Goal: Task Accomplishment & Management: Manage account settings

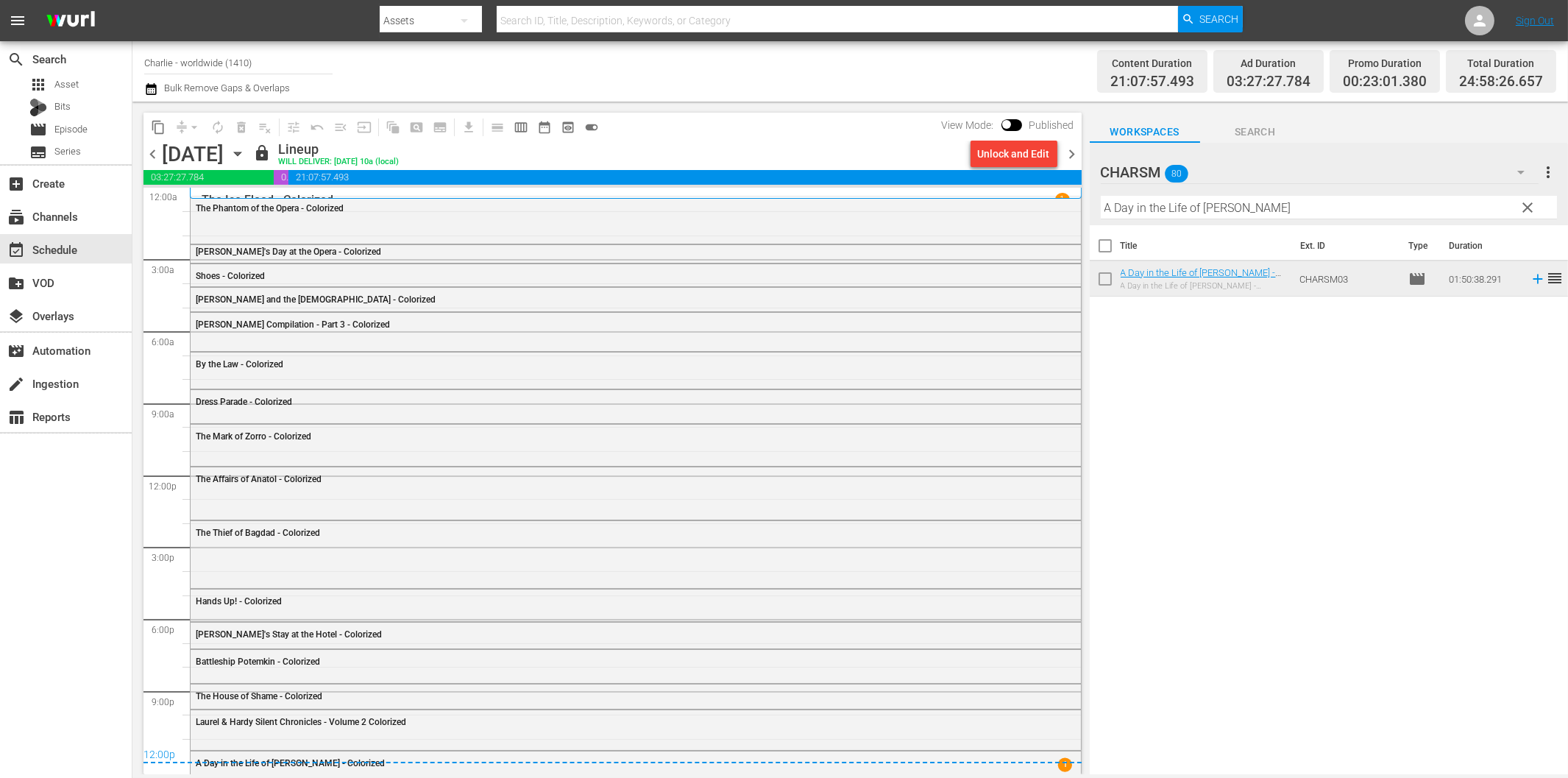
click at [223, 63] on input "Charlie - worldwide (1410)" at bounding box center [238, 62] width 189 height 36
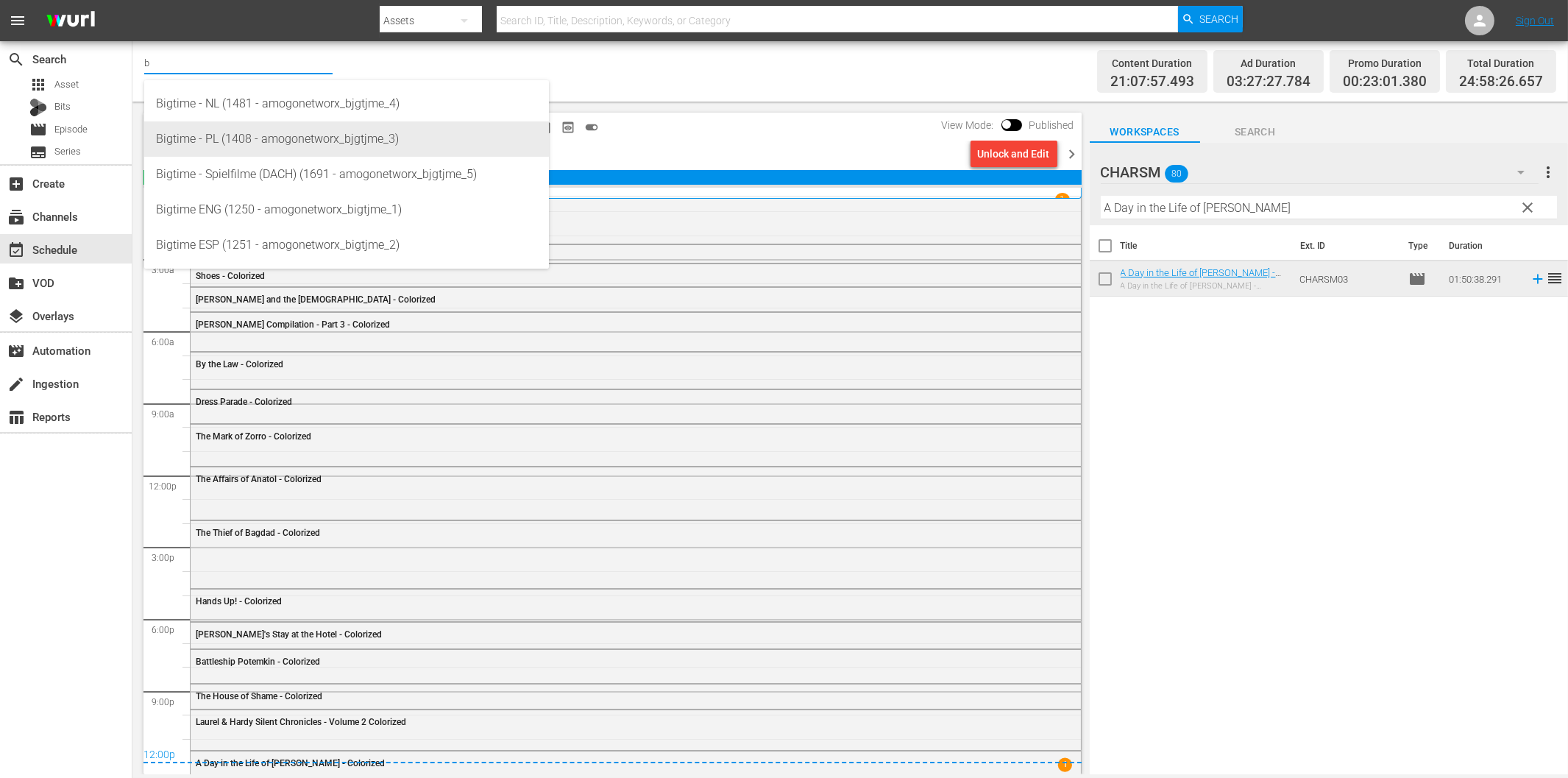
click at [252, 137] on div "Bigtime - PL (1408 - amogonetworx_bjgtjme_3)" at bounding box center [346, 139] width 381 height 36
type input "Bigtime - PL (1408 - amogonetworx_bjgtjme_3)"
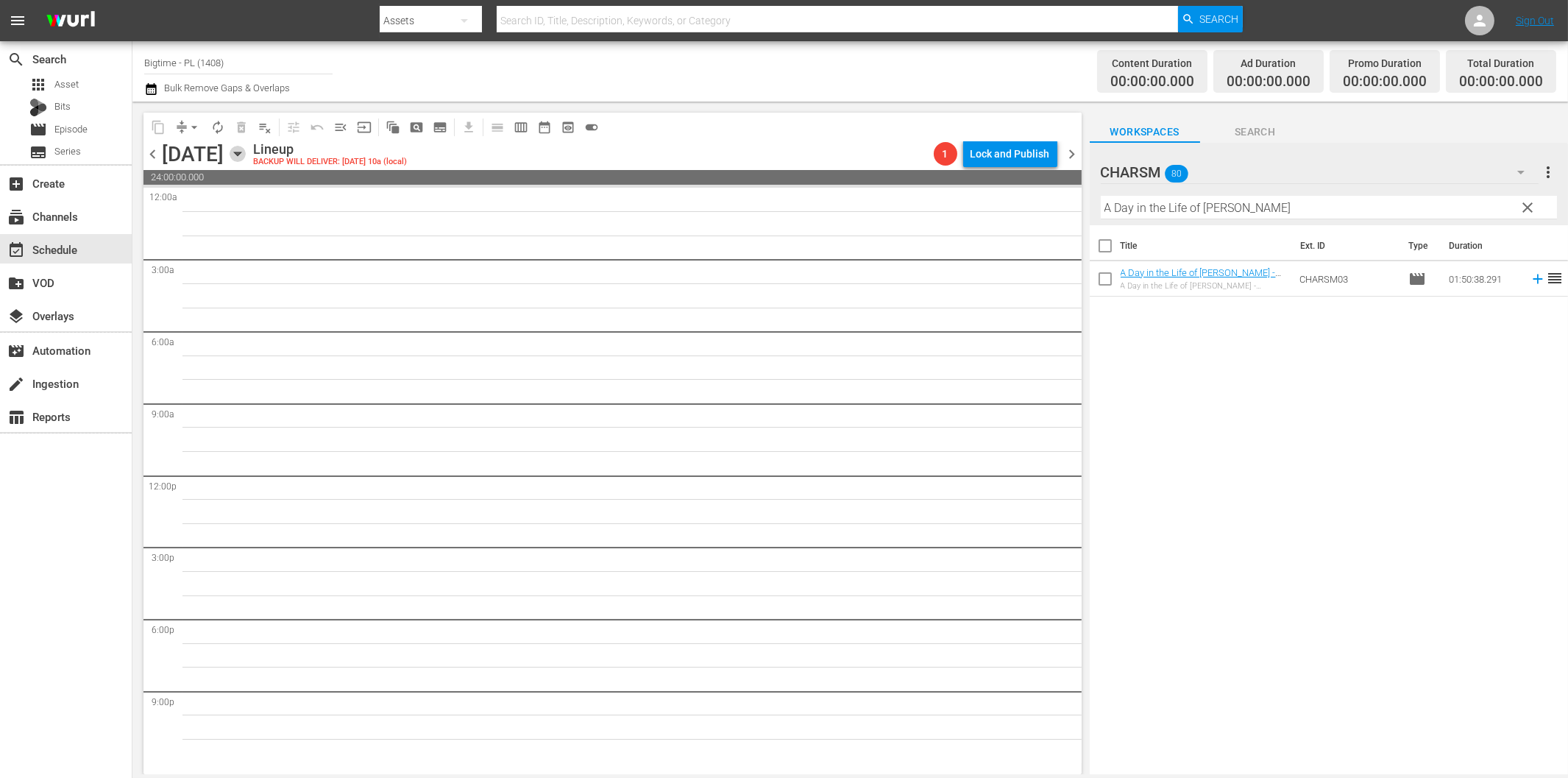
click at [245, 156] on icon "button" at bounding box center [238, 154] width 17 height 17
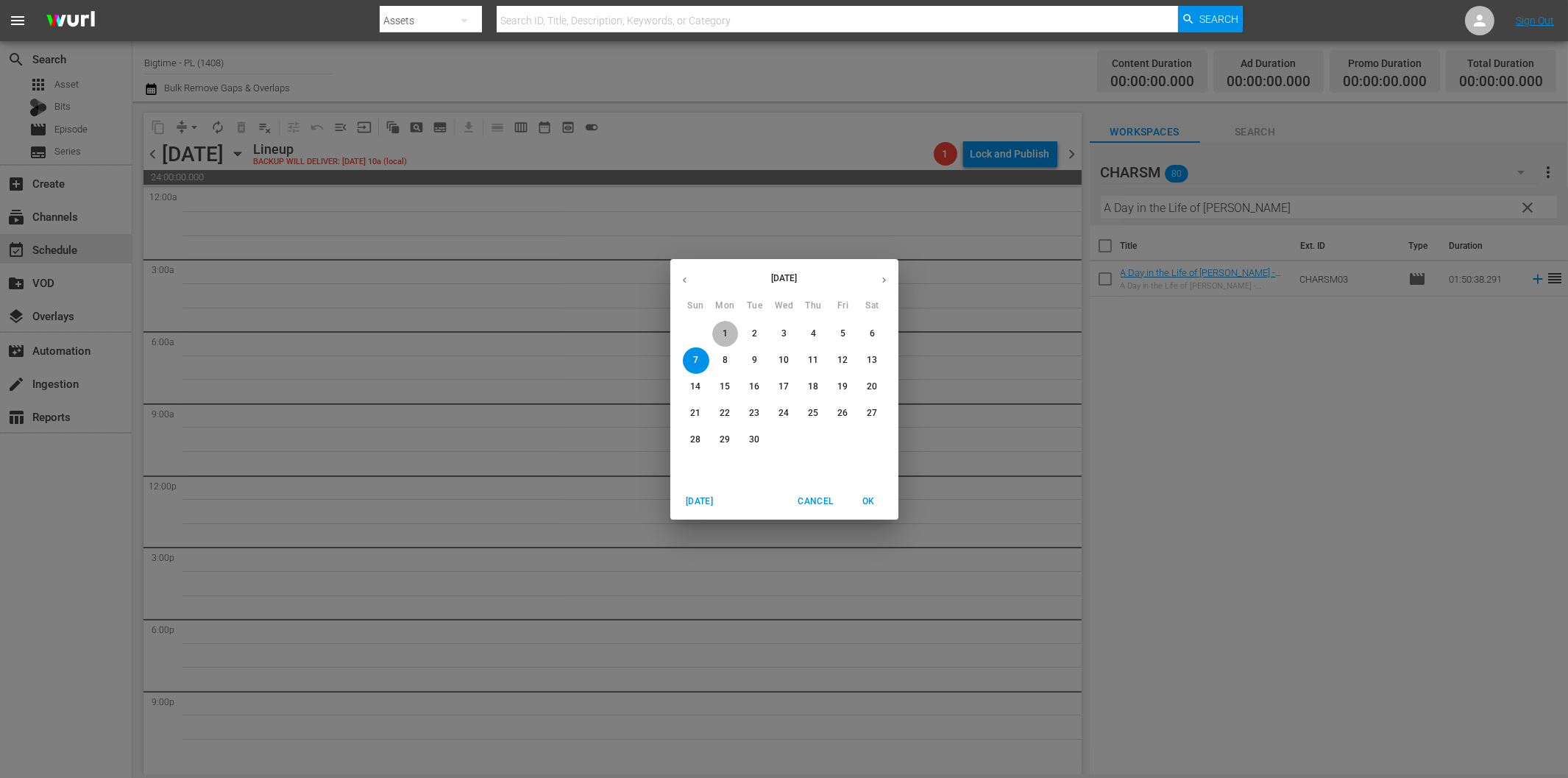
click at [721, 336] on span "1" at bounding box center [726, 334] width 27 height 13
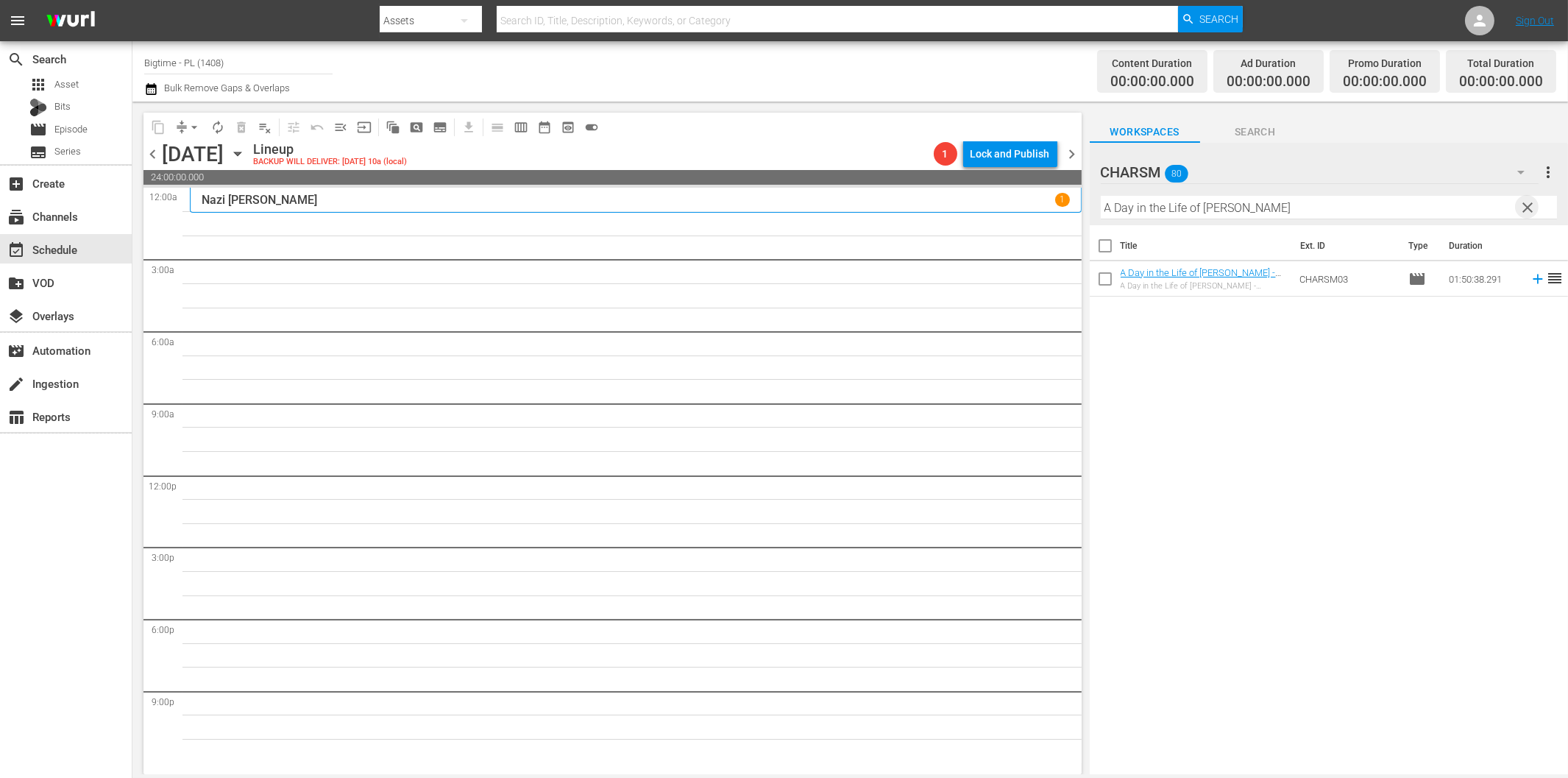
click at [1530, 203] on span "clear" at bounding box center [1528, 208] width 17 height 17
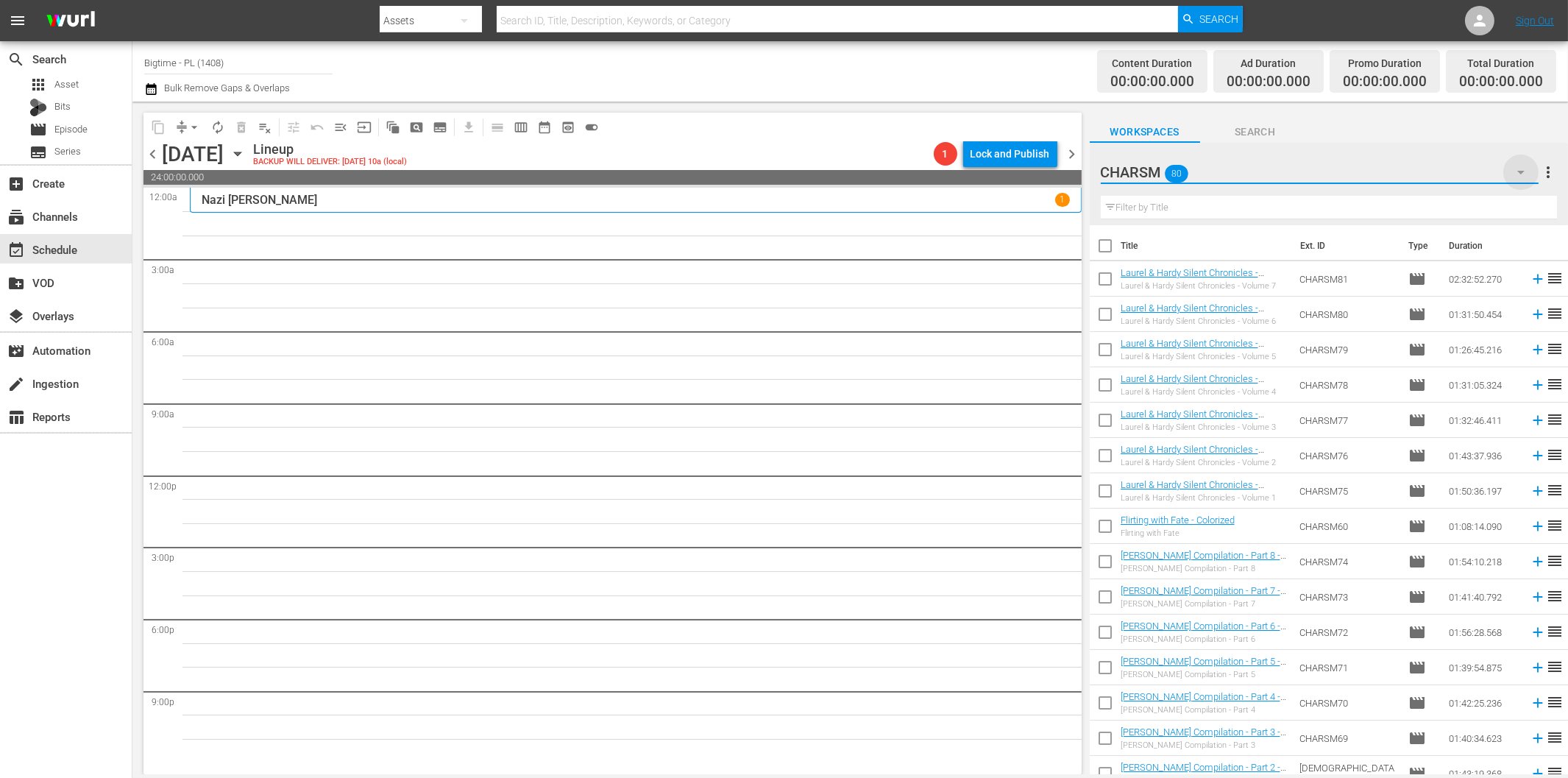
click at [1520, 169] on icon "button" at bounding box center [1521, 172] width 17 height 17
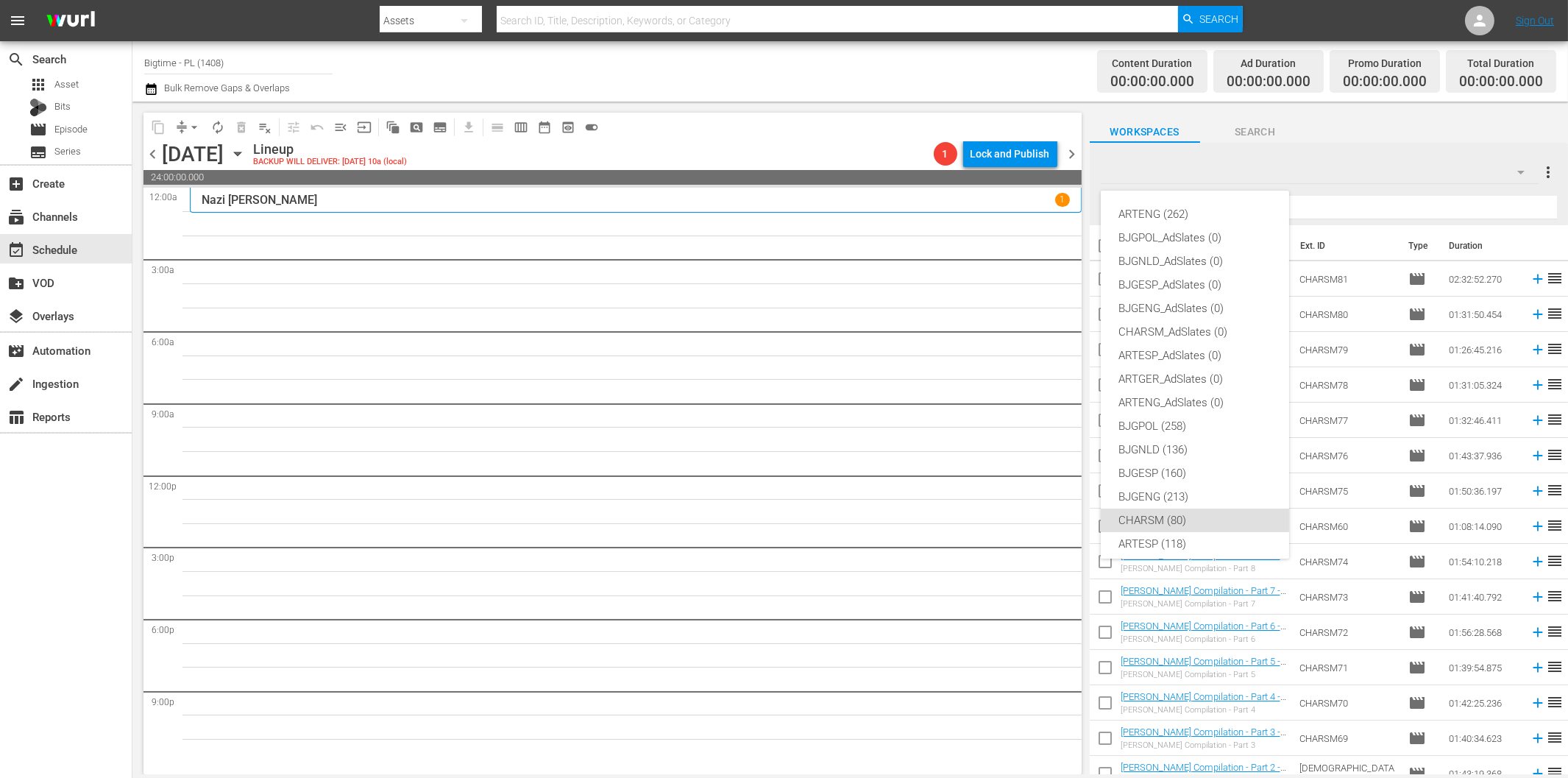
scroll to position [55, 0]
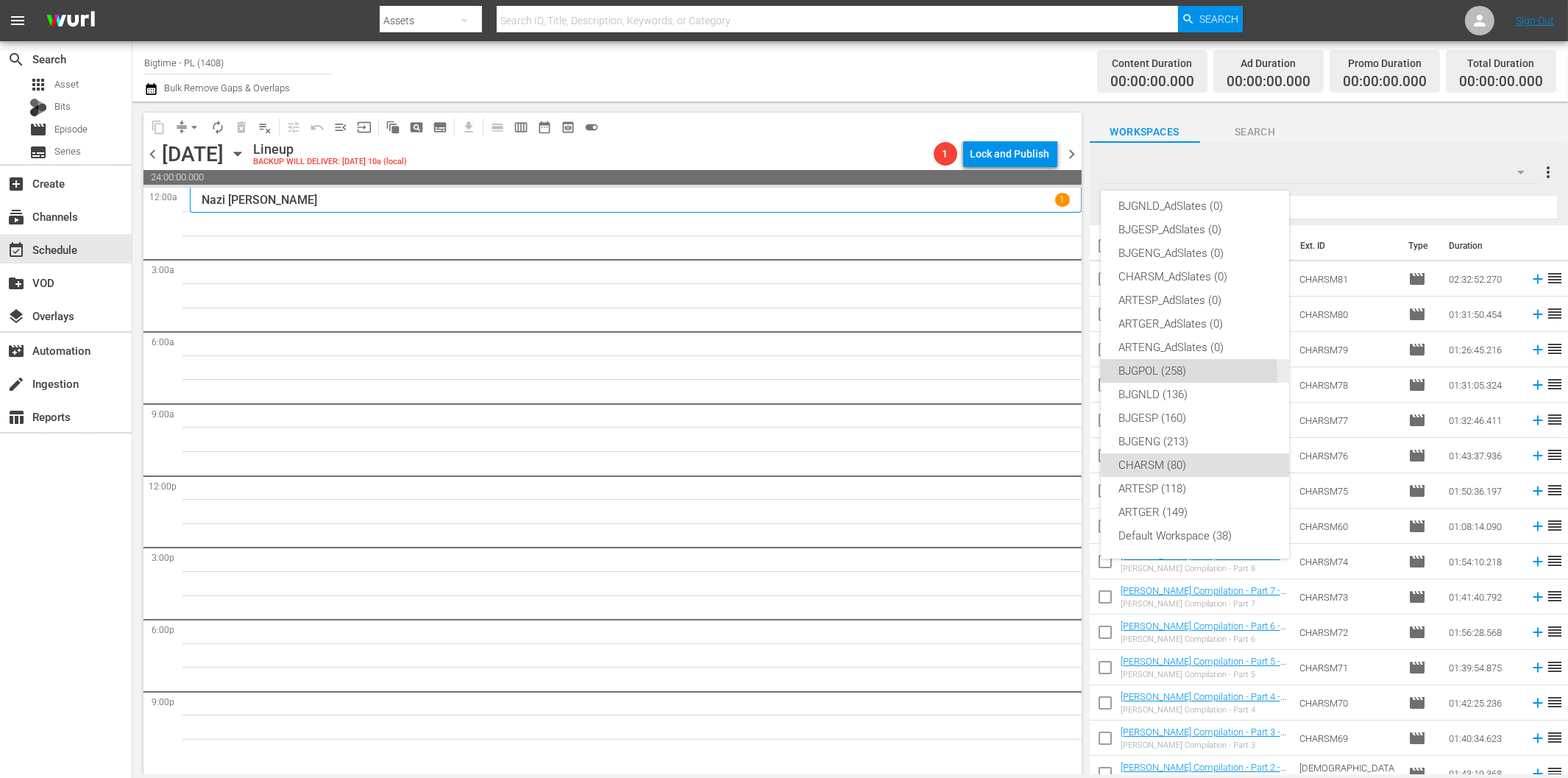
click at [1171, 372] on div "BJGPOL (258)" at bounding box center [1195, 371] width 153 height 24
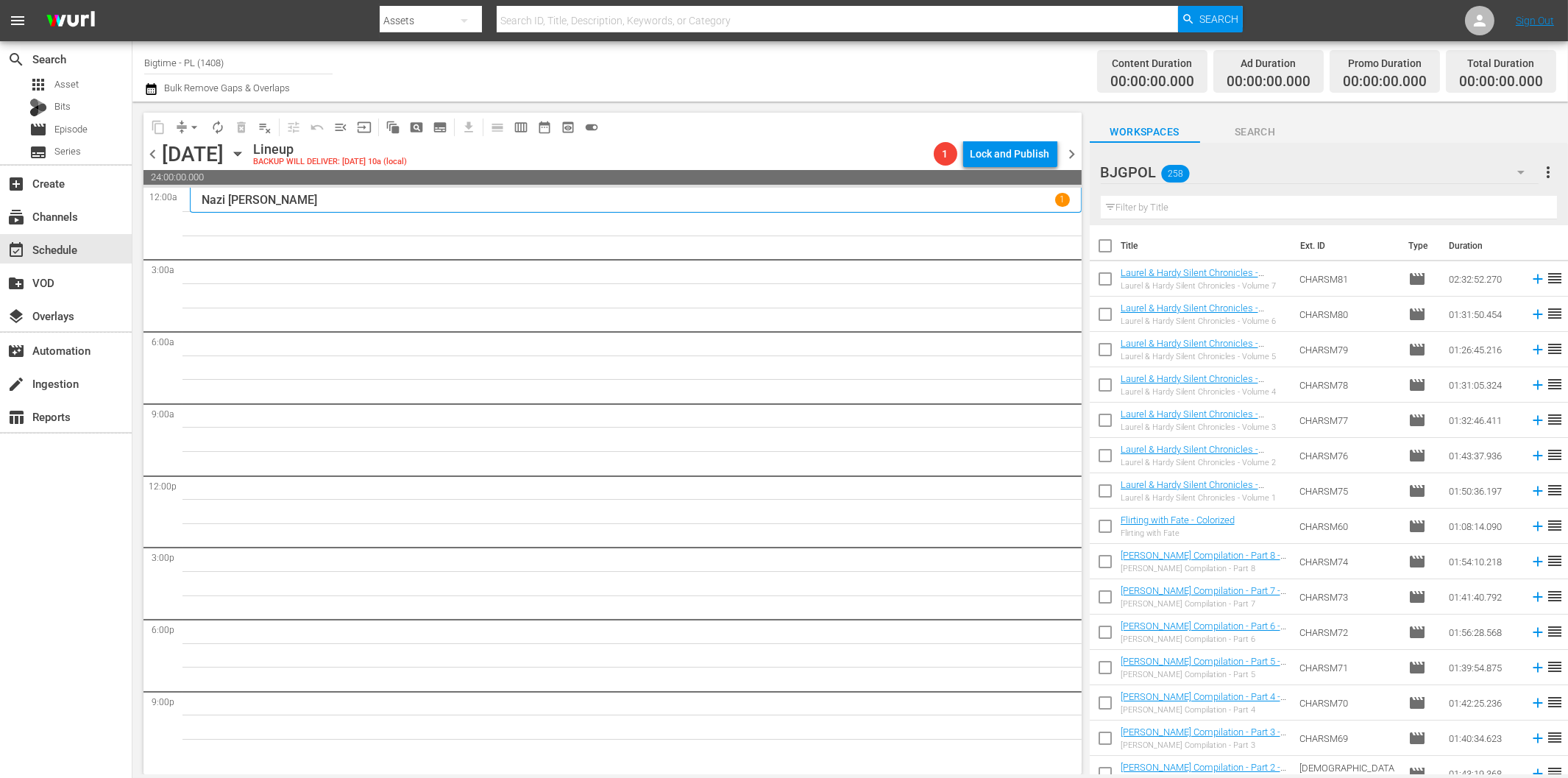
click at [1202, 207] on input "text" at bounding box center [1329, 208] width 456 height 24
paste input "American Rescue Squad"
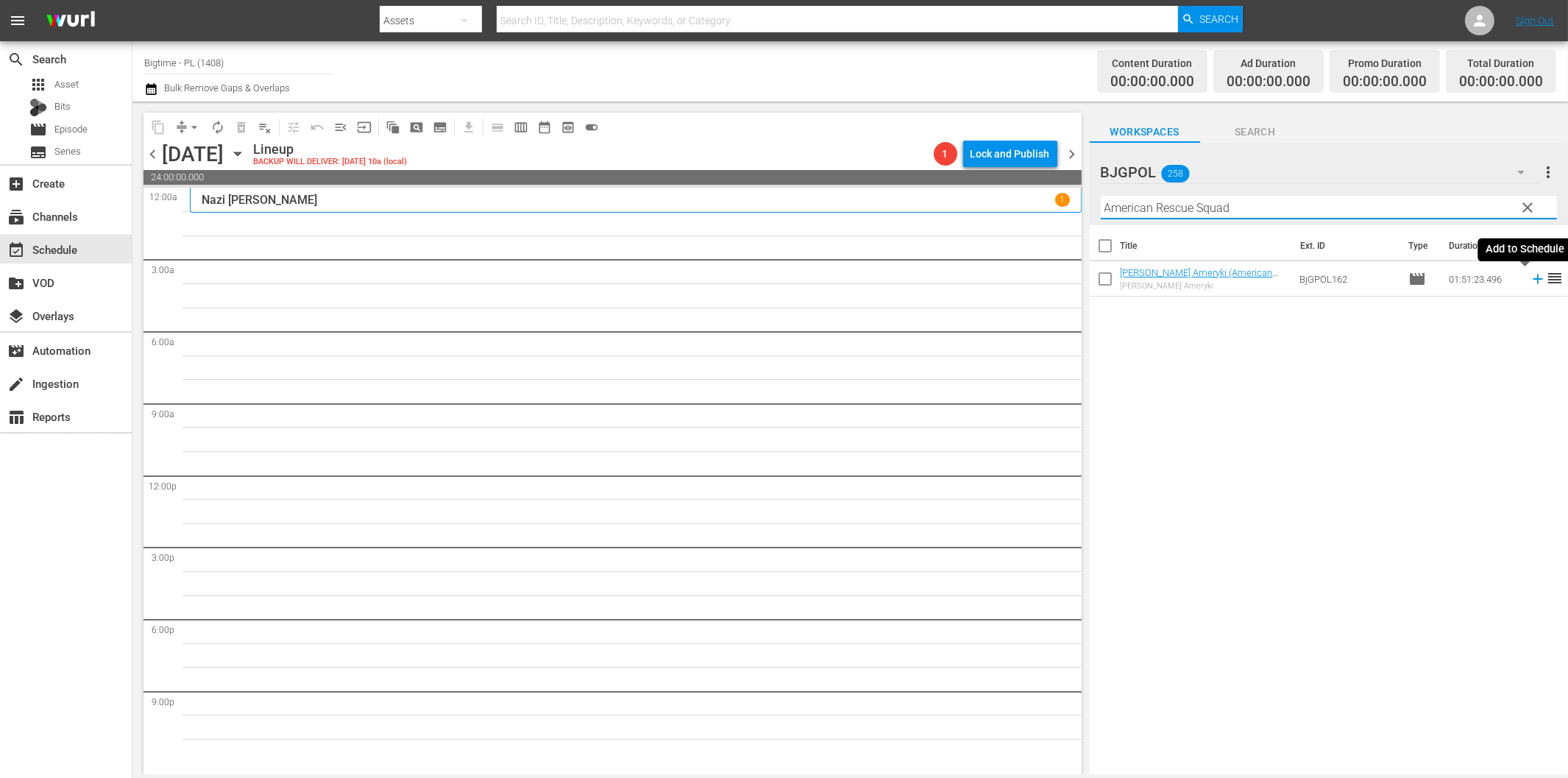
click at [1530, 276] on icon at bounding box center [1538, 279] width 17 height 17
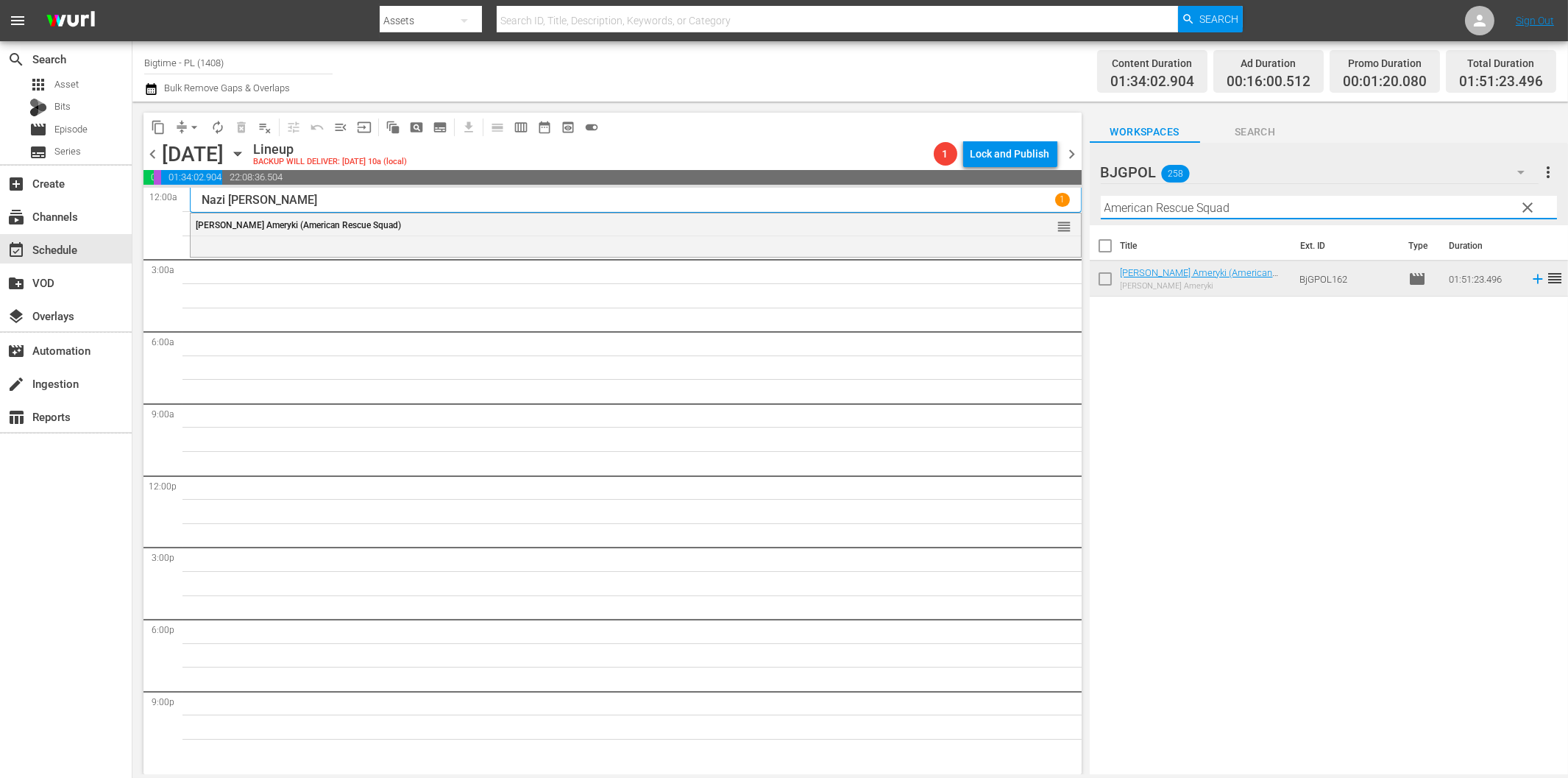
click at [1297, 204] on input "American Rescue Squad" at bounding box center [1329, 208] width 456 height 24
paste input "Convict"
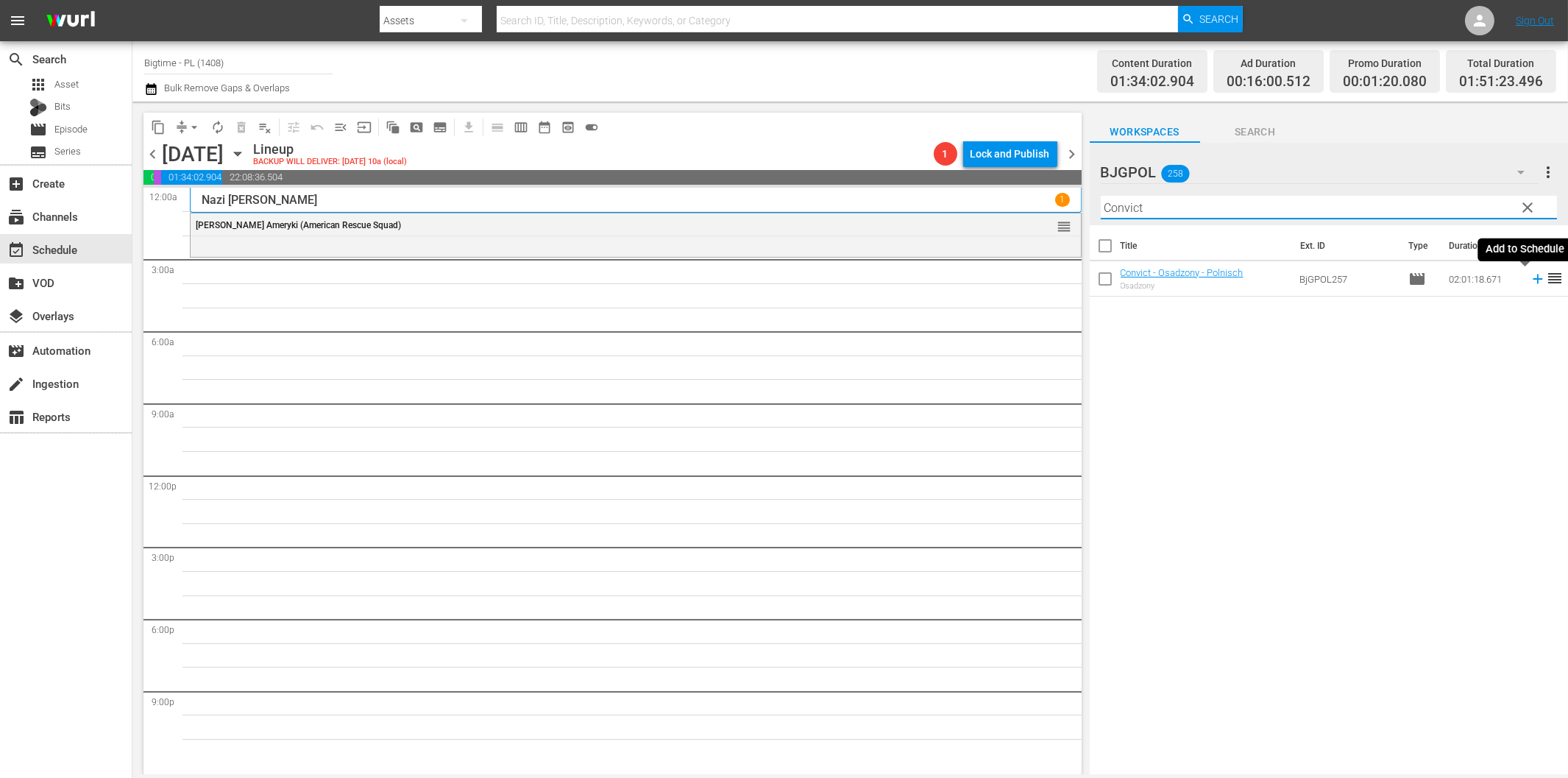
click at [1530, 282] on icon at bounding box center [1538, 279] width 17 height 17
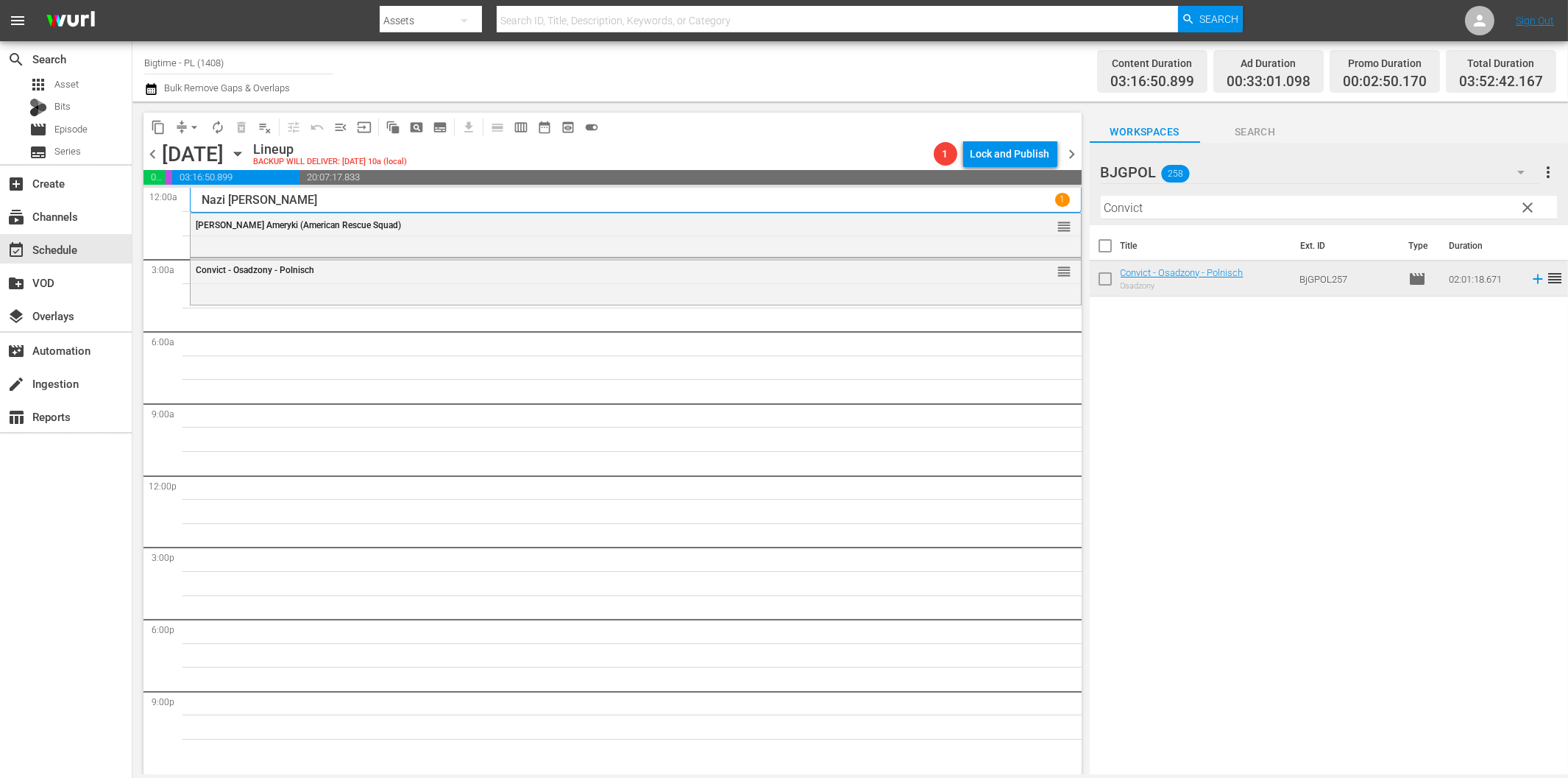
click at [1207, 206] on input "Convict" at bounding box center [1329, 208] width 456 height 24
paste input "Hibiscus"
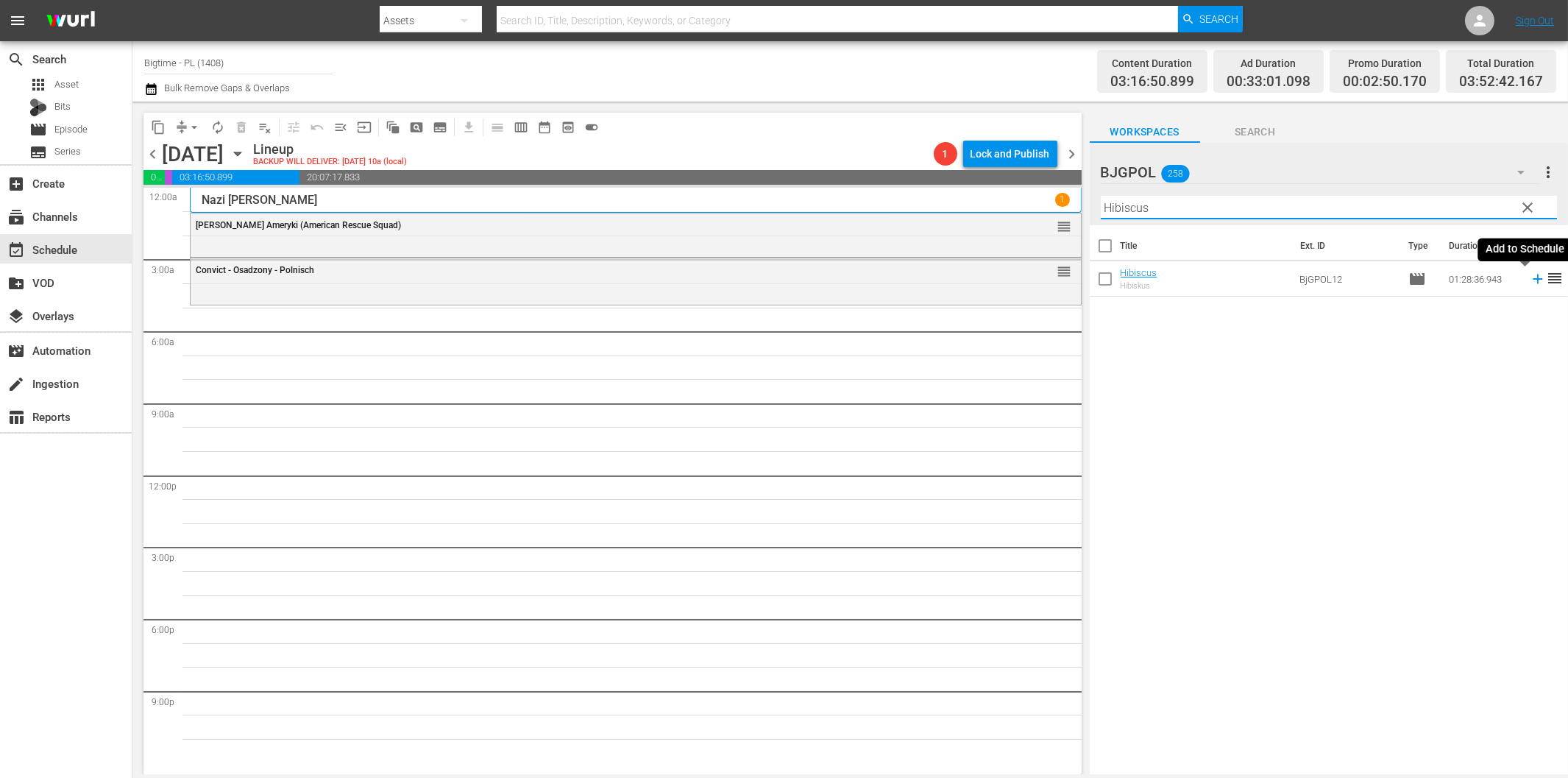
click at [1530, 277] on icon at bounding box center [1538, 279] width 17 height 17
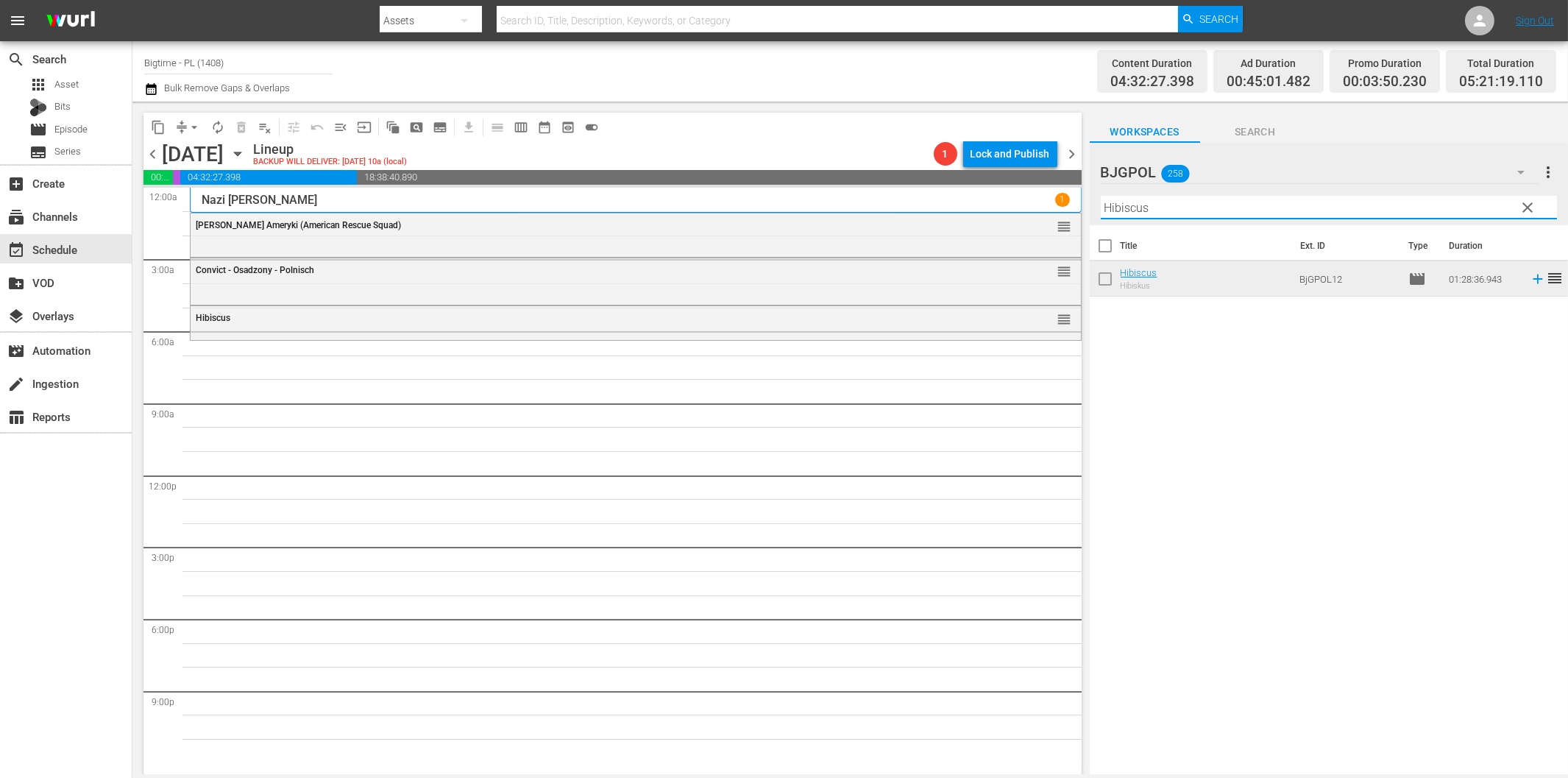
click at [1333, 206] on input "Hibiscus" at bounding box center [1329, 208] width 456 height 24
paste input "The Bulldog Breed"
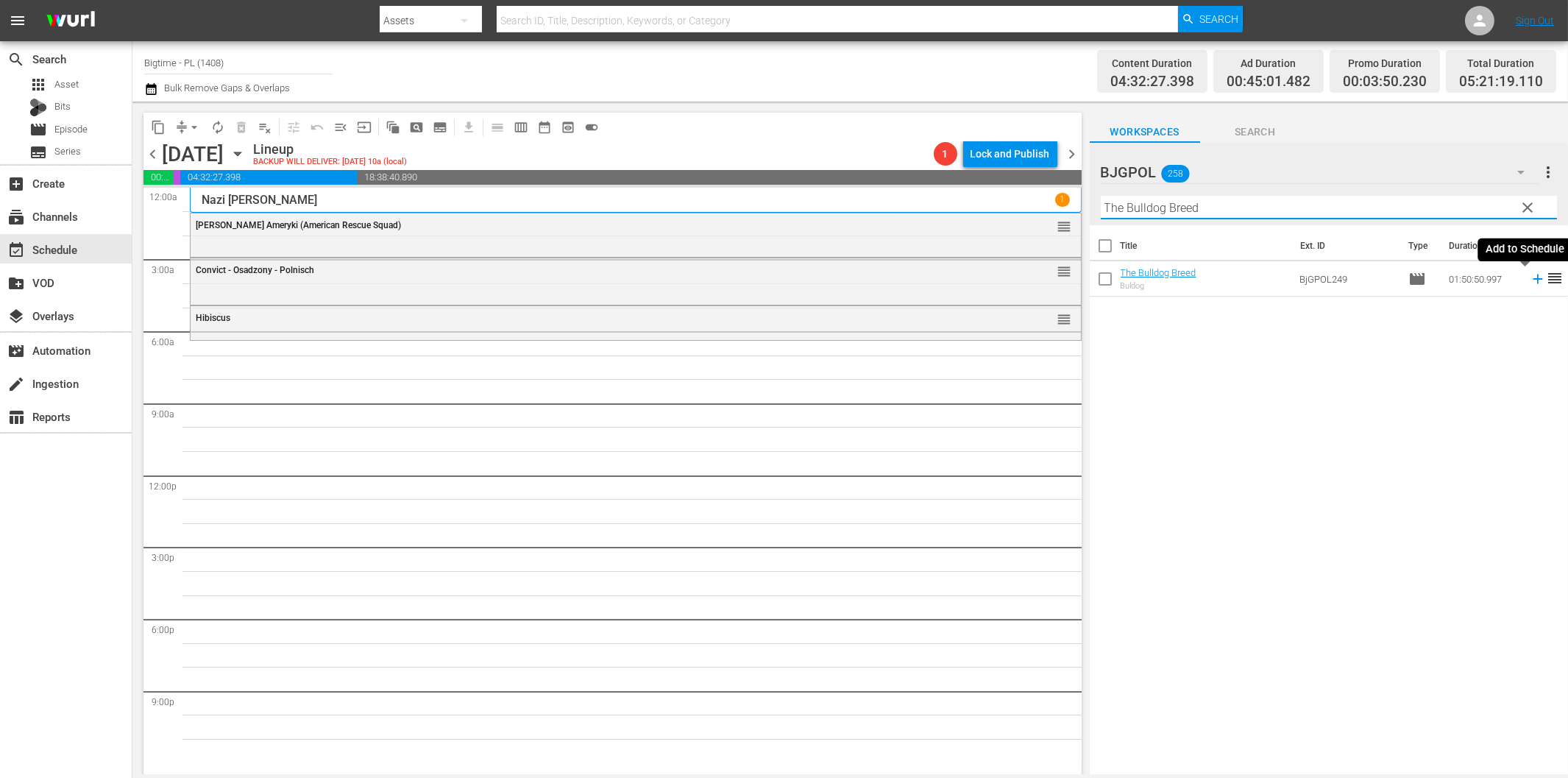
click at [1532, 279] on icon at bounding box center [1537, 279] width 9 height 9
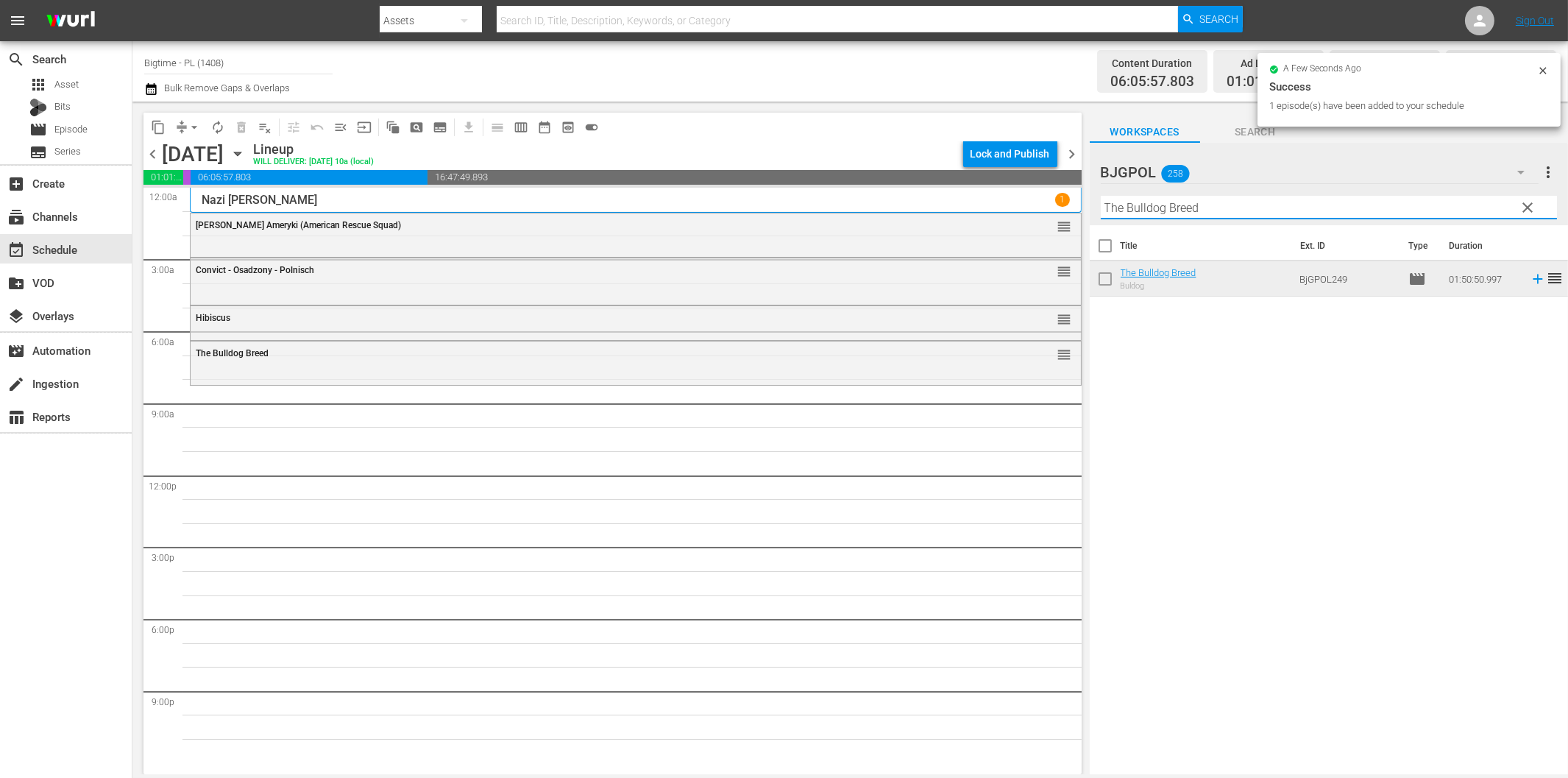
click at [1157, 213] on input "The Bulldog Breed" at bounding box center [1329, 208] width 456 height 24
paste input "Friends, Foes & Fireworks"
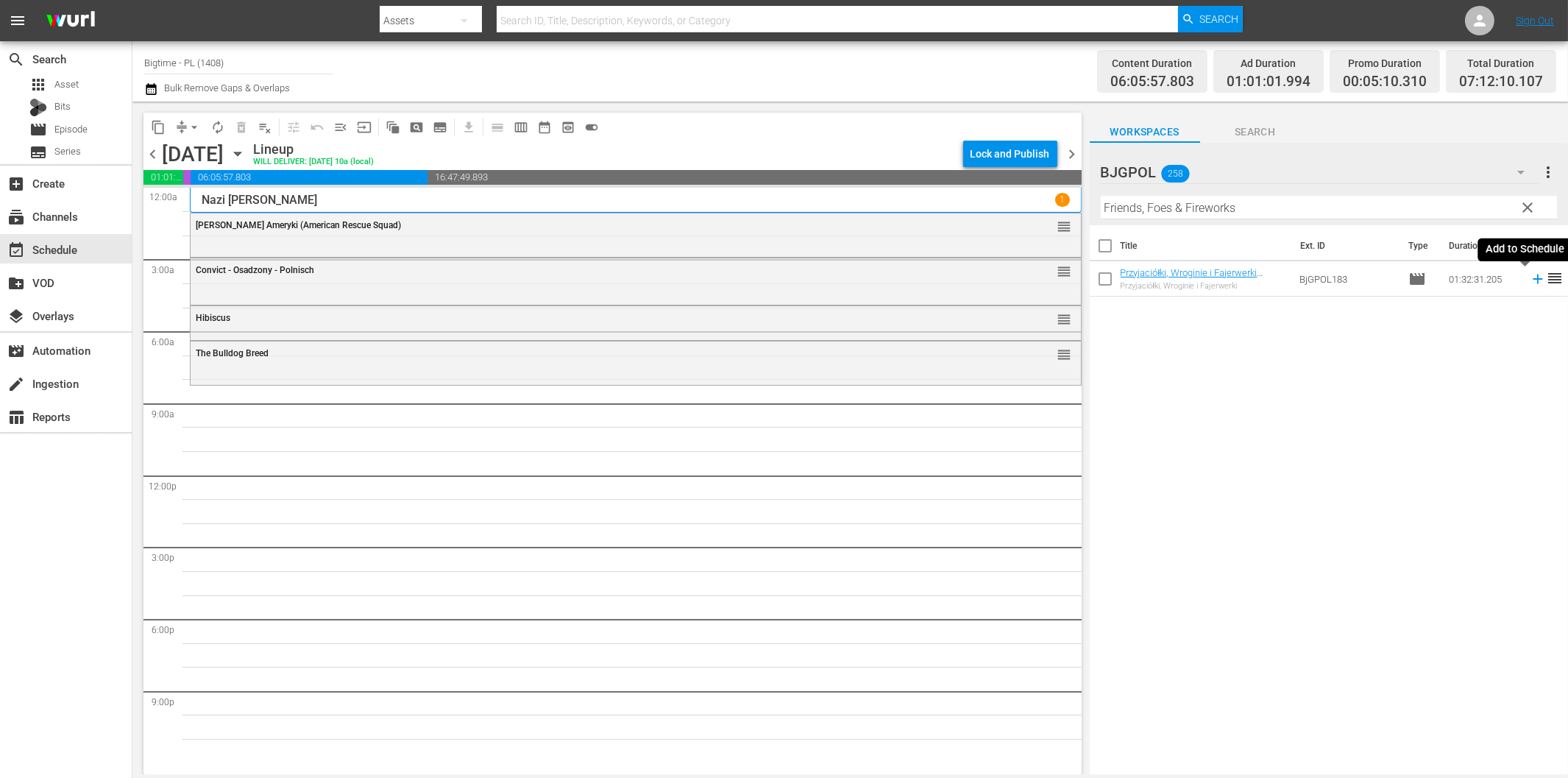
click at [1530, 282] on icon at bounding box center [1538, 279] width 17 height 17
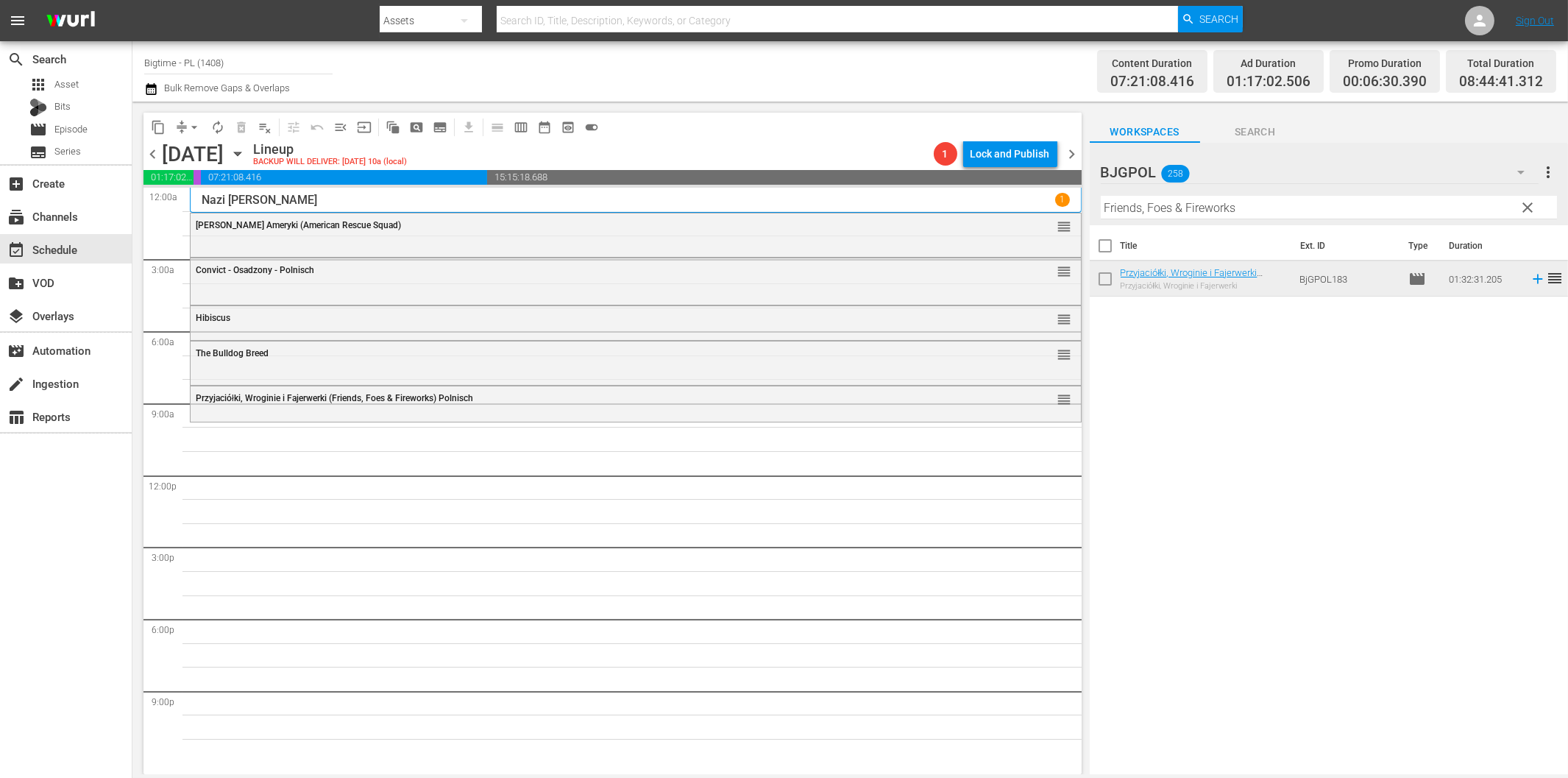
click at [1147, 211] on input "Friends, Foes & Fireworks" at bounding box center [1329, 208] width 456 height 24
paste input "Chelsea"
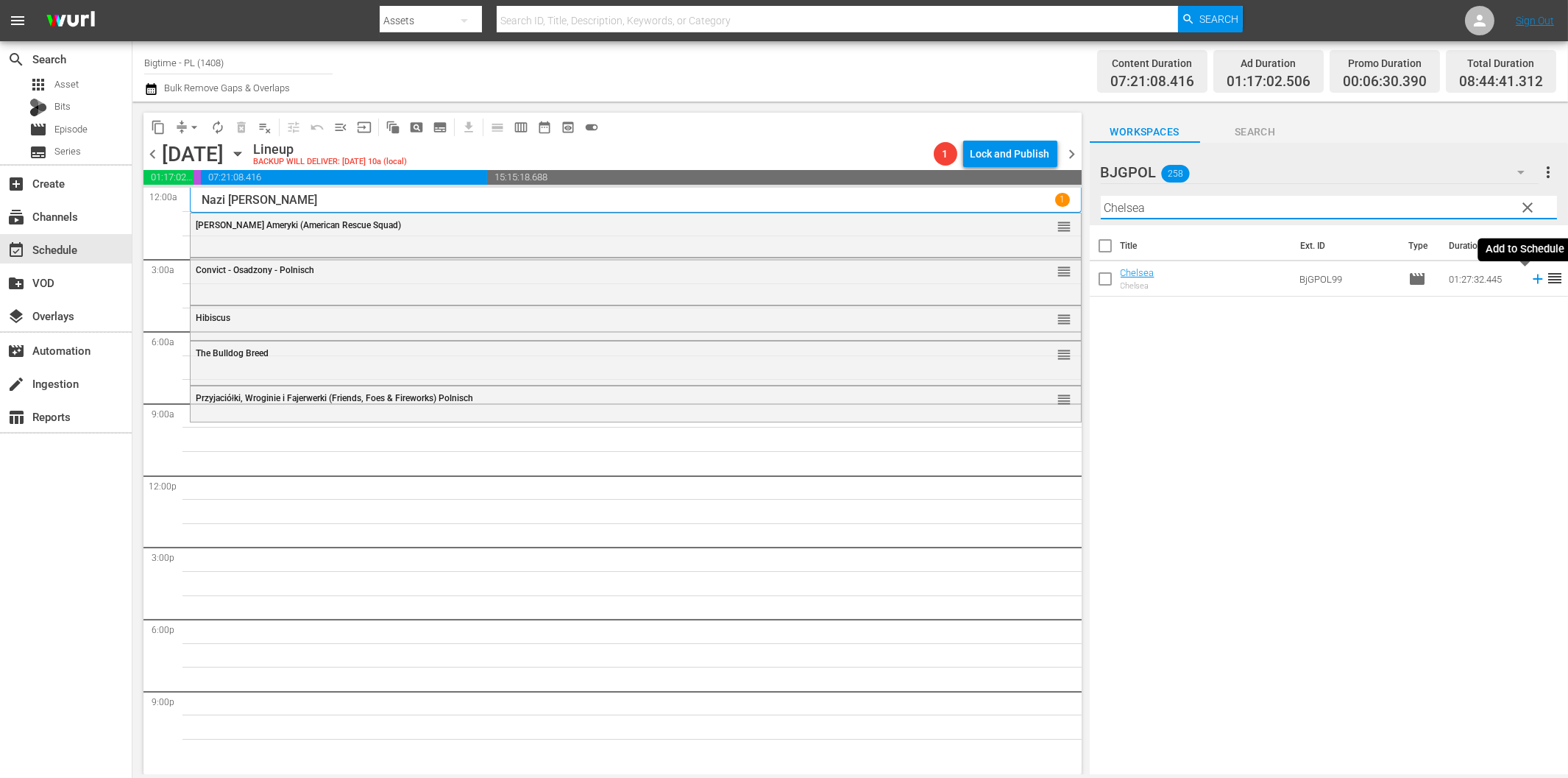
click at [1532, 279] on icon at bounding box center [1537, 279] width 9 height 9
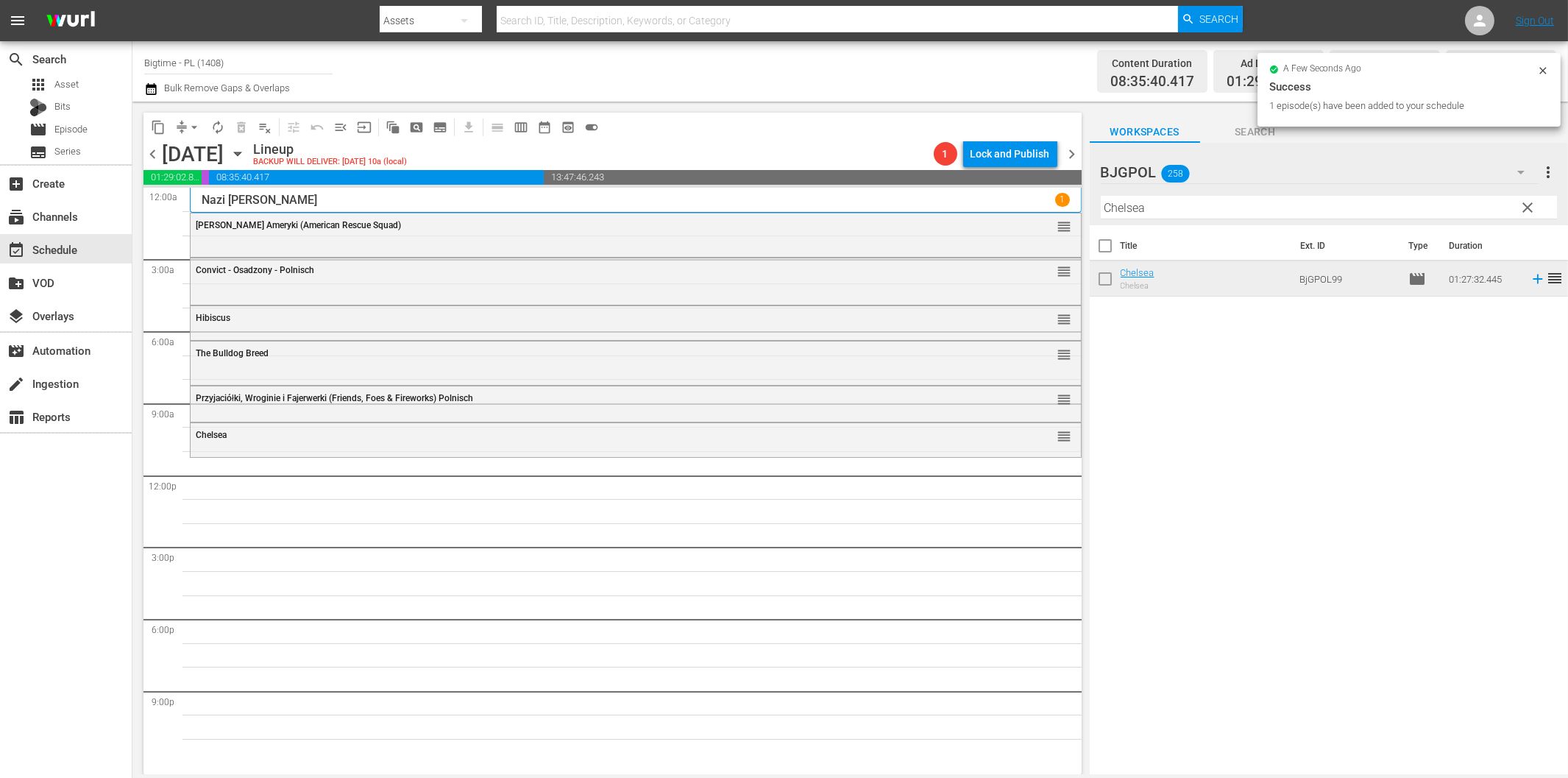
click at [1213, 207] on input "Chelsea" at bounding box center [1329, 208] width 456 height 24
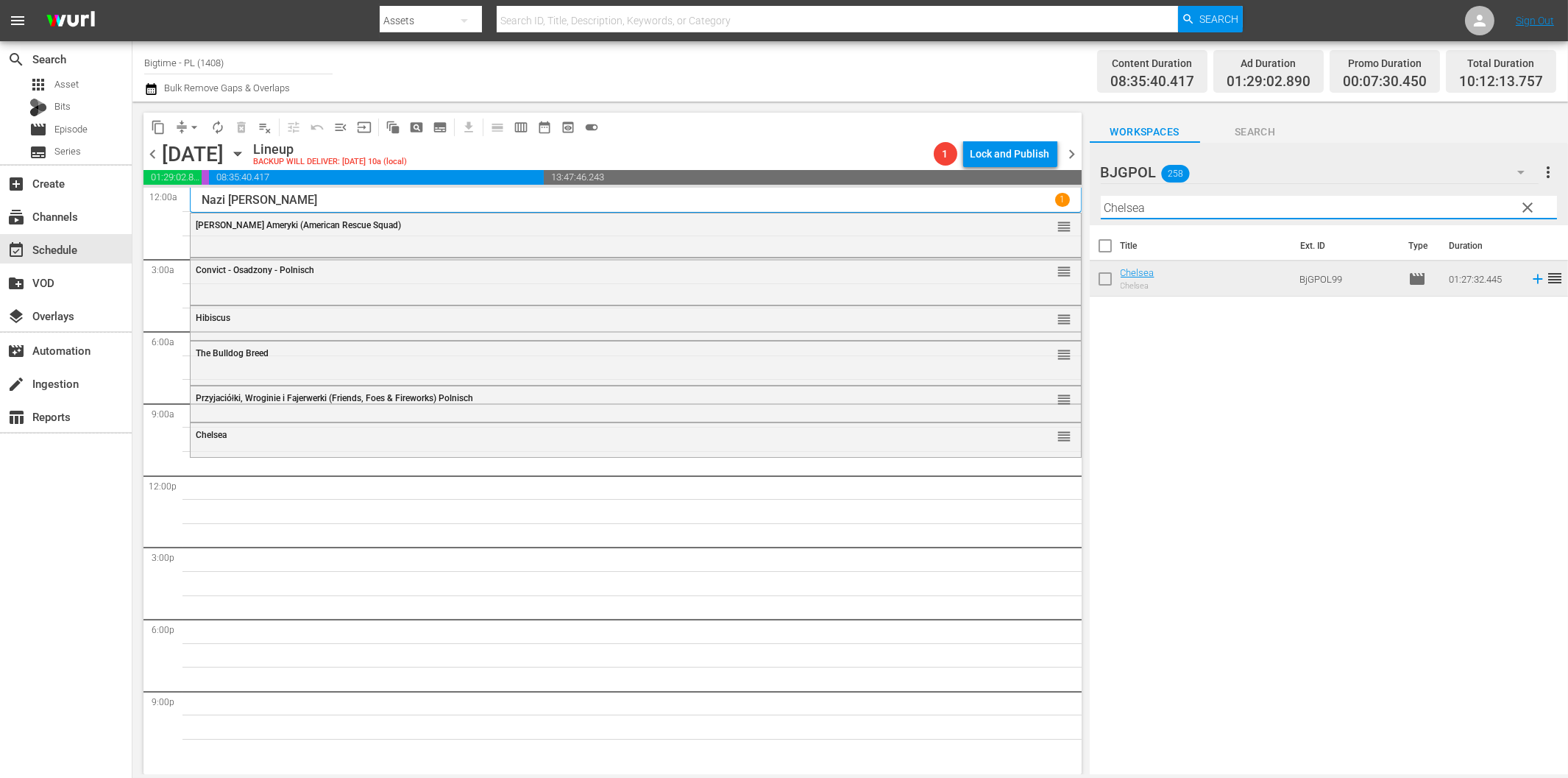
paste input "Szczyt Druida – Druid Peak"
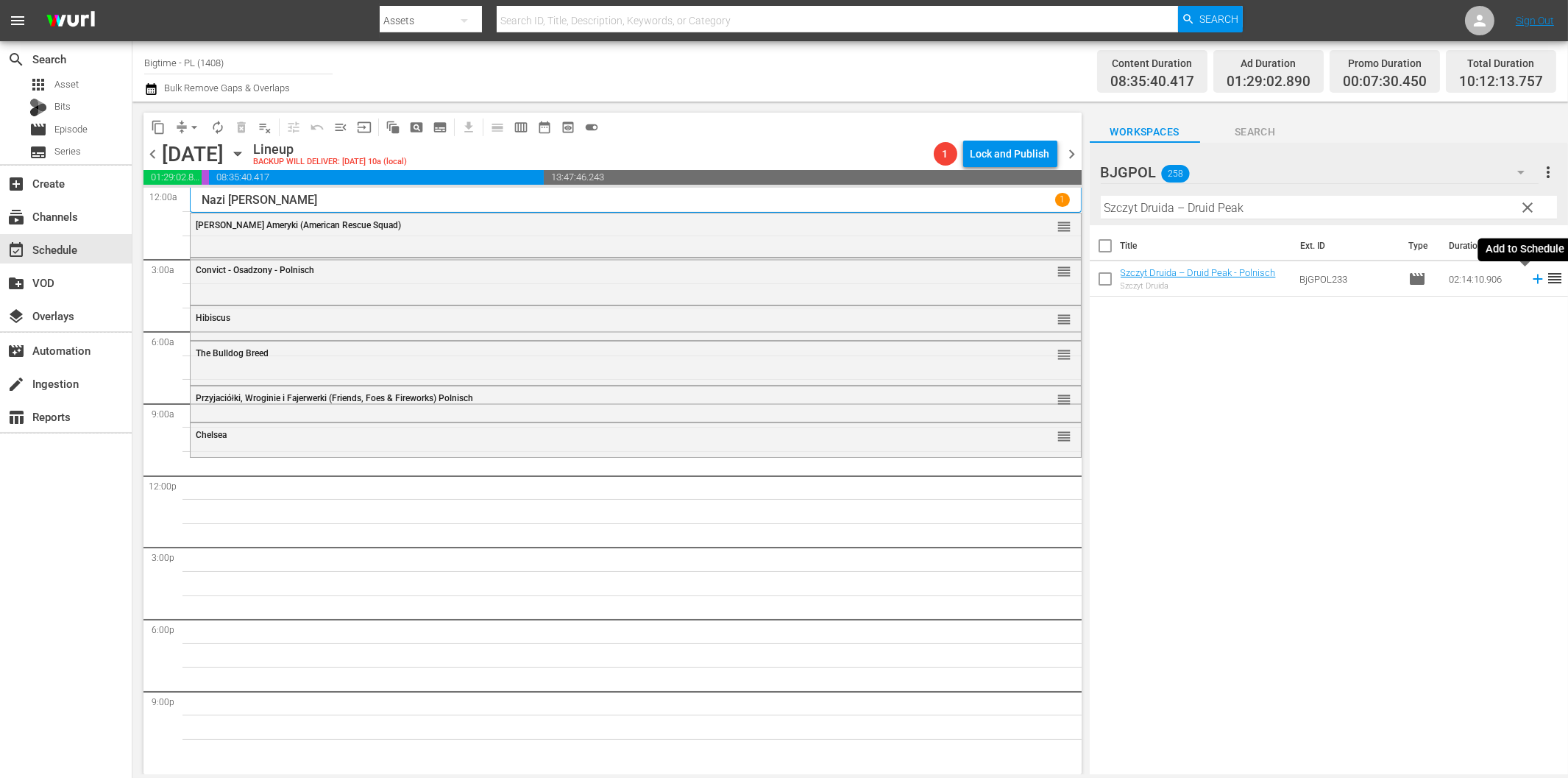
click at [1530, 281] on icon at bounding box center [1538, 279] width 17 height 17
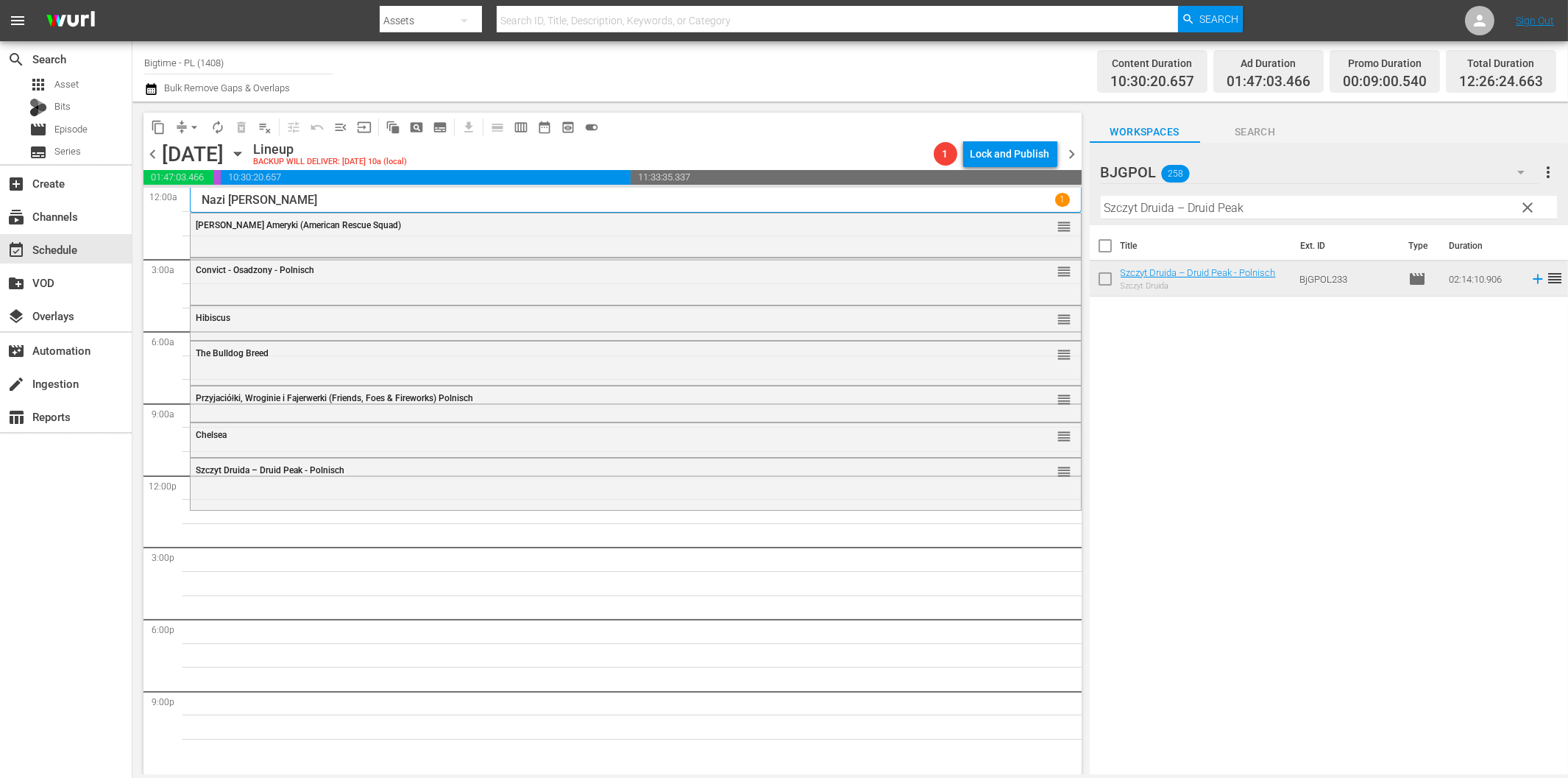
click at [1116, 211] on input "Szczyt Druida – Druid Peak" at bounding box center [1329, 208] width 456 height 24
paste input "Betrayed"
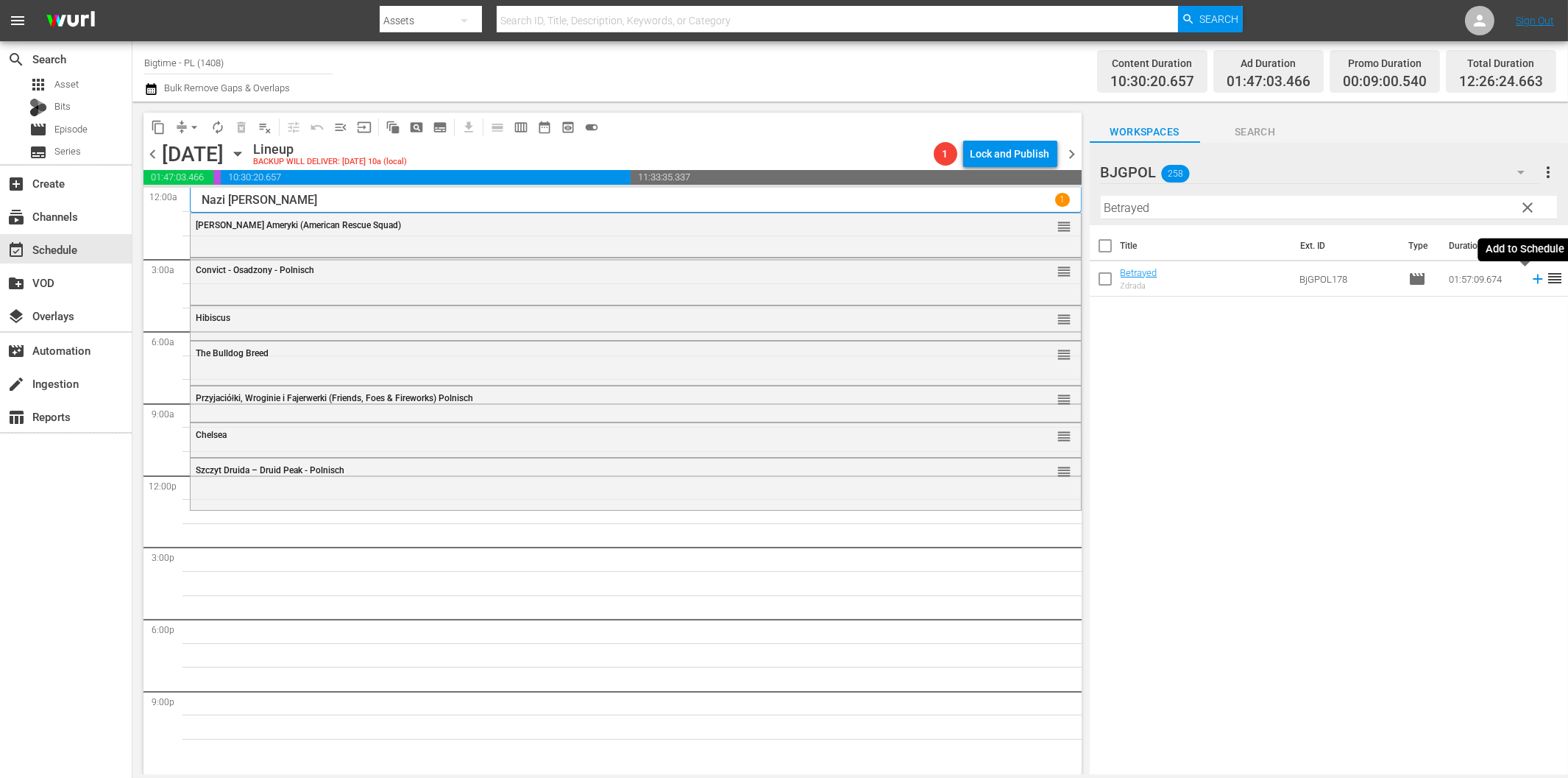
click at [1532, 282] on icon at bounding box center [1537, 279] width 9 height 9
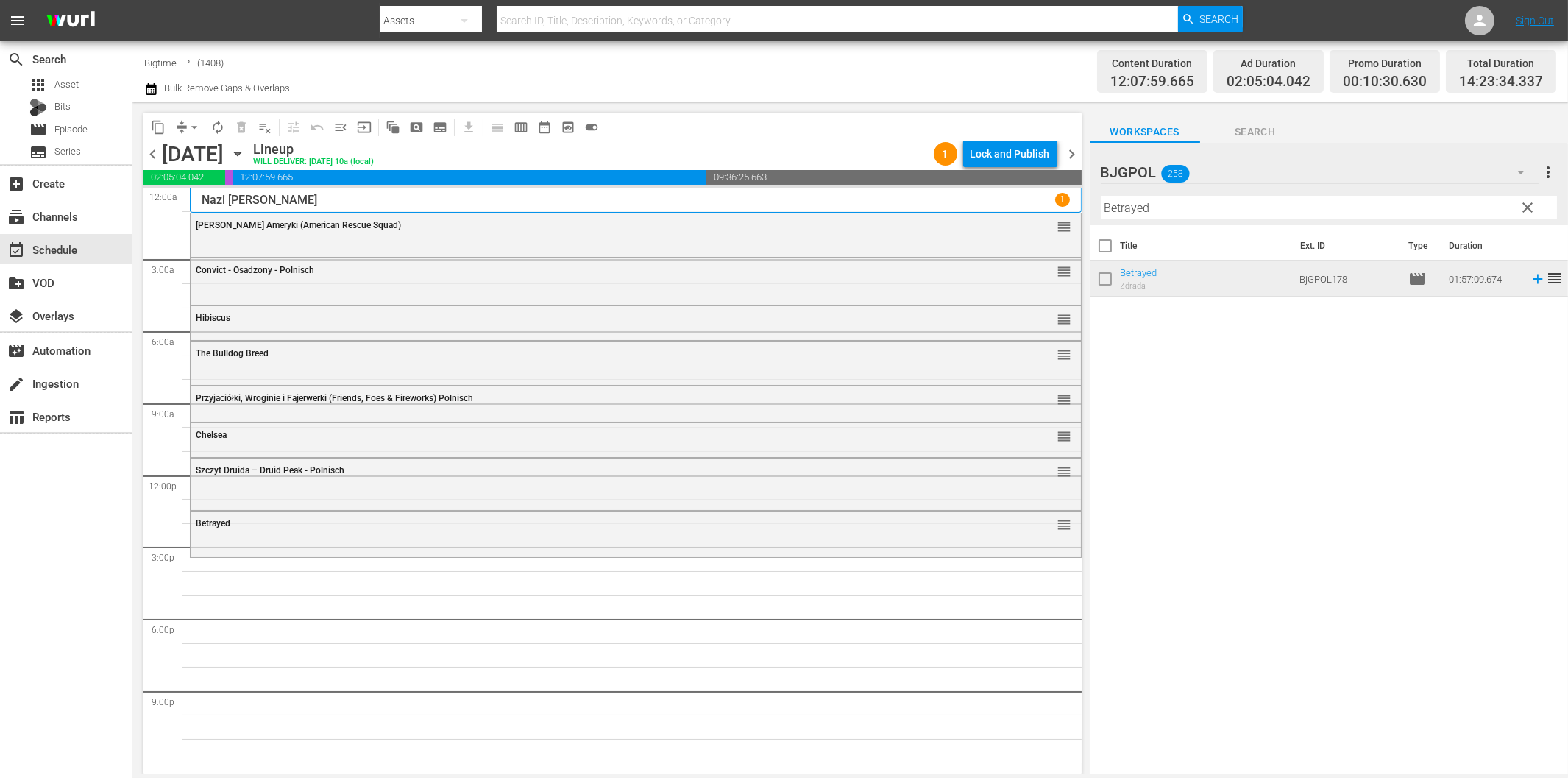
click at [1203, 215] on input "Betrayed" at bounding box center [1329, 208] width 456 height 24
paste input "Promises"
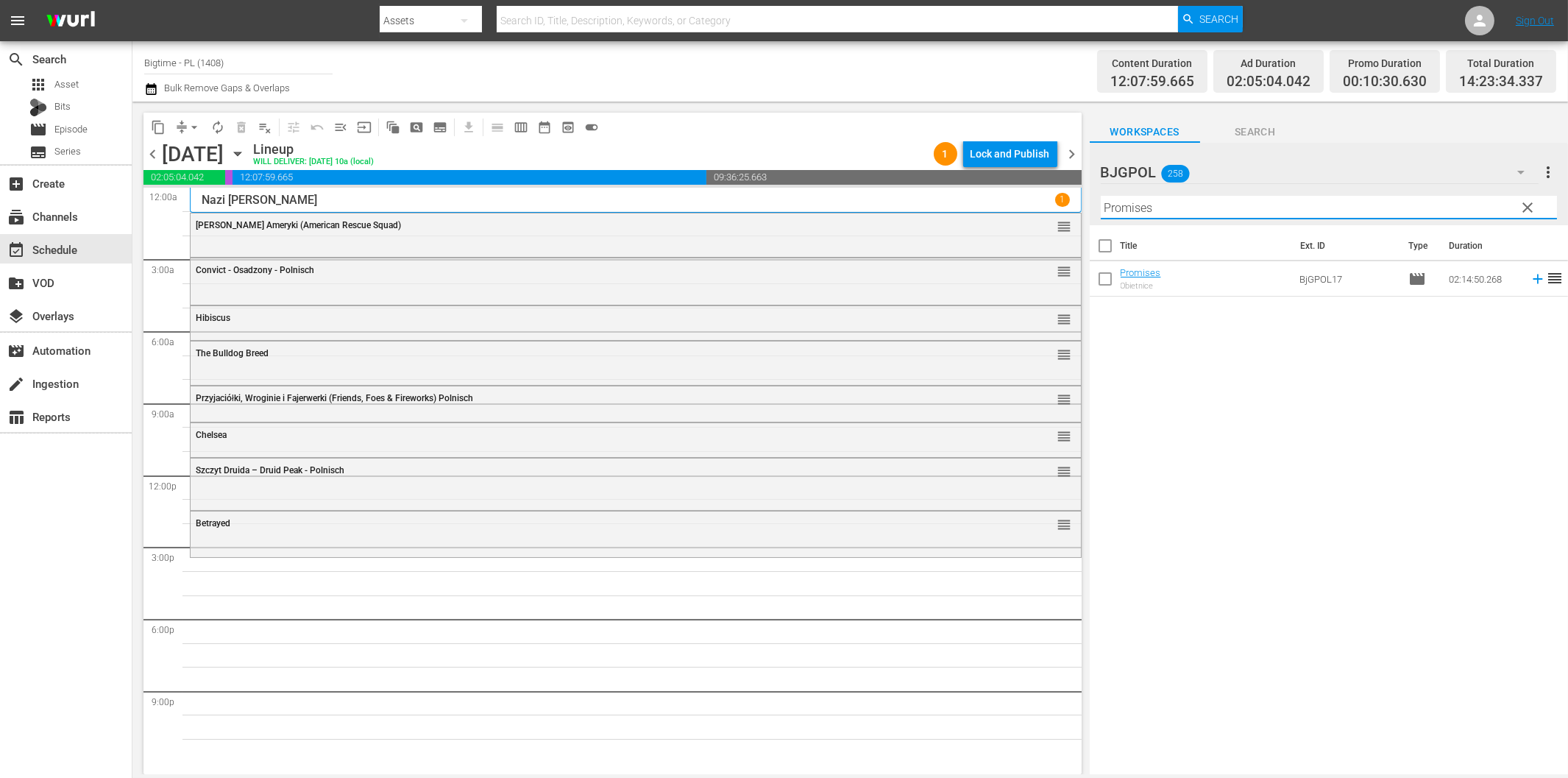
click at [1530, 280] on icon at bounding box center [1538, 279] width 17 height 17
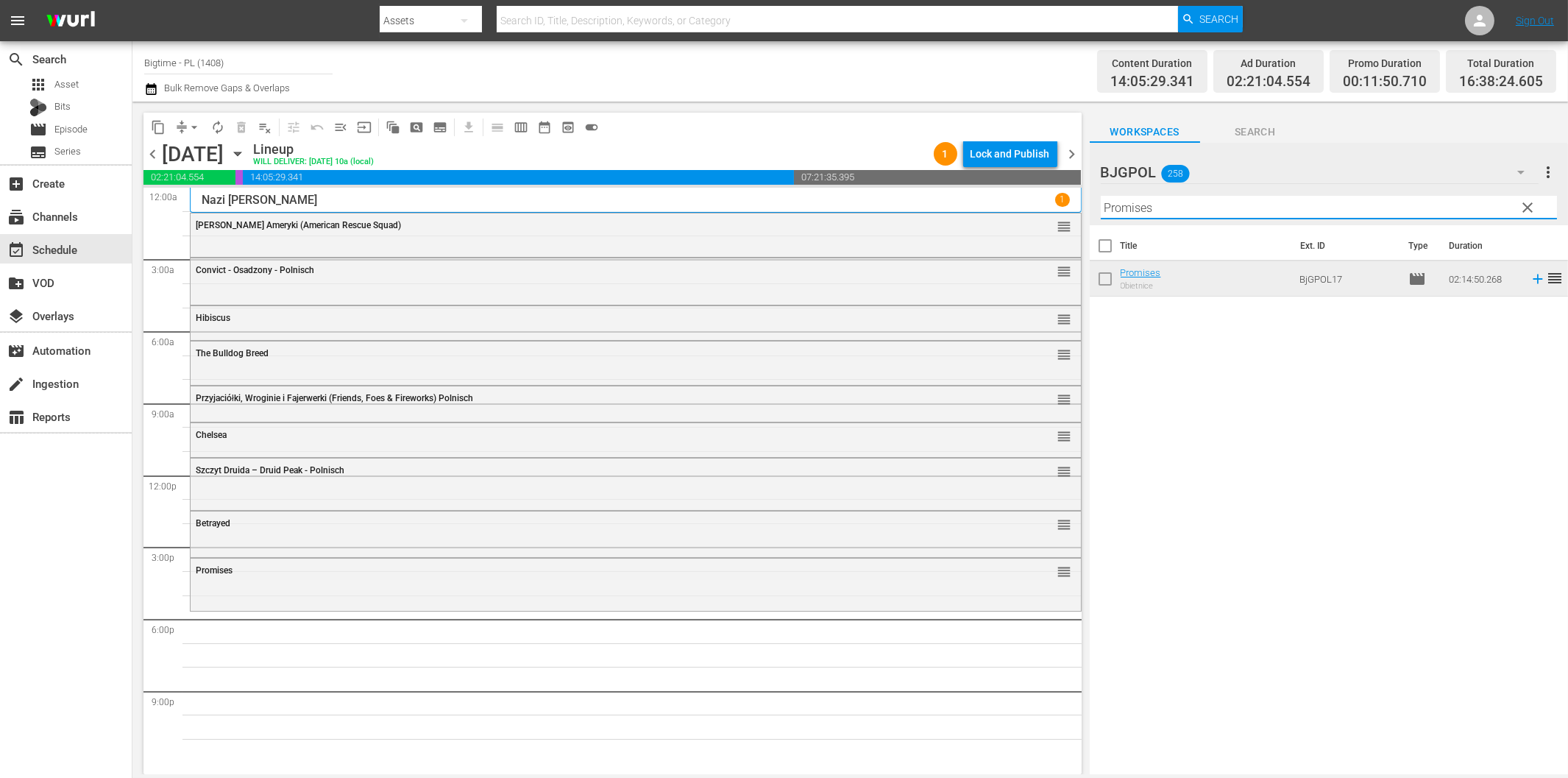
click at [1207, 211] on input "Promises" at bounding box center [1329, 208] width 456 height 24
paste input "Canva"
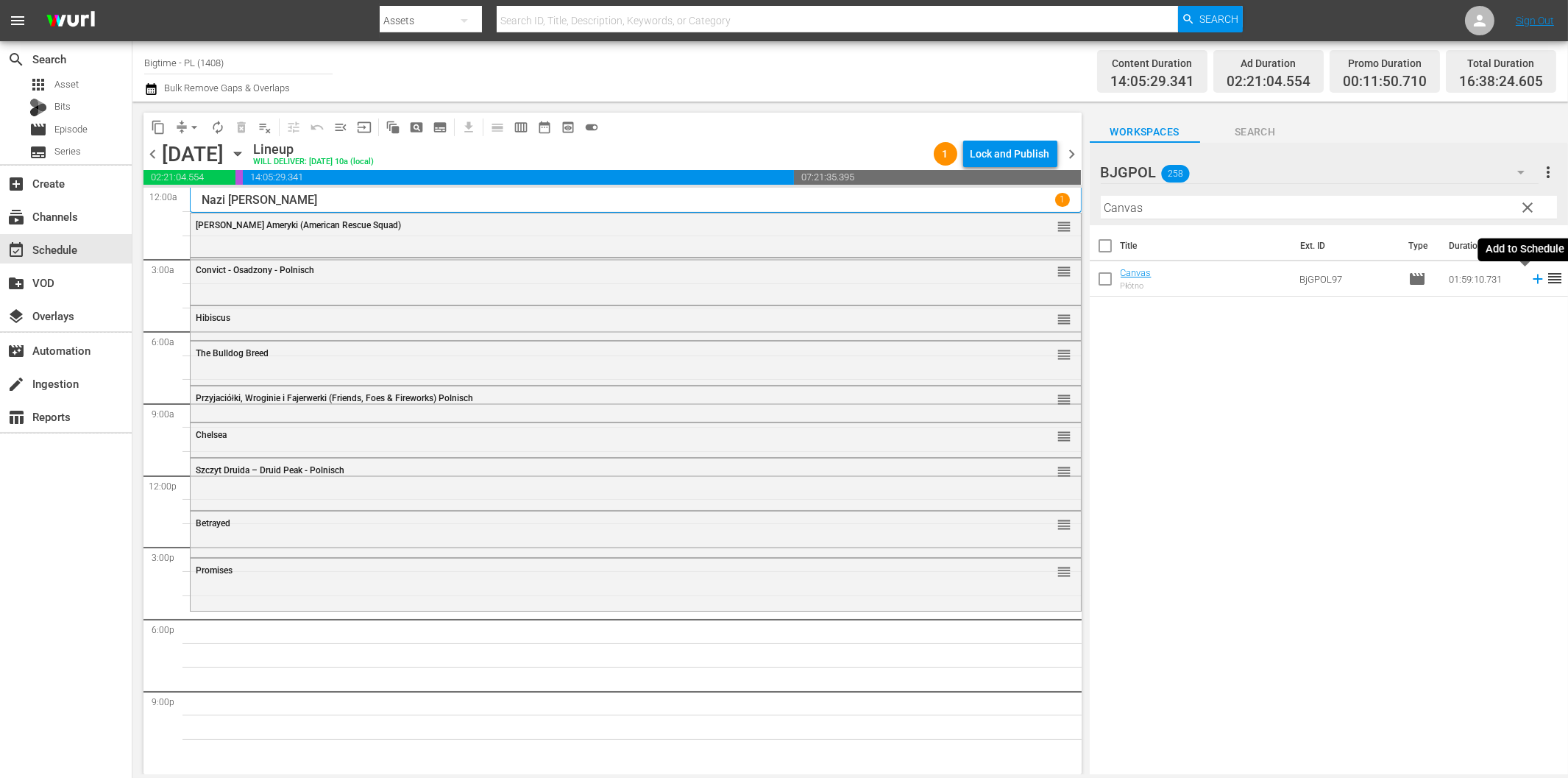
click at [1530, 280] on icon at bounding box center [1538, 279] width 17 height 17
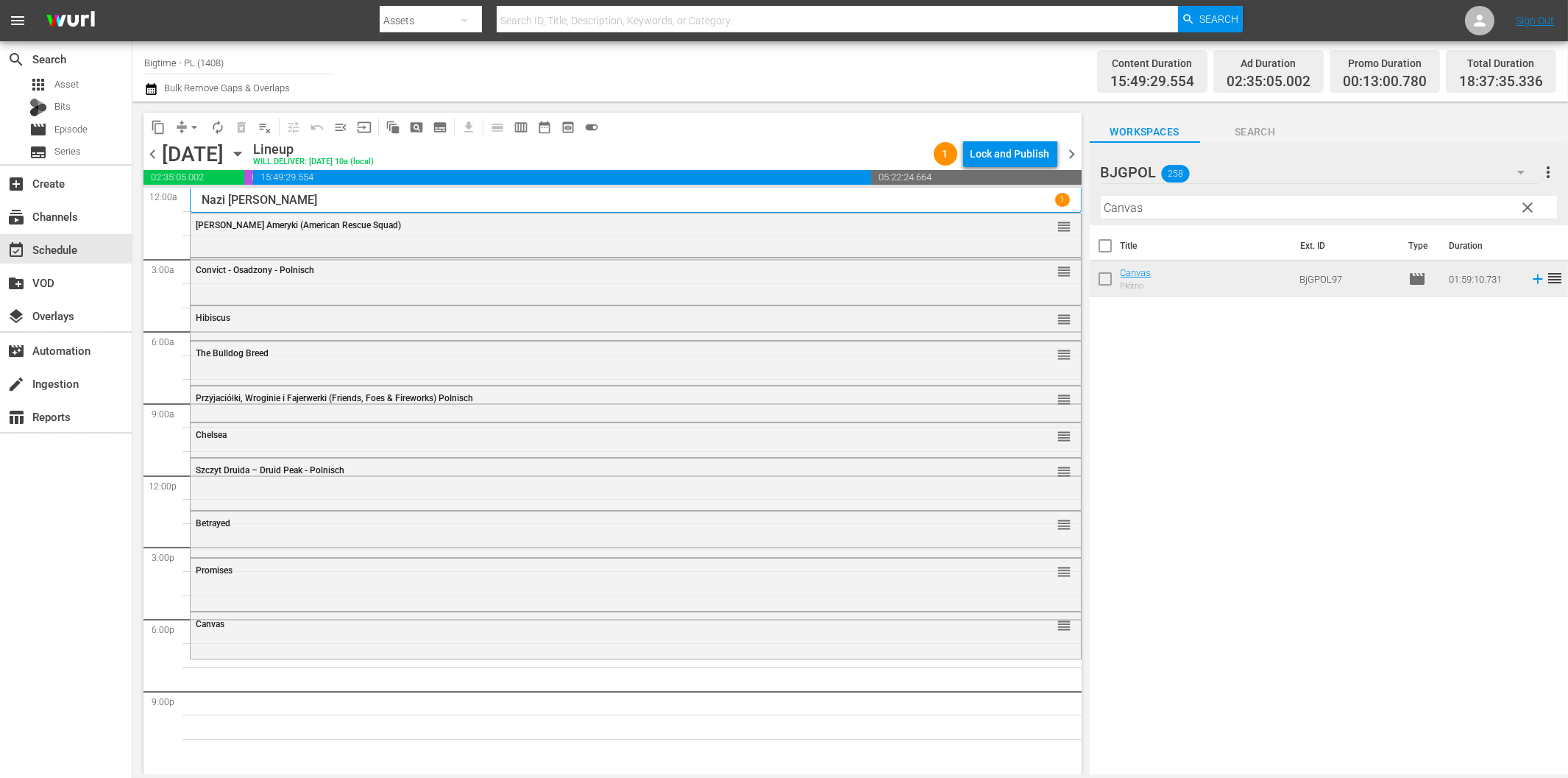
click at [1188, 208] on input "Canvas" at bounding box center [1329, 208] width 456 height 24
paste input "Out Past Dark"
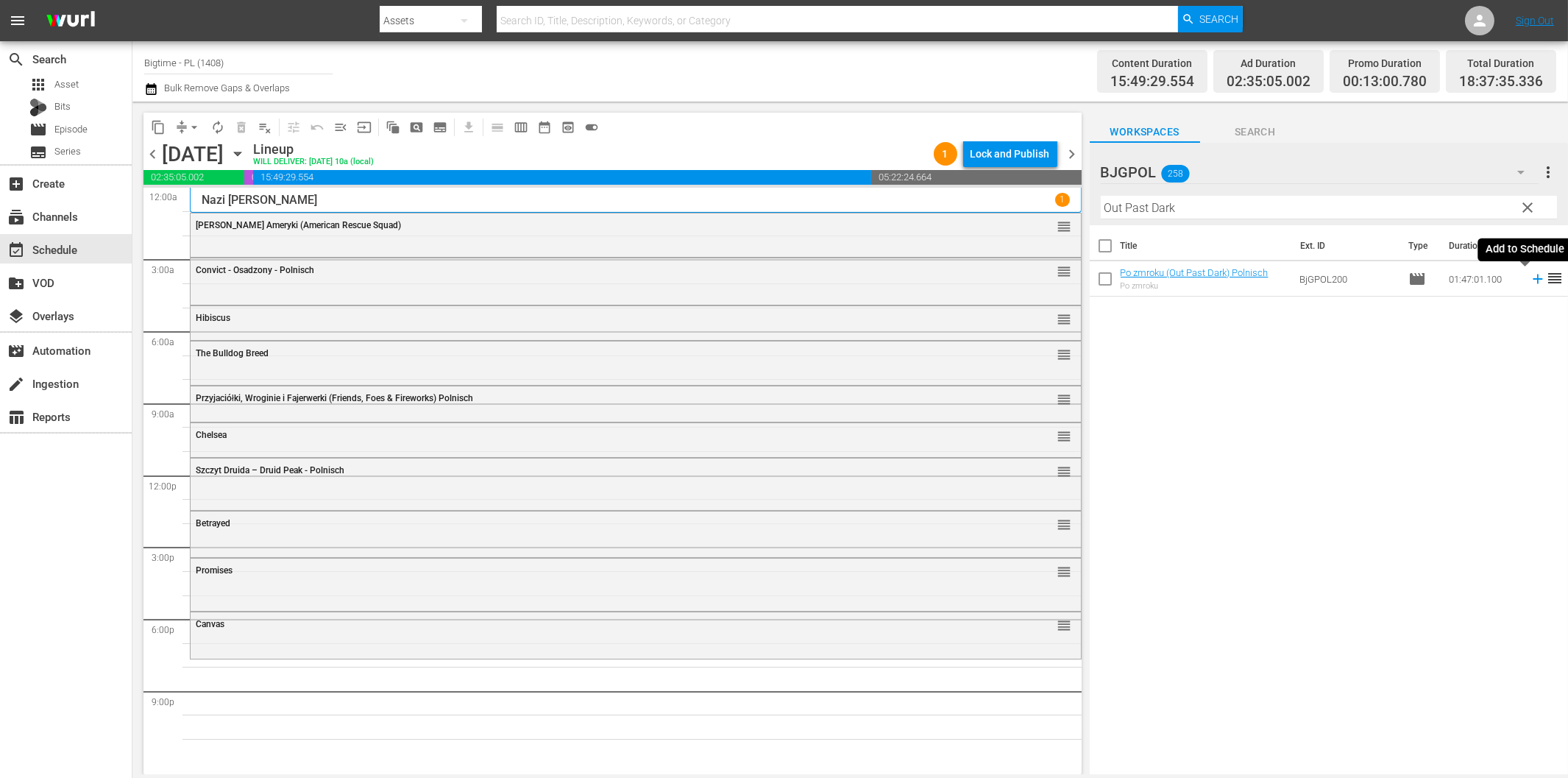
click at [1530, 282] on icon at bounding box center [1538, 279] width 17 height 17
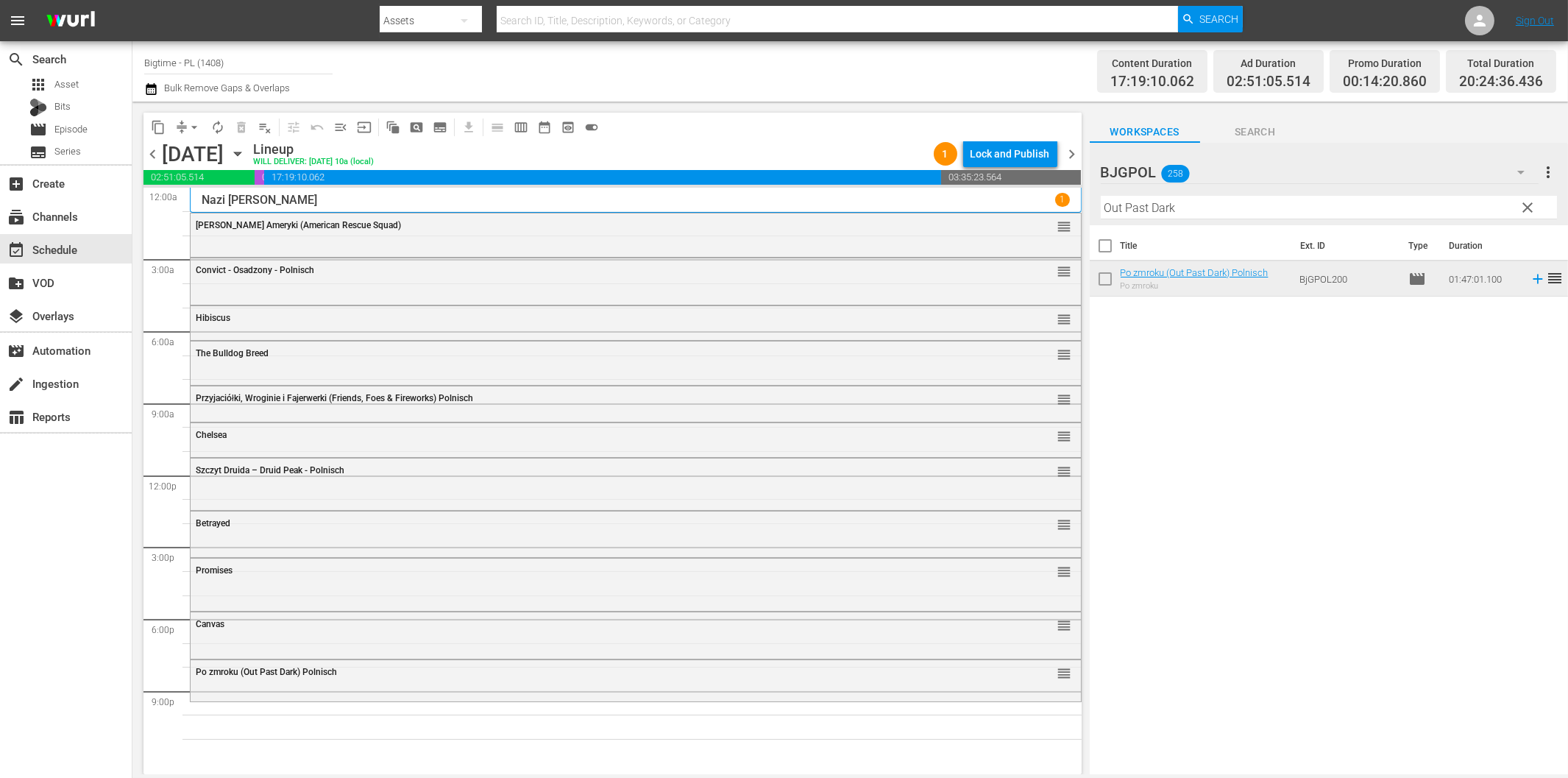
click at [1237, 207] on input "Out Past Dark" at bounding box center [1329, 208] width 456 height 24
paste input "Thunderstorm"
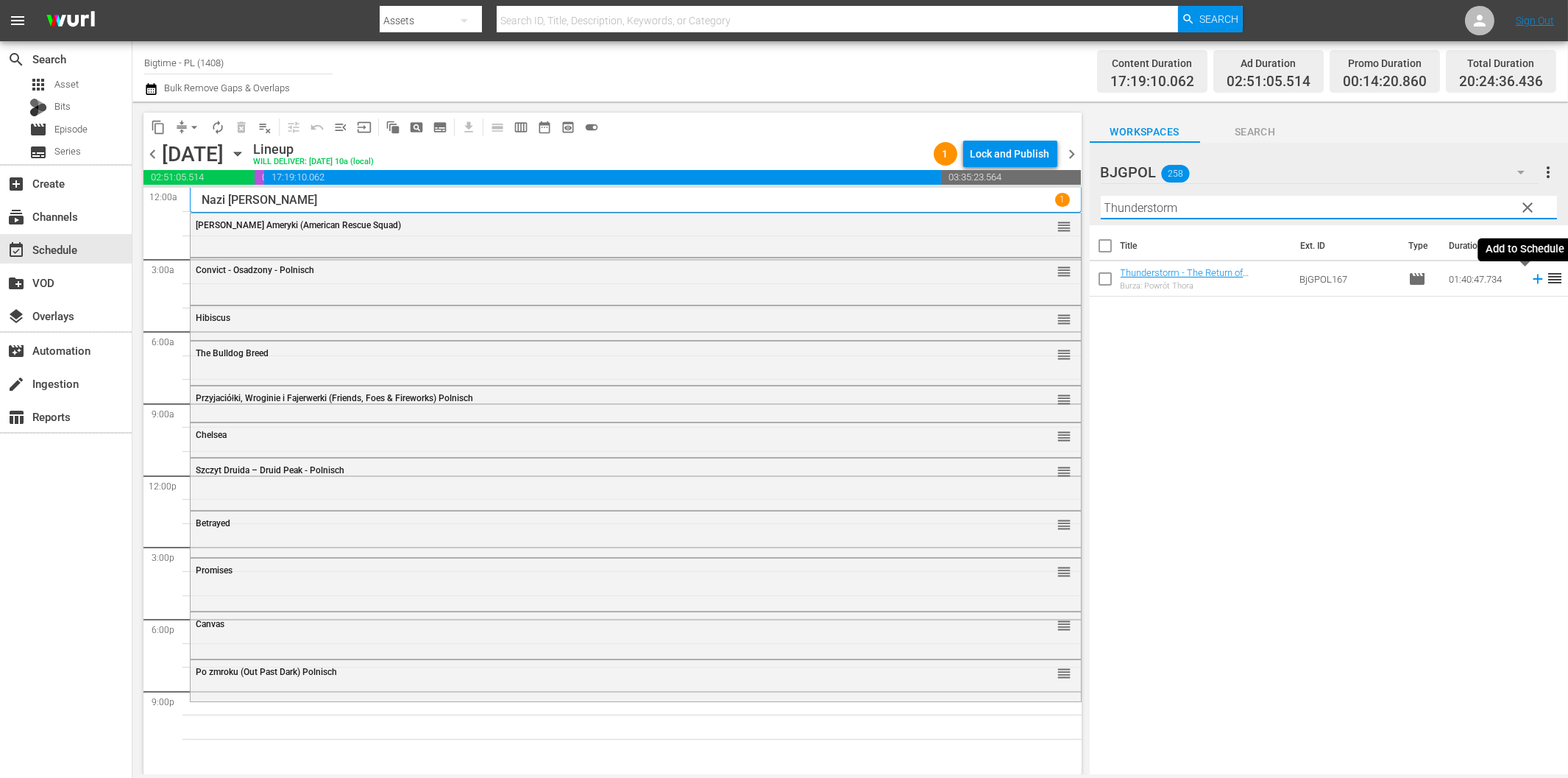
click at [1532, 279] on icon at bounding box center [1537, 279] width 9 height 9
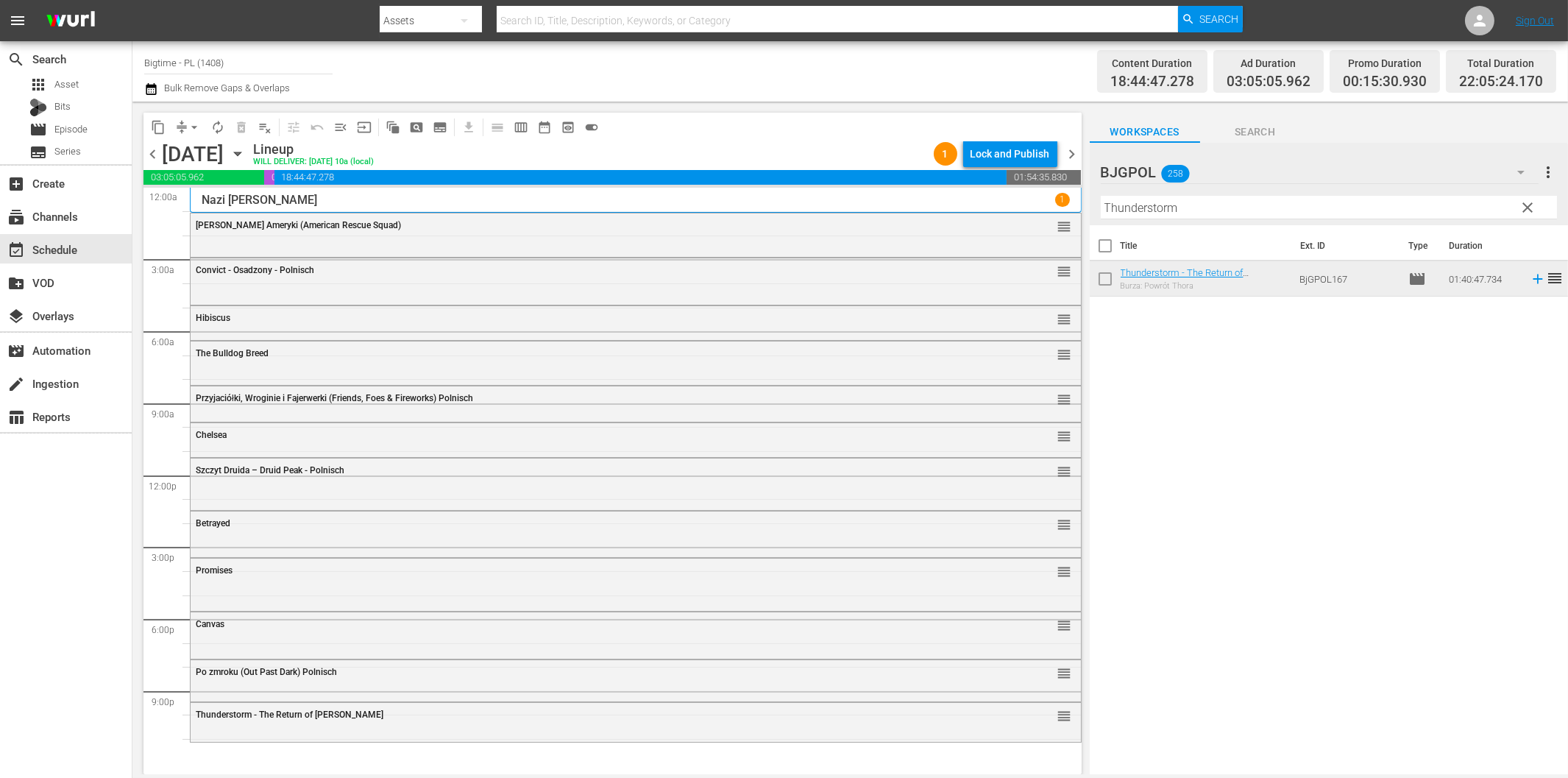
click at [1159, 206] on input "Thunderstorm" at bounding box center [1329, 208] width 456 height 24
paste input "[MEDICAL_DATA] aka [MEDICAL_DATA]"
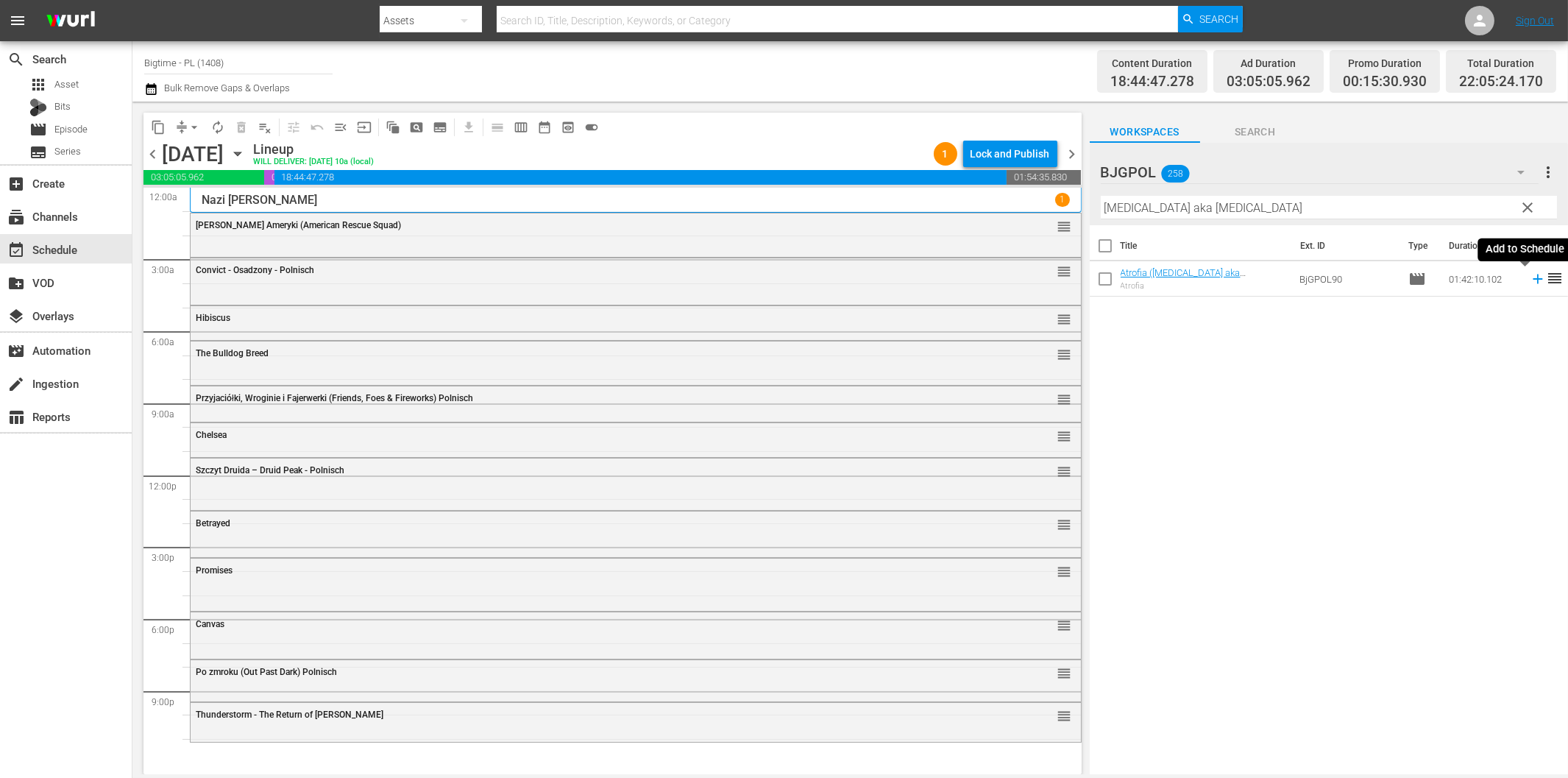
click at [1530, 280] on icon at bounding box center [1538, 279] width 17 height 17
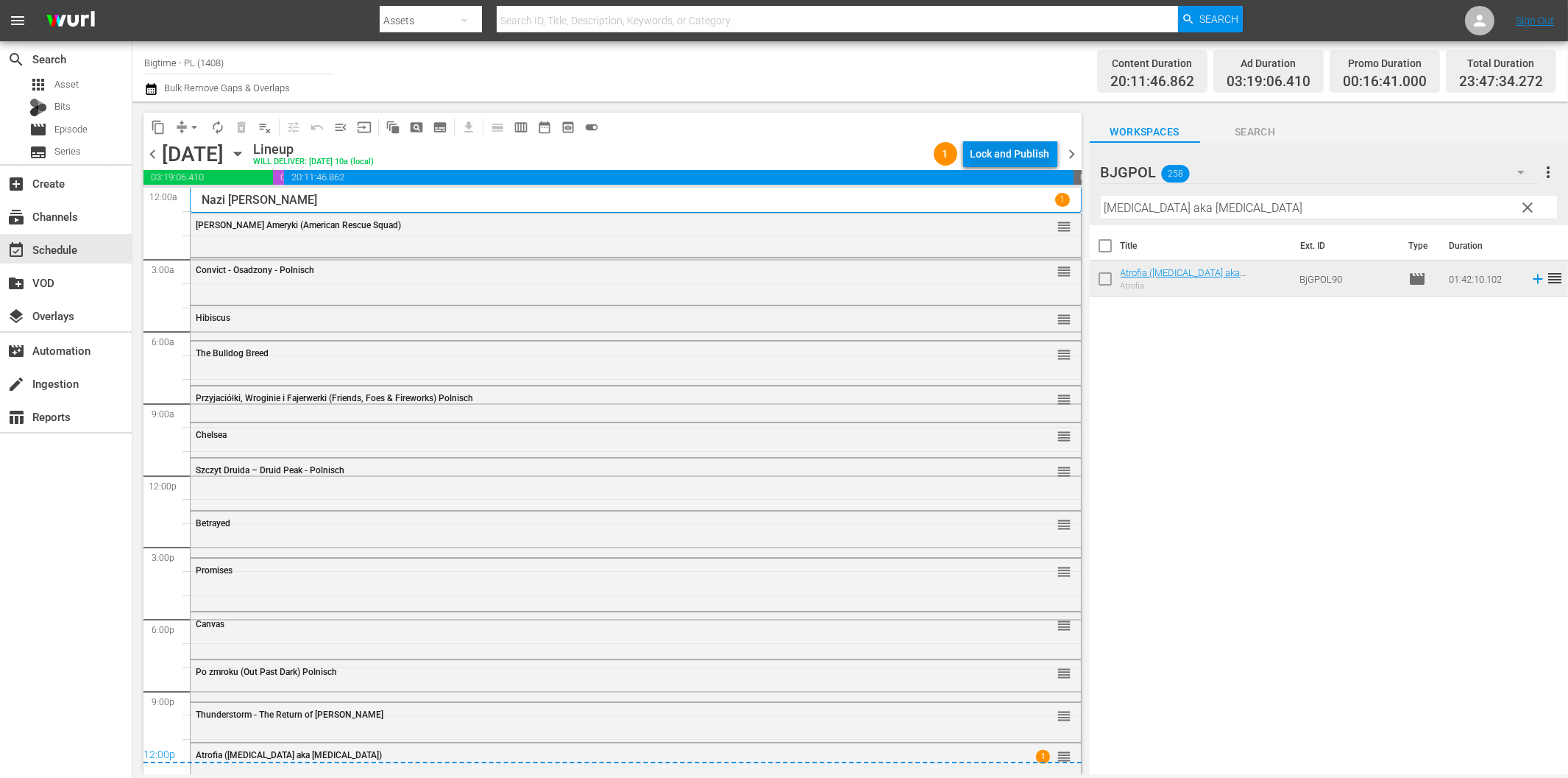
click at [989, 157] on div "Lock and Publish" at bounding box center [1010, 154] width 80 height 27
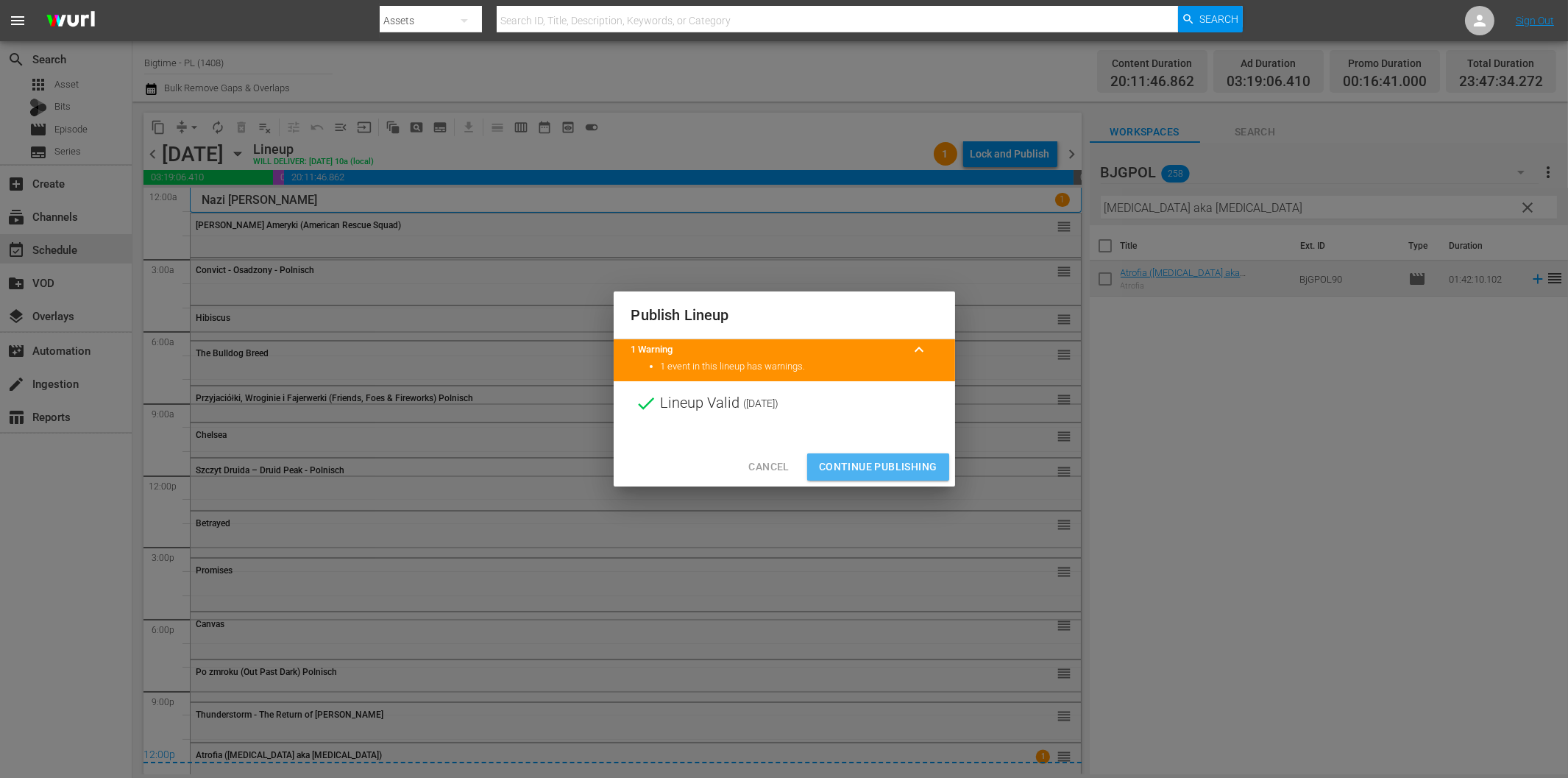
click at [907, 466] on span "Continue Publishing" at bounding box center [878, 466] width 118 height 18
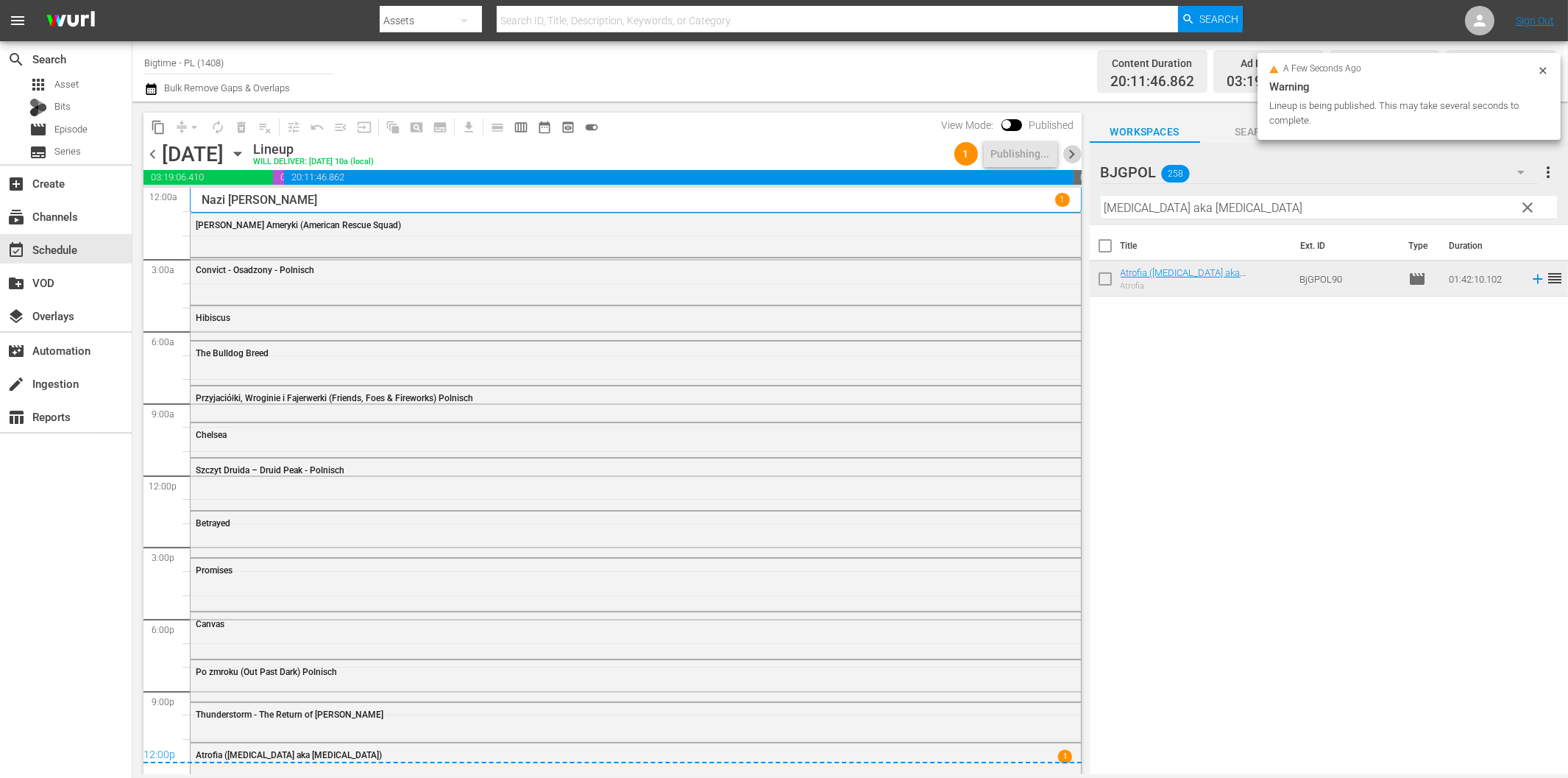
click at [1074, 155] on span "chevron_right" at bounding box center [1072, 154] width 18 height 18
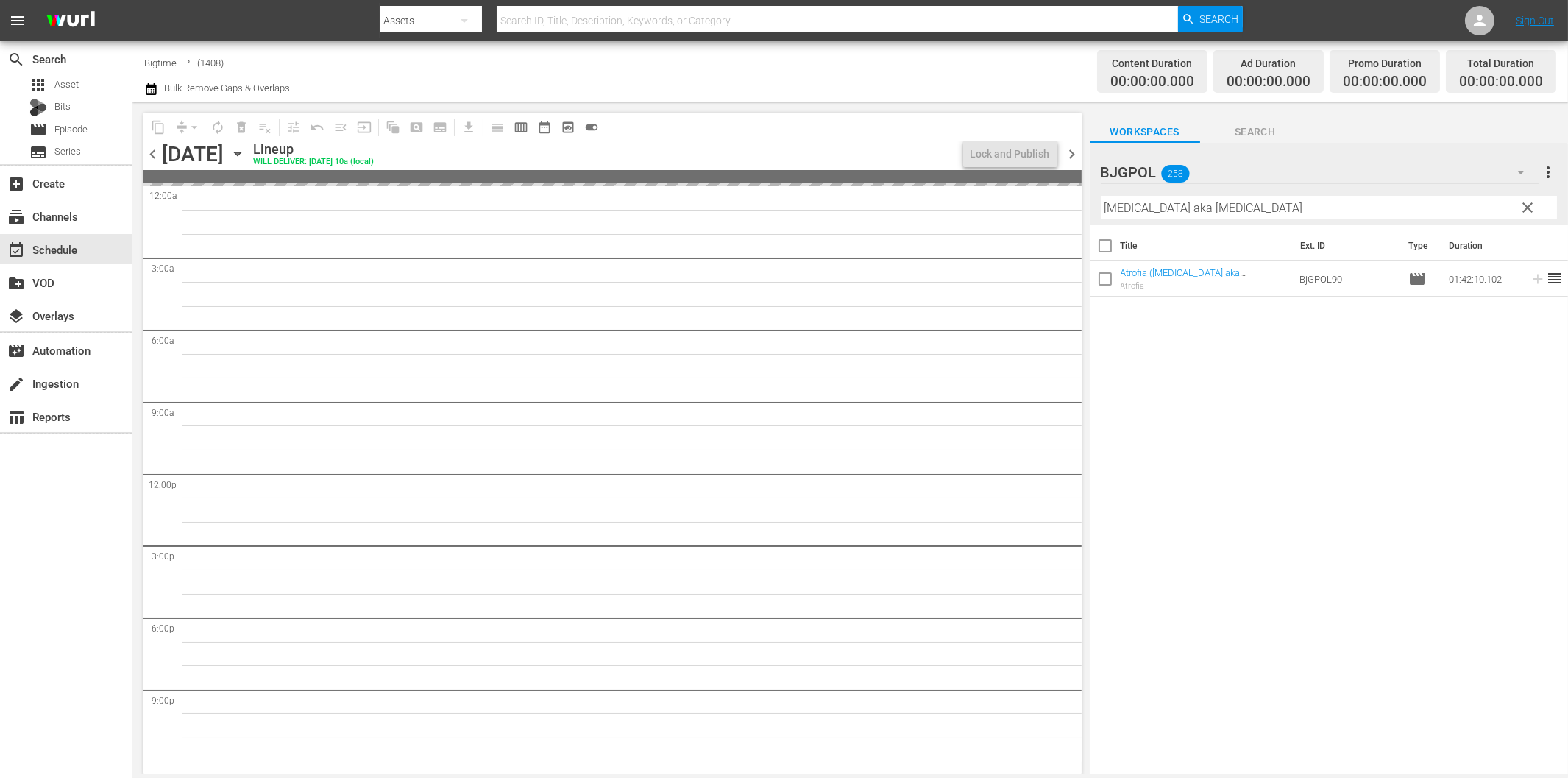
click at [155, 156] on span "chevron_left" at bounding box center [152, 154] width 18 height 18
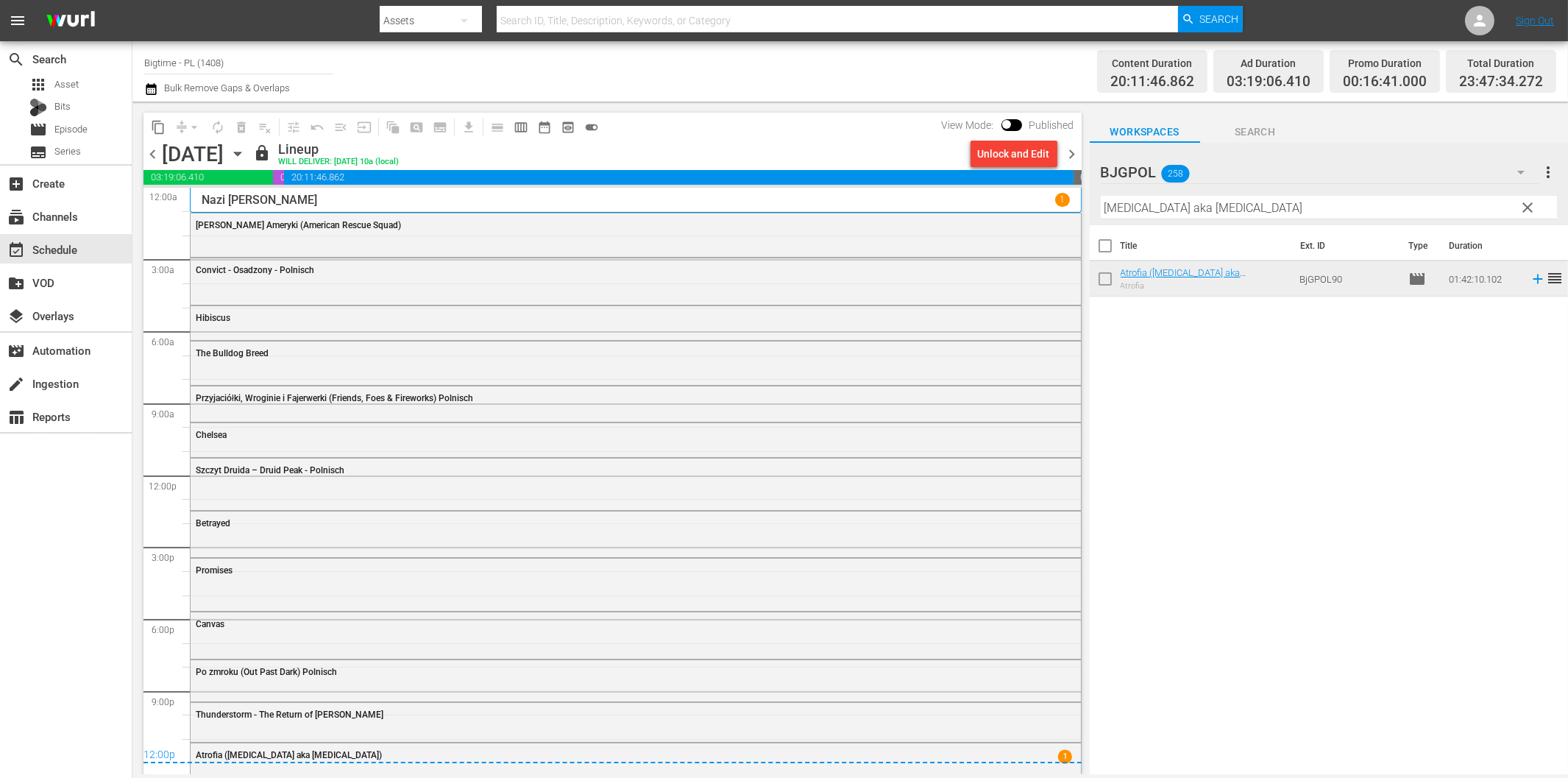
click at [1072, 155] on span "chevron_right" at bounding box center [1072, 154] width 18 height 18
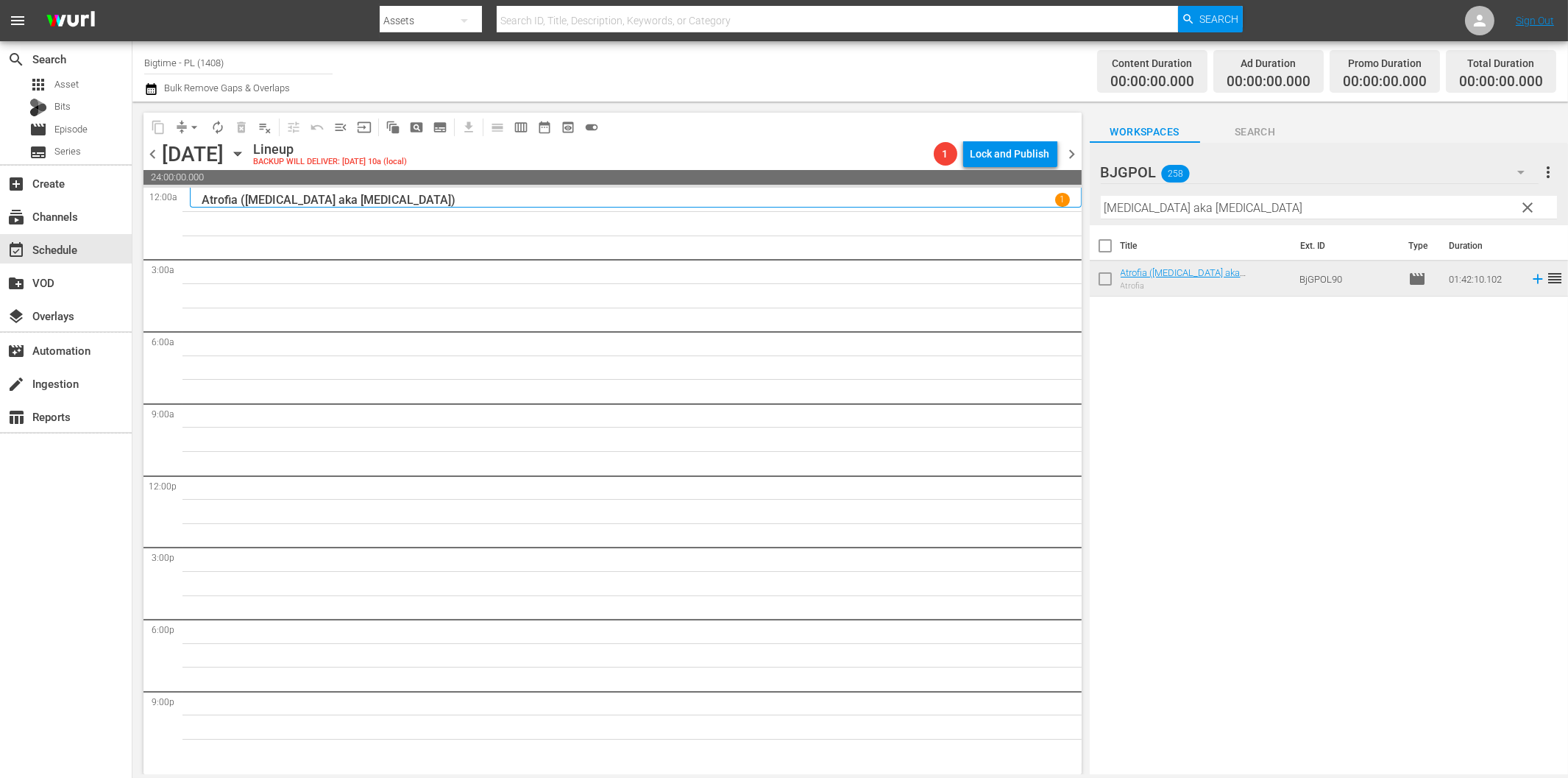
click at [1246, 210] on input "[MEDICAL_DATA] aka [MEDICAL_DATA]" at bounding box center [1329, 208] width 456 height 24
paste input "[PERSON_NAME]'s War"
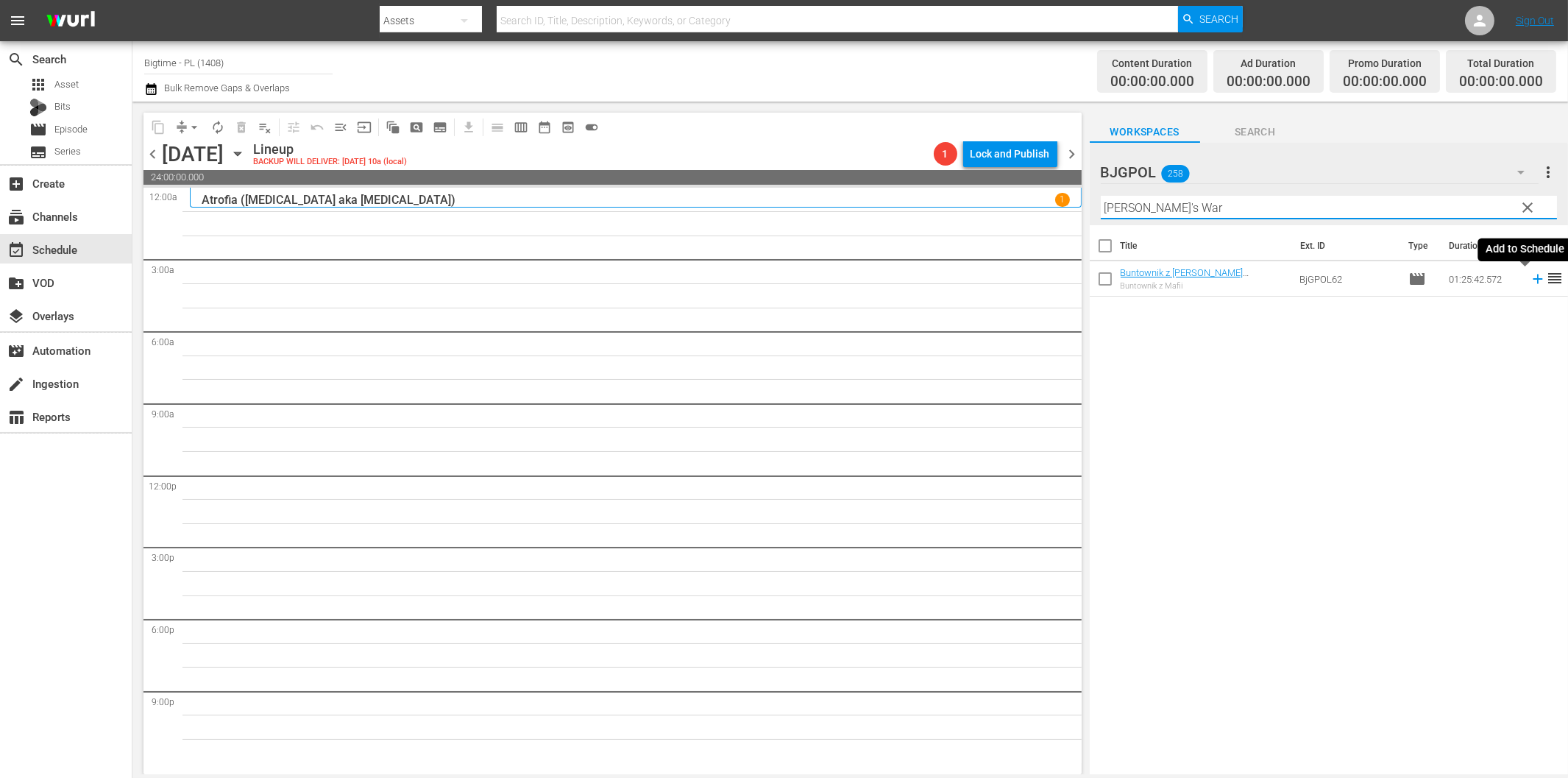
click at [1530, 276] on icon at bounding box center [1538, 279] width 17 height 17
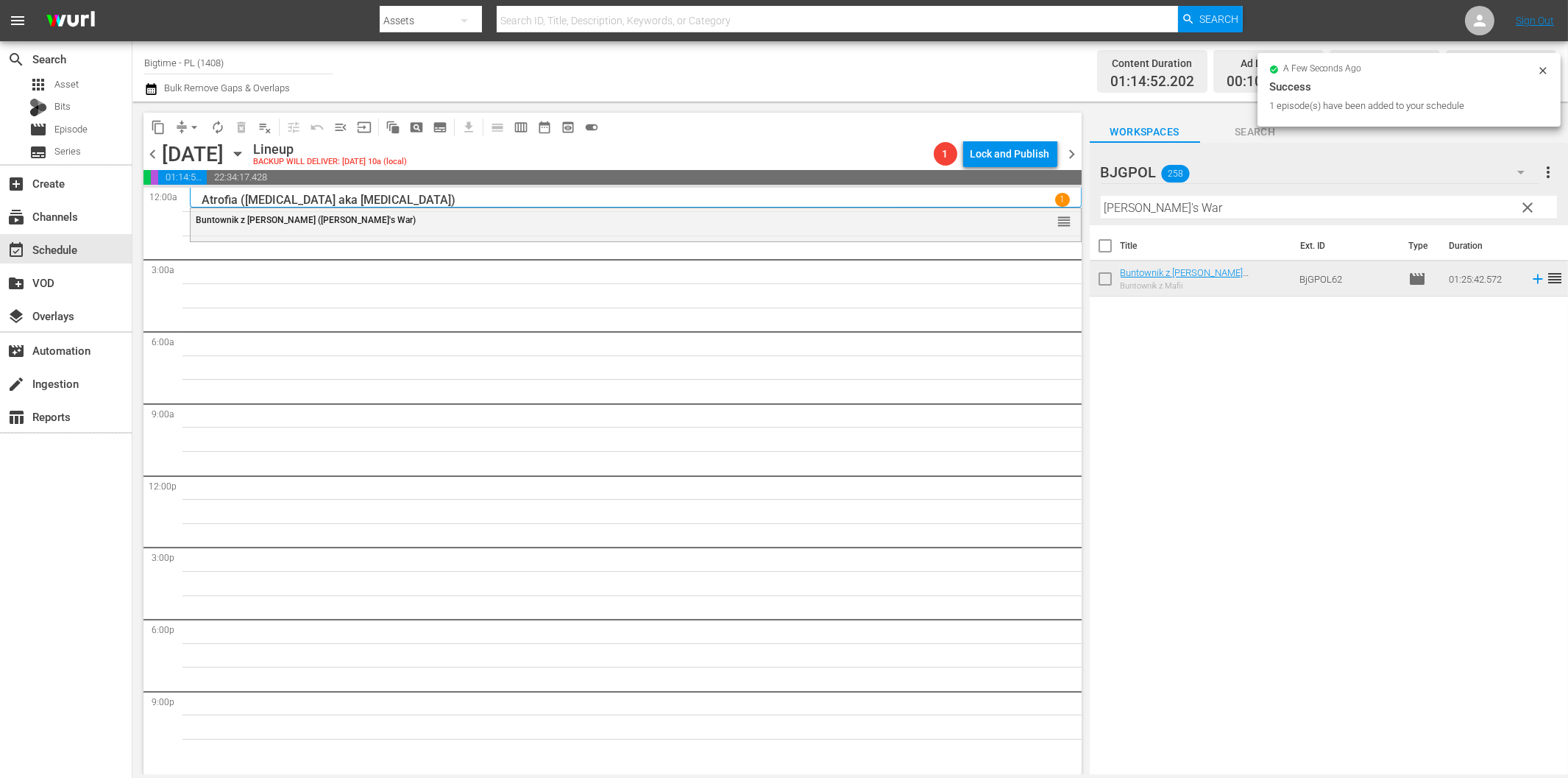
click at [1152, 208] on input "[PERSON_NAME]'s War" at bounding box center [1329, 208] width 456 height 24
paste input "Lake Effects"
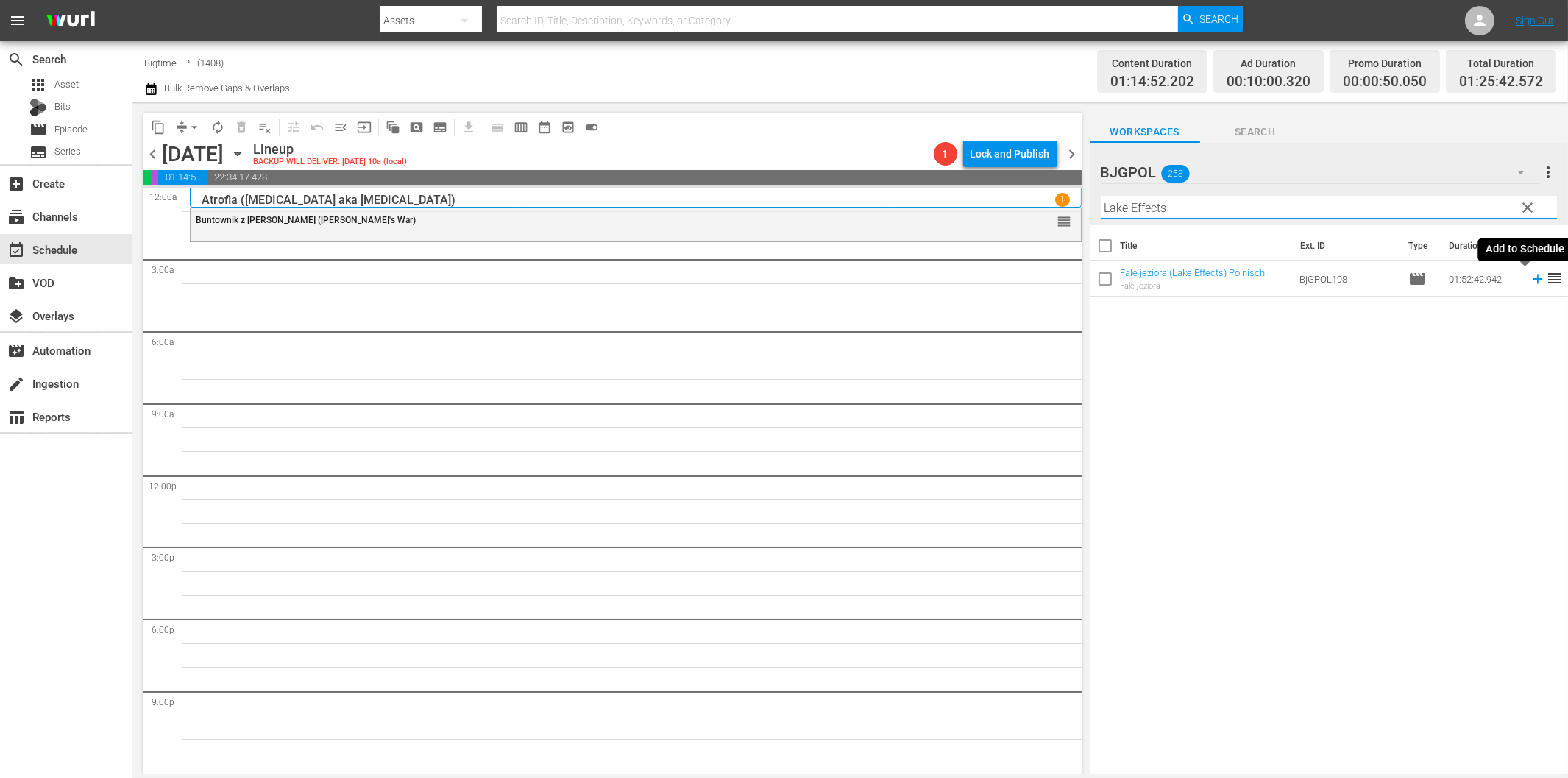
click at [1530, 282] on icon at bounding box center [1538, 279] width 17 height 17
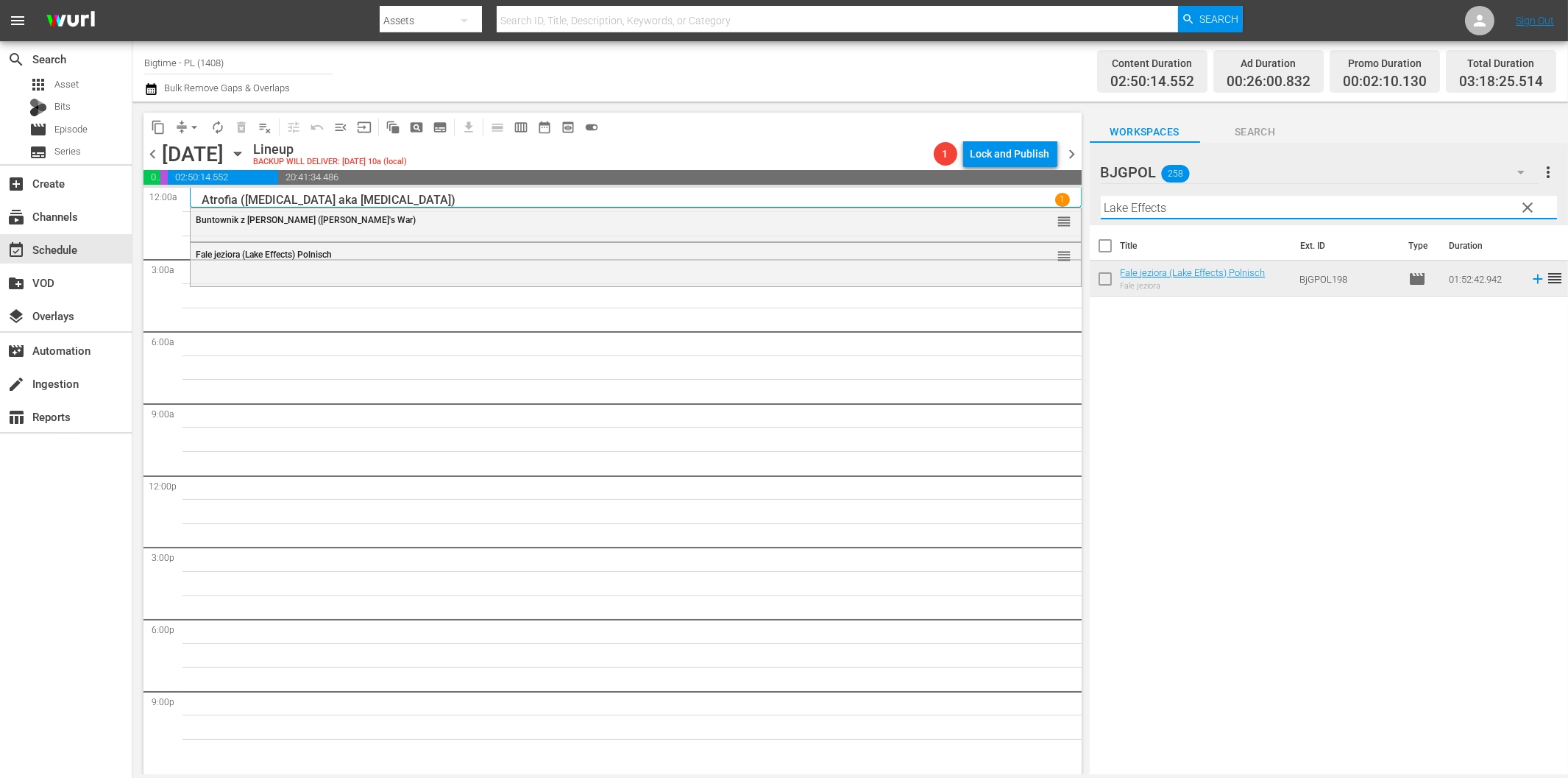
click at [1179, 204] on input "Lake Effects" at bounding box center [1329, 208] width 456 height 24
paste input "Injustice"
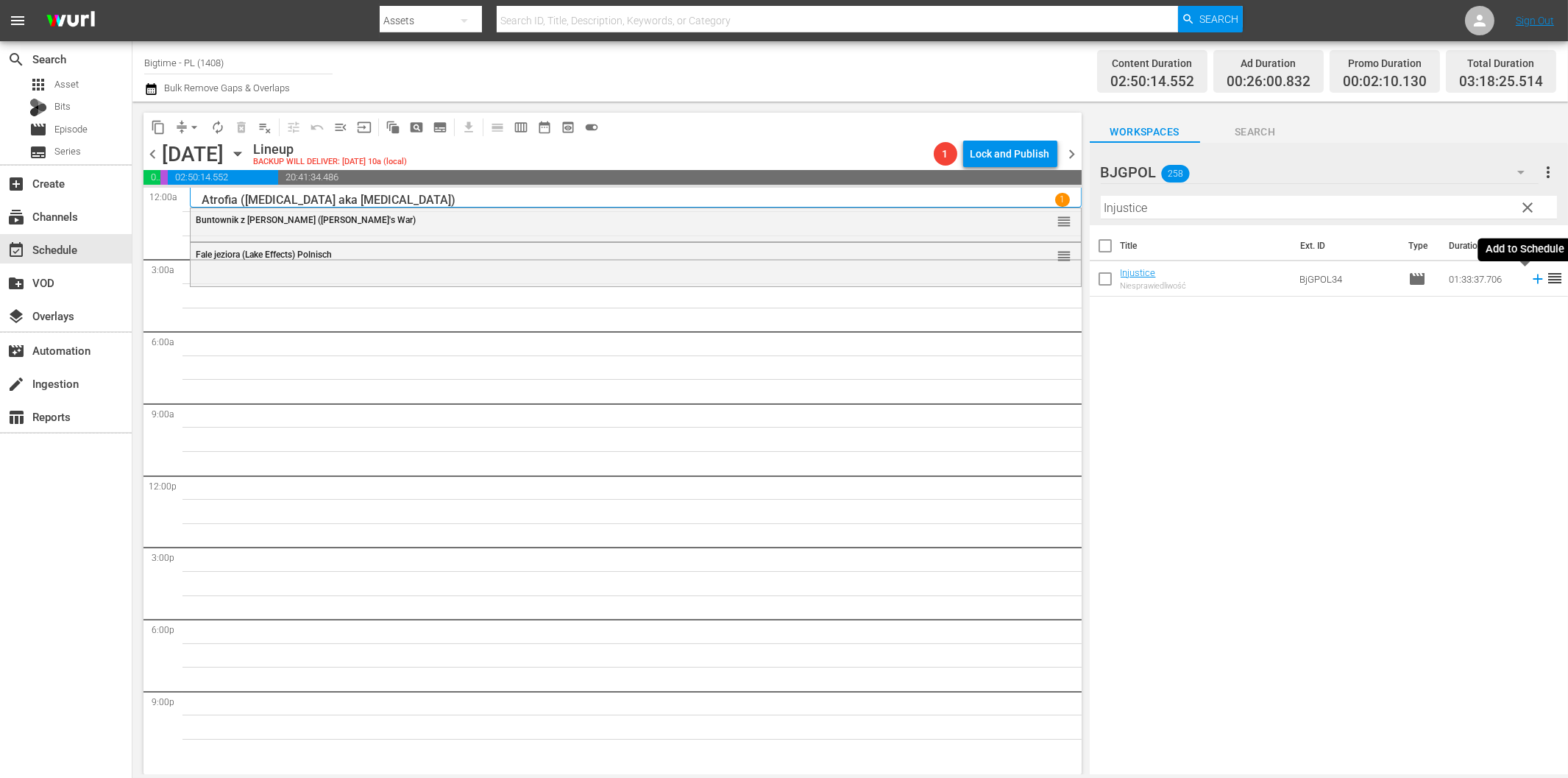
click at [1530, 282] on icon at bounding box center [1538, 279] width 17 height 17
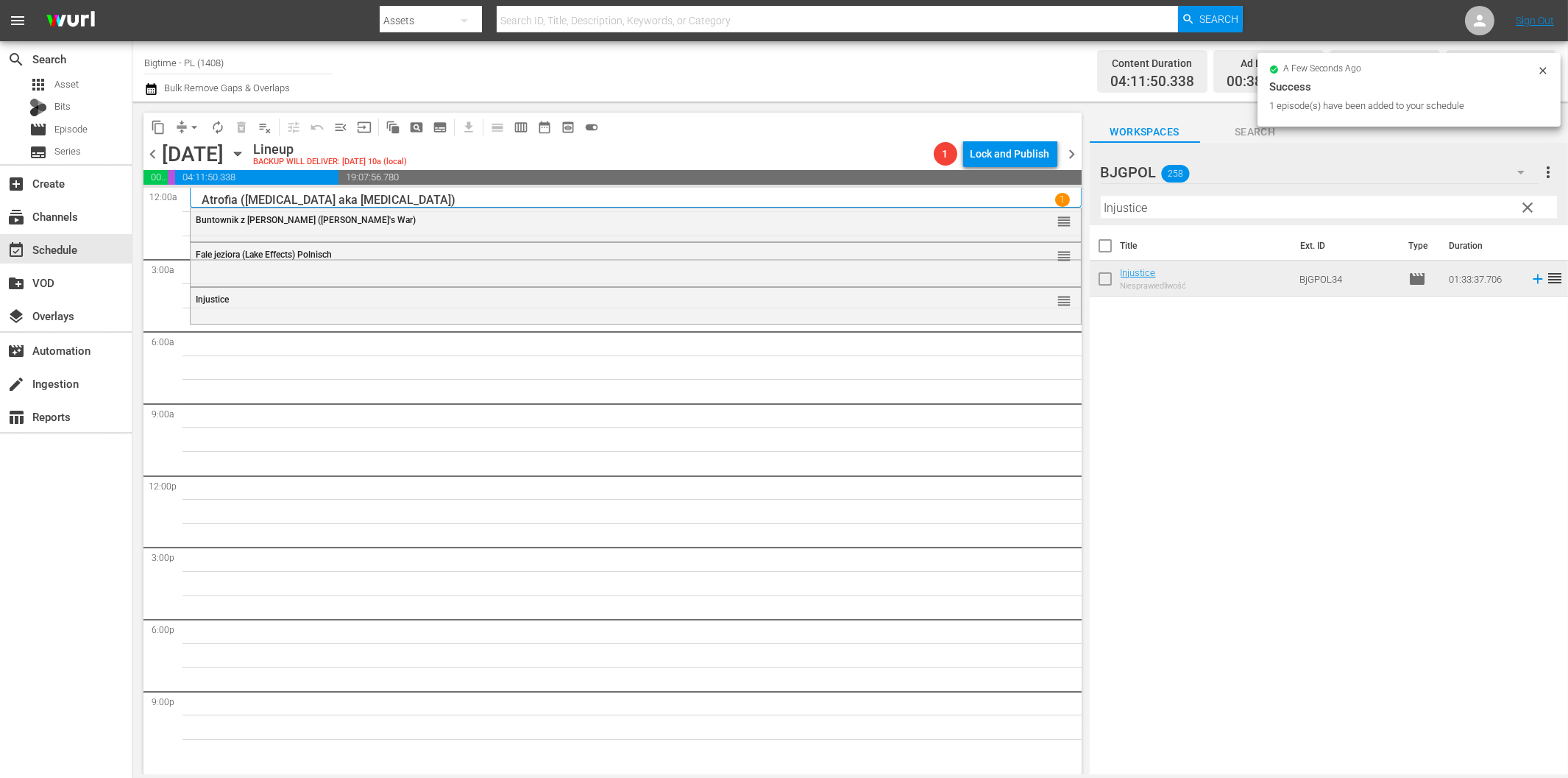
click at [1148, 211] on input "Injustice" at bounding box center [1329, 208] width 456 height 24
paste input "EM3"
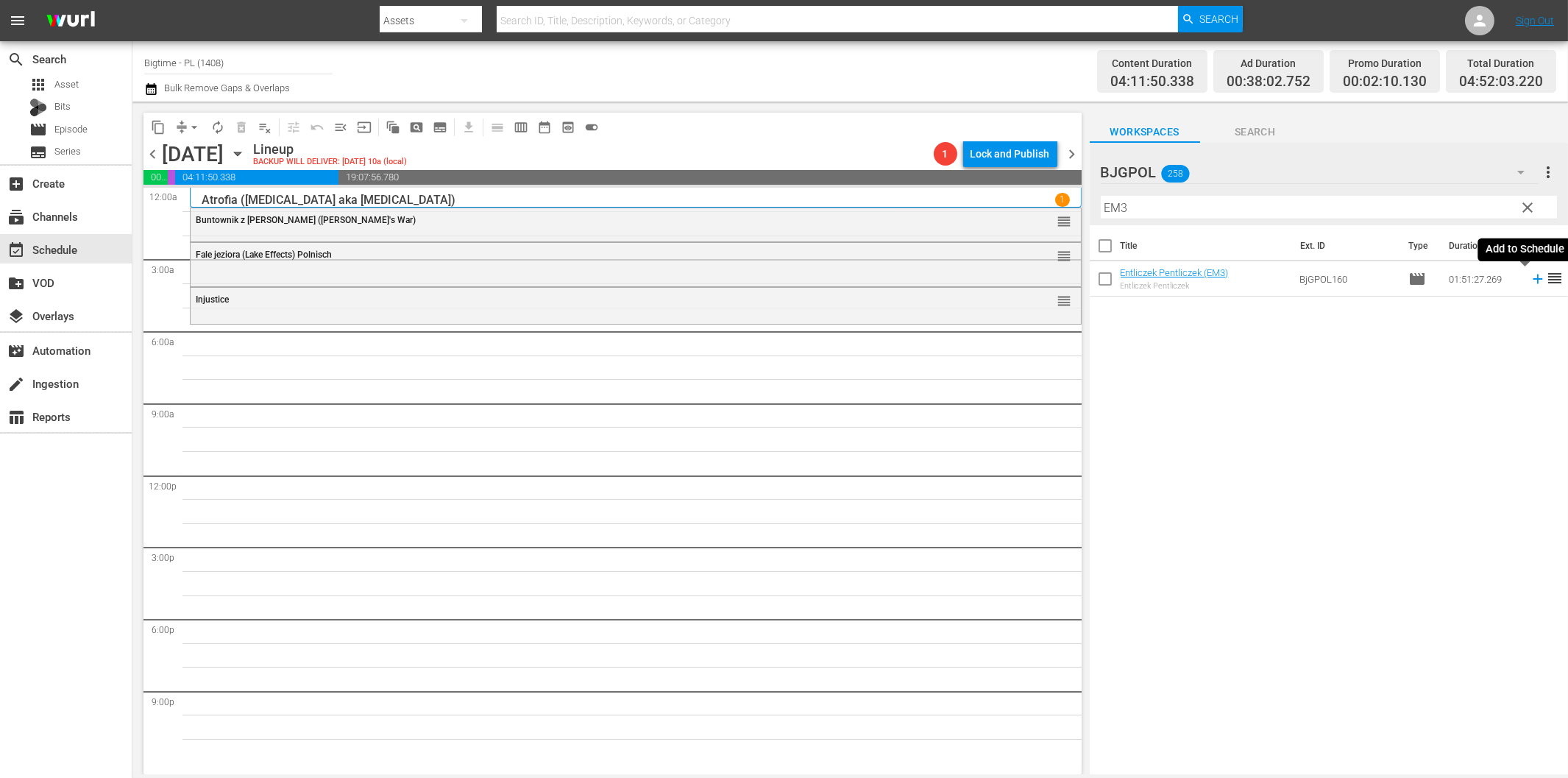
click at [1530, 276] on icon at bounding box center [1538, 279] width 17 height 17
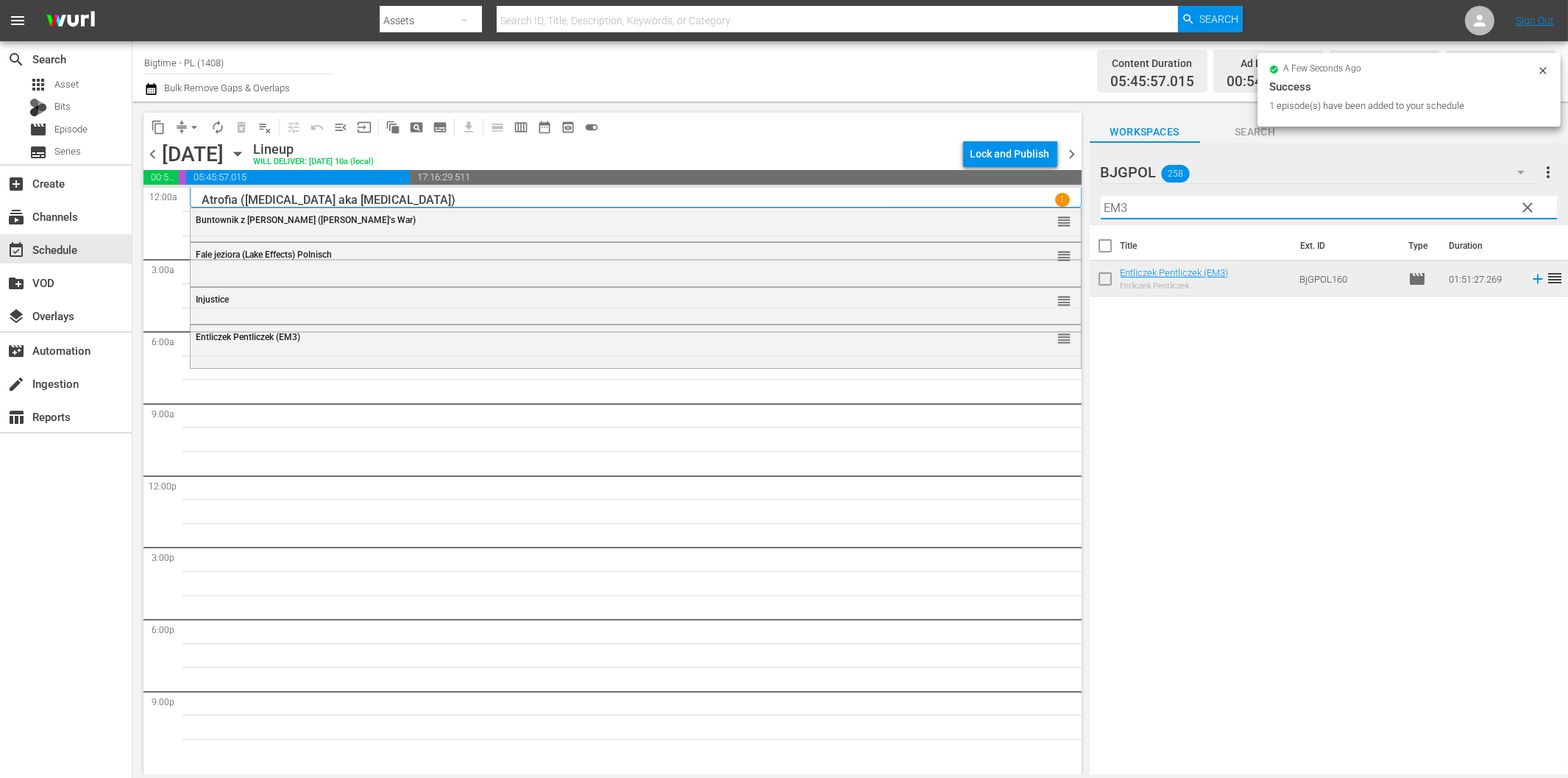
click at [1142, 204] on input "EM3" at bounding box center [1329, 208] width 456 height 24
paste input "vol"
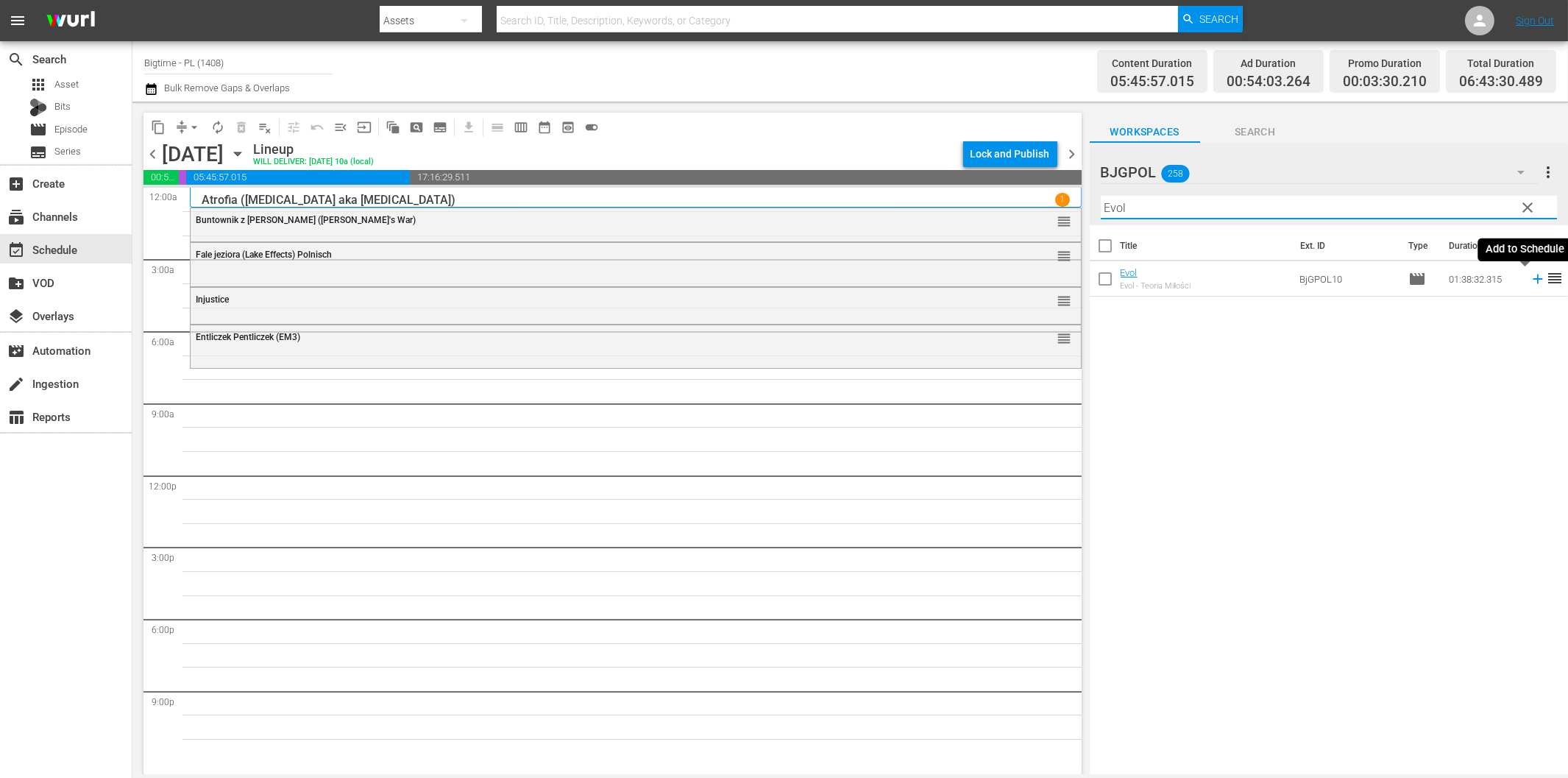
click at [1530, 283] on icon at bounding box center [1538, 279] width 17 height 17
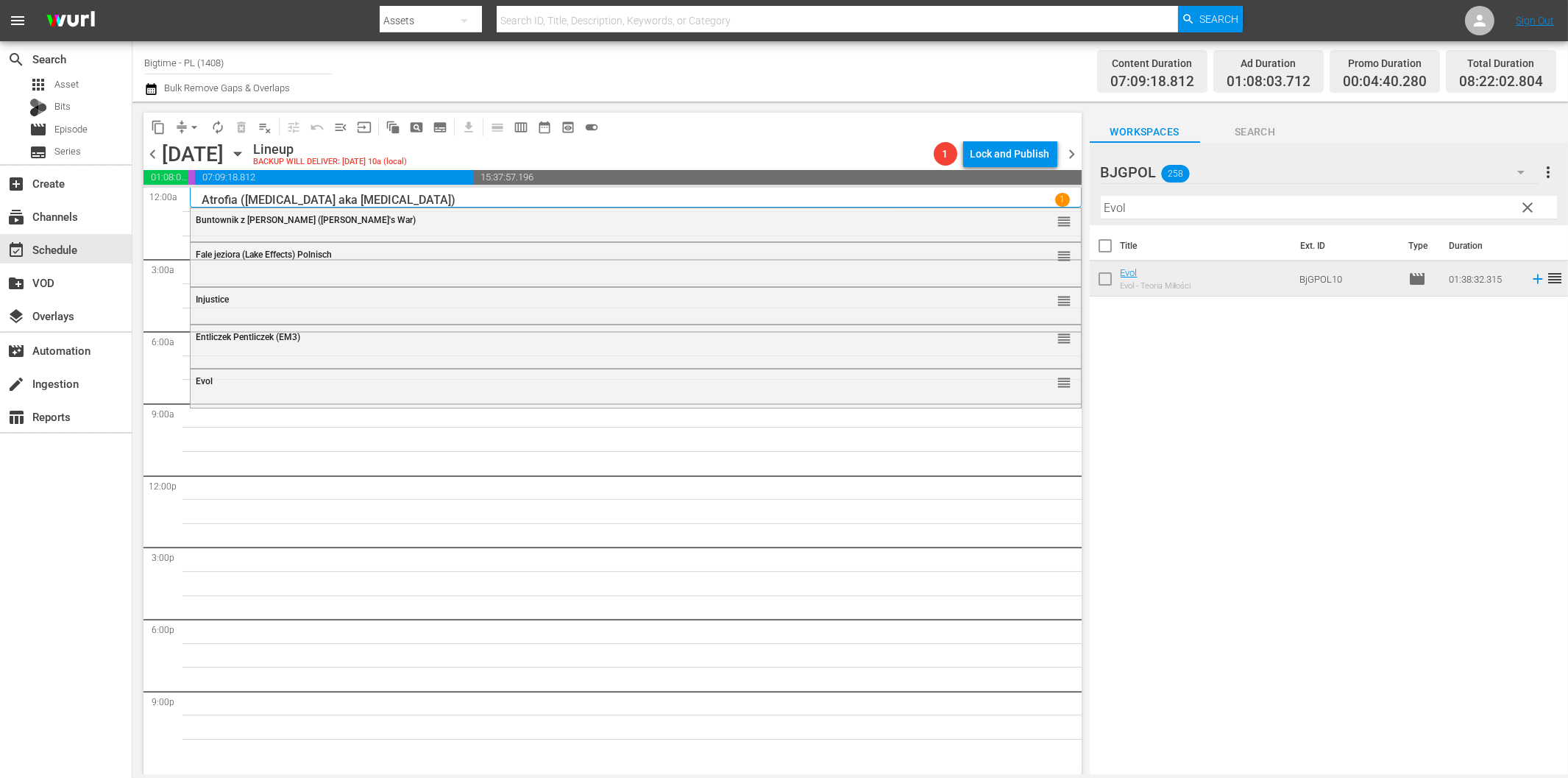
click at [1168, 211] on input "Evol" at bounding box center [1329, 208] width 456 height 24
paste input "[PERSON_NAME] is Funny"
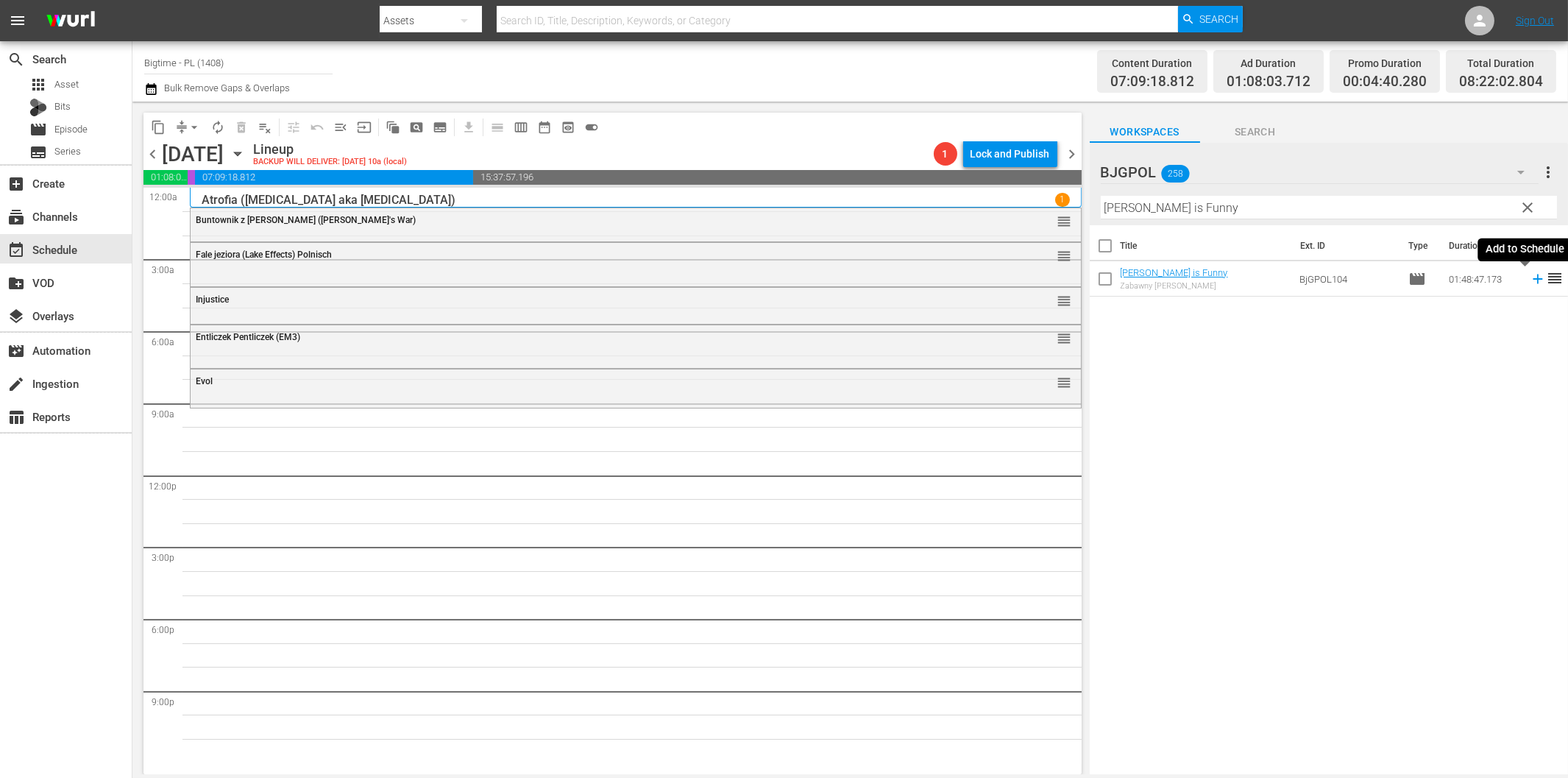
click at [1530, 282] on icon at bounding box center [1538, 279] width 17 height 17
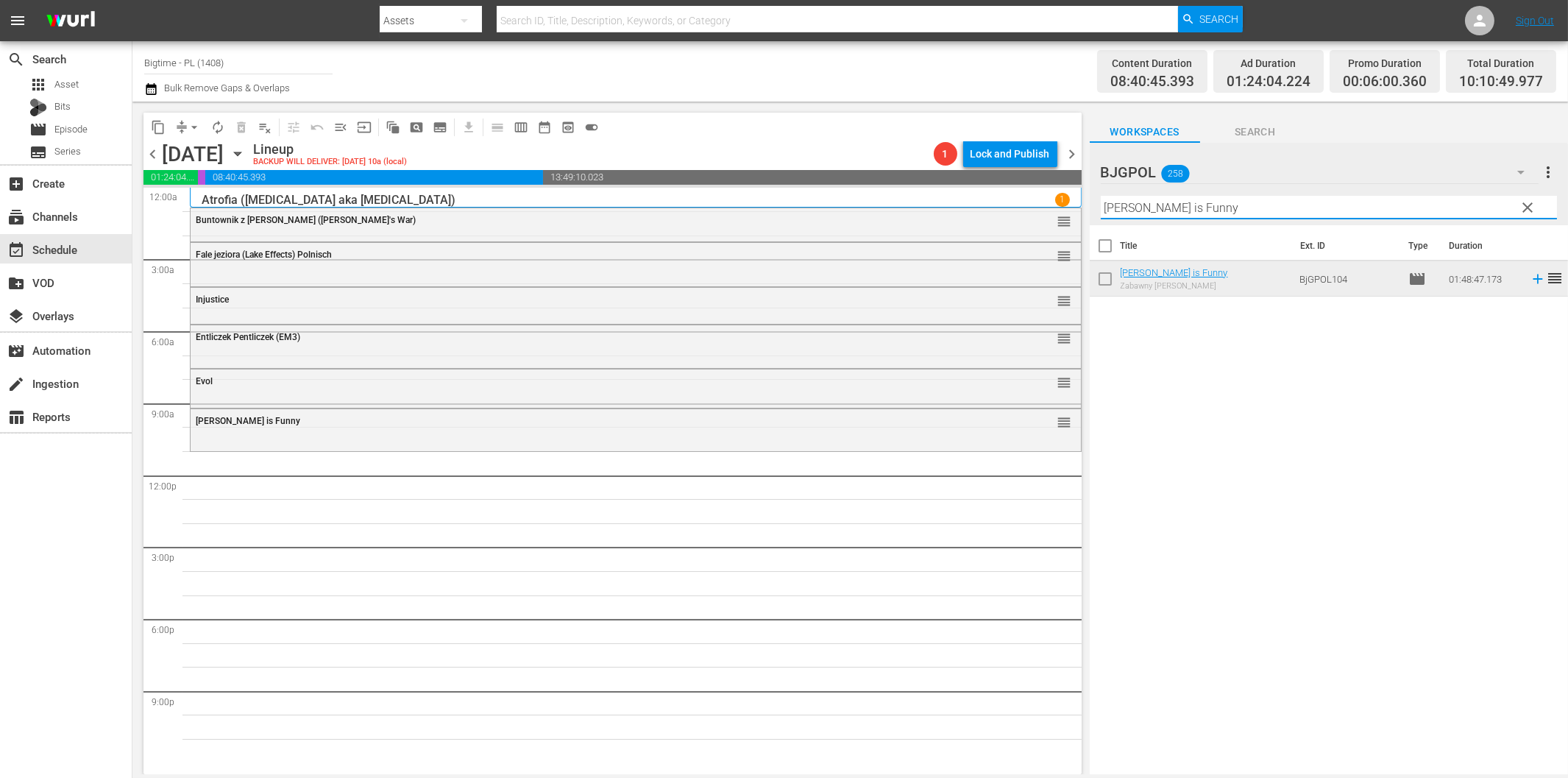
click at [1142, 213] on input "[PERSON_NAME] is Funny" at bounding box center [1329, 208] width 456 height 24
paste input "Eight"
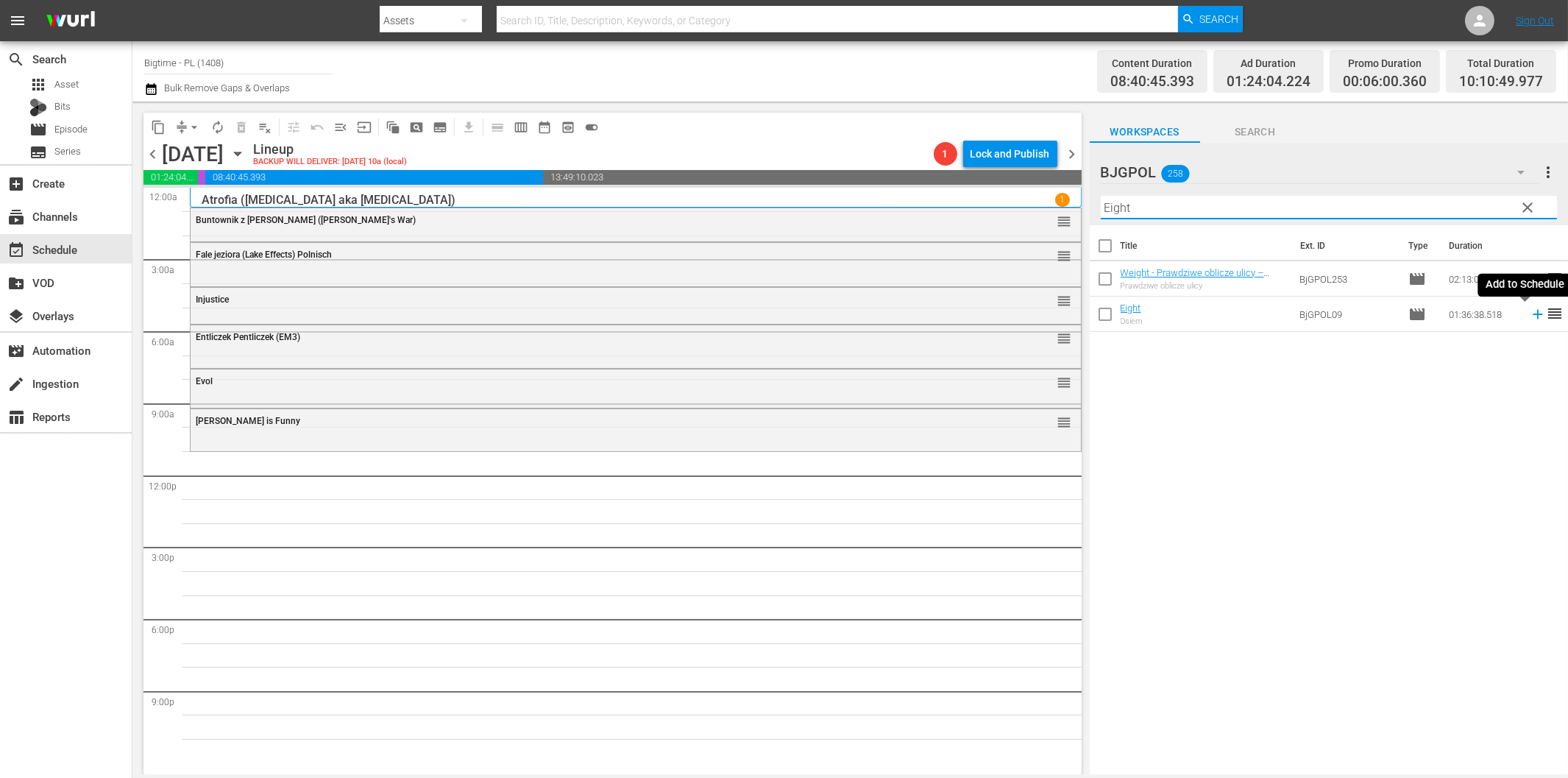
click at [1530, 312] on icon at bounding box center [1538, 314] width 17 height 17
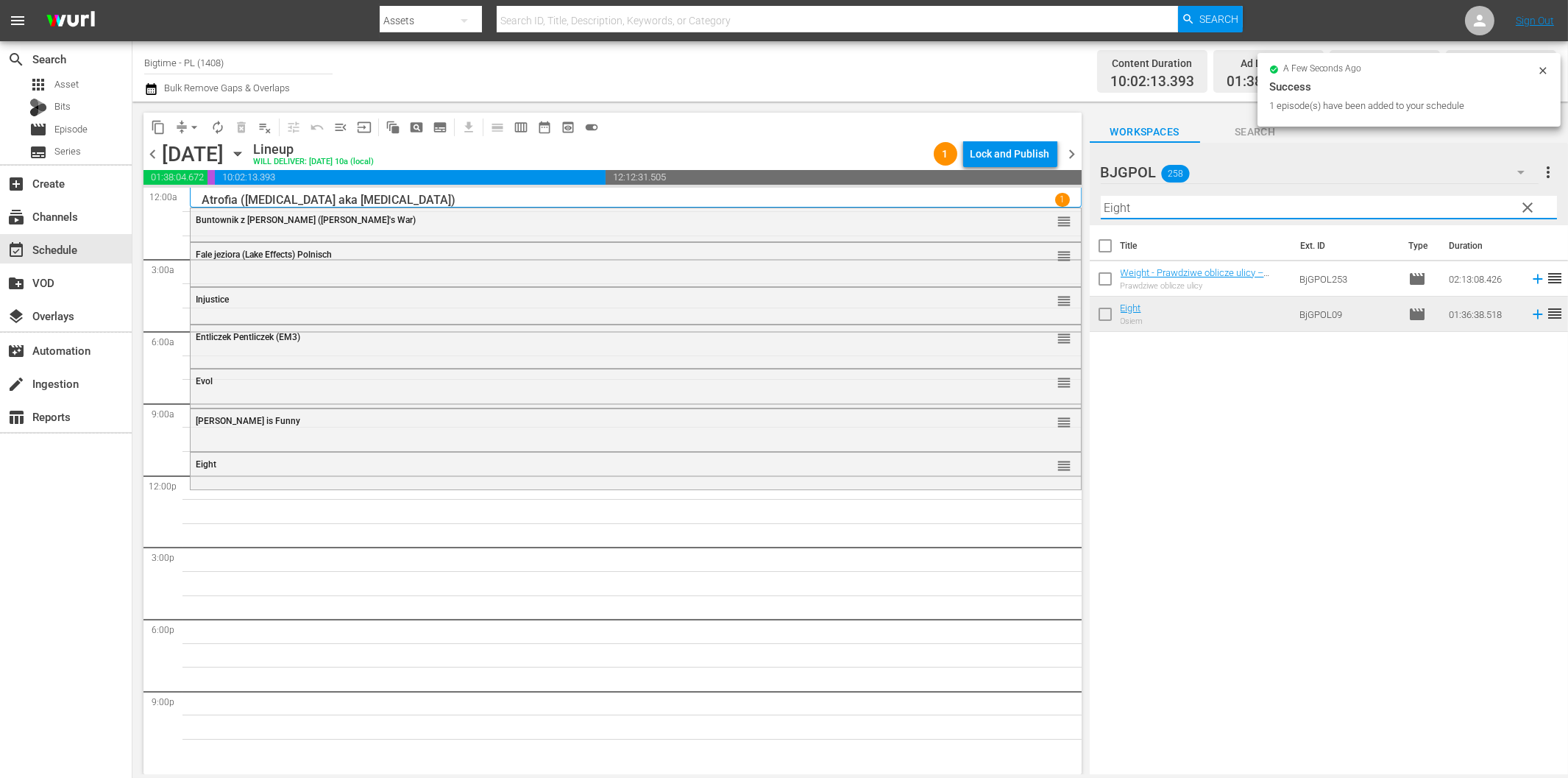
click at [1129, 209] on input "Eight" at bounding box center [1329, 208] width 456 height 24
paste input "Burn Your Name"
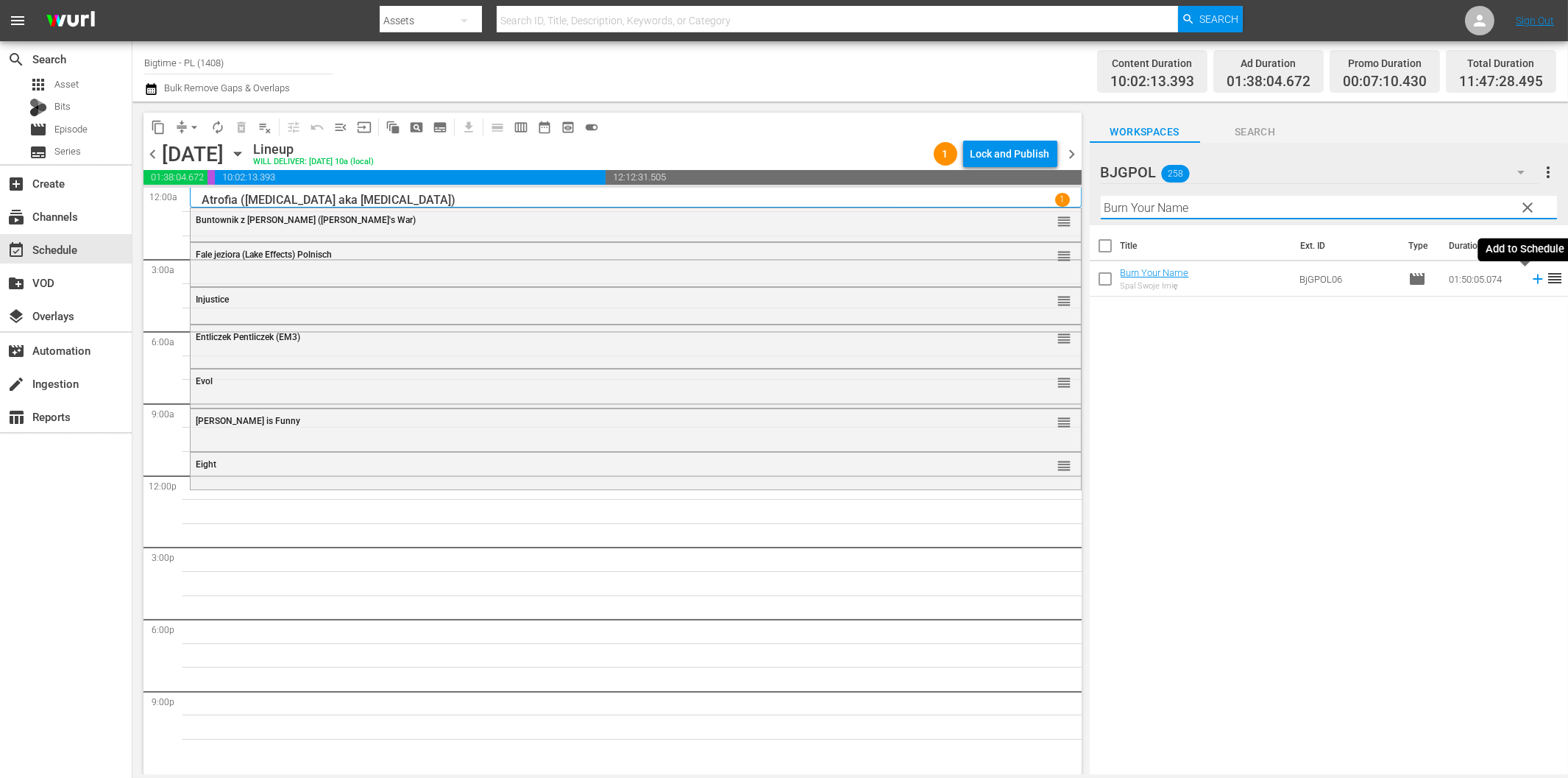
click at [1530, 282] on icon at bounding box center [1538, 279] width 17 height 17
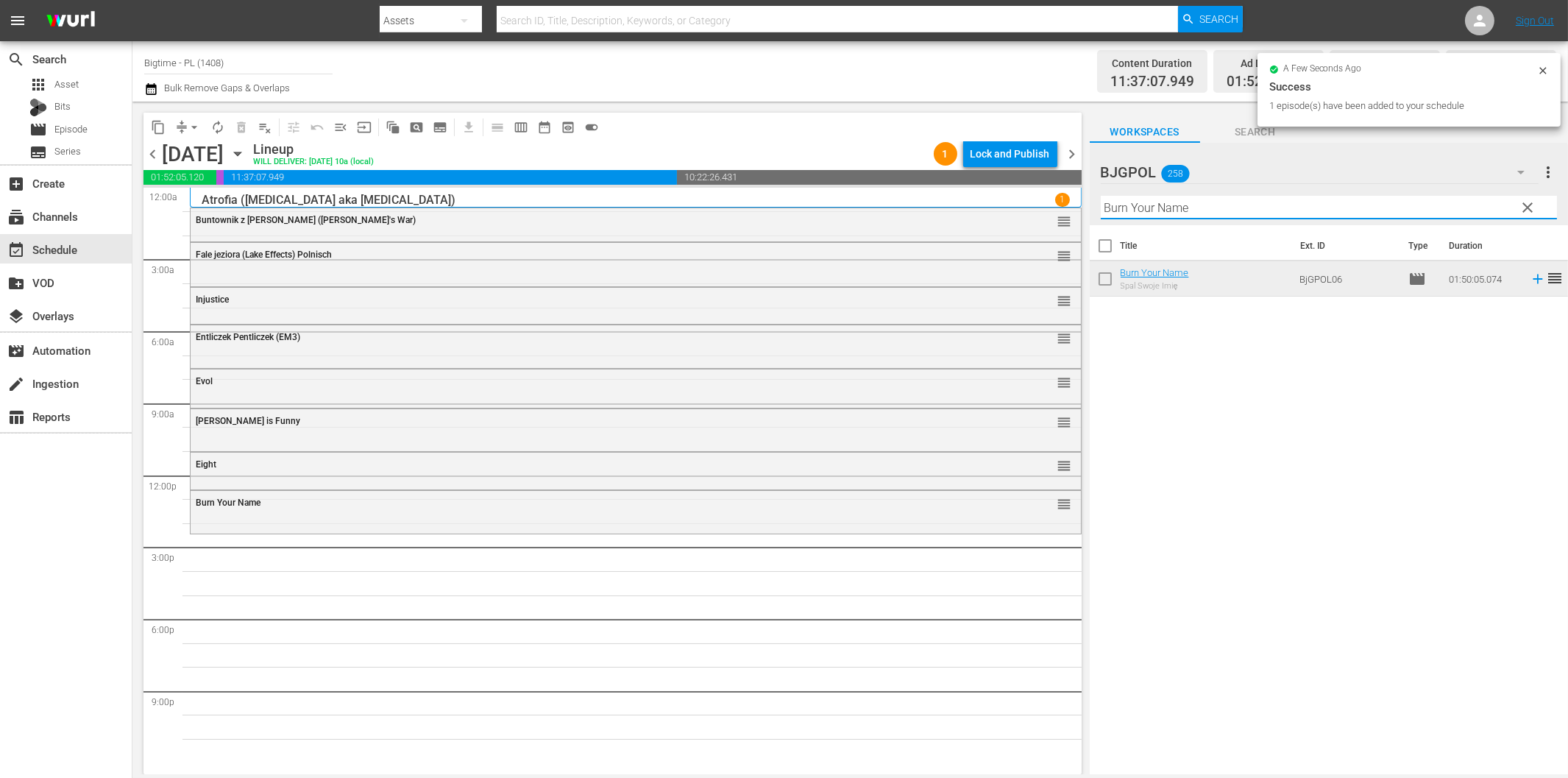
click at [1149, 203] on input "Burn Your Name" at bounding box center [1329, 208] width 456 height 24
paste input "Waking [PERSON_NAME]"
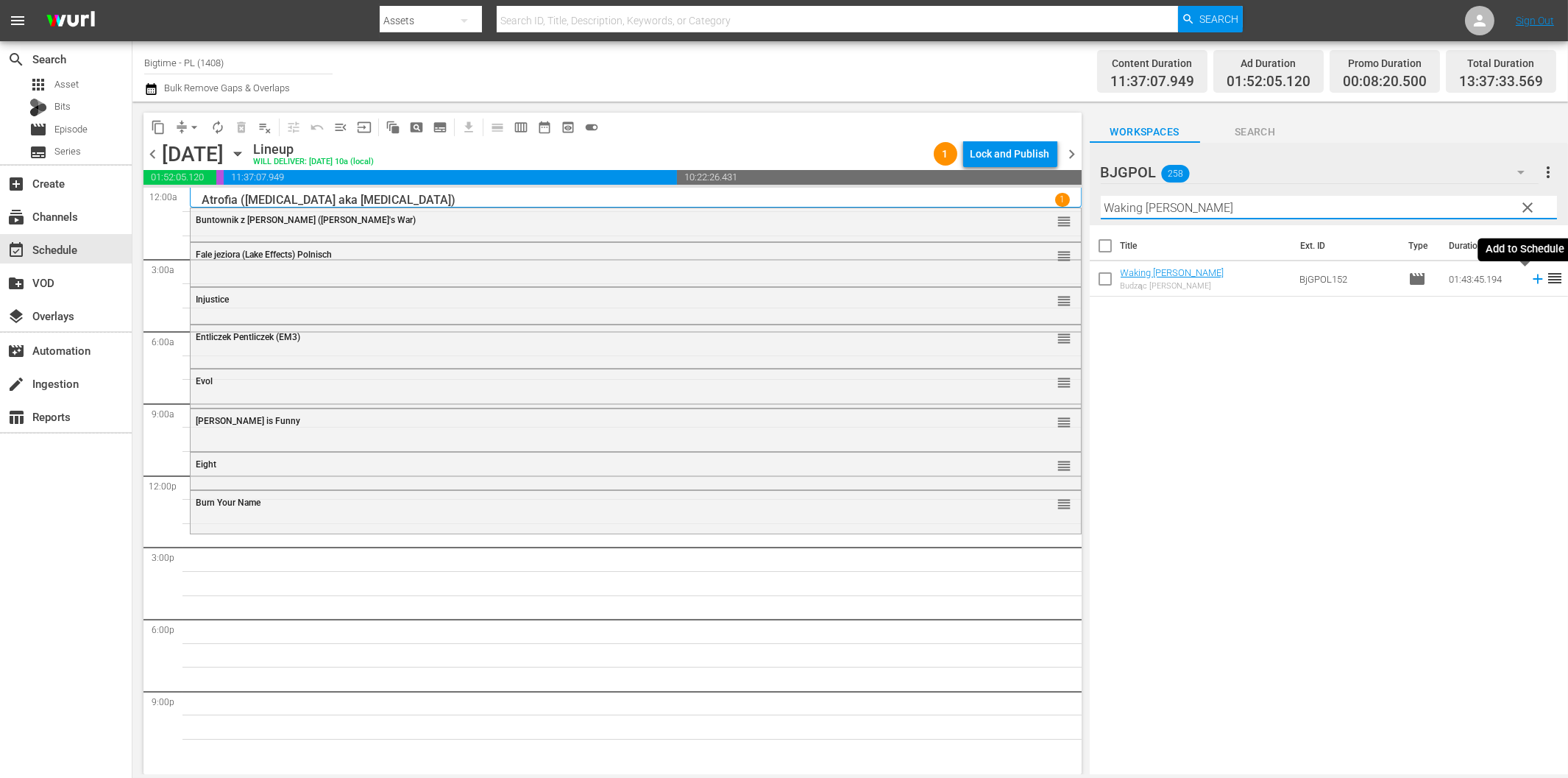
click at [1532, 278] on icon at bounding box center [1537, 279] width 9 height 9
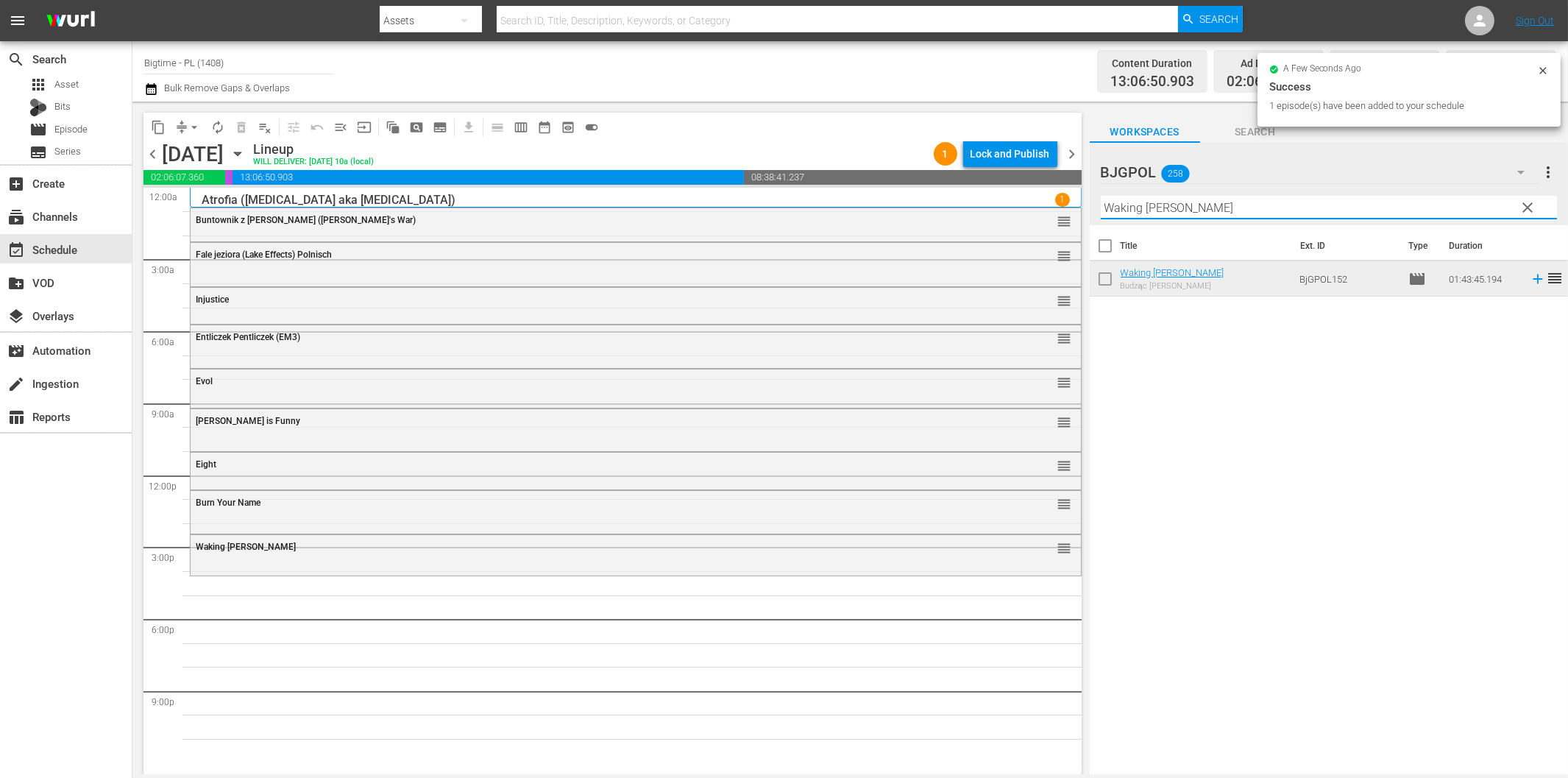
click at [1180, 214] on input "Waking [PERSON_NAME]" at bounding box center [1329, 208] width 456 height 24
paste input "Thick"
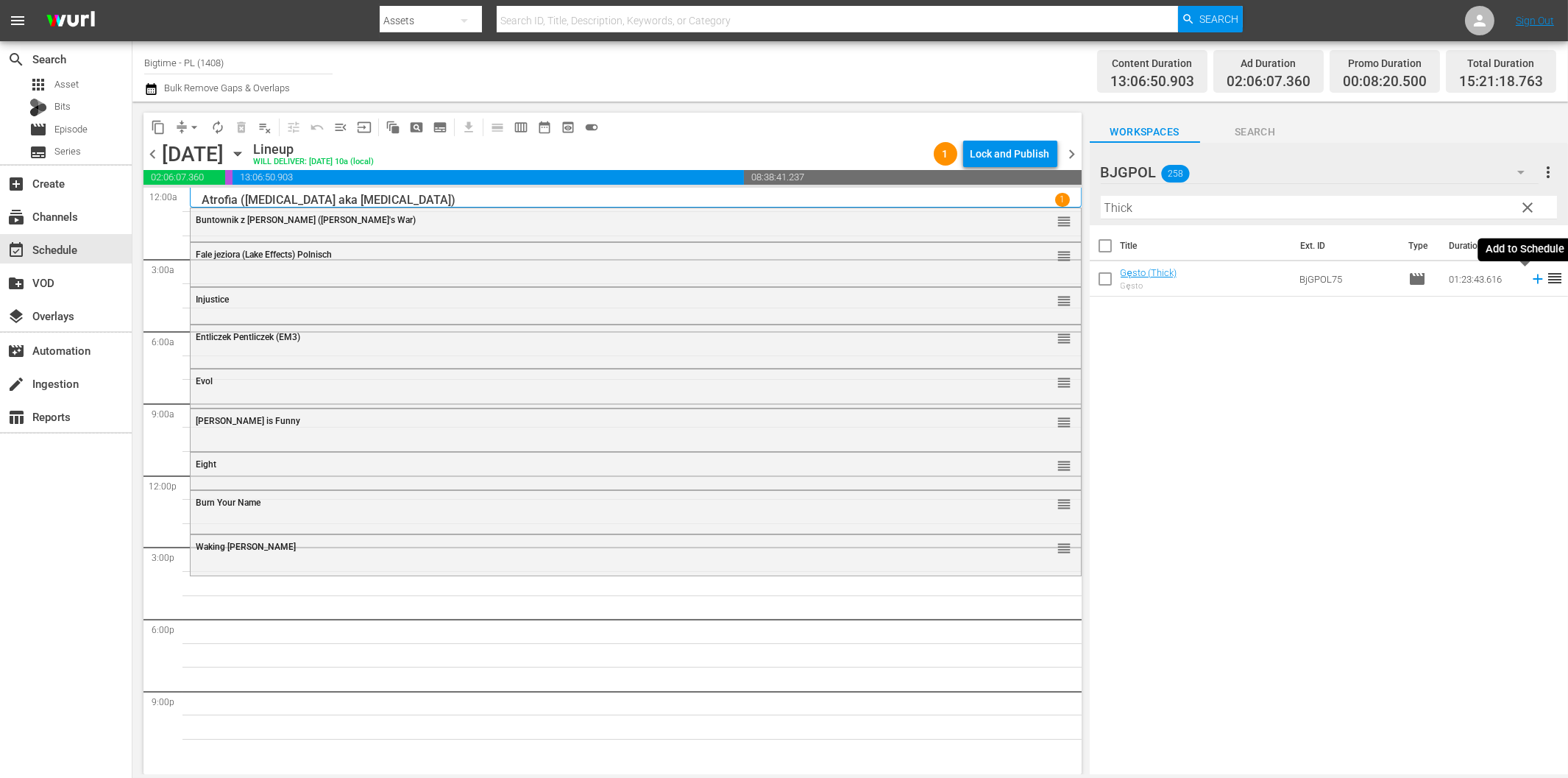
click at [1530, 280] on icon at bounding box center [1538, 279] width 17 height 17
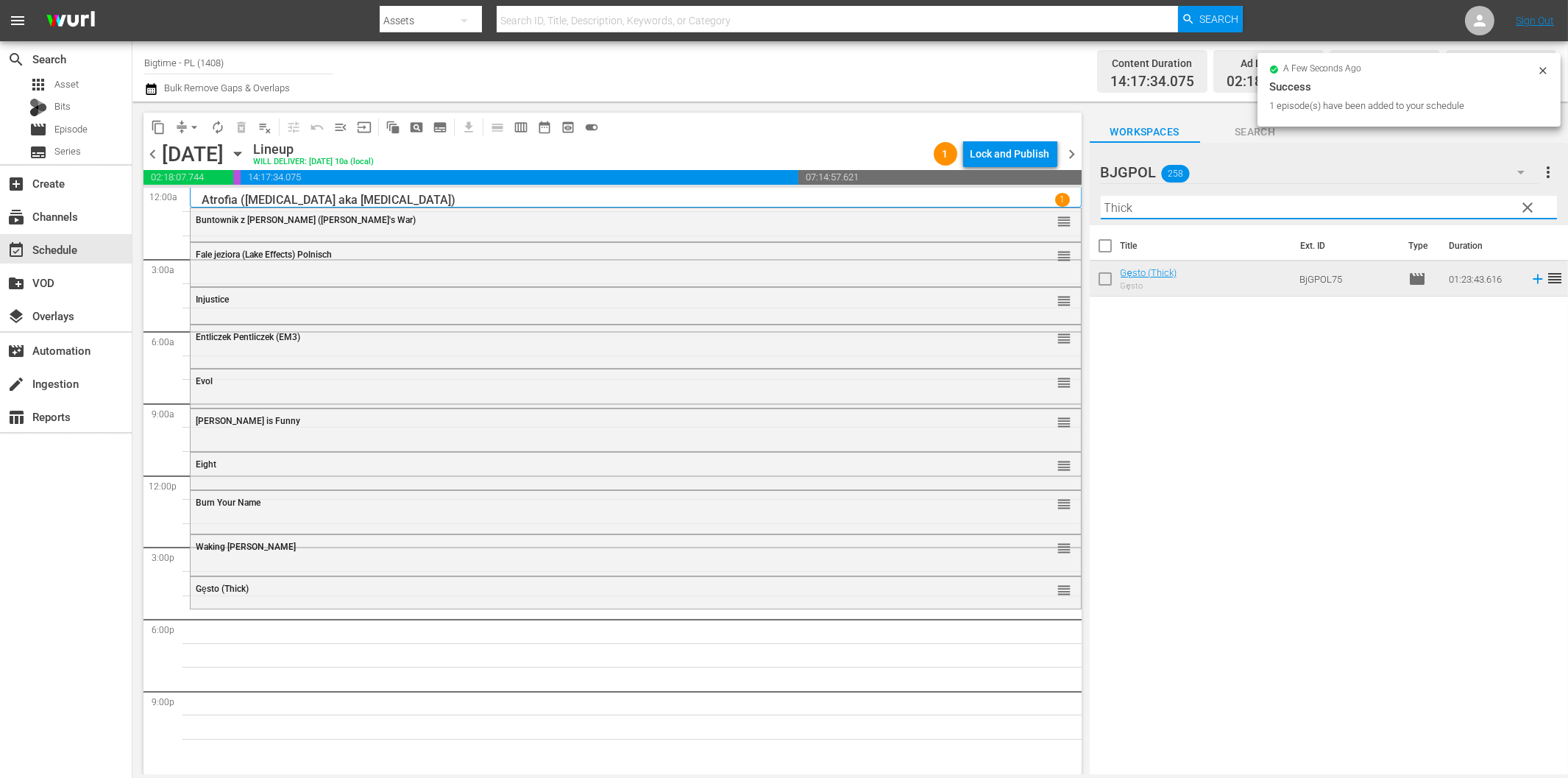
click at [1310, 211] on input "Thick" at bounding box center [1329, 208] width 456 height 24
paste input "Goliath and the Sins of Babylon – Polnisch"
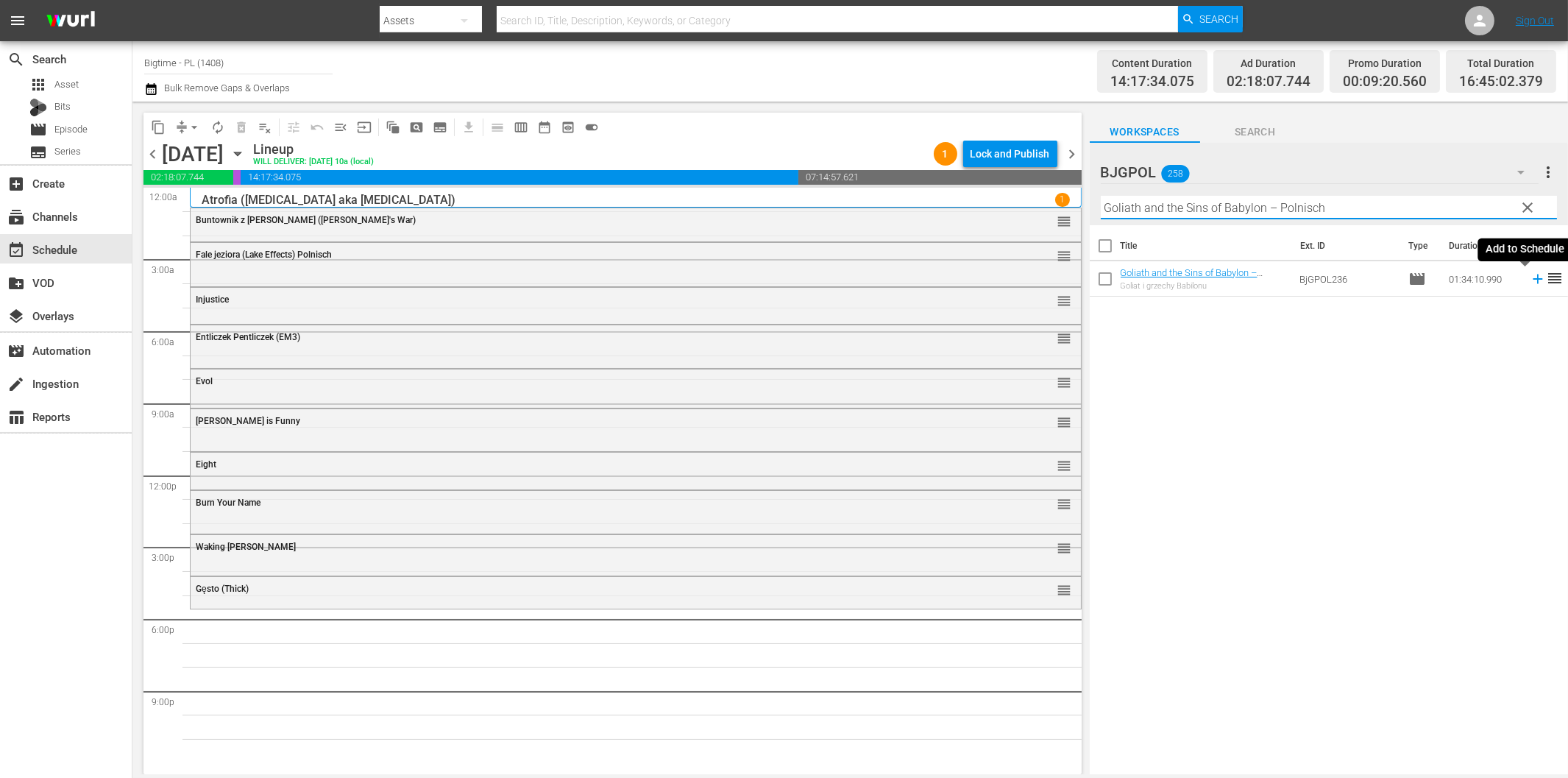
click at [1530, 280] on icon at bounding box center [1538, 279] width 17 height 17
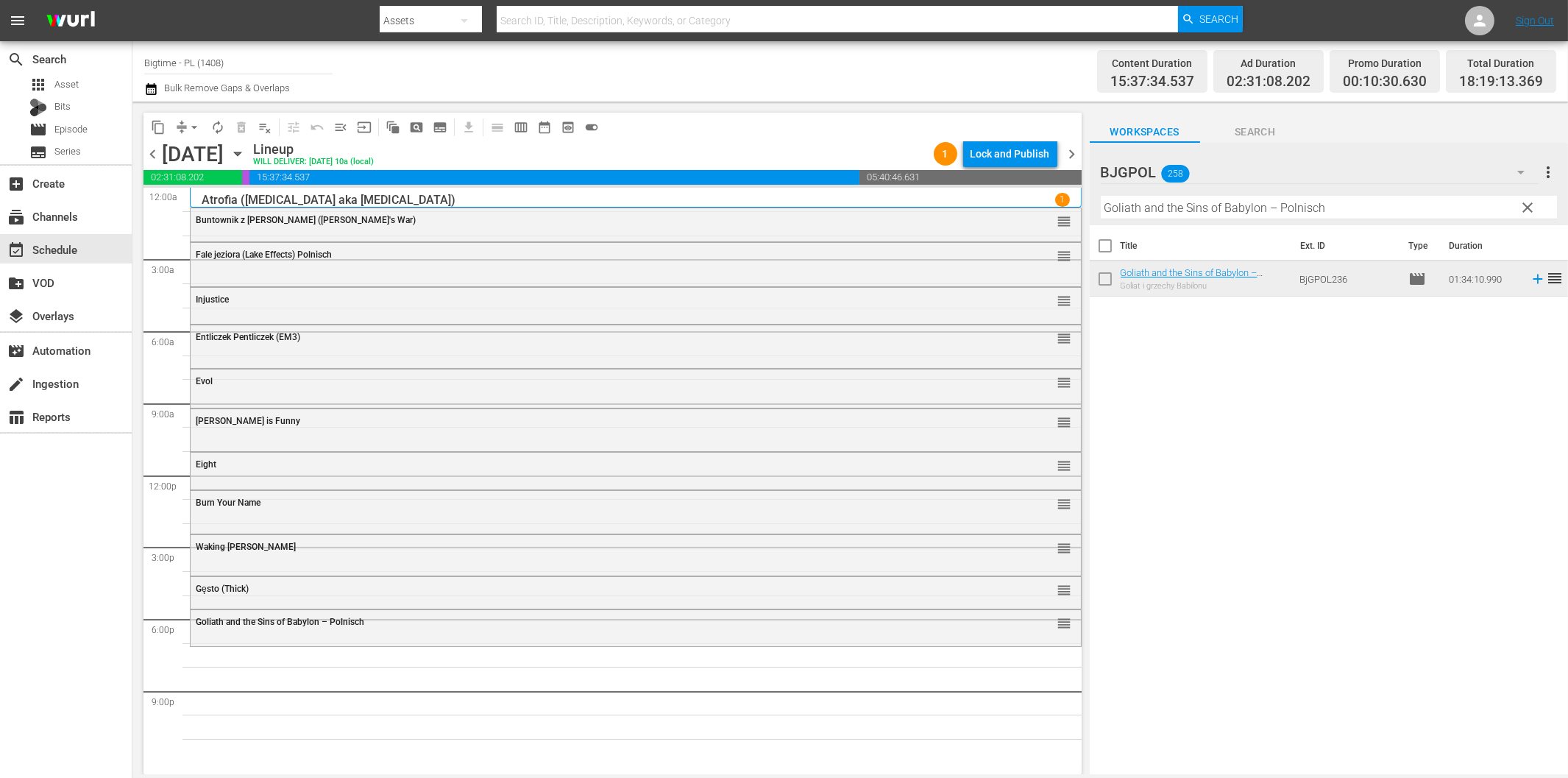
click at [1188, 204] on input "Goliath and the Sins of Babylon – Polnisch" at bounding box center [1329, 208] width 456 height 24
paste input "entlemen Explorers"
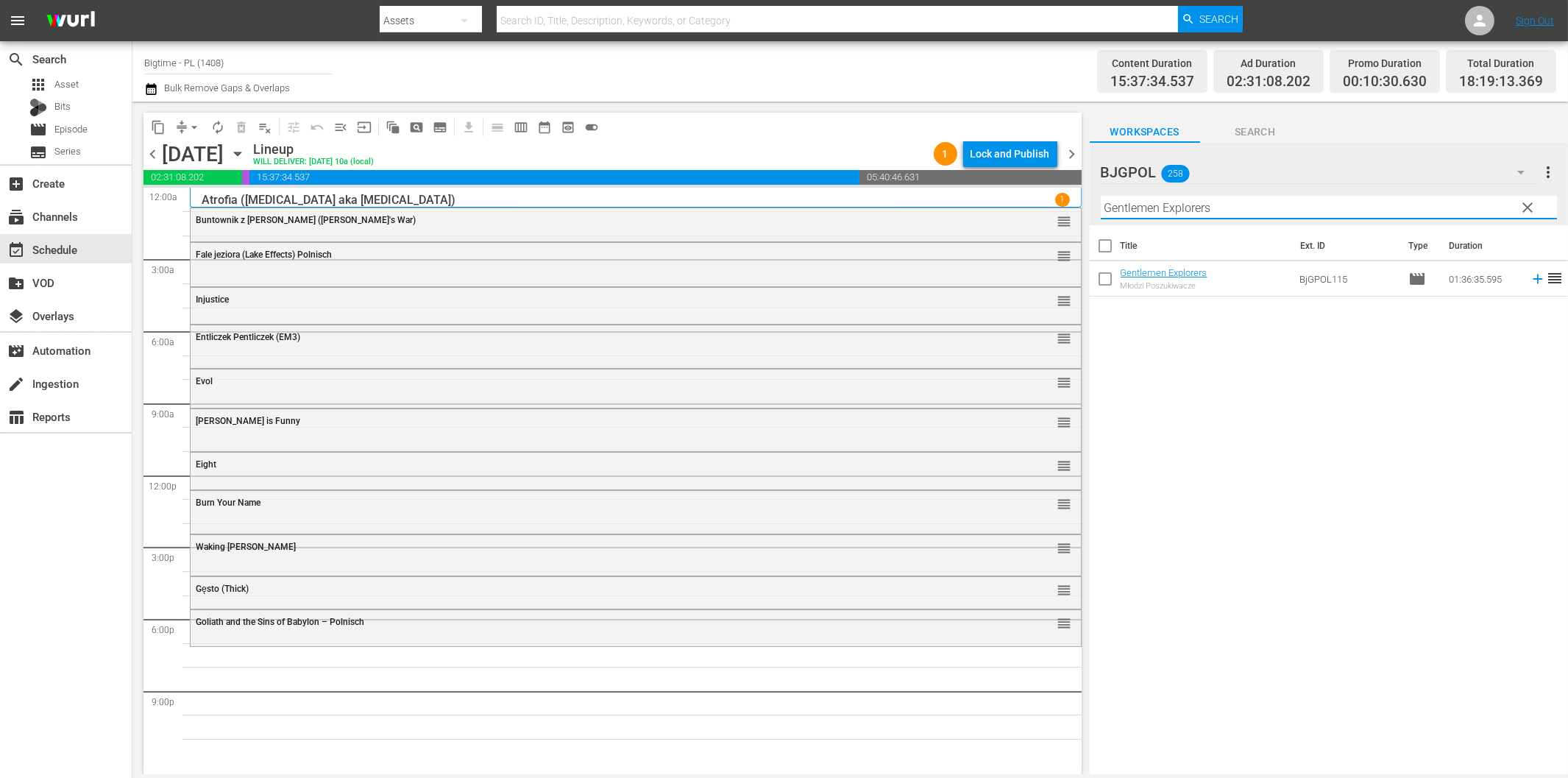
click at [1530, 282] on icon at bounding box center [1538, 279] width 17 height 17
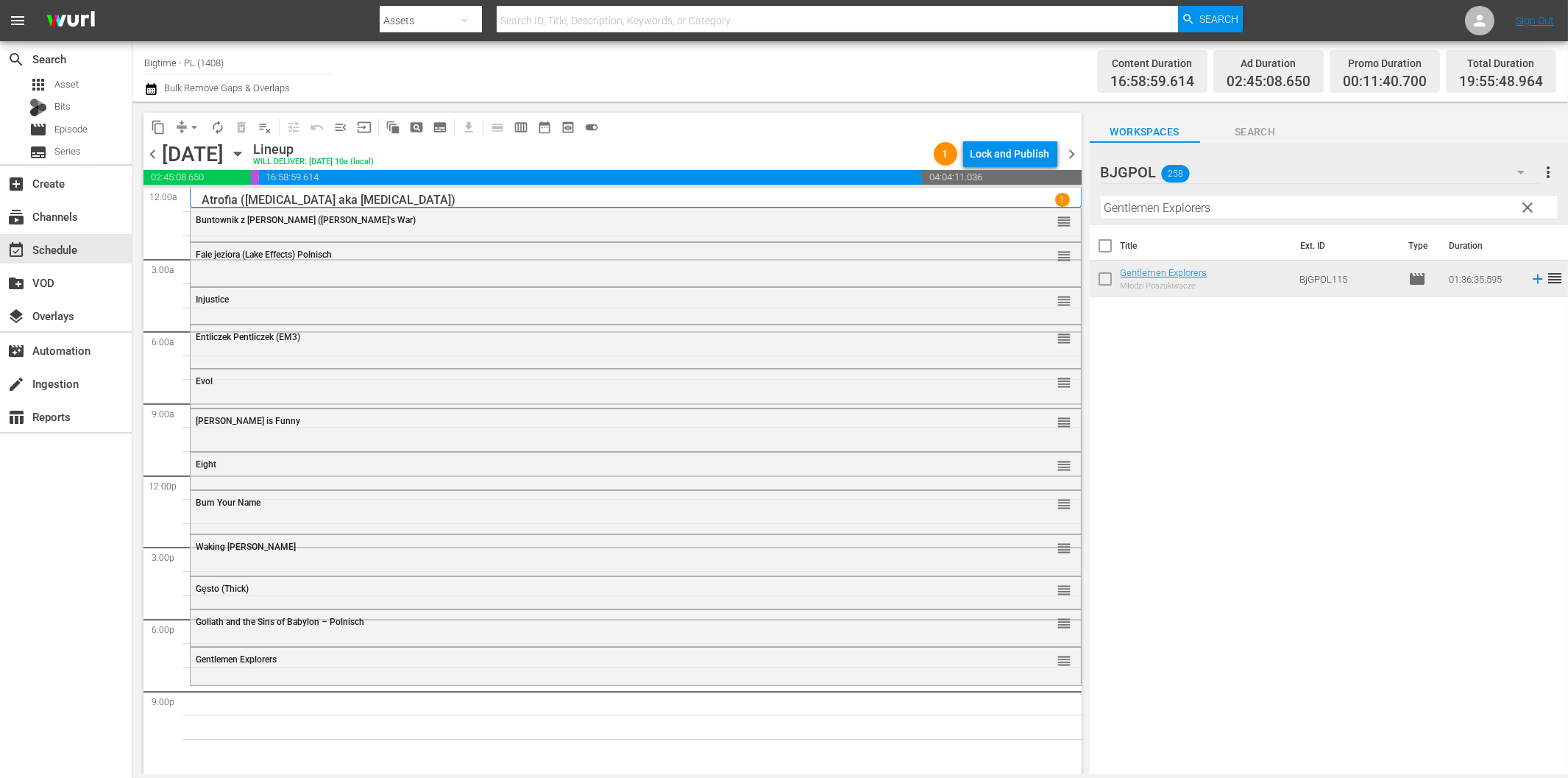
click at [1256, 214] on input "Gentlemen Explorers" at bounding box center [1329, 208] width 456 height 24
paste input "Live or die in [GEOGRAPHIC_DATA]"
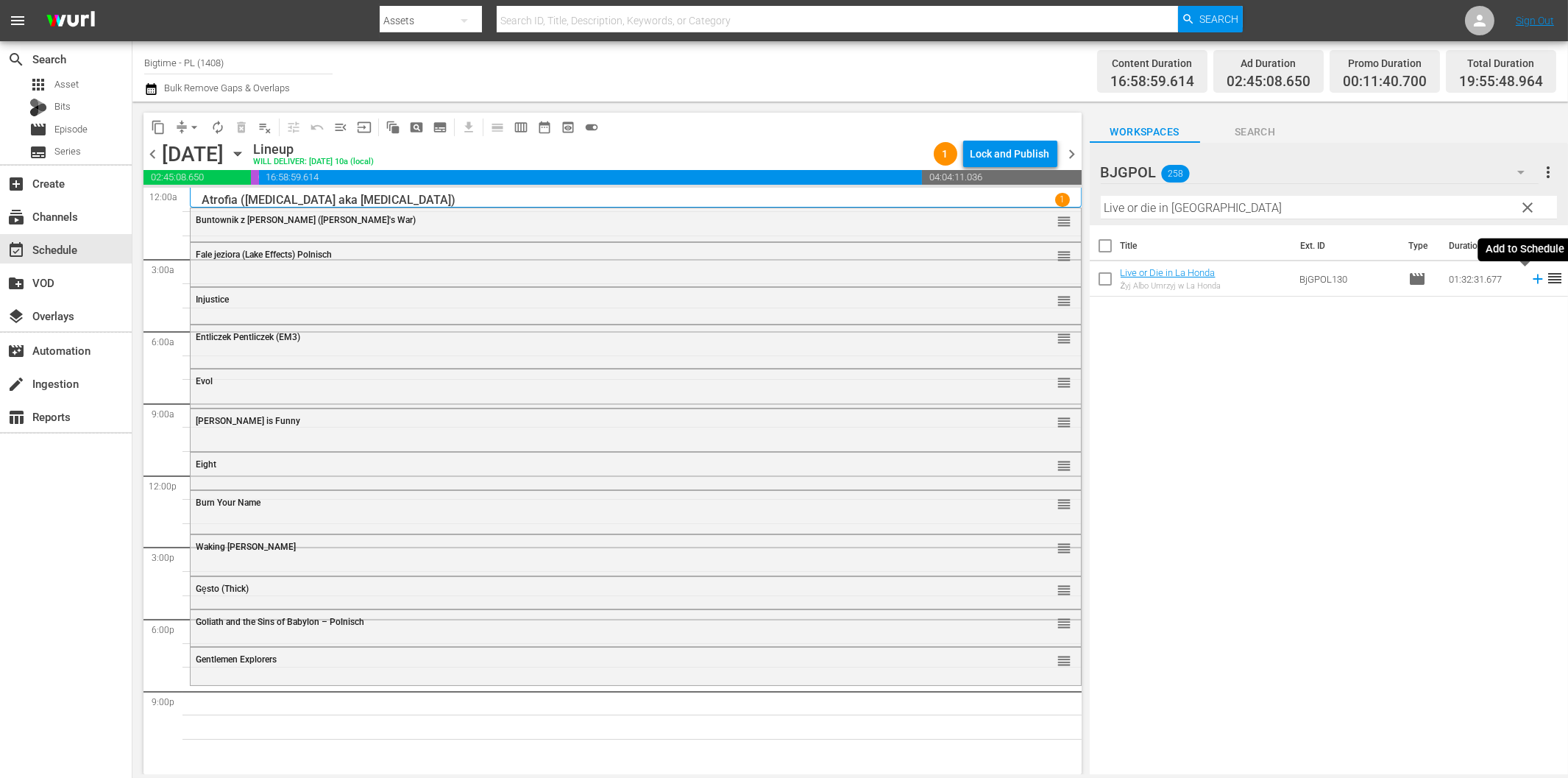
click at [1530, 278] on icon at bounding box center [1538, 279] width 17 height 17
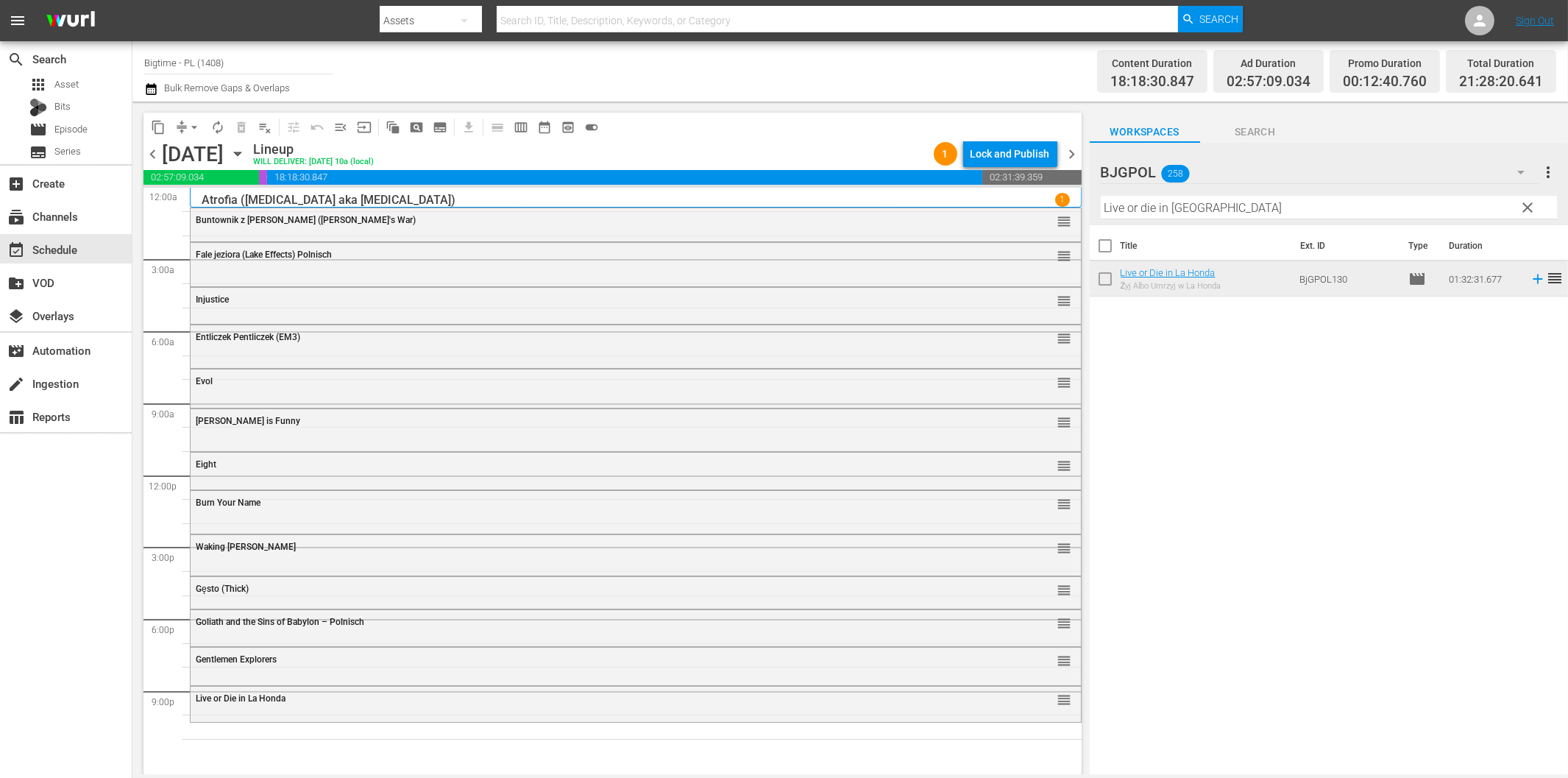
click at [1213, 206] on input "Live or die in [GEOGRAPHIC_DATA]" at bounding box center [1329, 208] width 456 height 24
paste input "Twilight Hunters"
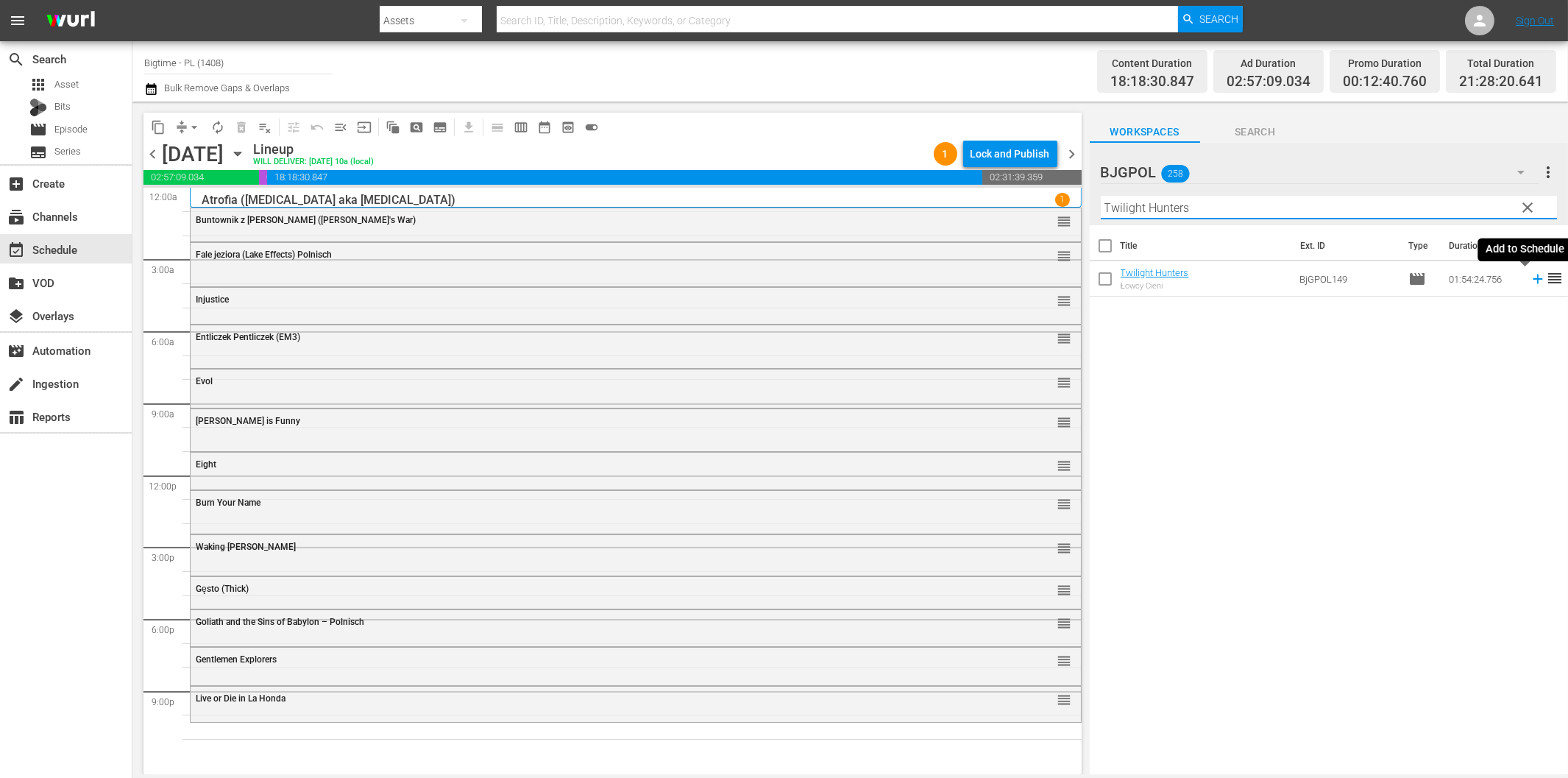
click at [1530, 280] on icon at bounding box center [1538, 279] width 17 height 17
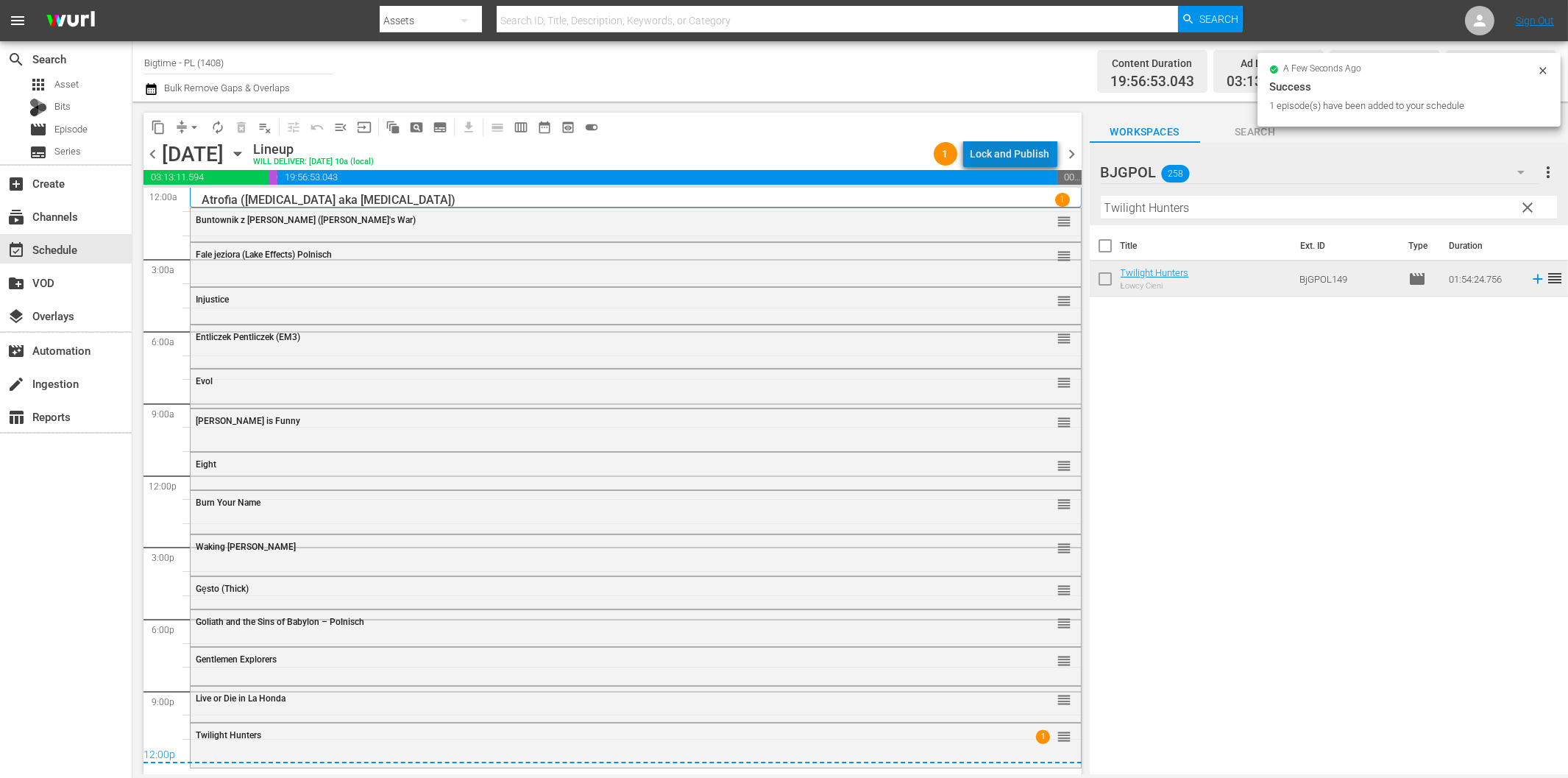
click at [1024, 150] on div "Lock and Publish" at bounding box center [1010, 154] width 80 height 27
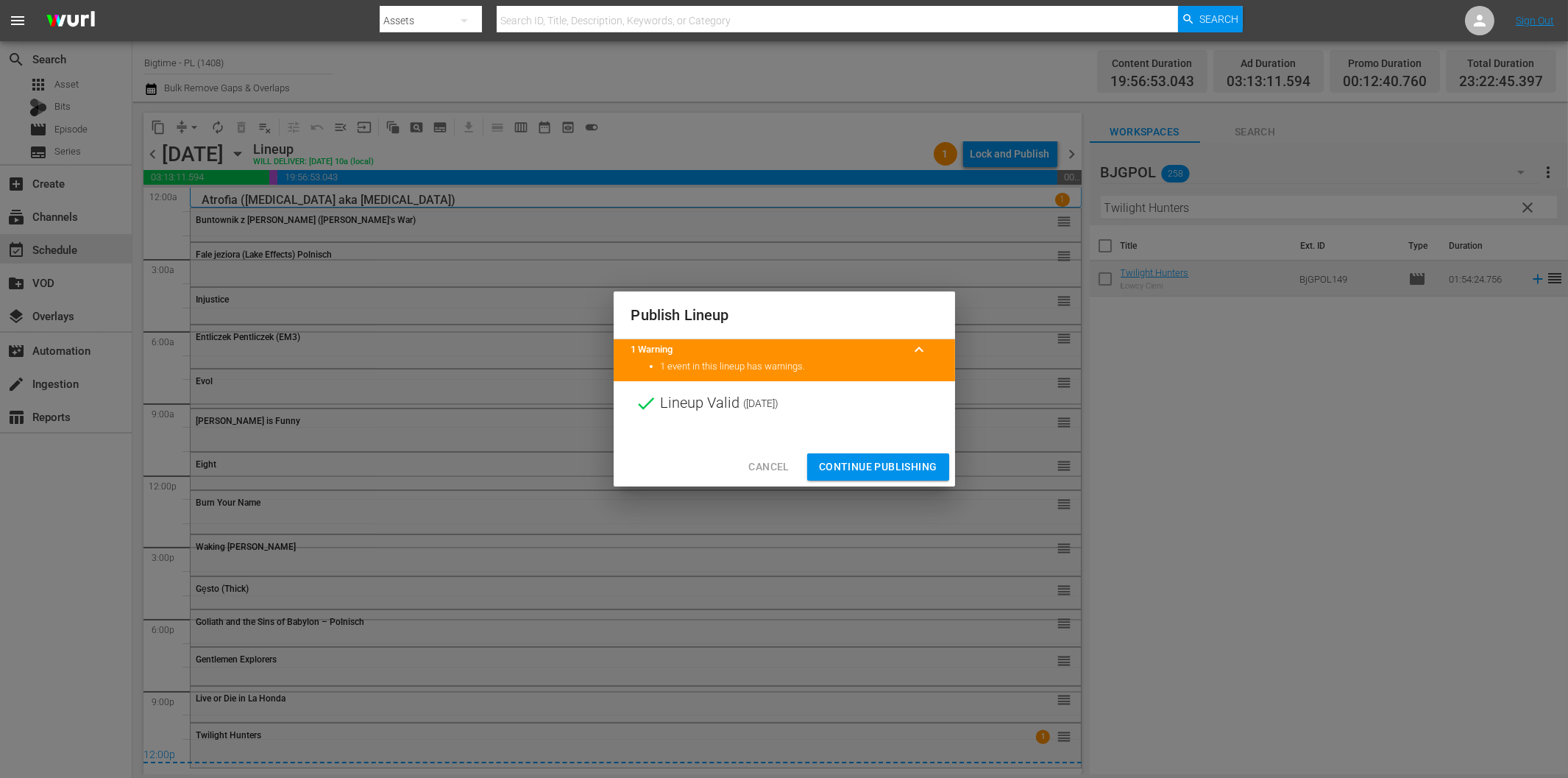
click at [885, 461] on span "Continue Publishing" at bounding box center [878, 466] width 118 height 18
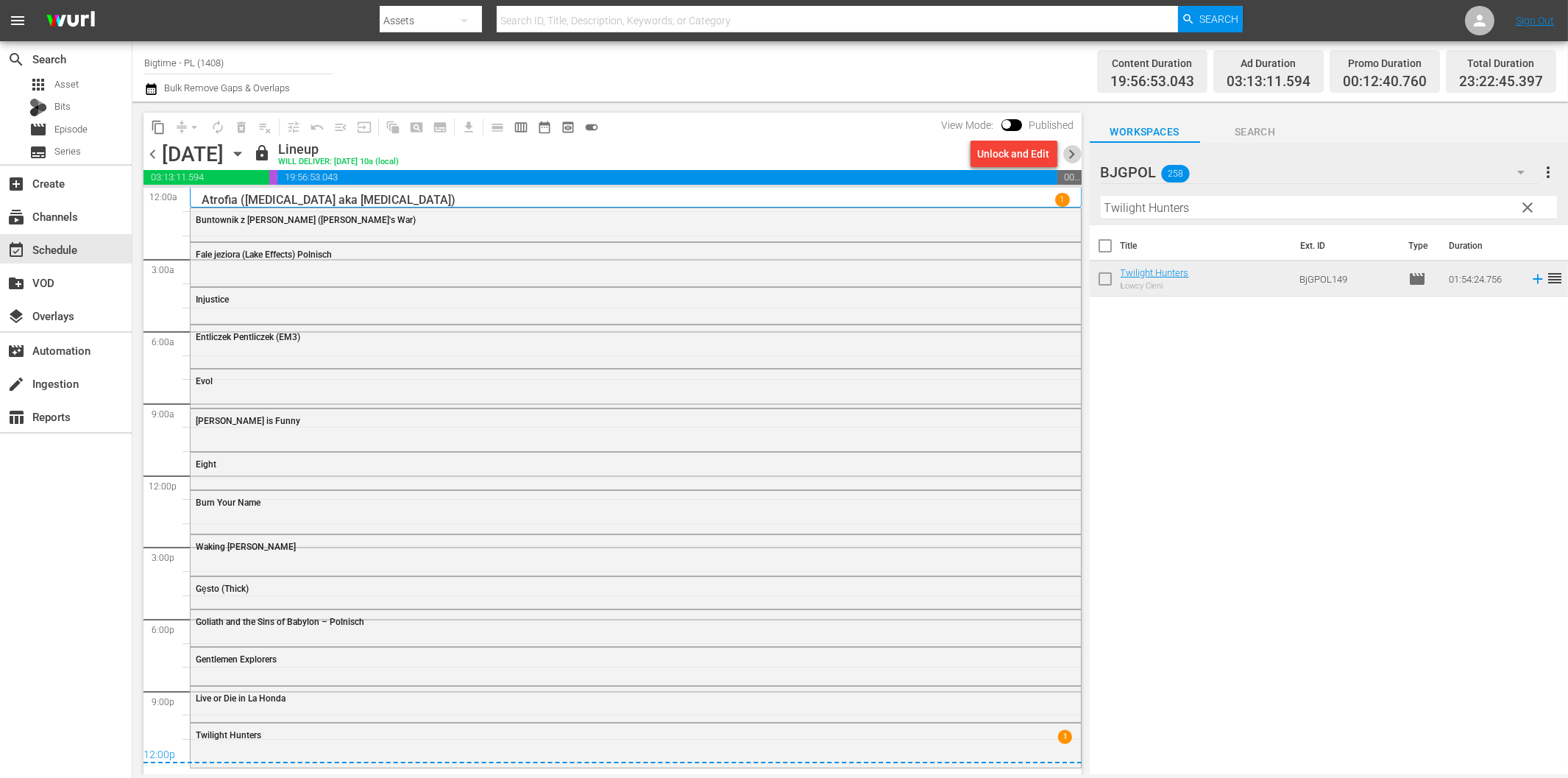
click at [1069, 145] on span "chevron_right" at bounding box center [1072, 154] width 18 height 18
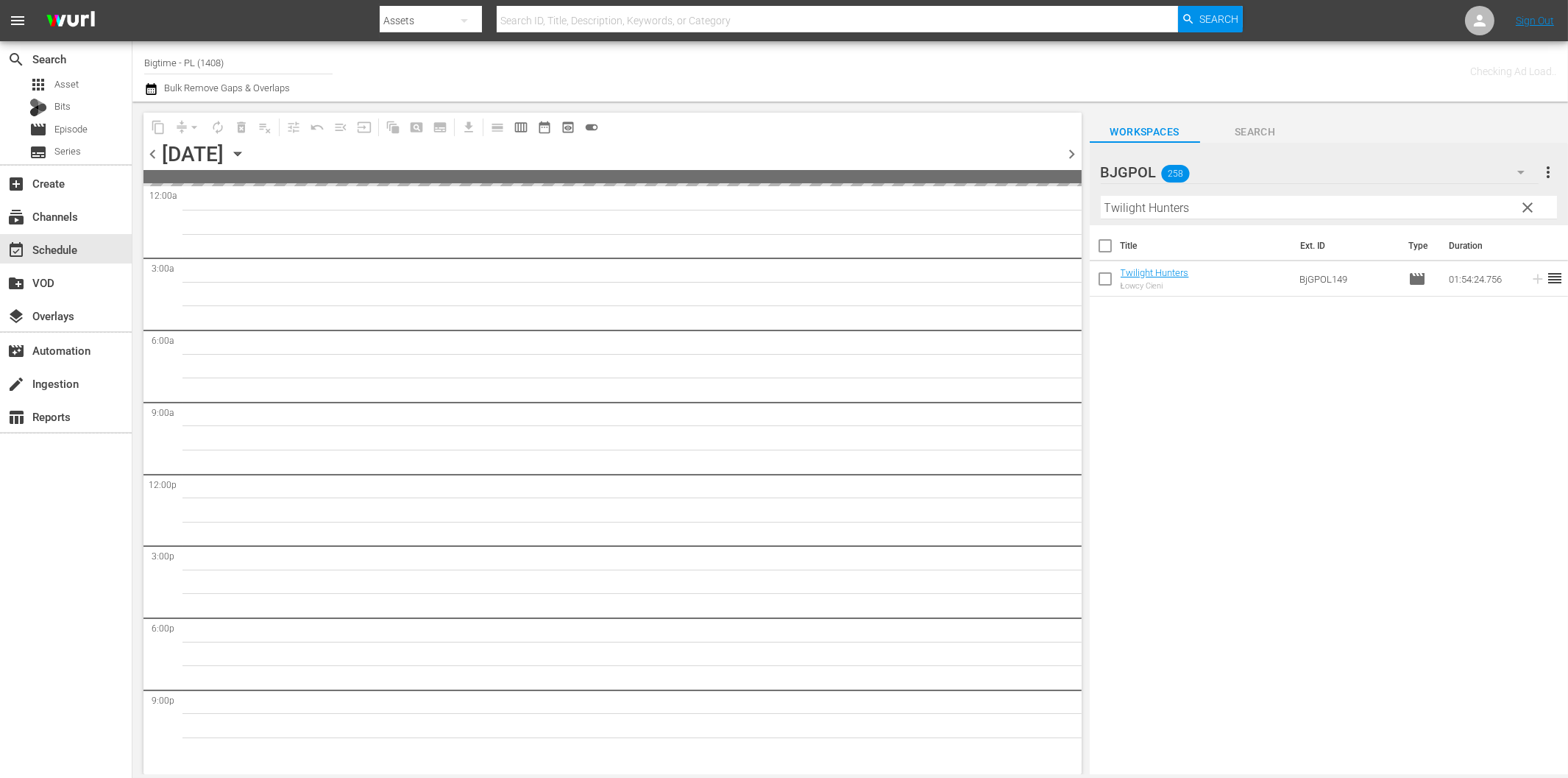
click at [1178, 210] on input "Twilight Hunters" at bounding box center [1329, 208] width 456 height 24
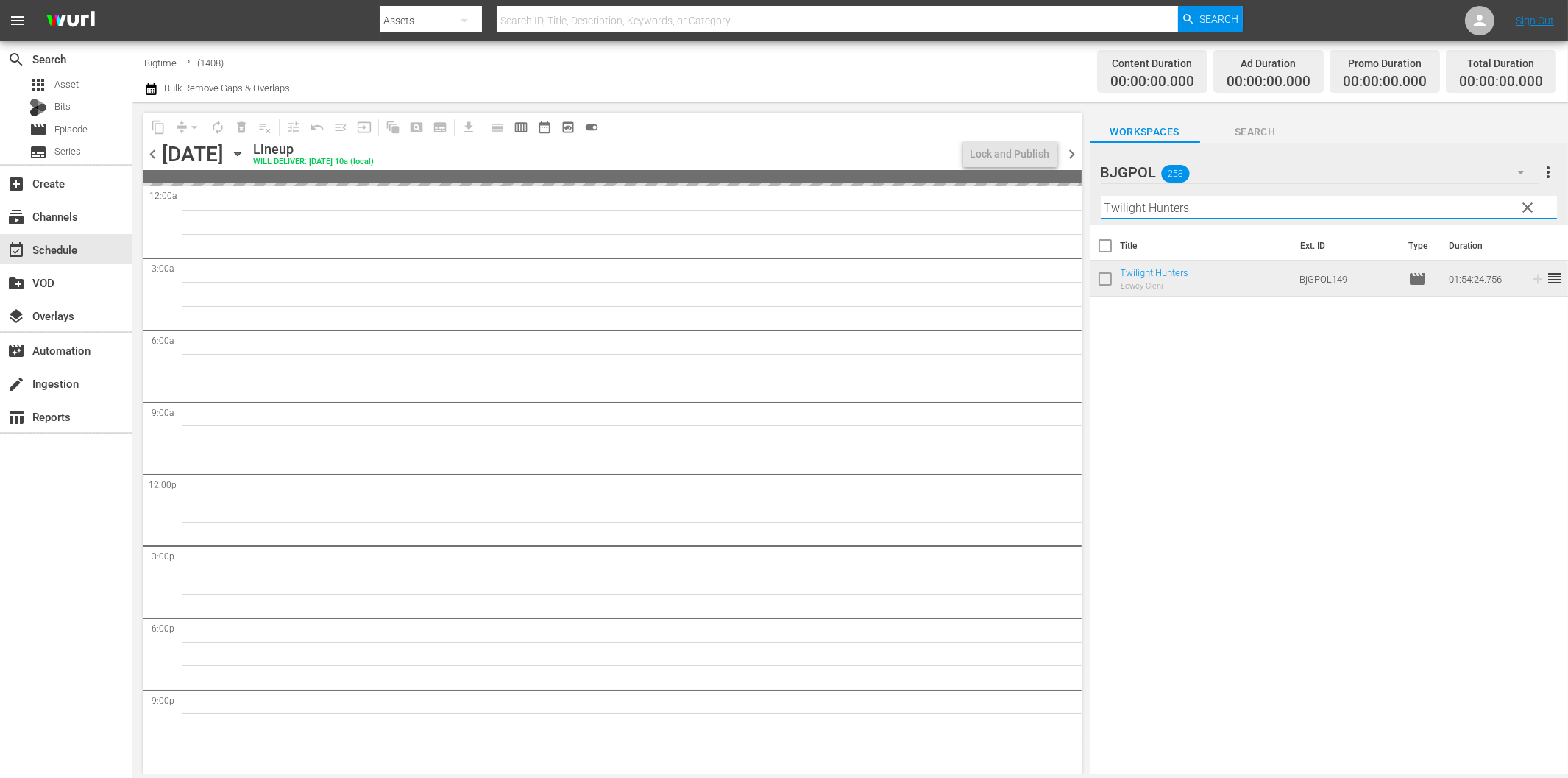
paste input "[PERSON_NAME]'s [PERSON_NAME]"
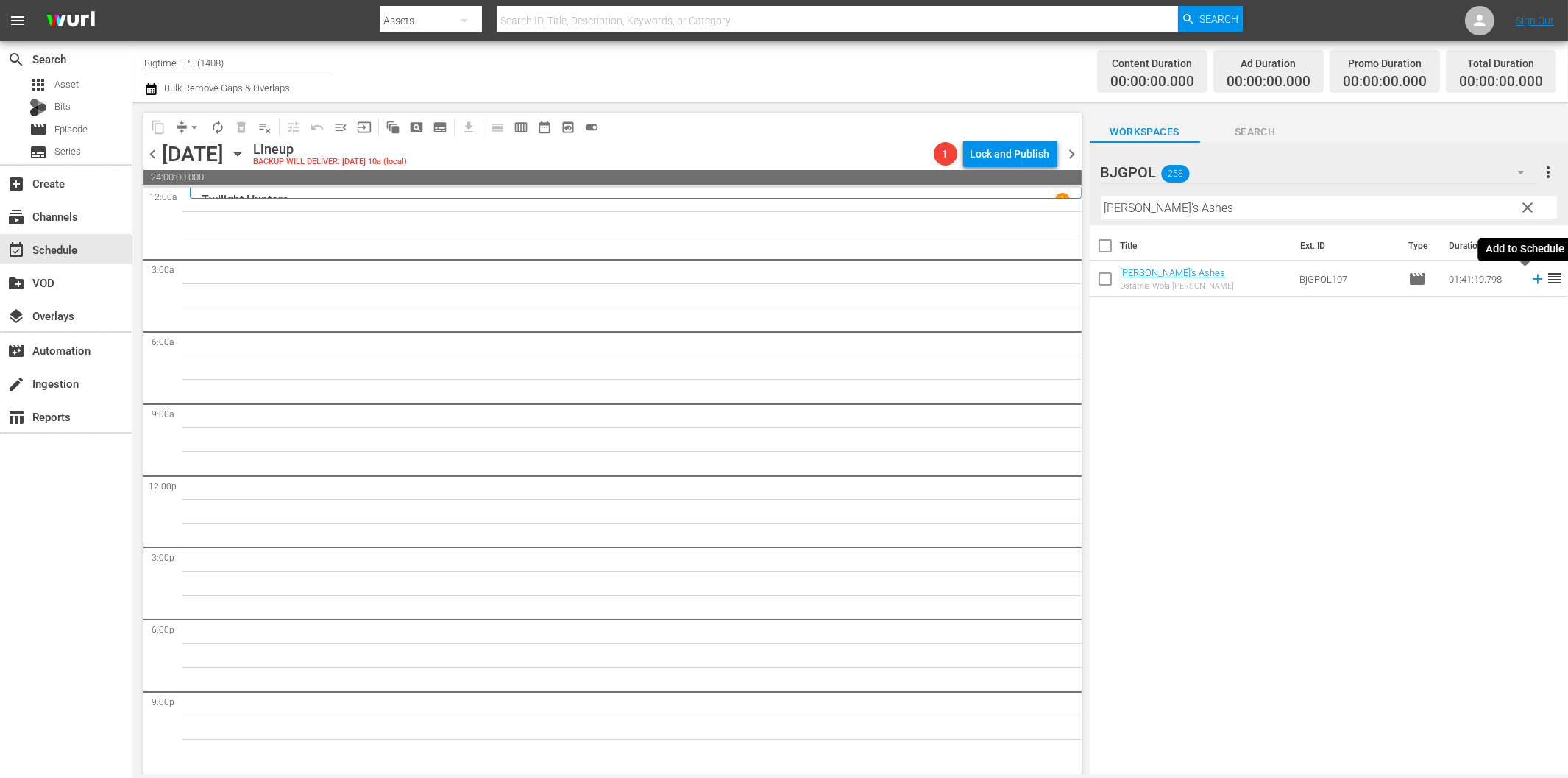
click at [1531, 282] on icon at bounding box center [1538, 279] width 17 height 17
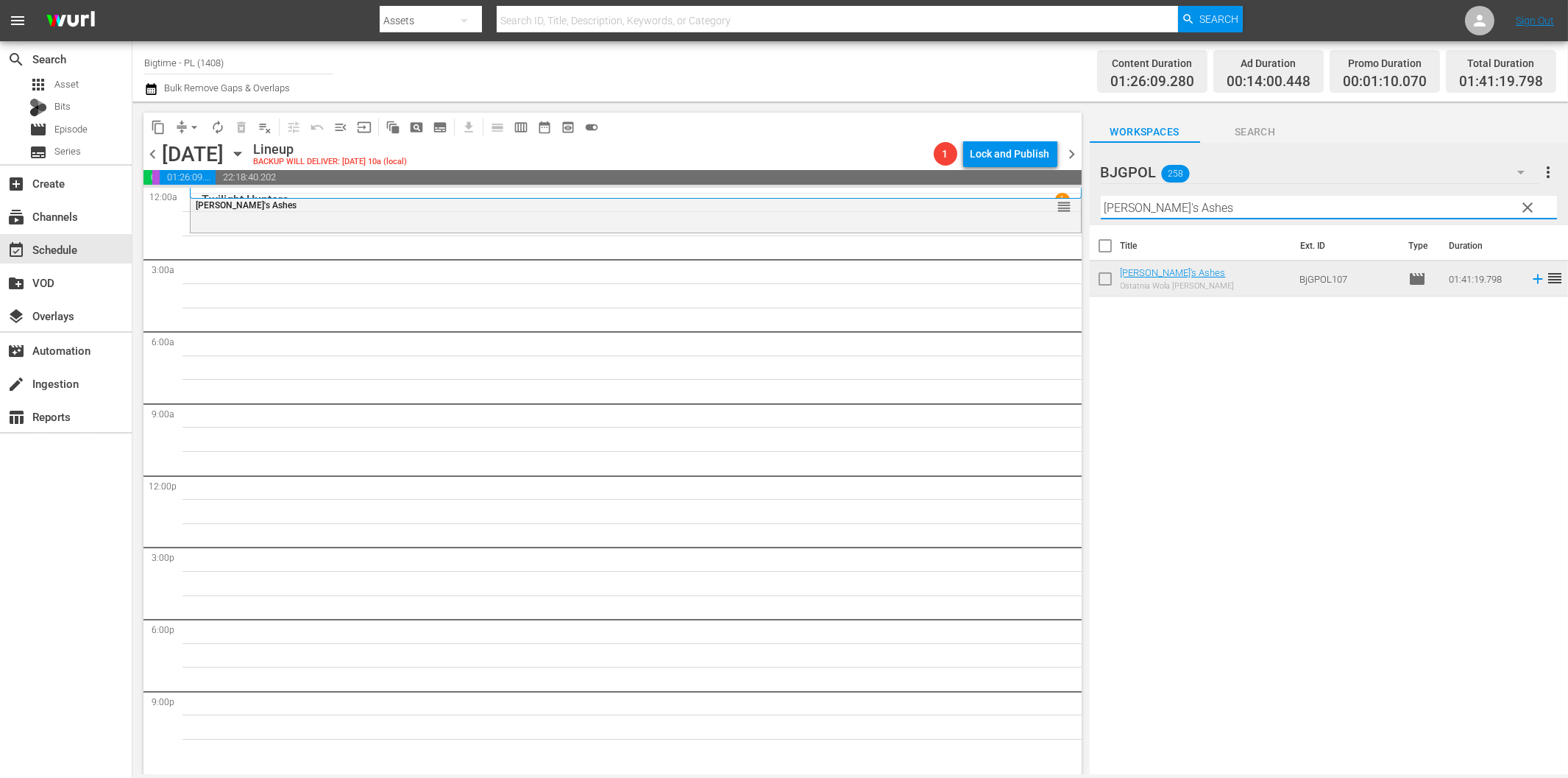
click at [1150, 213] on input "[PERSON_NAME]'s Ashes" at bounding box center [1329, 208] width 456 height 24
paste input "Family of Four"
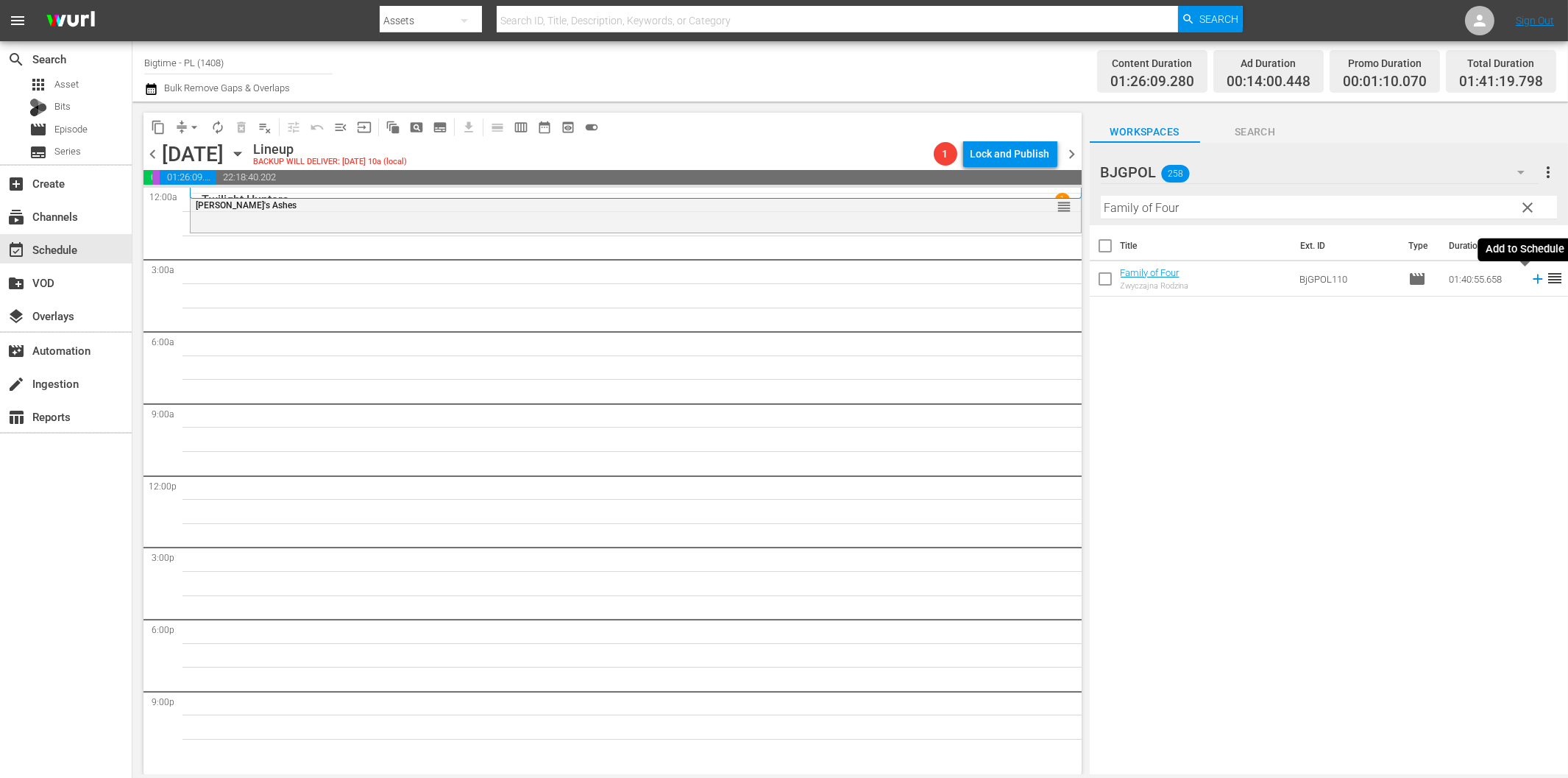
click at [1530, 282] on icon at bounding box center [1538, 279] width 17 height 17
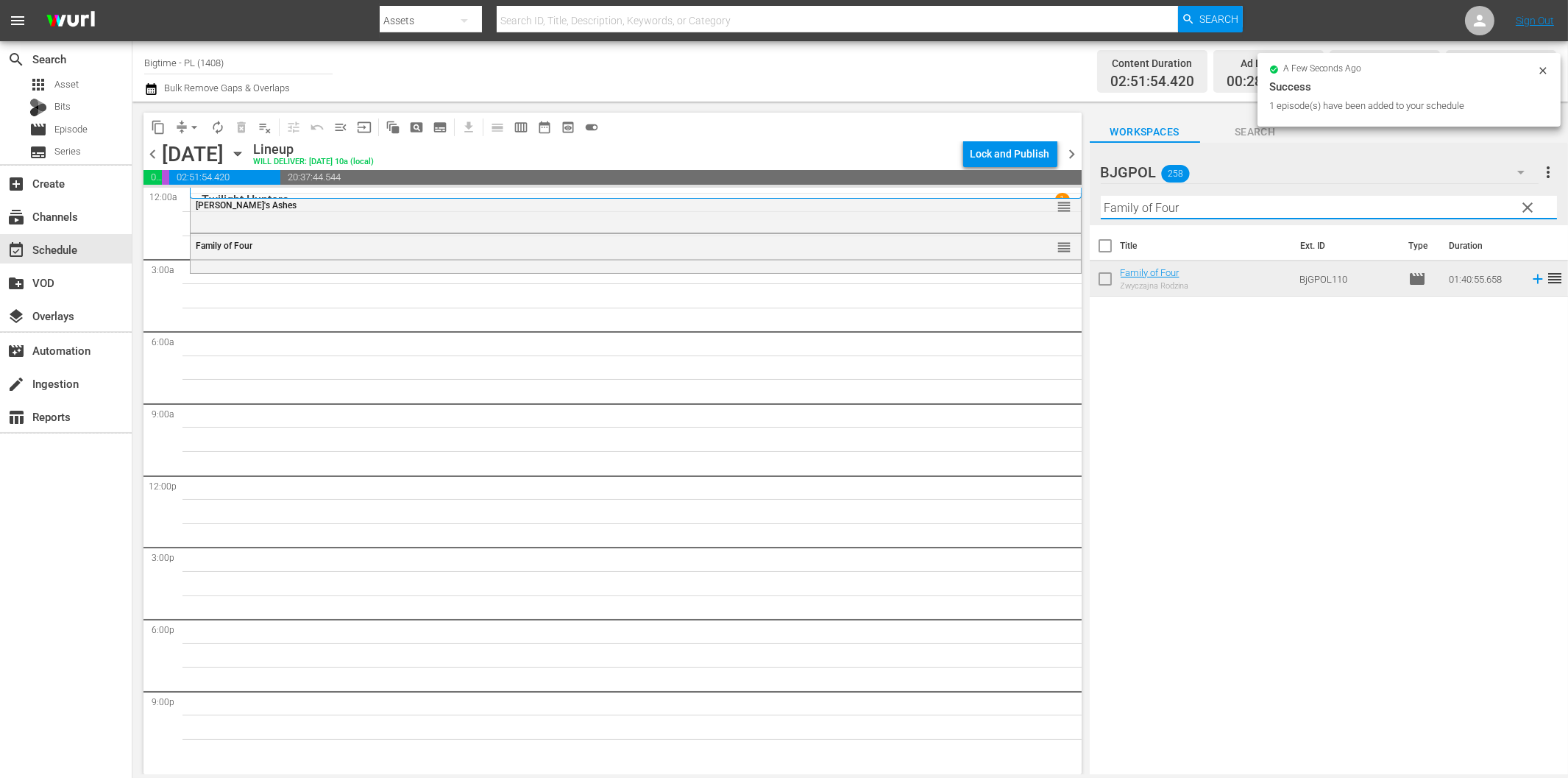
click at [1160, 211] on input "Family of Four" at bounding box center [1329, 208] width 456 height 24
paste input "Grief"
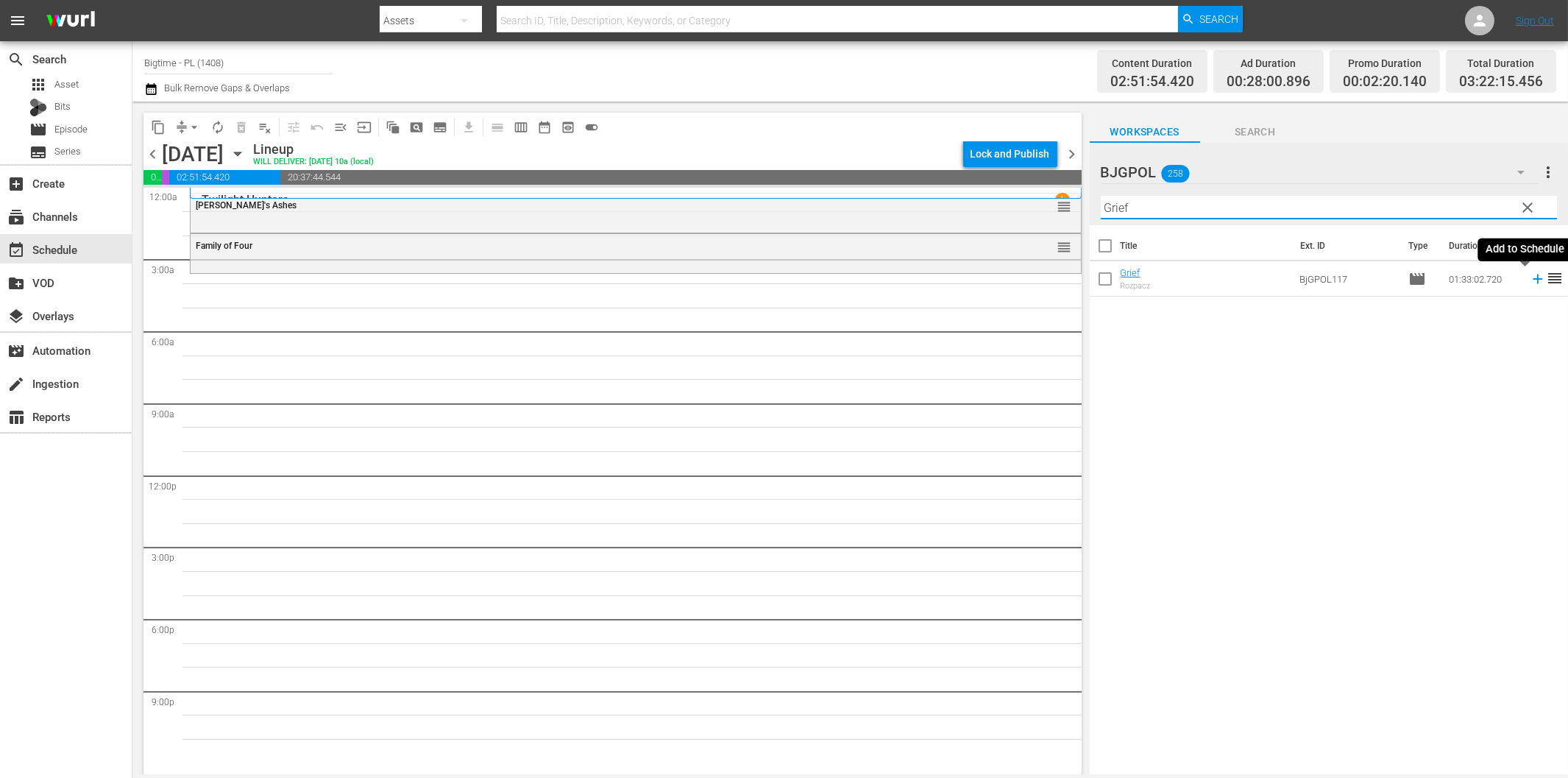
click at [1530, 277] on icon at bounding box center [1538, 279] width 17 height 17
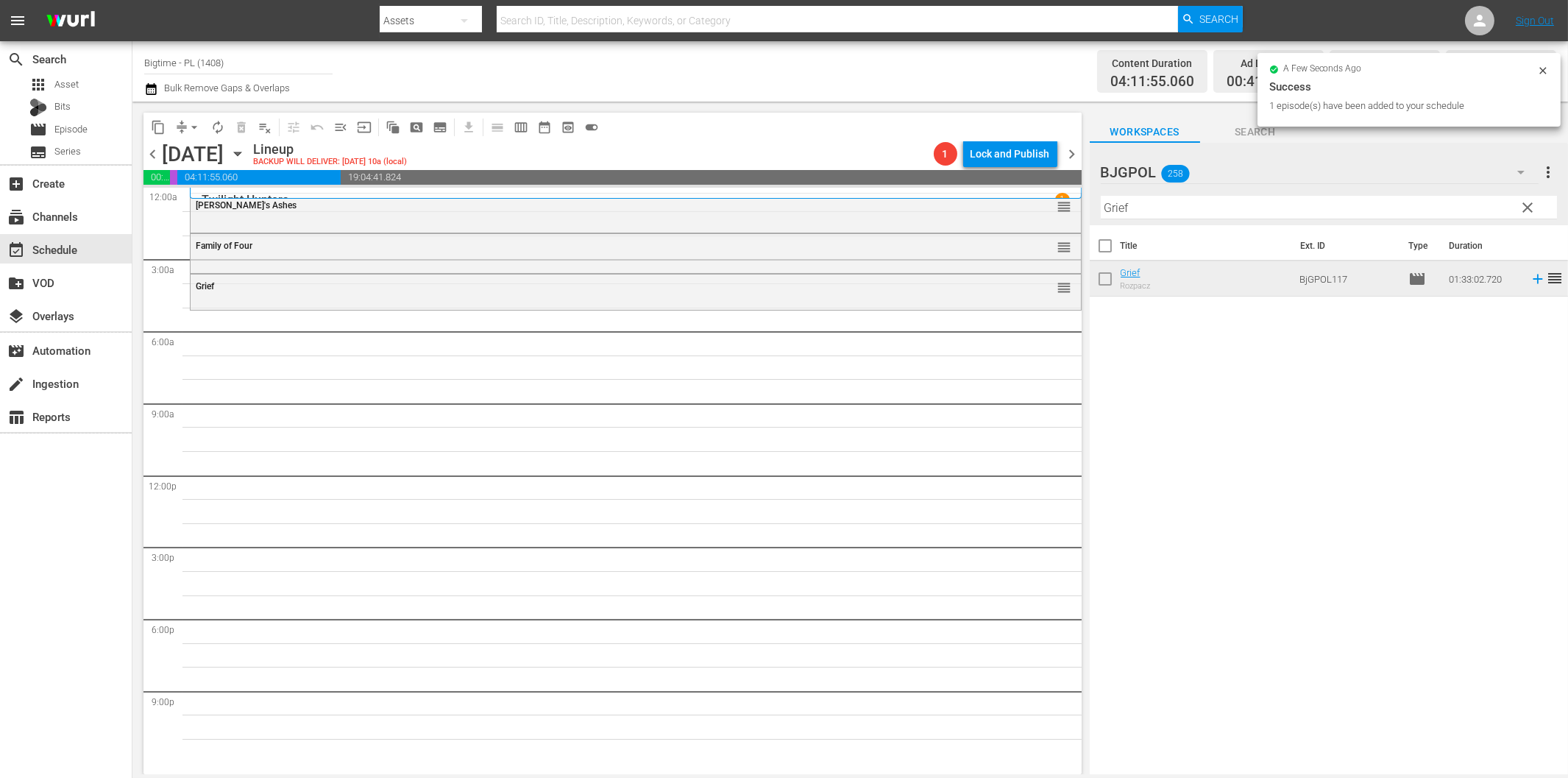
click at [1171, 208] on input "Grief" at bounding box center [1329, 208] width 456 height 24
paste input "House on Rockingham"
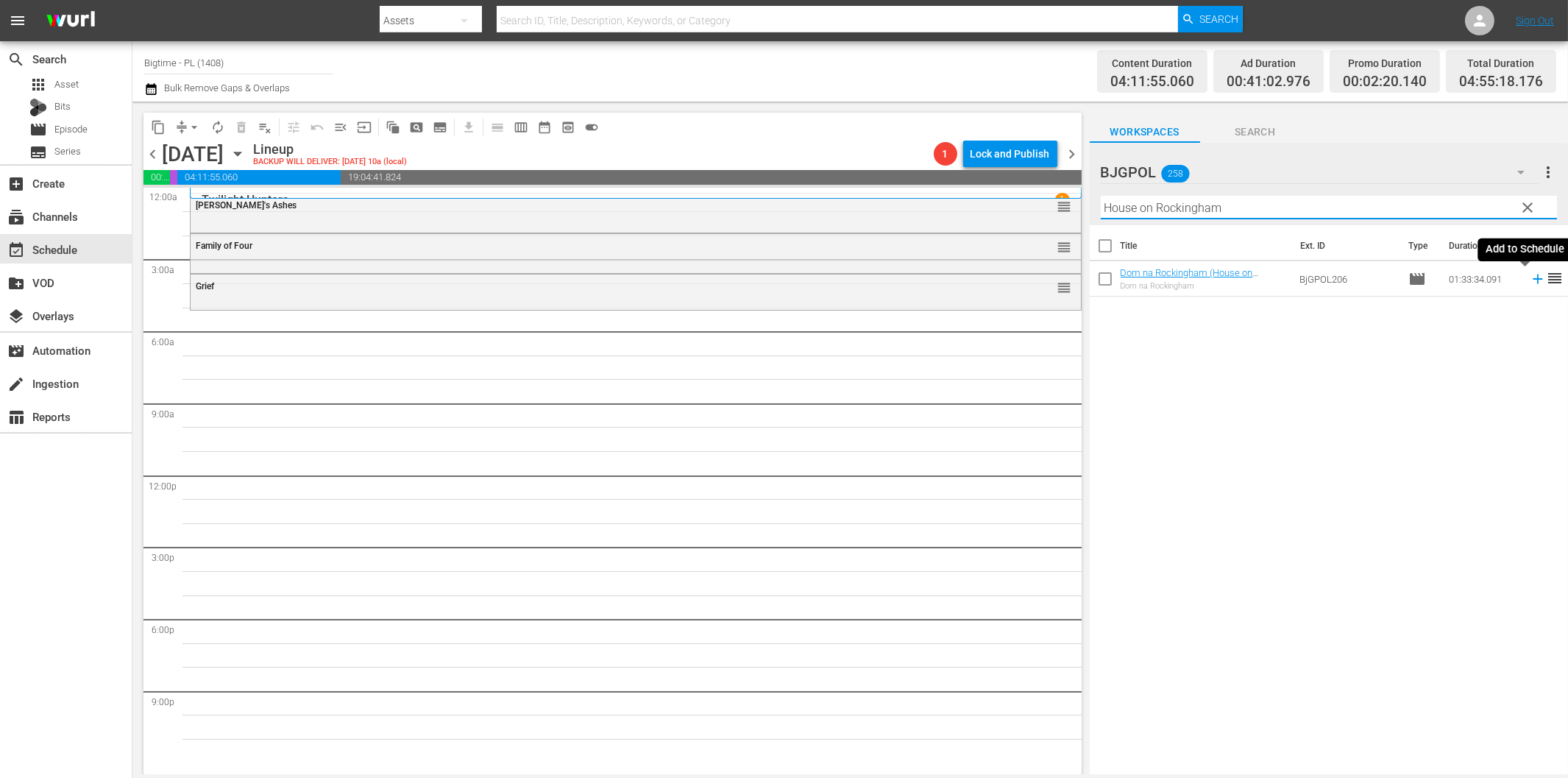
click at [1530, 280] on icon at bounding box center [1538, 279] width 17 height 17
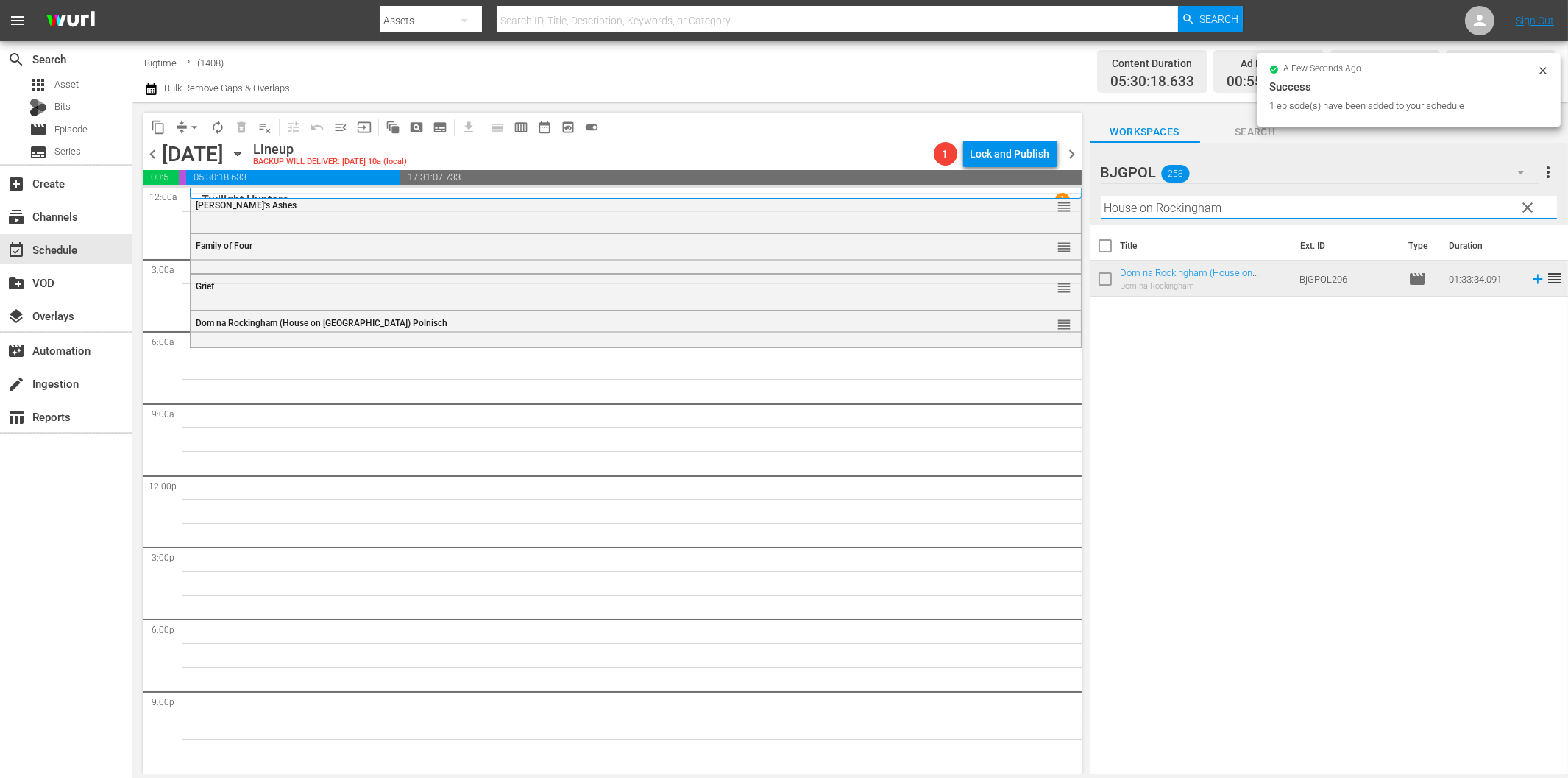
click at [1209, 202] on input "House on Rockingham" at bounding box center [1329, 208] width 456 height 24
paste input "Welcome to the Men's Group"
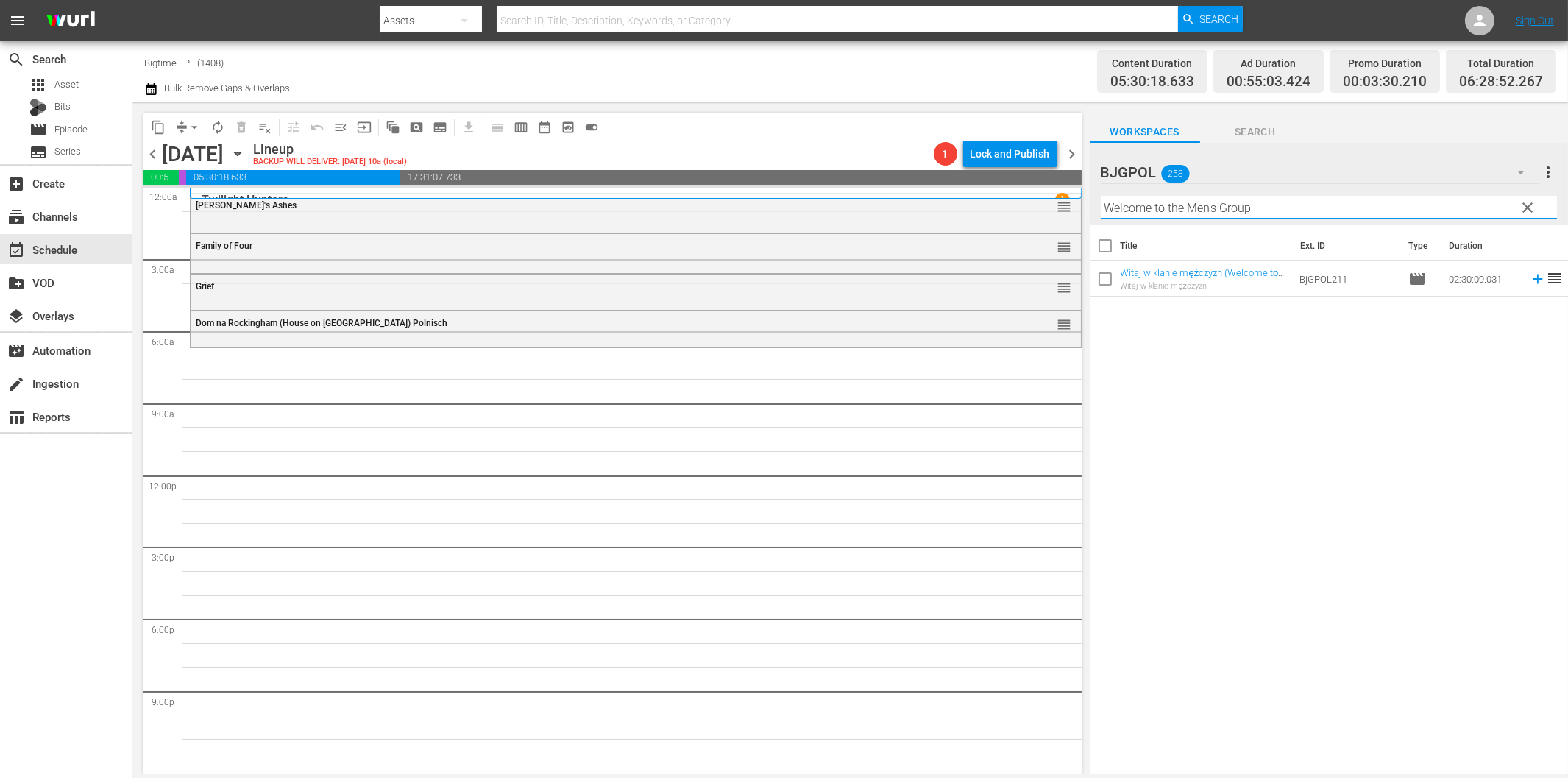
click at [1530, 281] on icon at bounding box center [1538, 279] width 17 height 17
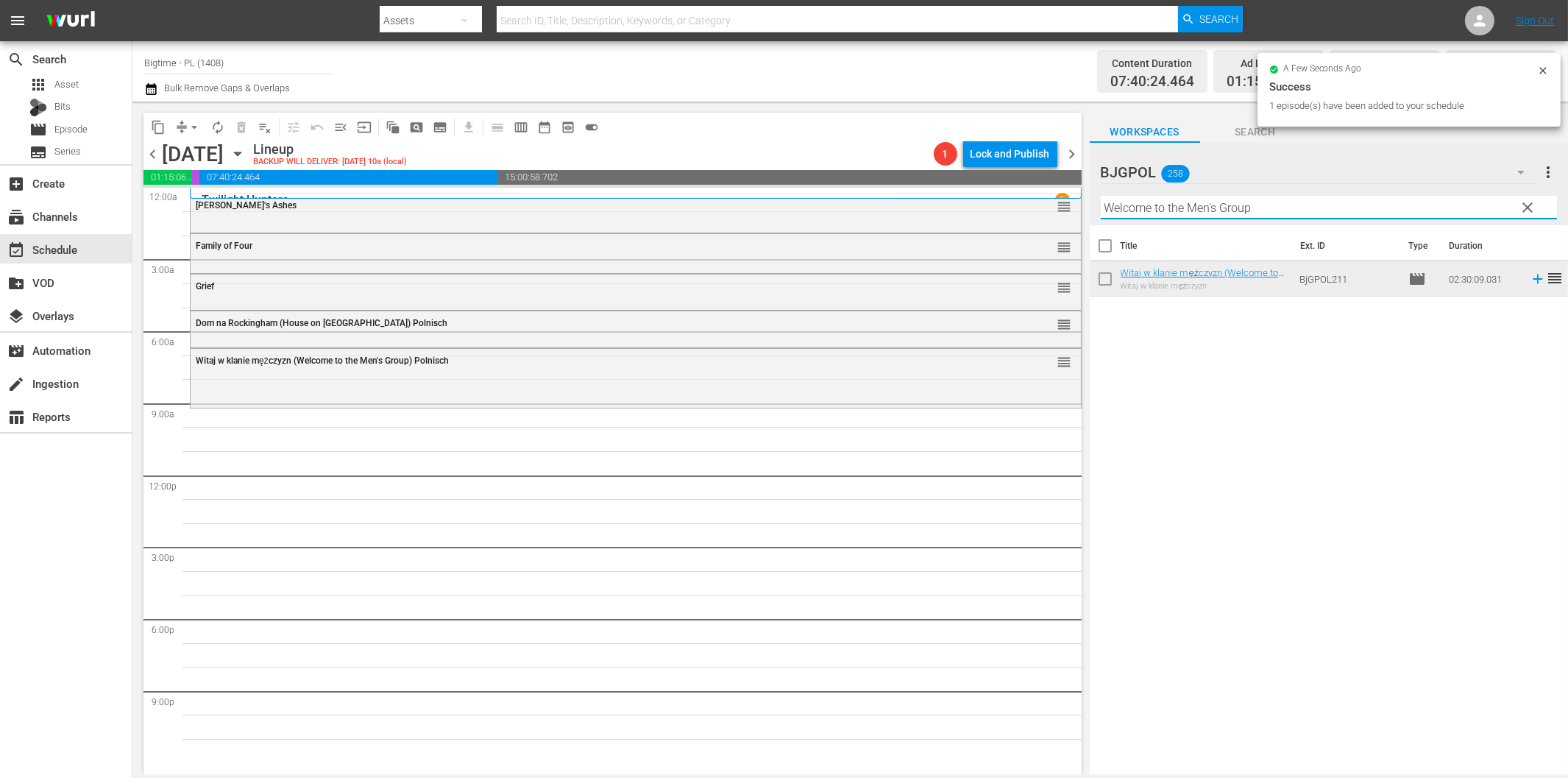
click at [1216, 207] on input "Welcome to the Men's Group" at bounding box center [1329, 208] width 456 height 24
paste input "The Script of Life"
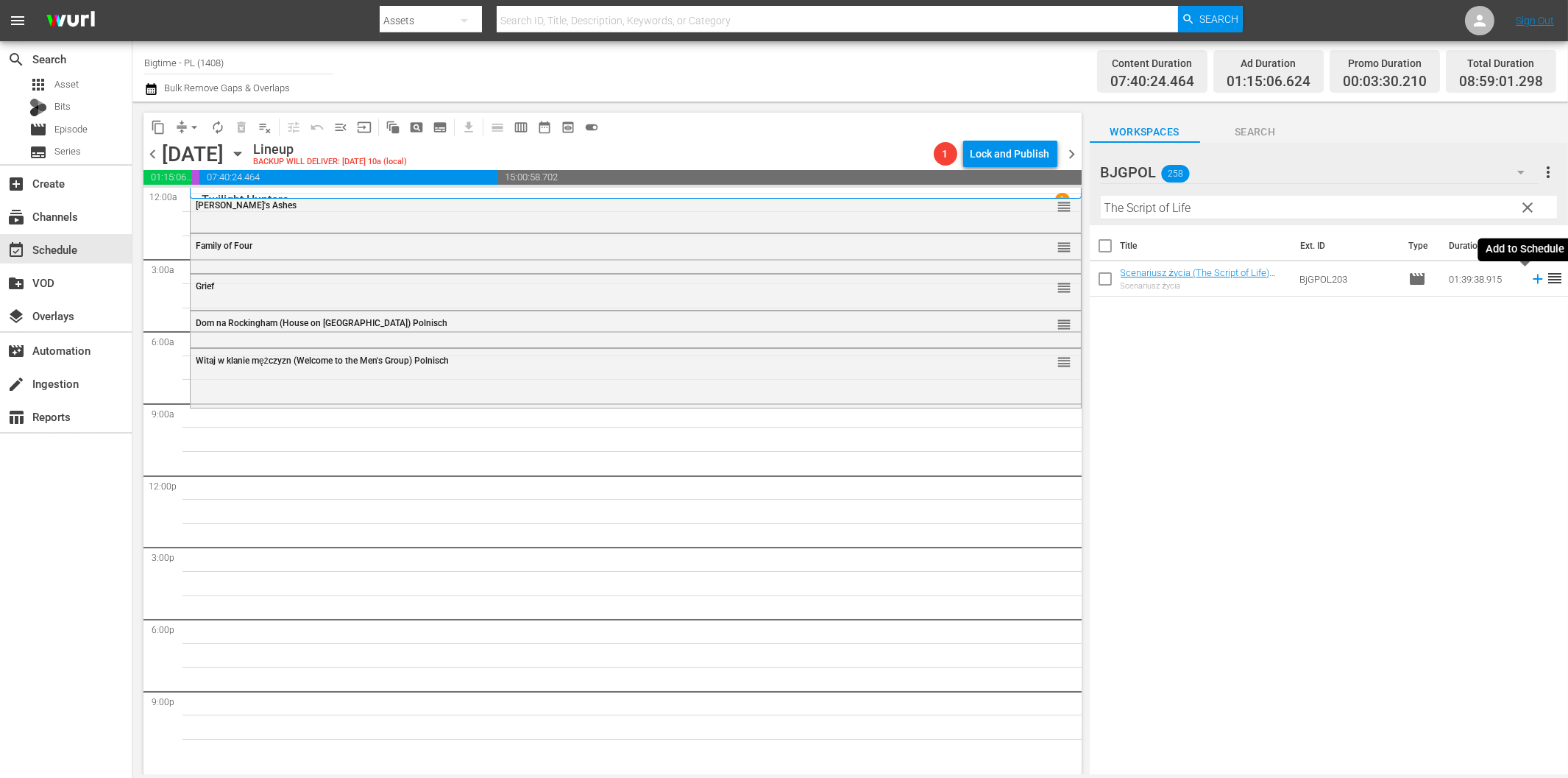
click at [1532, 280] on icon at bounding box center [1537, 279] width 9 height 9
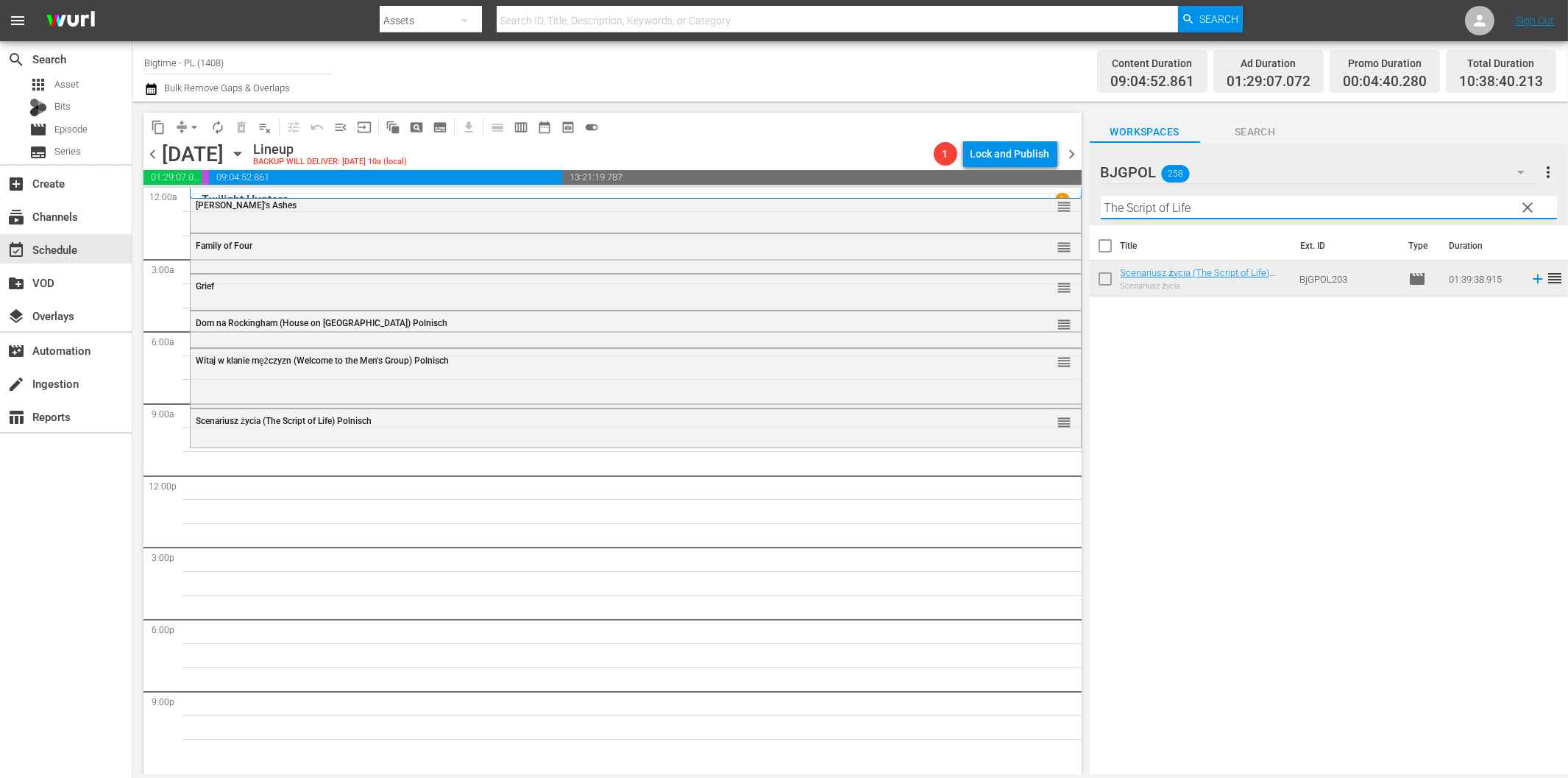
click at [1214, 209] on input "The Script of Life" at bounding box center [1329, 208] width 456 height 24
paste input "Octopus Pot"
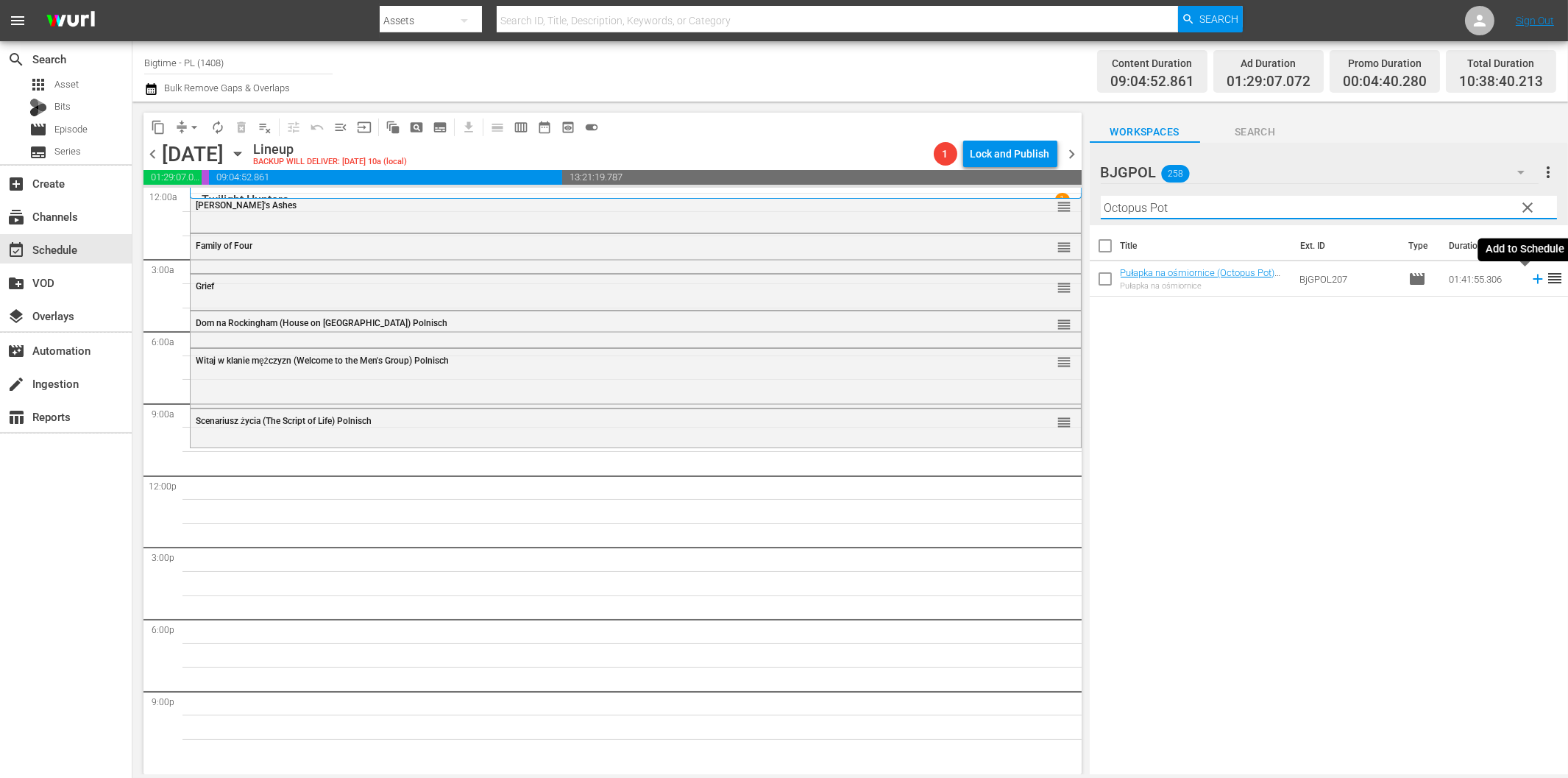
click at [1530, 283] on icon at bounding box center [1538, 279] width 17 height 17
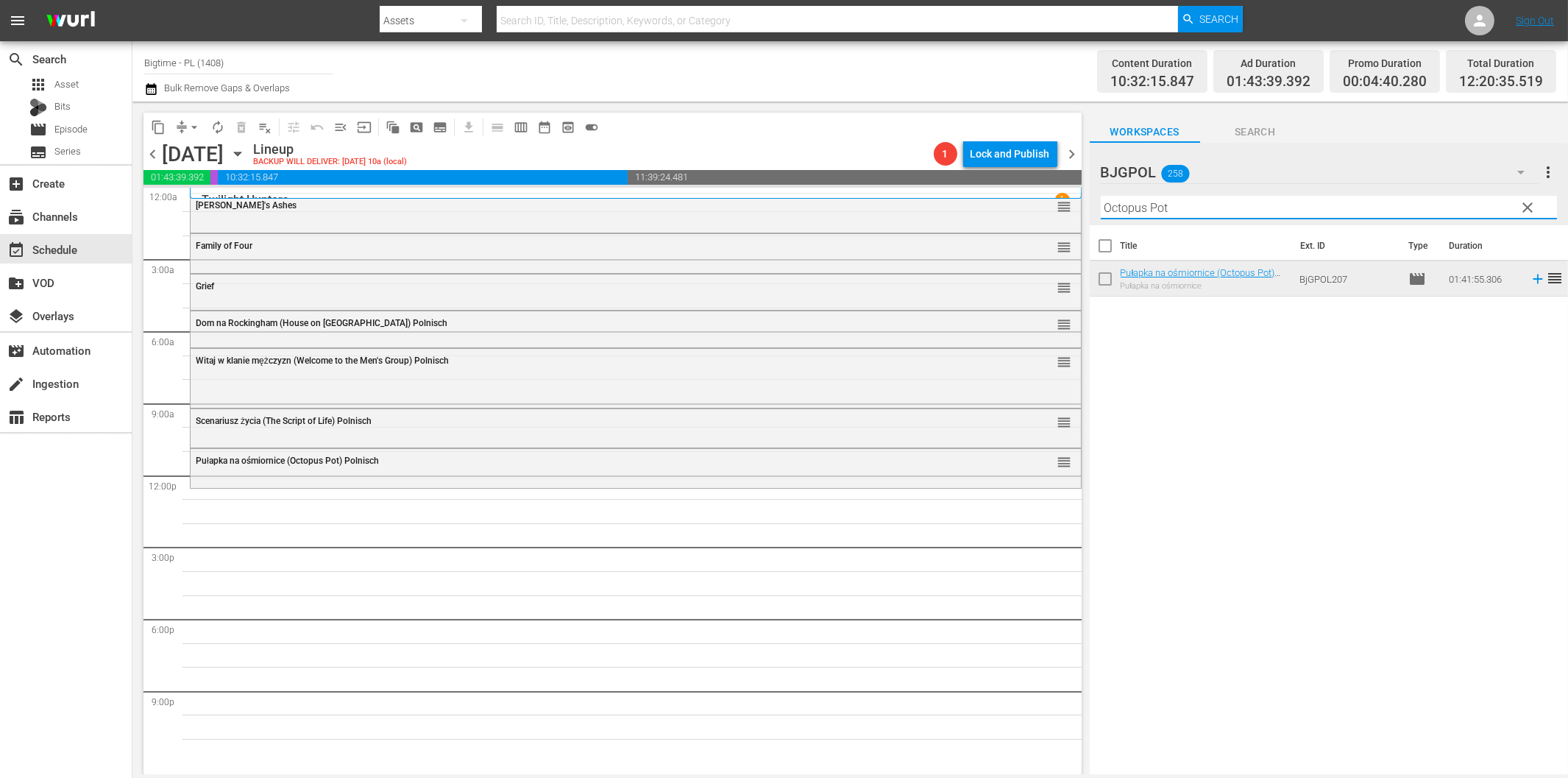
click at [1226, 201] on input "Octopus Pot" at bounding box center [1329, 208] width 456 height 24
paste input "Reclaiming [GEOGRAPHIC_DATA]"
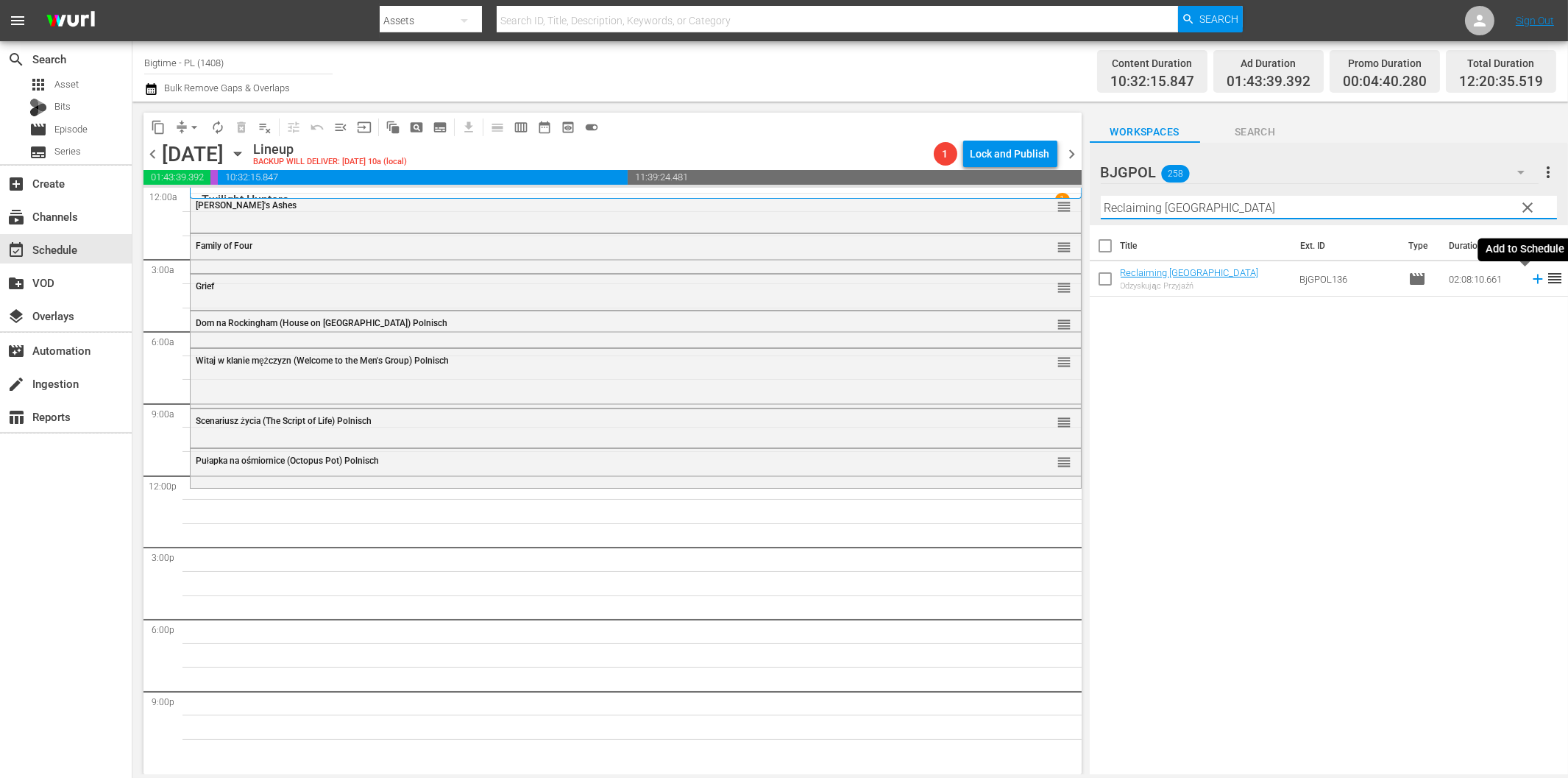
click at [1532, 278] on icon at bounding box center [1537, 279] width 9 height 9
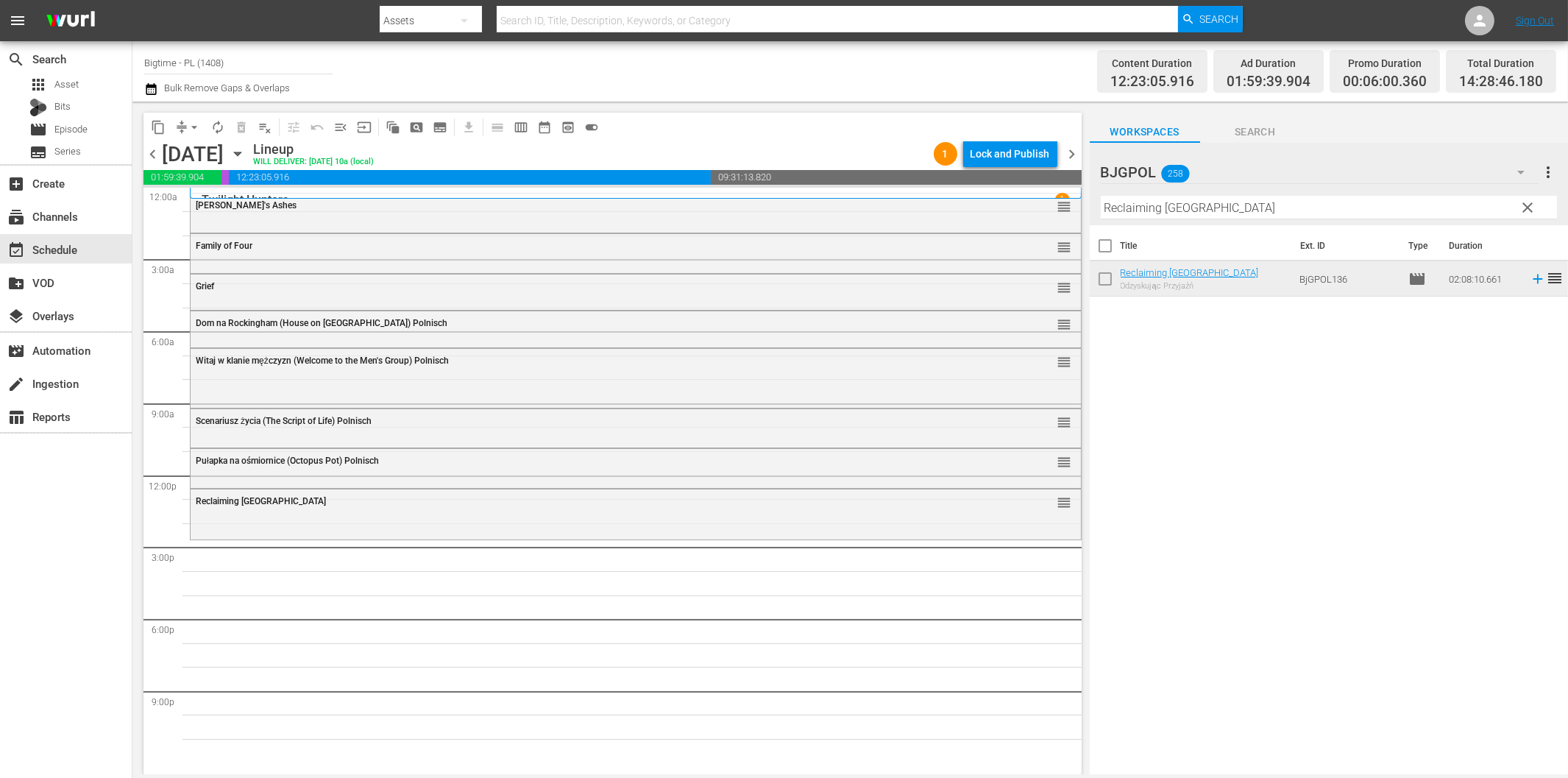
click at [1346, 210] on input "Reclaiming [GEOGRAPHIC_DATA]" at bounding box center [1329, 208] width 456 height 24
paste input "[PERSON_NAME] and the Green Goddess"
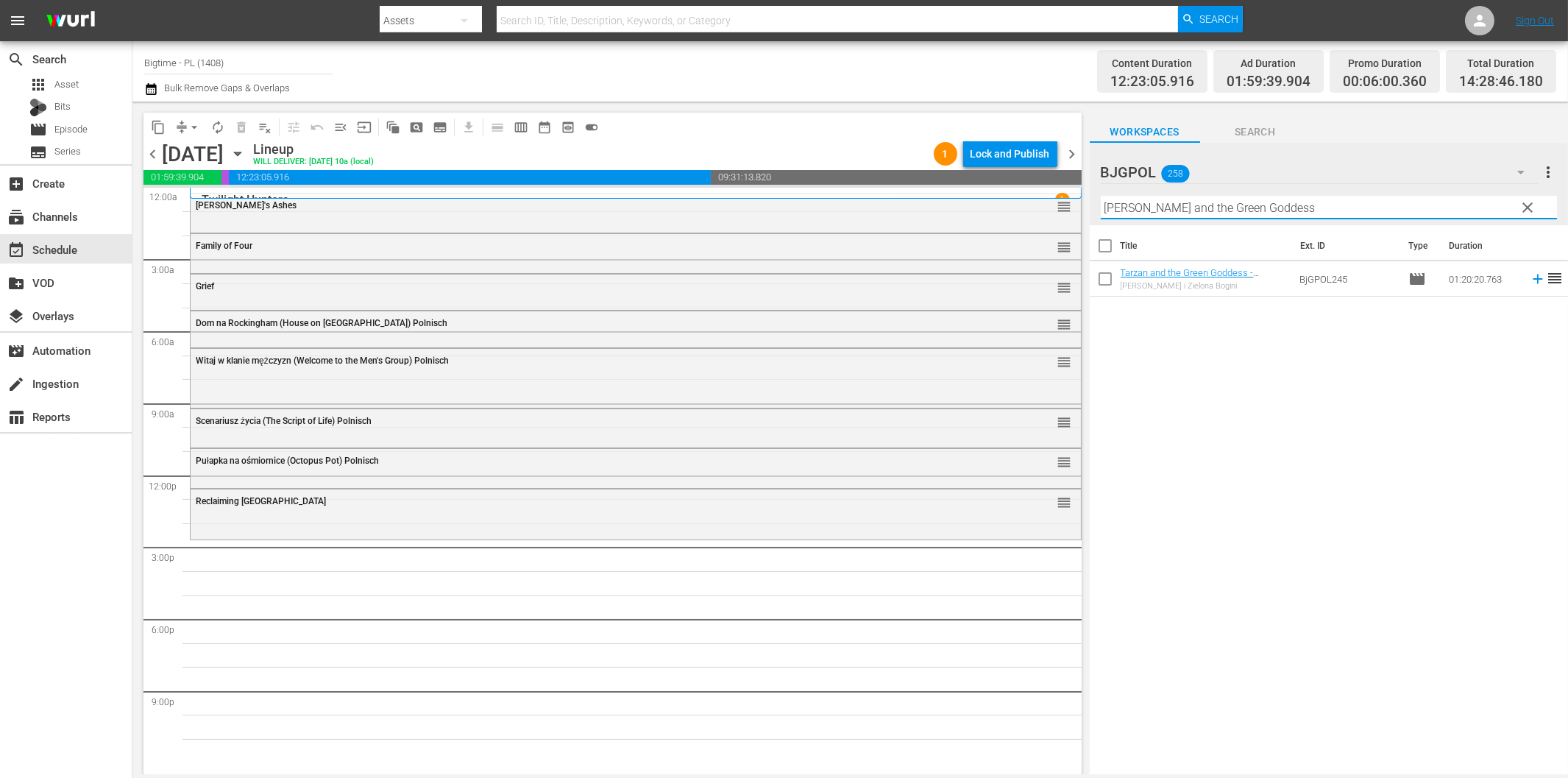
click at [1530, 275] on icon at bounding box center [1538, 279] width 17 height 17
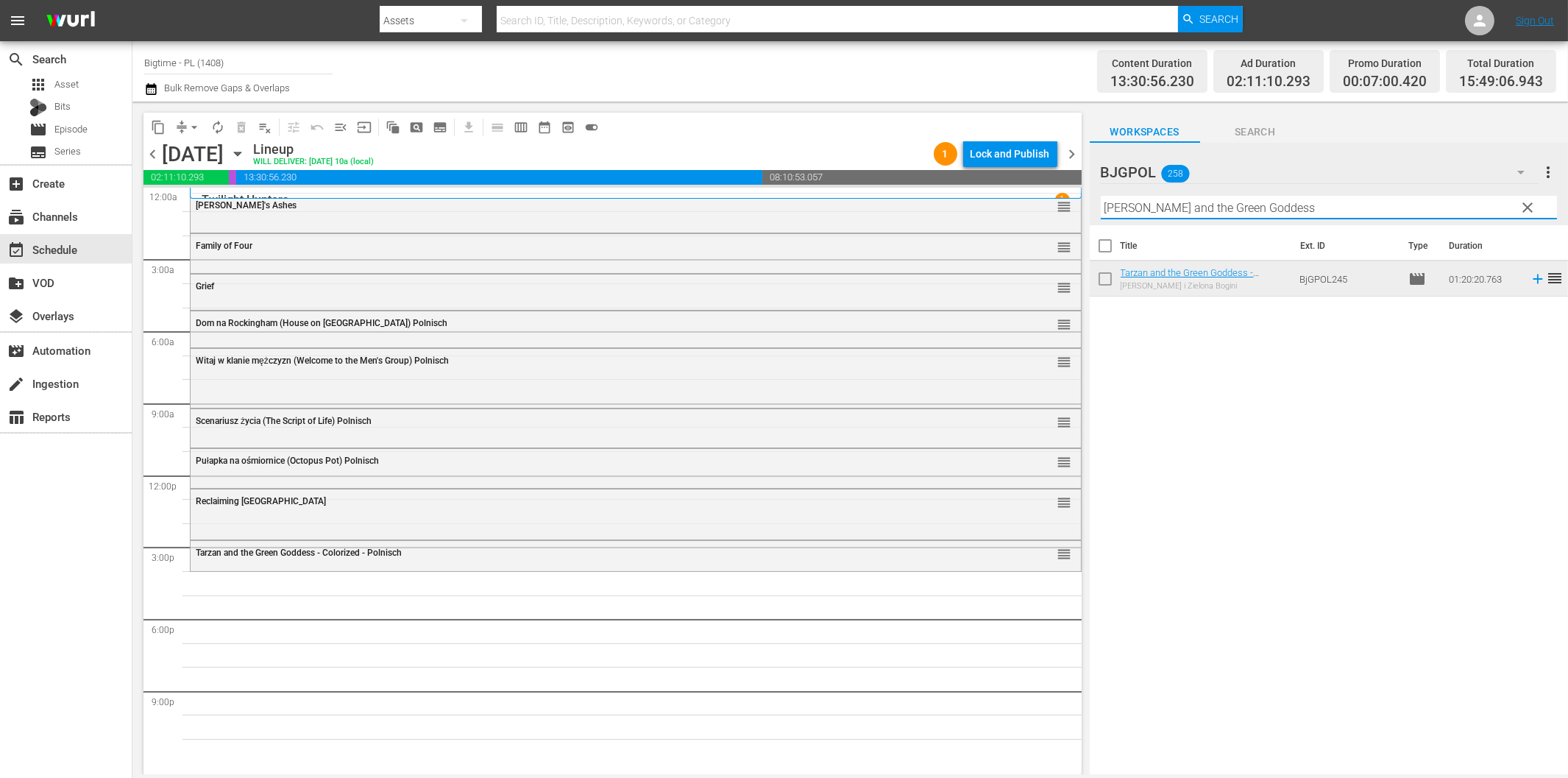
click at [1165, 203] on input "[PERSON_NAME] and the Green Goddess" at bounding box center [1329, 208] width 456 height 24
paste input "Escape Artist"
click at [1530, 281] on icon at bounding box center [1538, 279] width 17 height 17
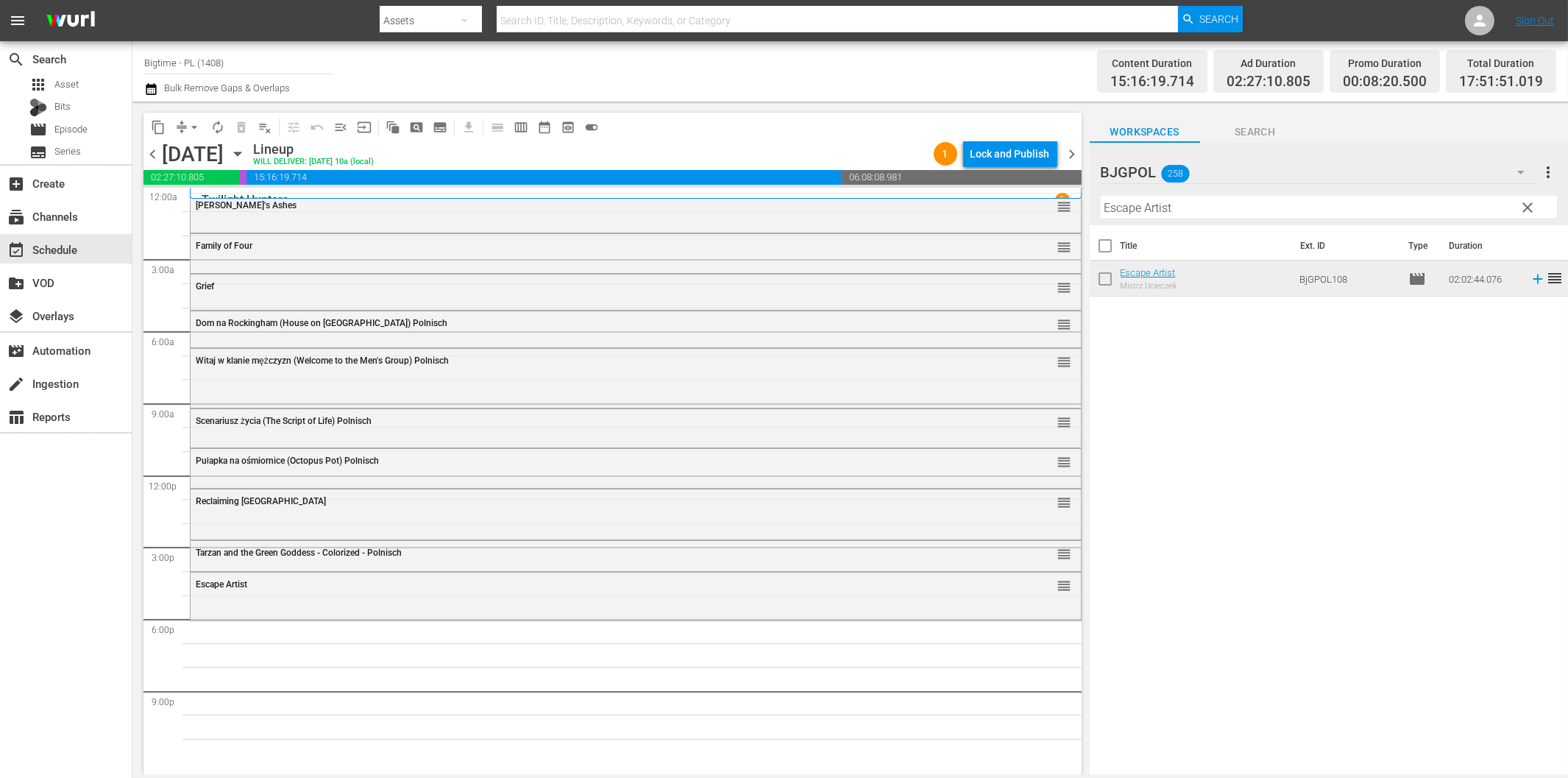
click at [1219, 477] on div "Title Ext. ID Type Duration Escape Artist Mistrz Ucieczek BjGPOL108 movie 02:02…" at bounding box center [1329, 500] width 478 height 551
click at [1158, 211] on input "Escape Artist" at bounding box center [1329, 208] width 456 height 24
paste input "Admins"
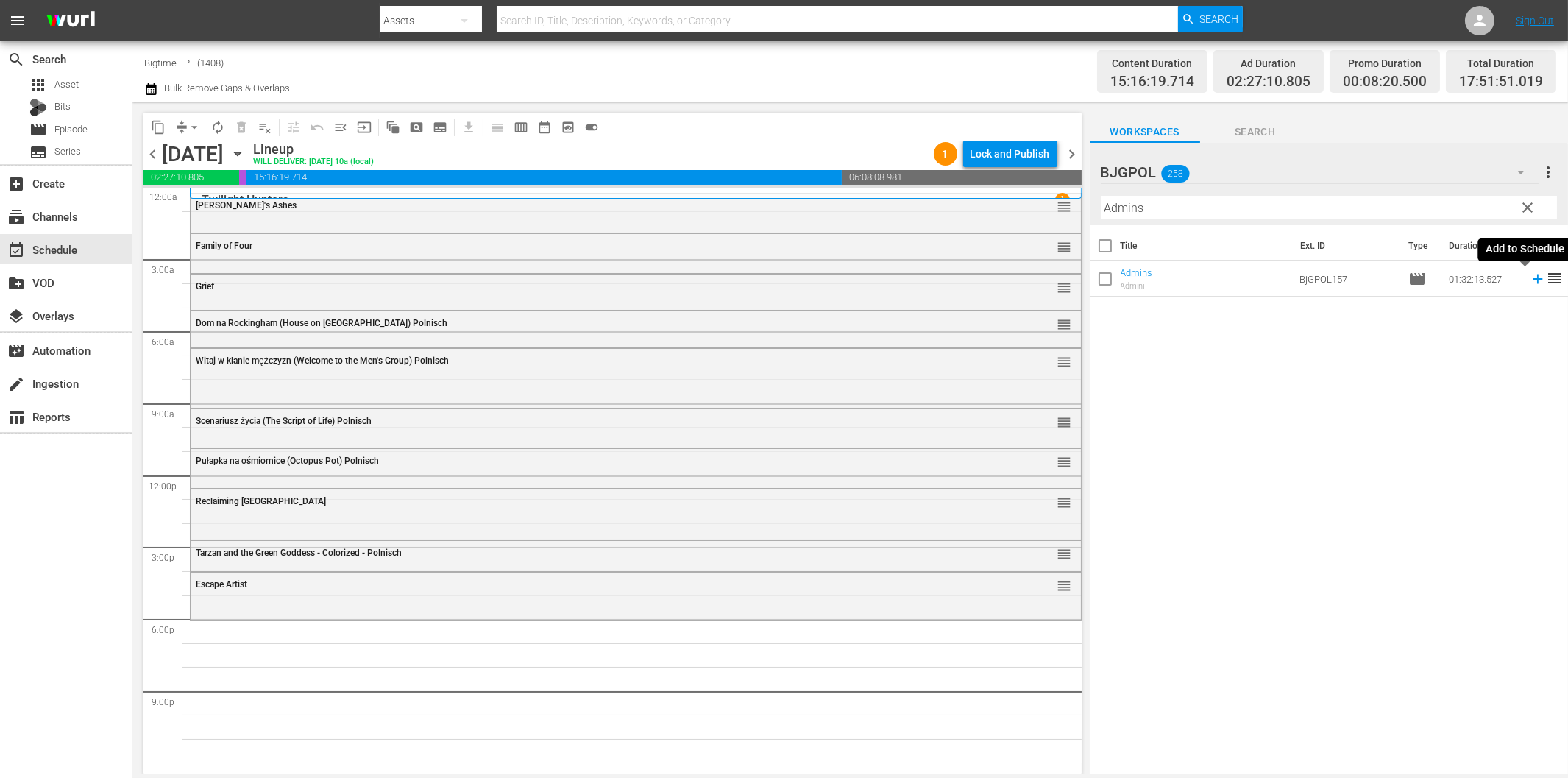
click at [1530, 284] on icon at bounding box center [1538, 279] width 17 height 17
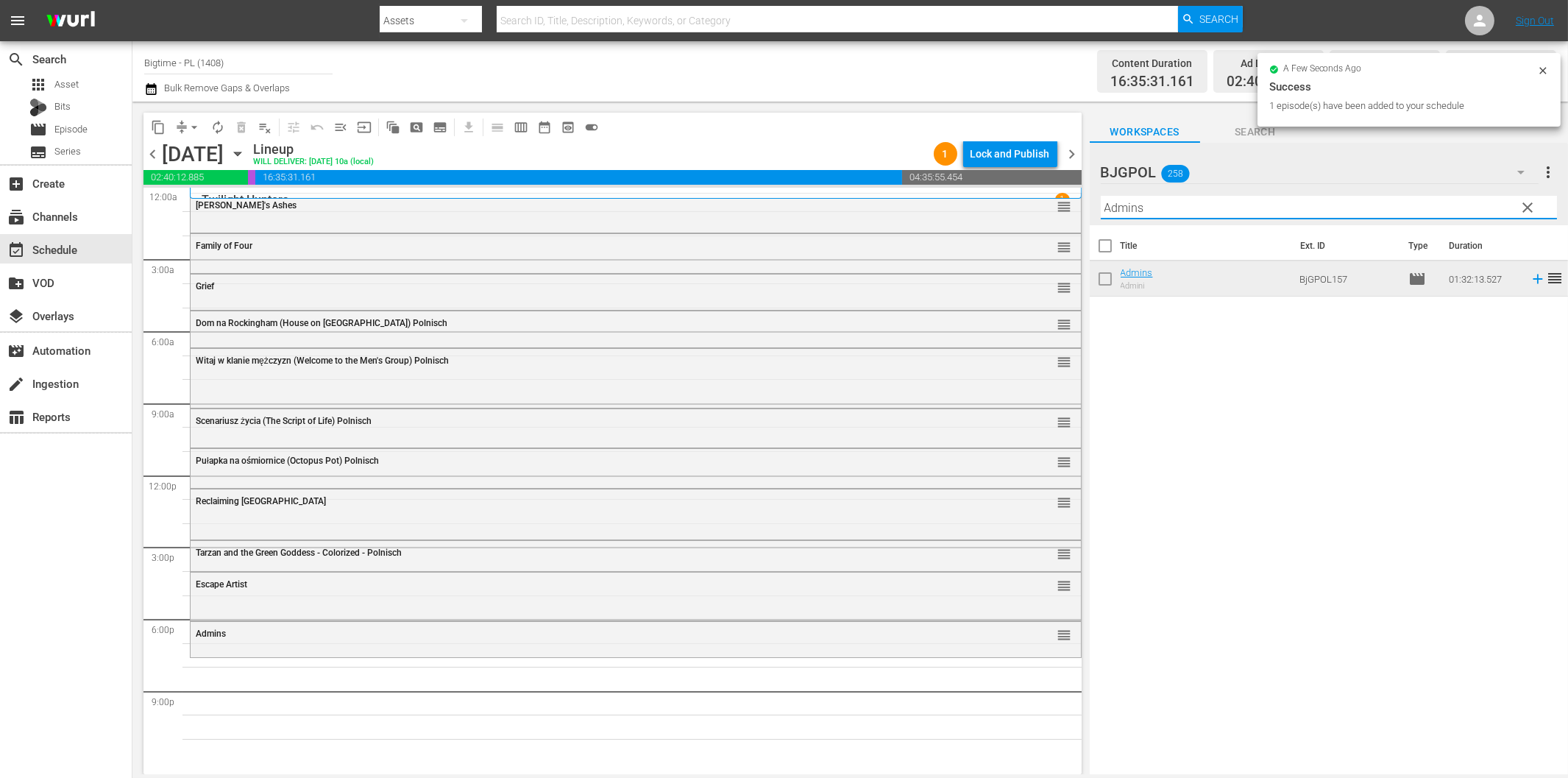
click at [1154, 211] on input "Admins" at bounding box center [1329, 208] width 456 height 24
paste input "Perfect Break"
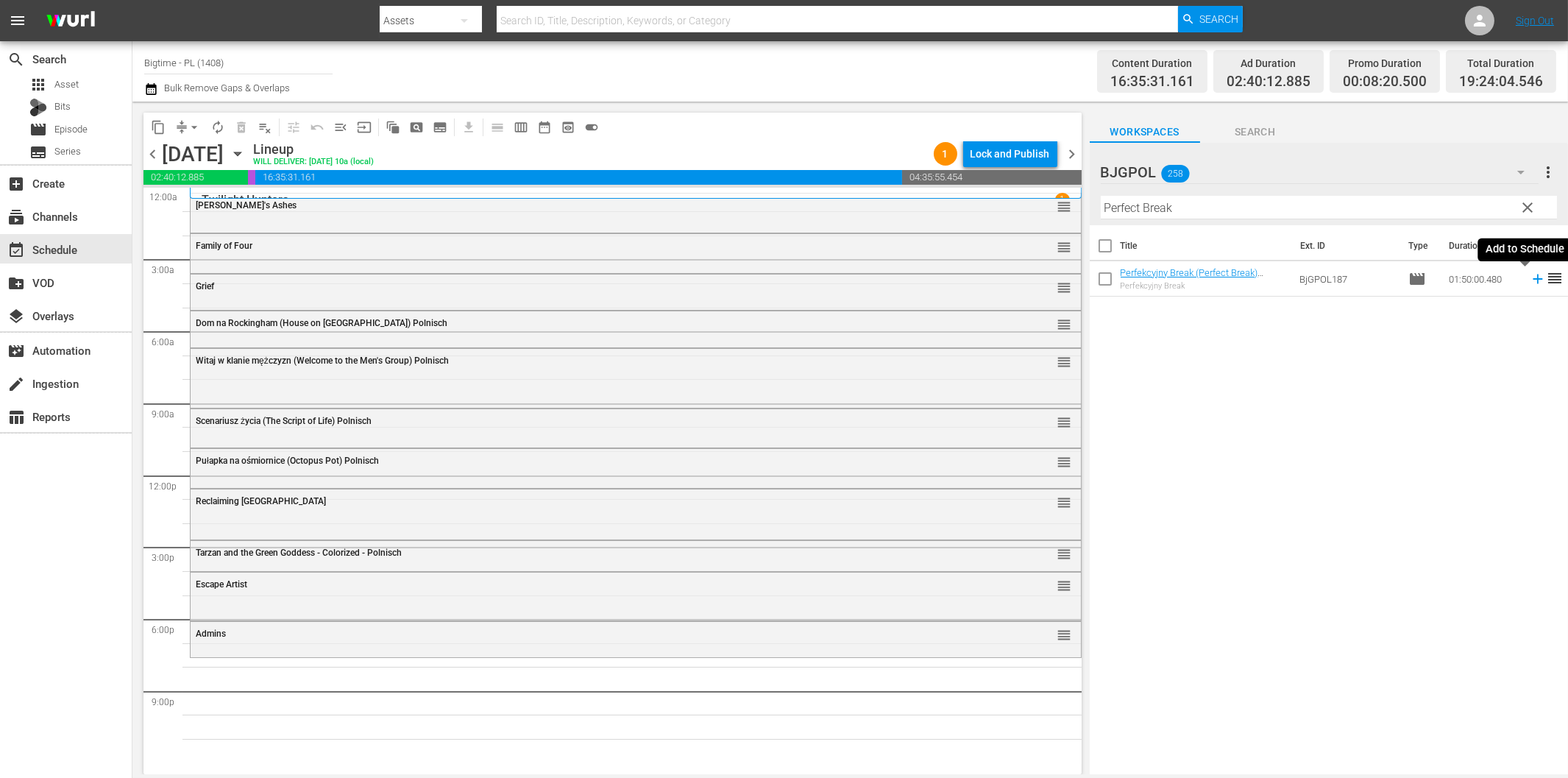
click at [1530, 276] on icon at bounding box center [1538, 279] width 17 height 17
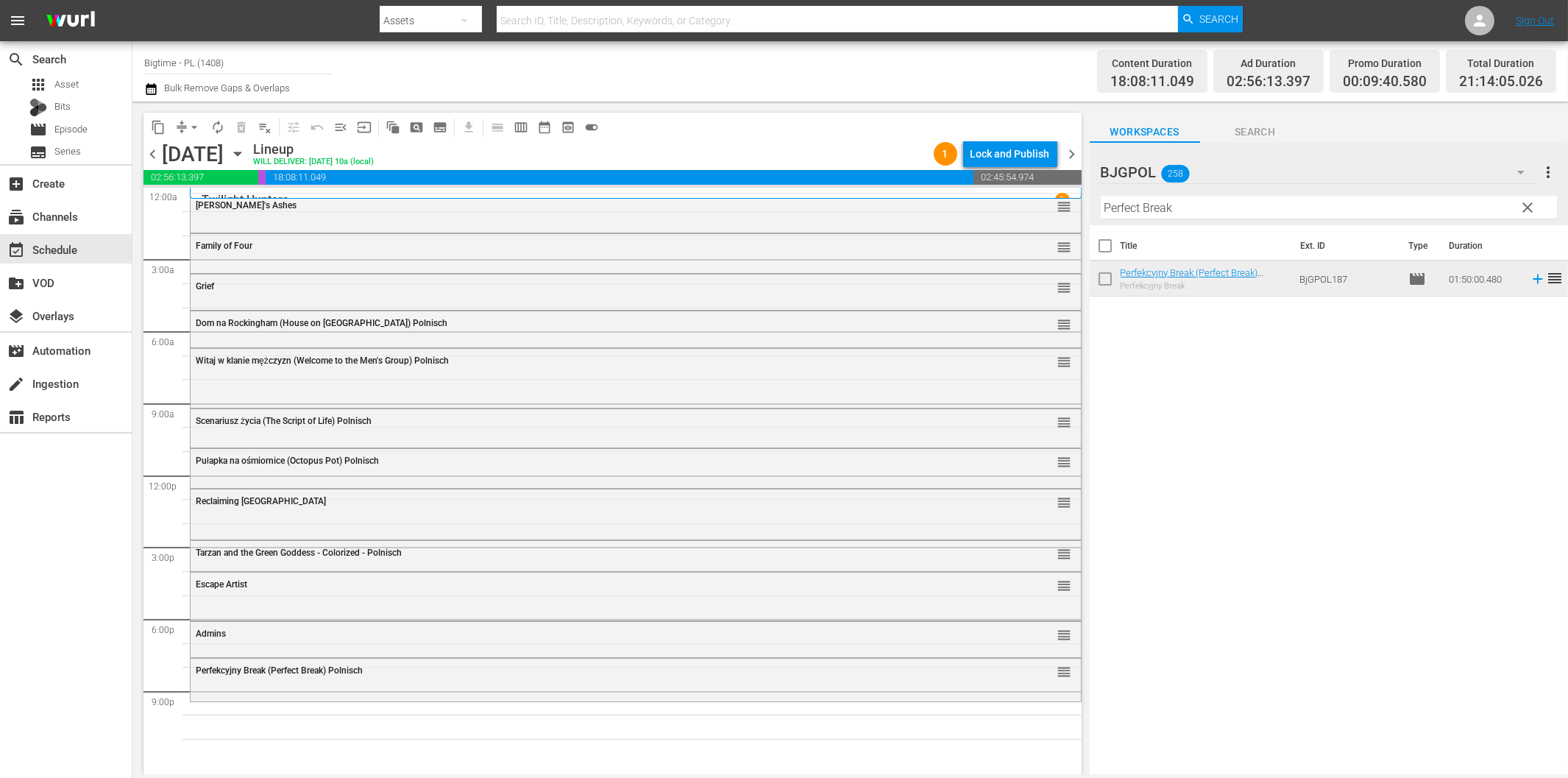
click at [1337, 209] on input "Perfect Break" at bounding box center [1329, 208] width 456 height 24
paste input "remeditated"
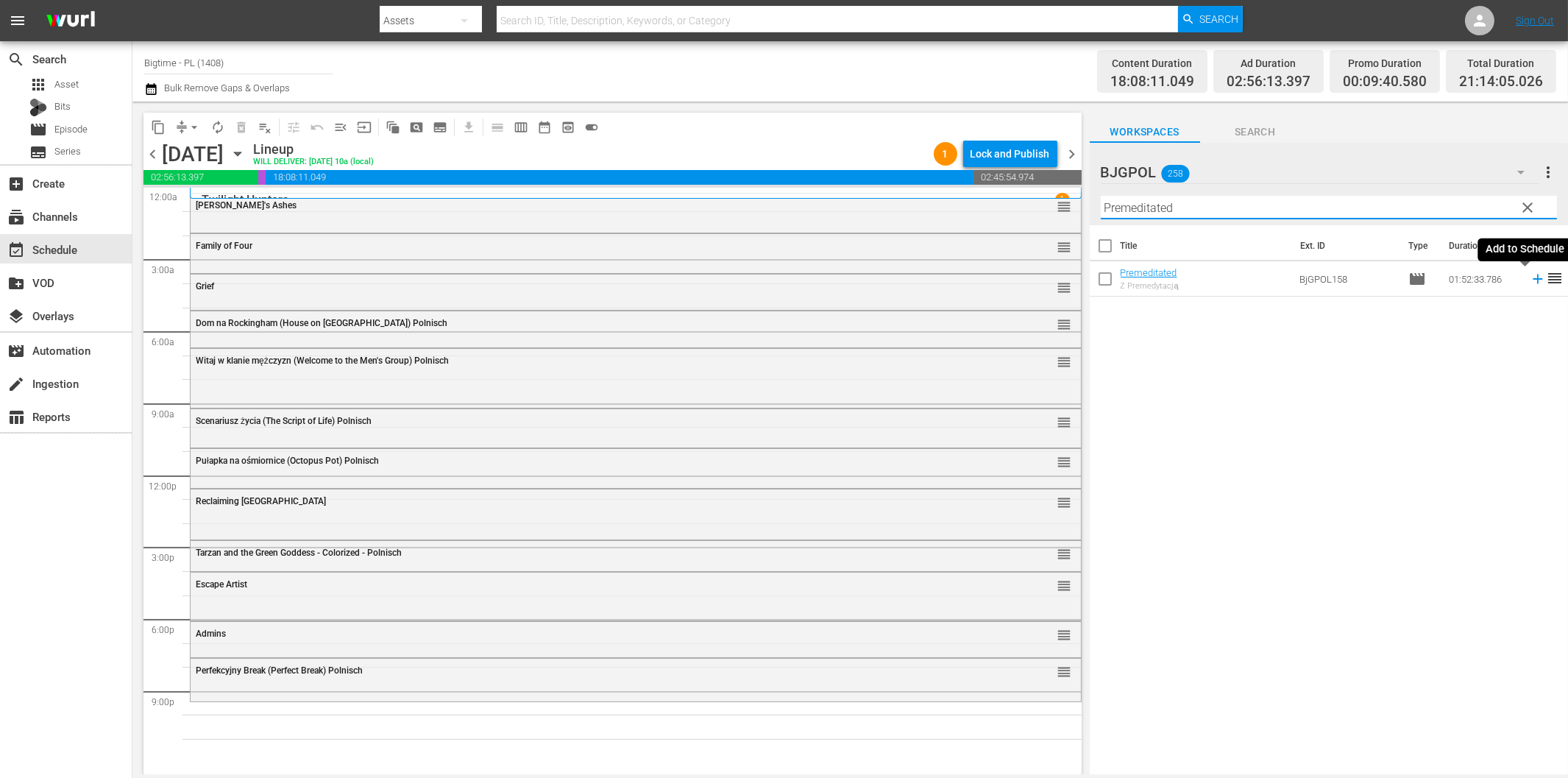
click at [1530, 278] on icon at bounding box center [1538, 279] width 17 height 17
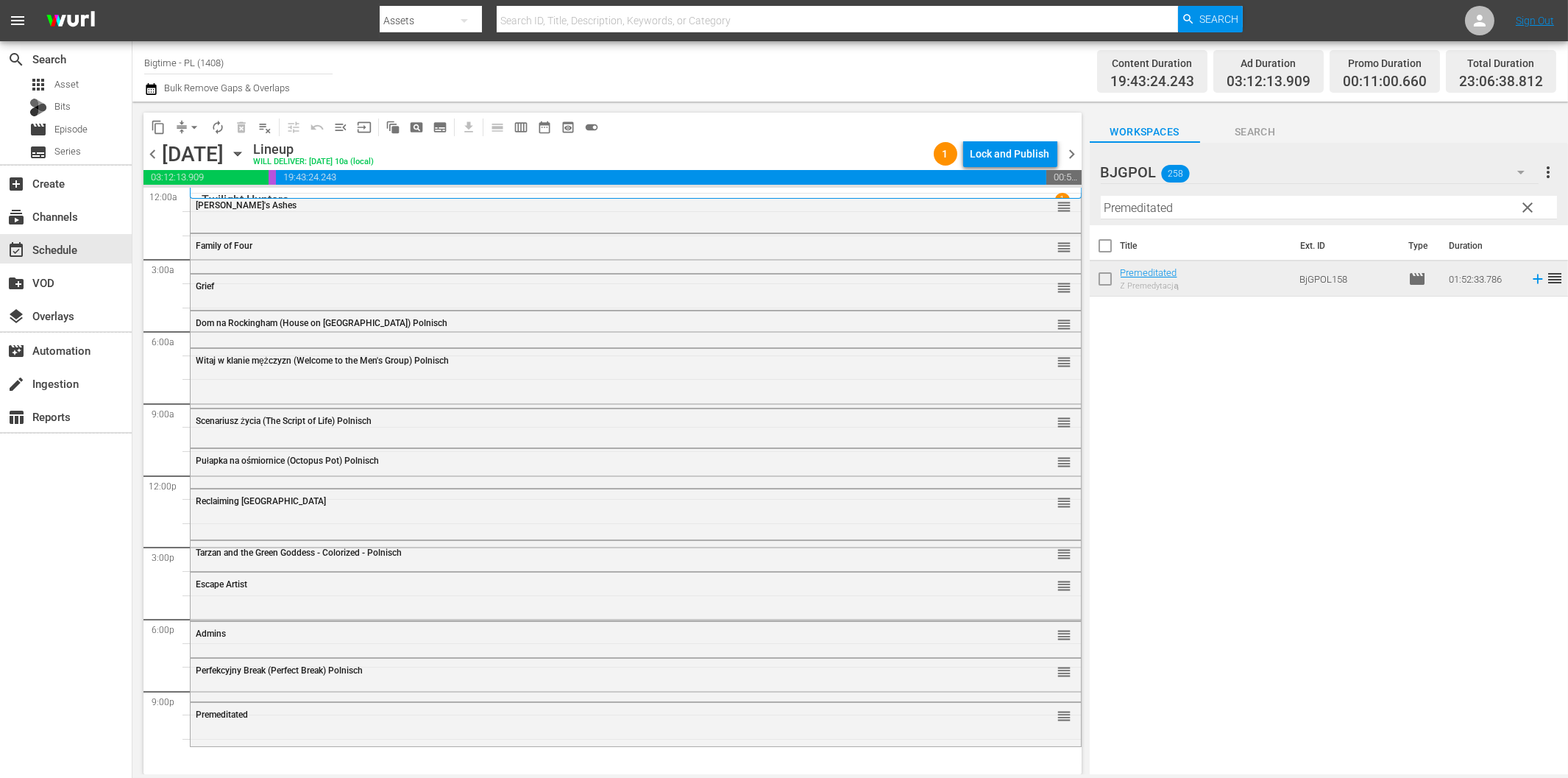
click at [1142, 213] on input "Premeditated" at bounding box center [1329, 208] width 456 height 24
paste input "A Murder Of Innocence"
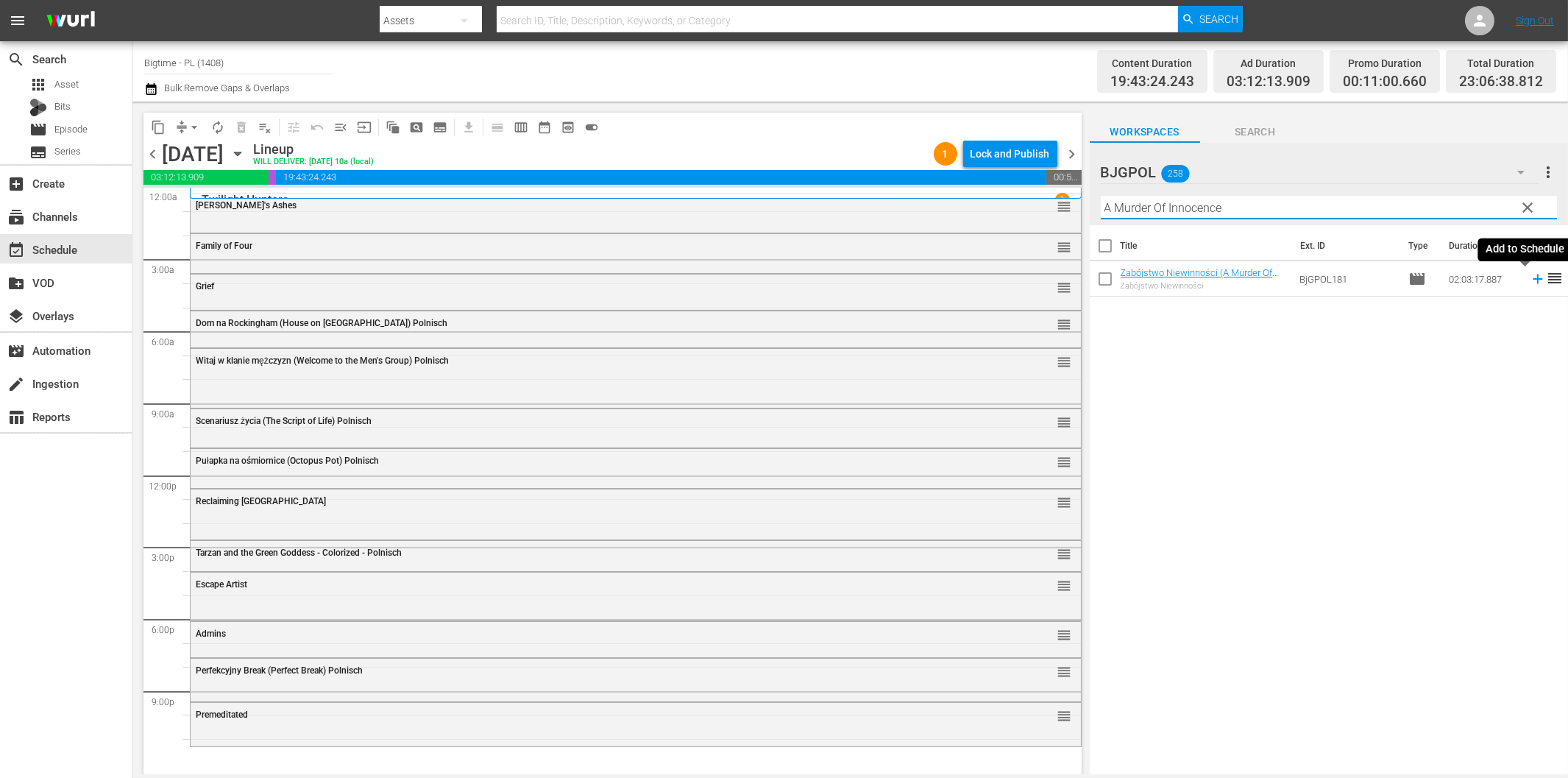
click at [1530, 280] on icon at bounding box center [1538, 279] width 17 height 17
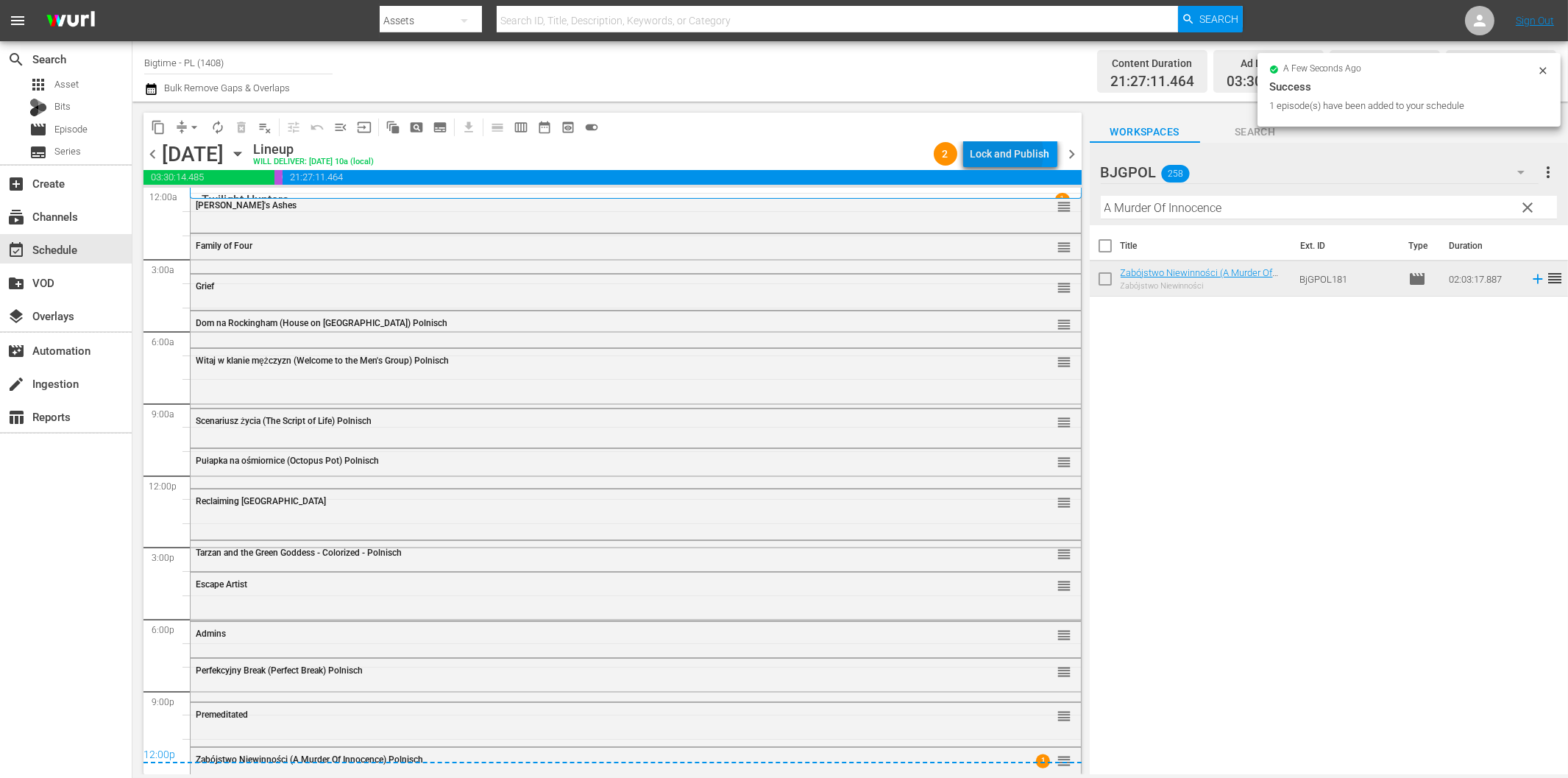
click at [999, 153] on div "Lock and Publish" at bounding box center [1010, 154] width 80 height 27
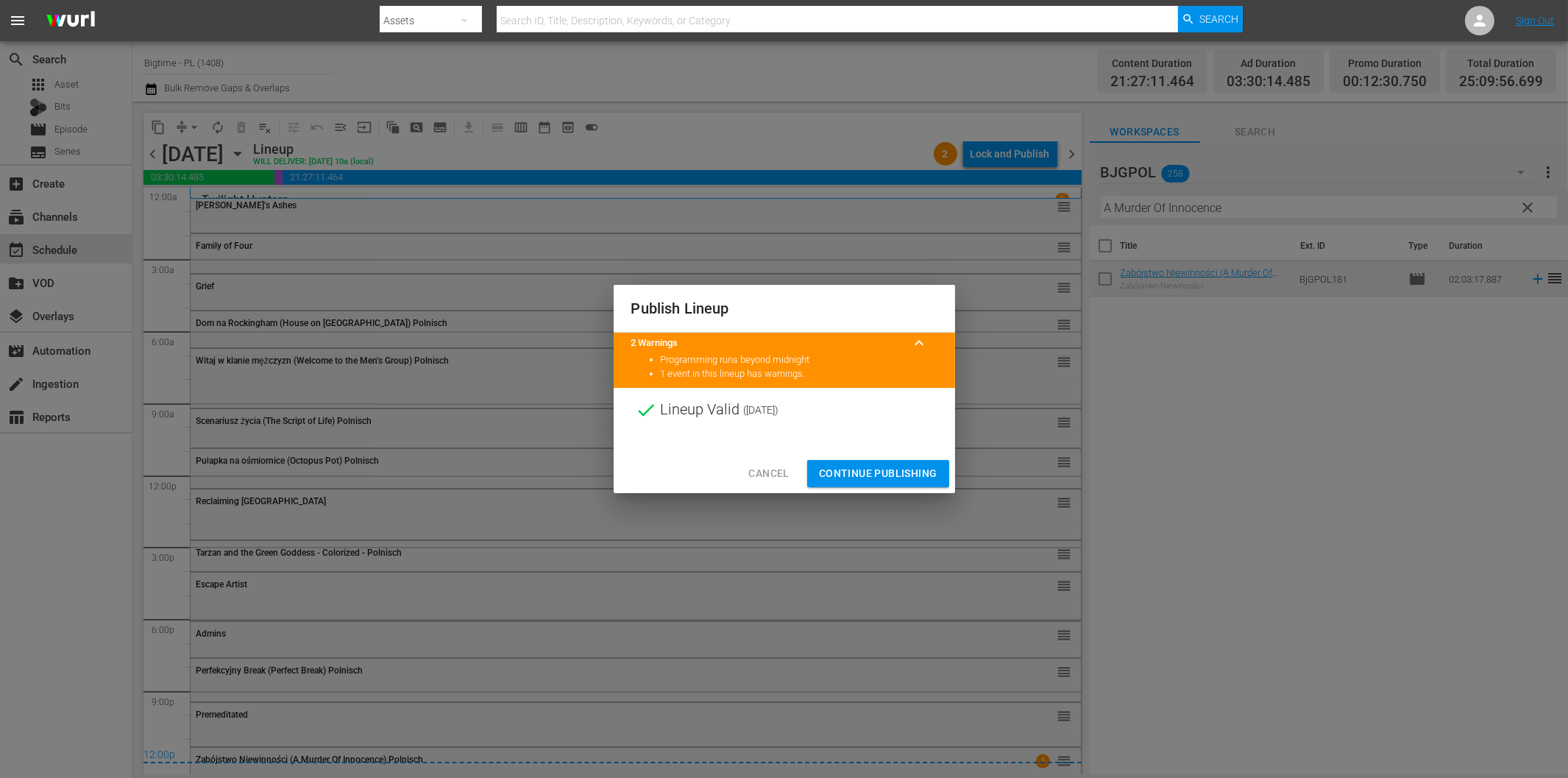
click at [899, 468] on span "Continue Publishing" at bounding box center [878, 473] width 118 height 18
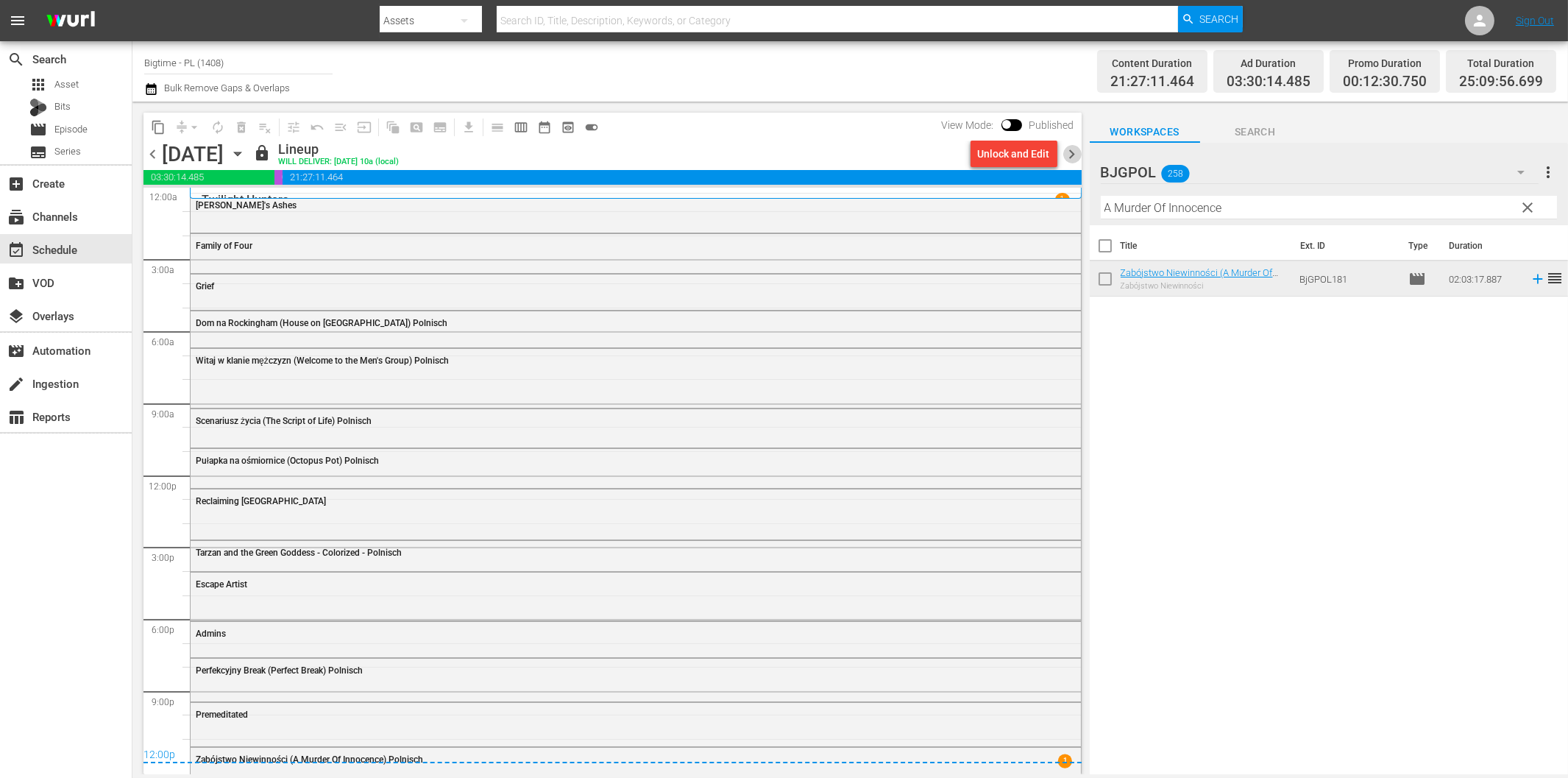
click at [1072, 152] on span "chevron_right" at bounding box center [1072, 154] width 18 height 18
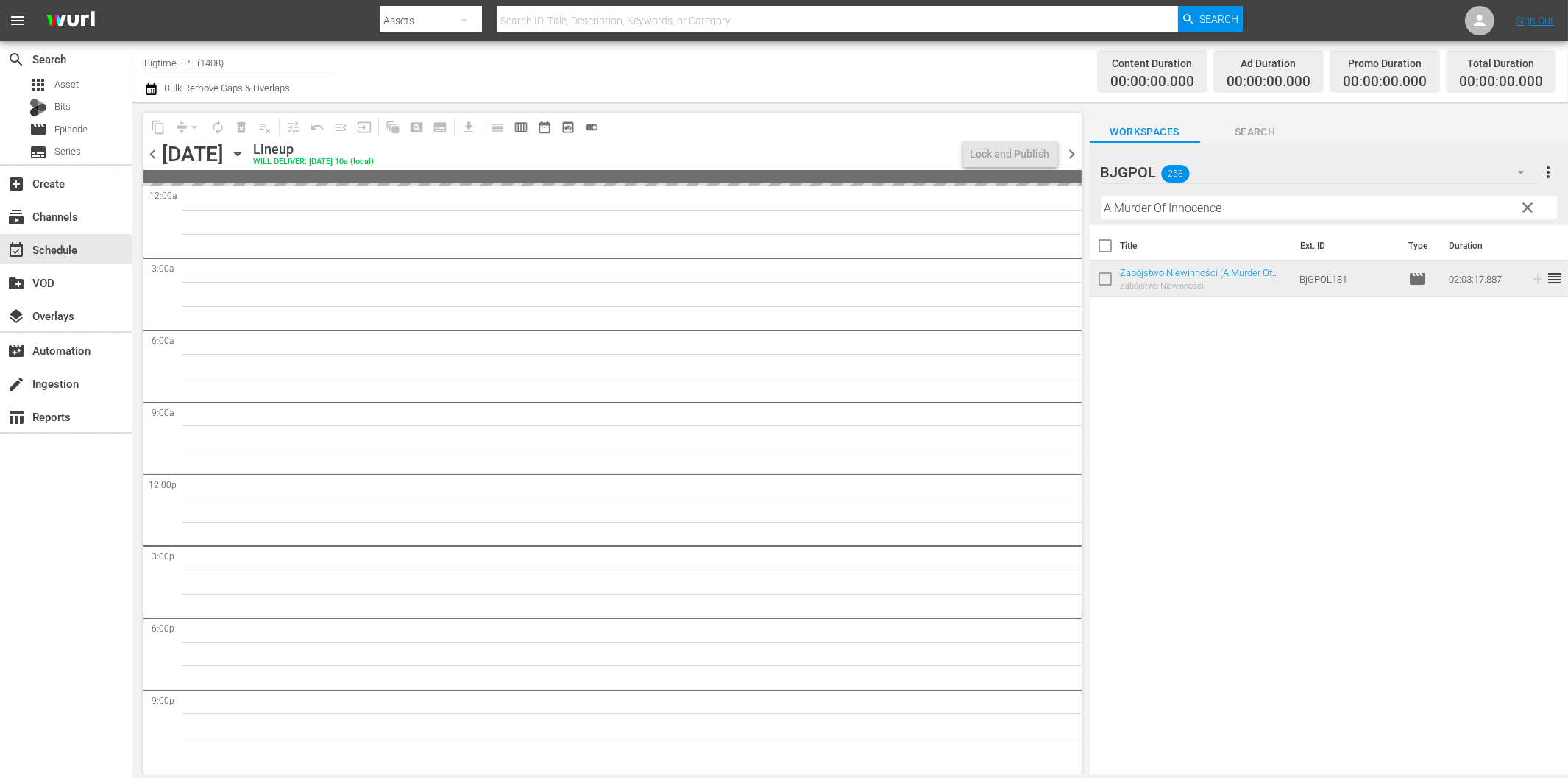
click at [1172, 208] on input "A Murder Of Innocence" at bounding box center [1329, 208] width 456 height 24
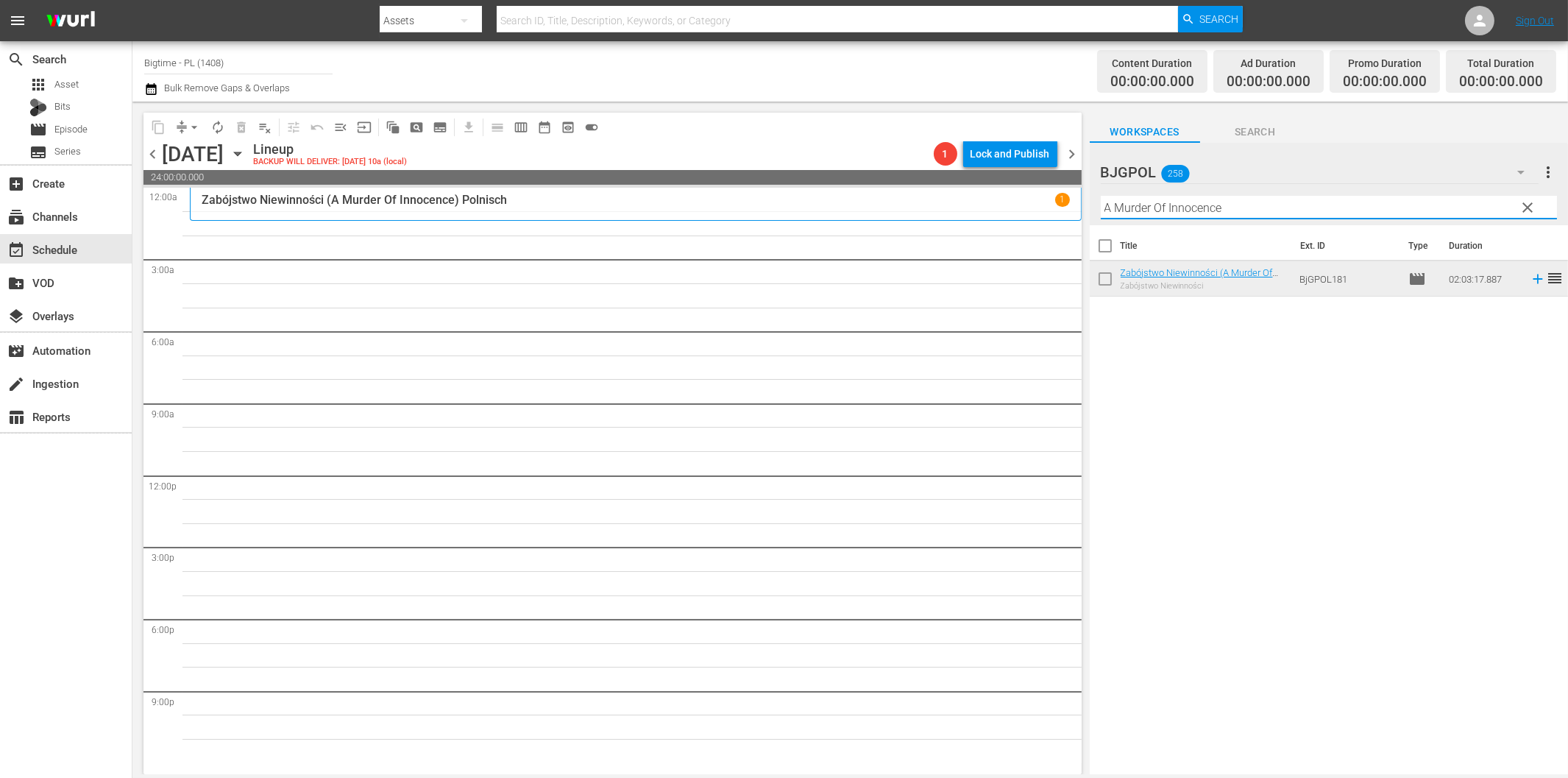
paste input "Broken Contract"
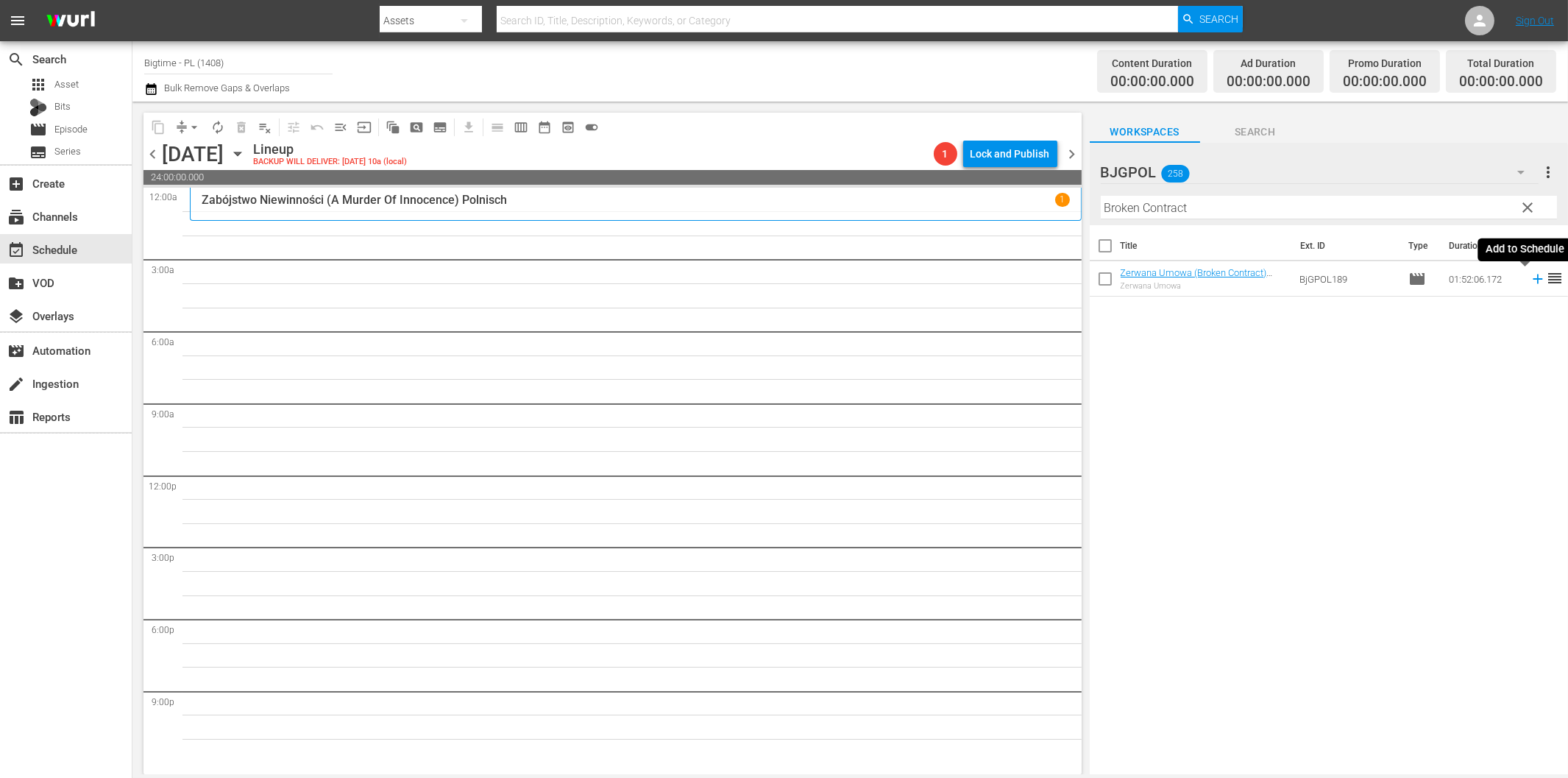
click at [1530, 281] on icon at bounding box center [1538, 279] width 17 height 17
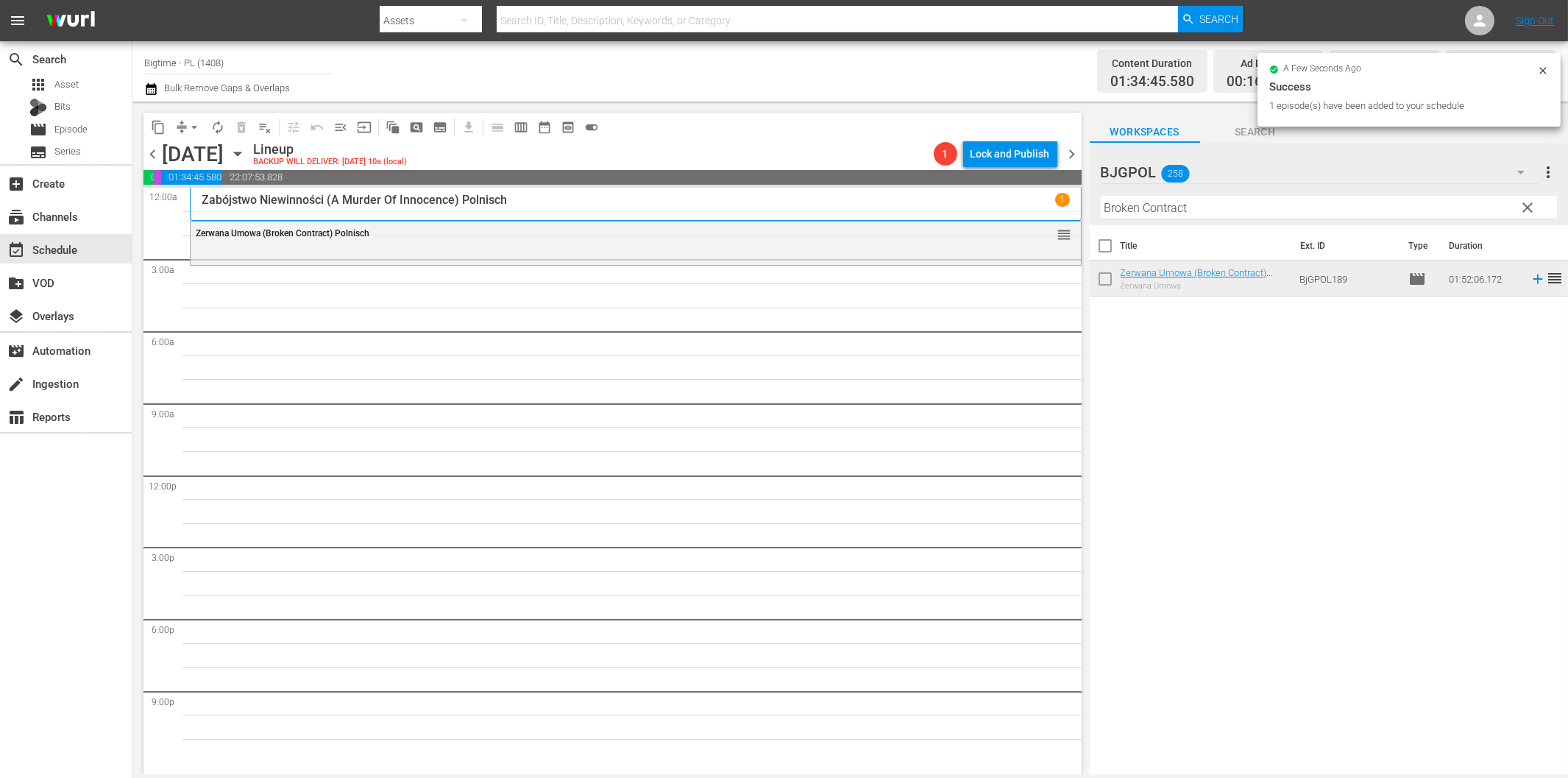
click at [1271, 208] on input "Broken Contract" at bounding box center [1329, 208] width 456 height 24
paste input "Within These Walls"
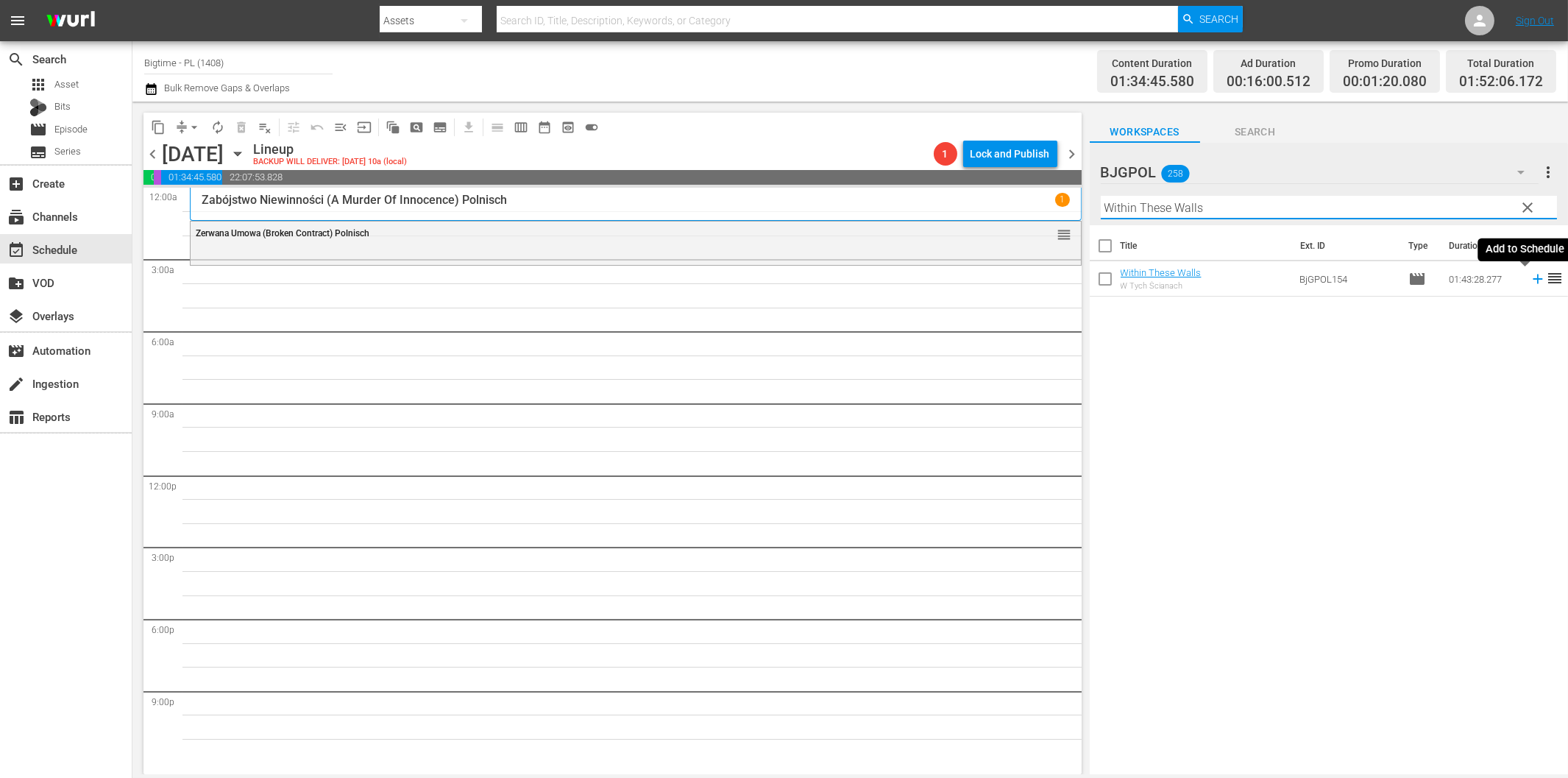
click at [1530, 276] on icon at bounding box center [1538, 279] width 17 height 17
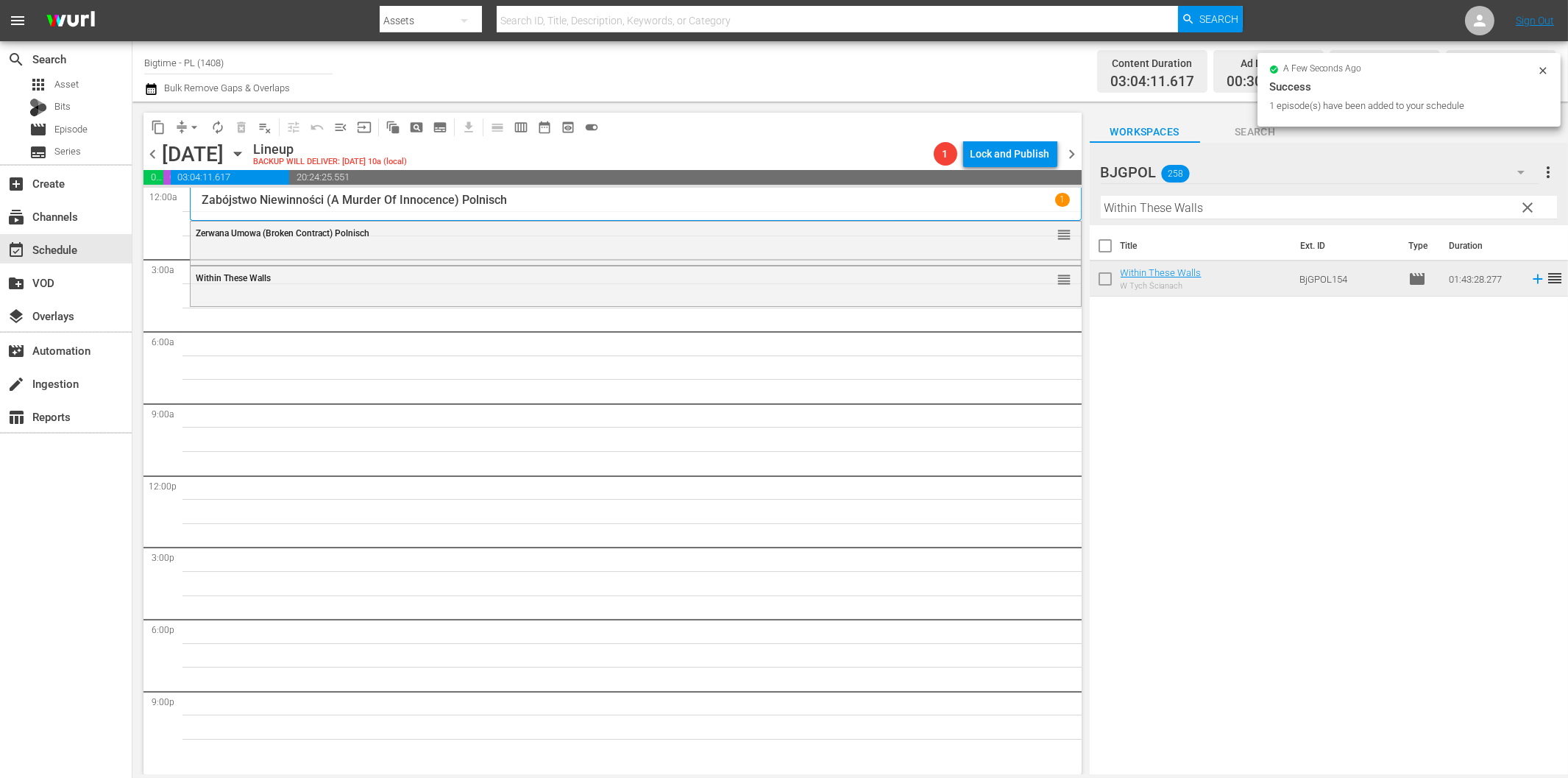
click at [1119, 210] on input "Within These Walls" at bounding box center [1329, 208] width 456 height 24
paste input "Grandma's House"
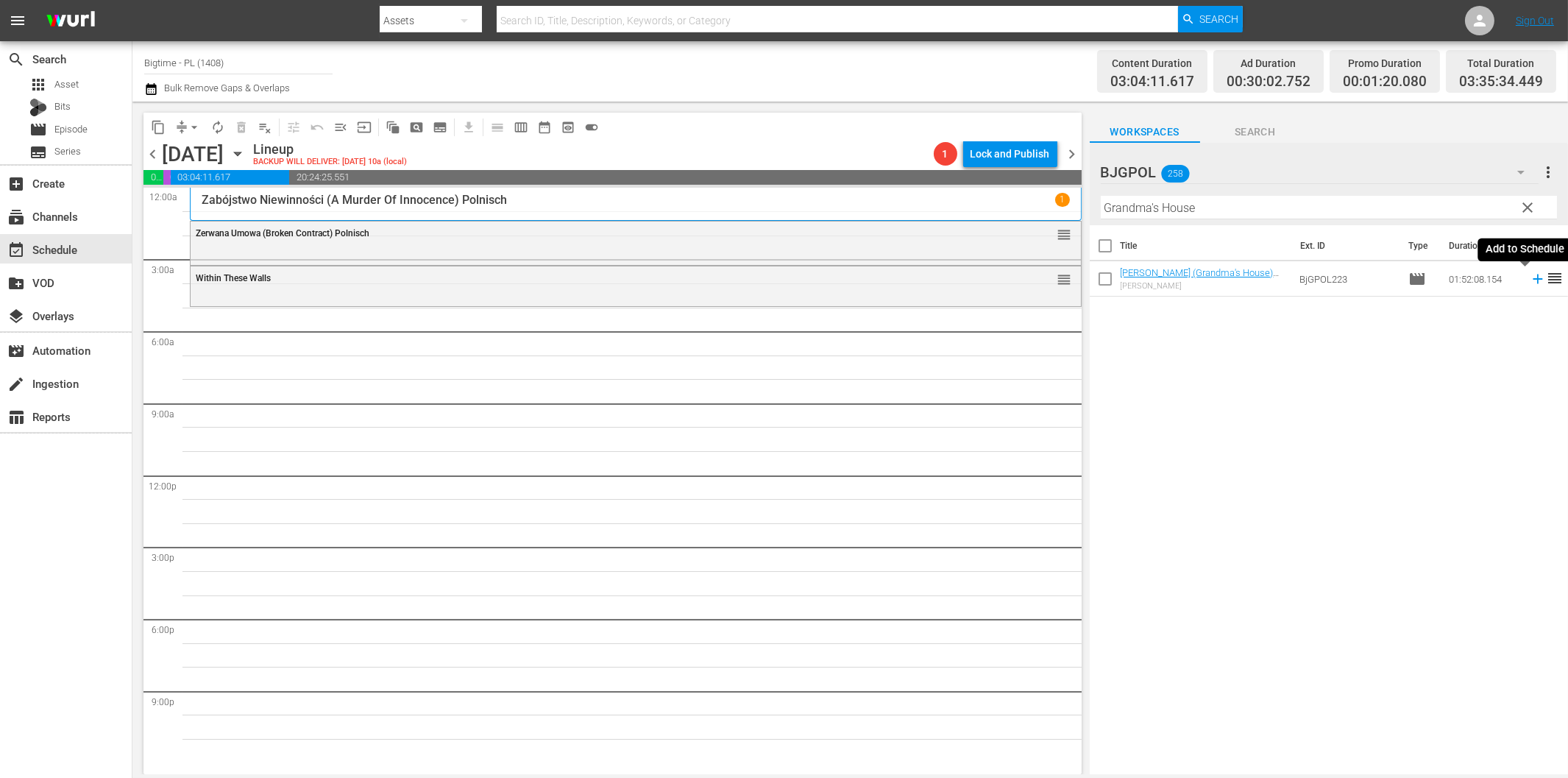
drag, startPoint x: 1527, startPoint y: 277, endPoint x: 1519, endPoint y: 281, distance: 8.9
click at [1530, 277] on icon at bounding box center [1538, 279] width 17 height 17
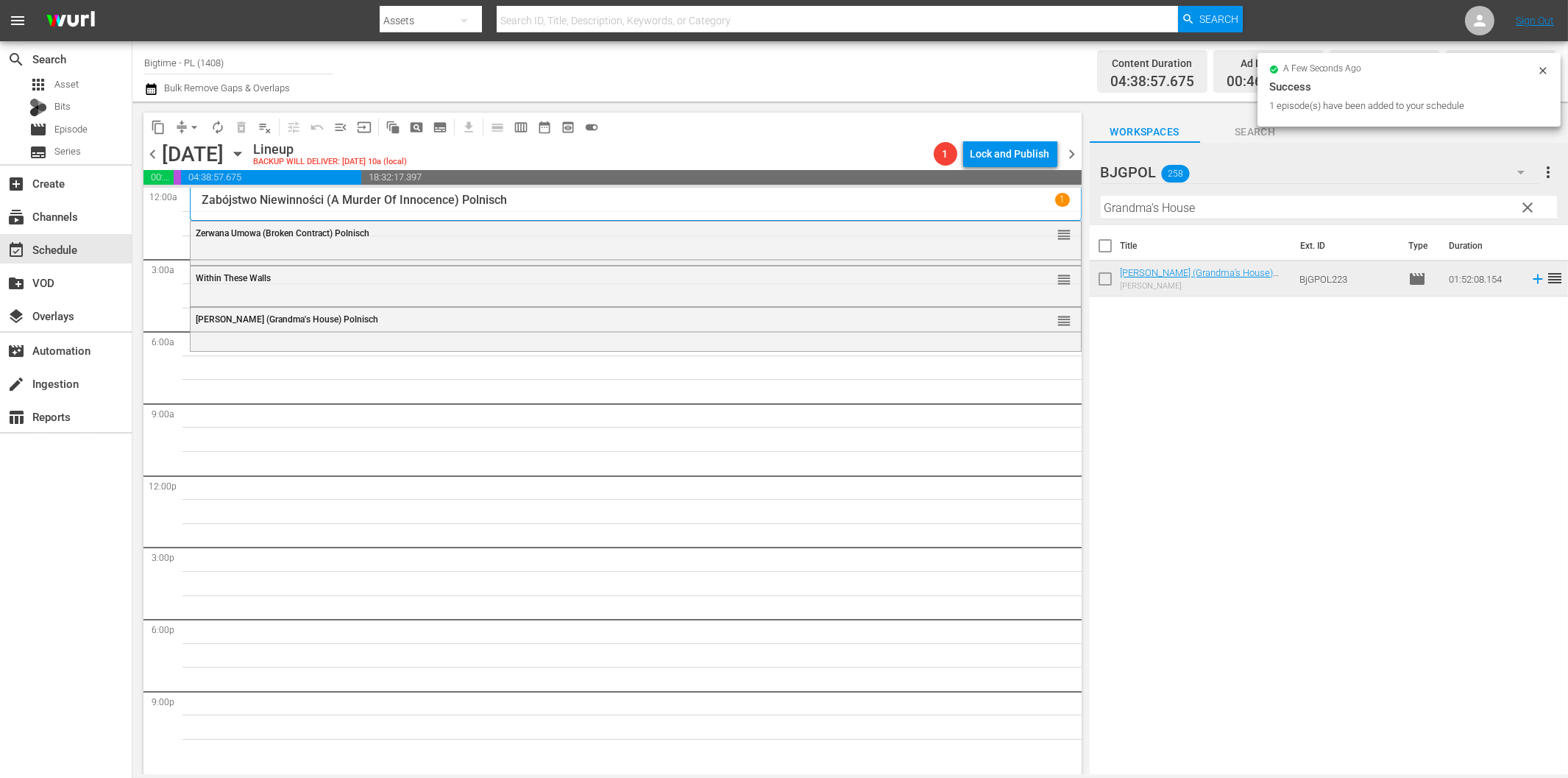
click at [1149, 204] on input "Grandma's House" at bounding box center [1329, 208] width 456 height 24
paste input "2021"
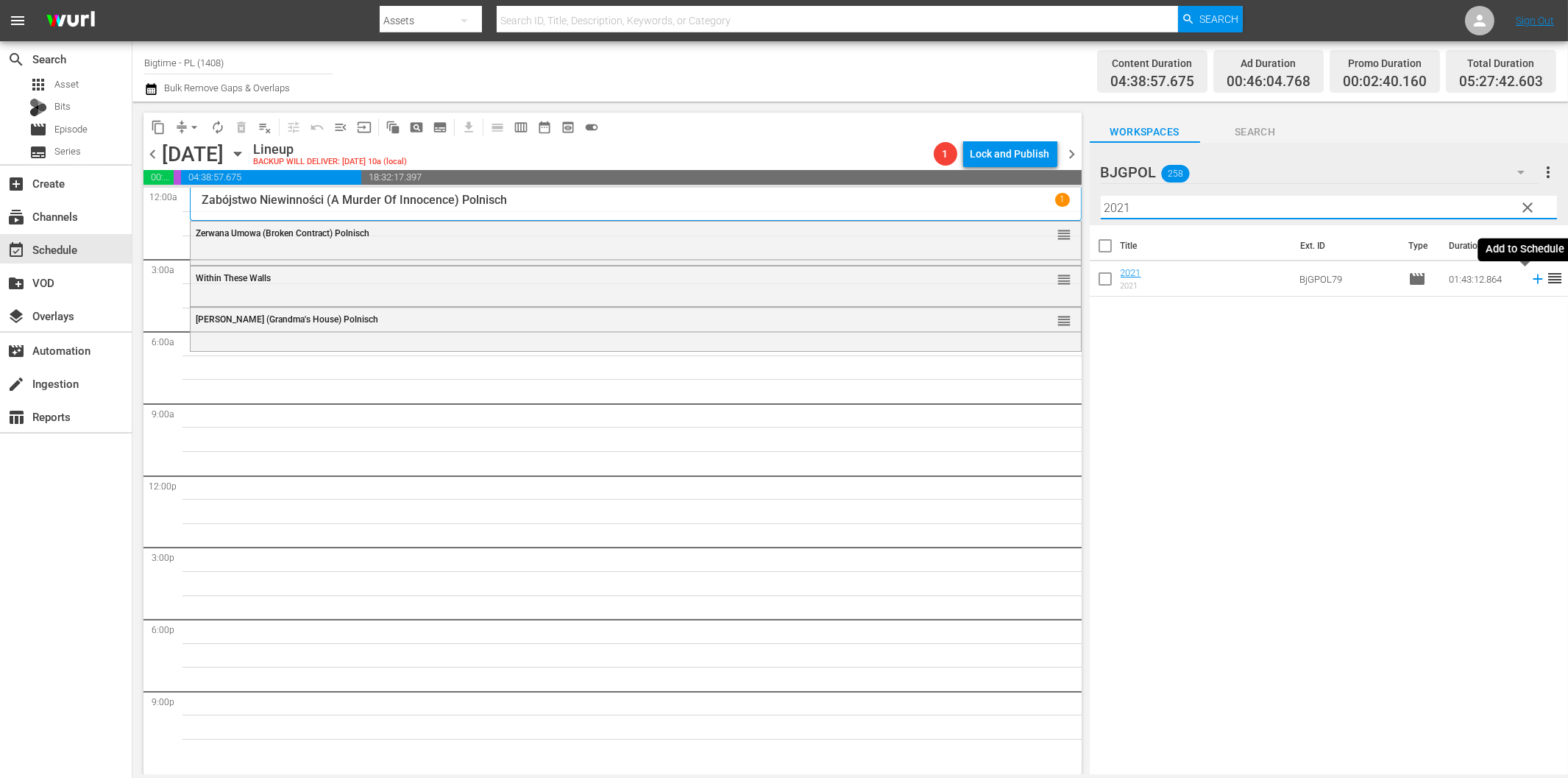
click at [1532, 281] on icon at bounding box center [1537, 279] width 9 height 9
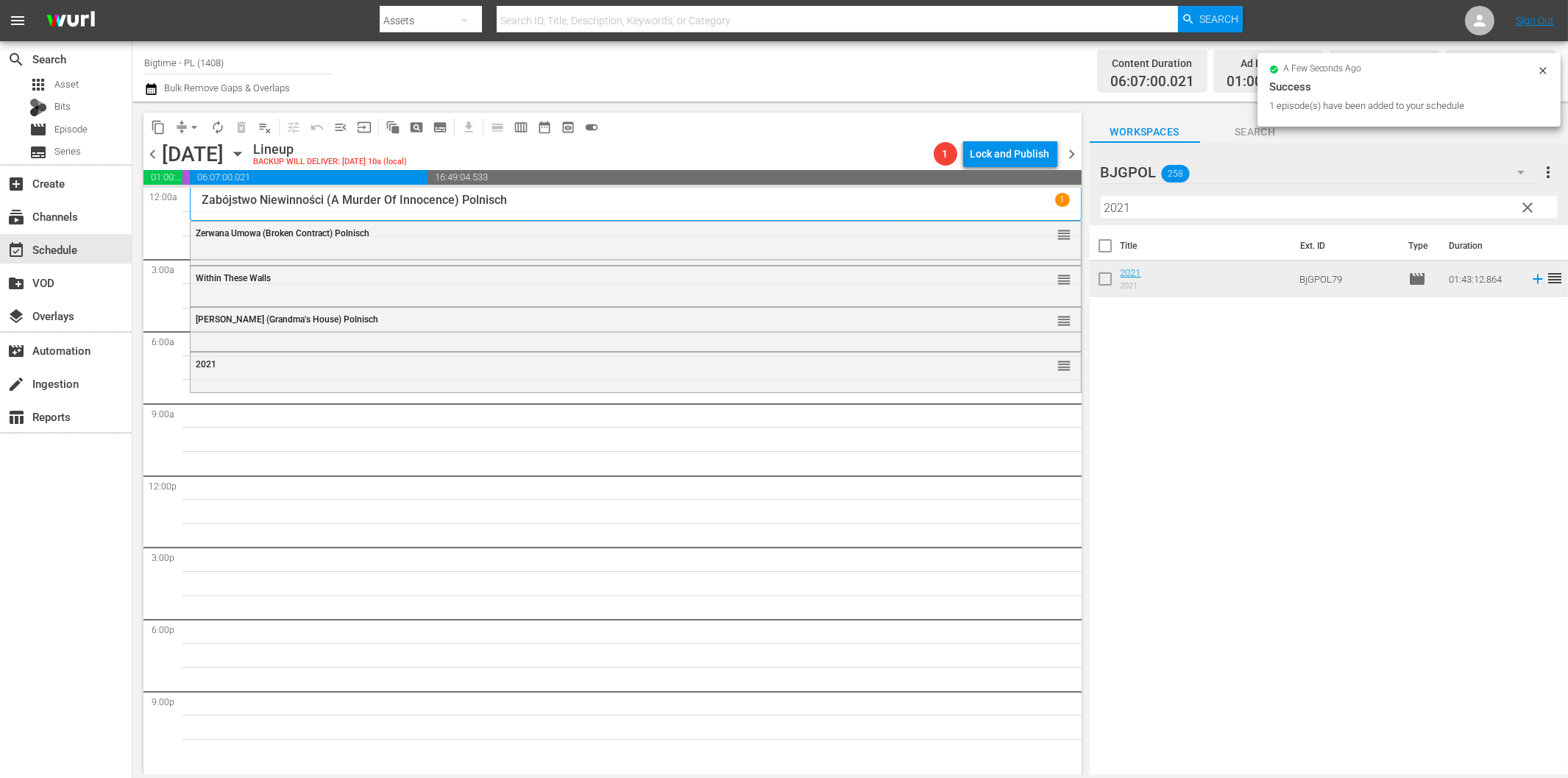
click at [1155, 208] on input "2021" at bounding box center [1329, 208] width 456 height 24
paste input "Szansa na życie - A Chance in the World"
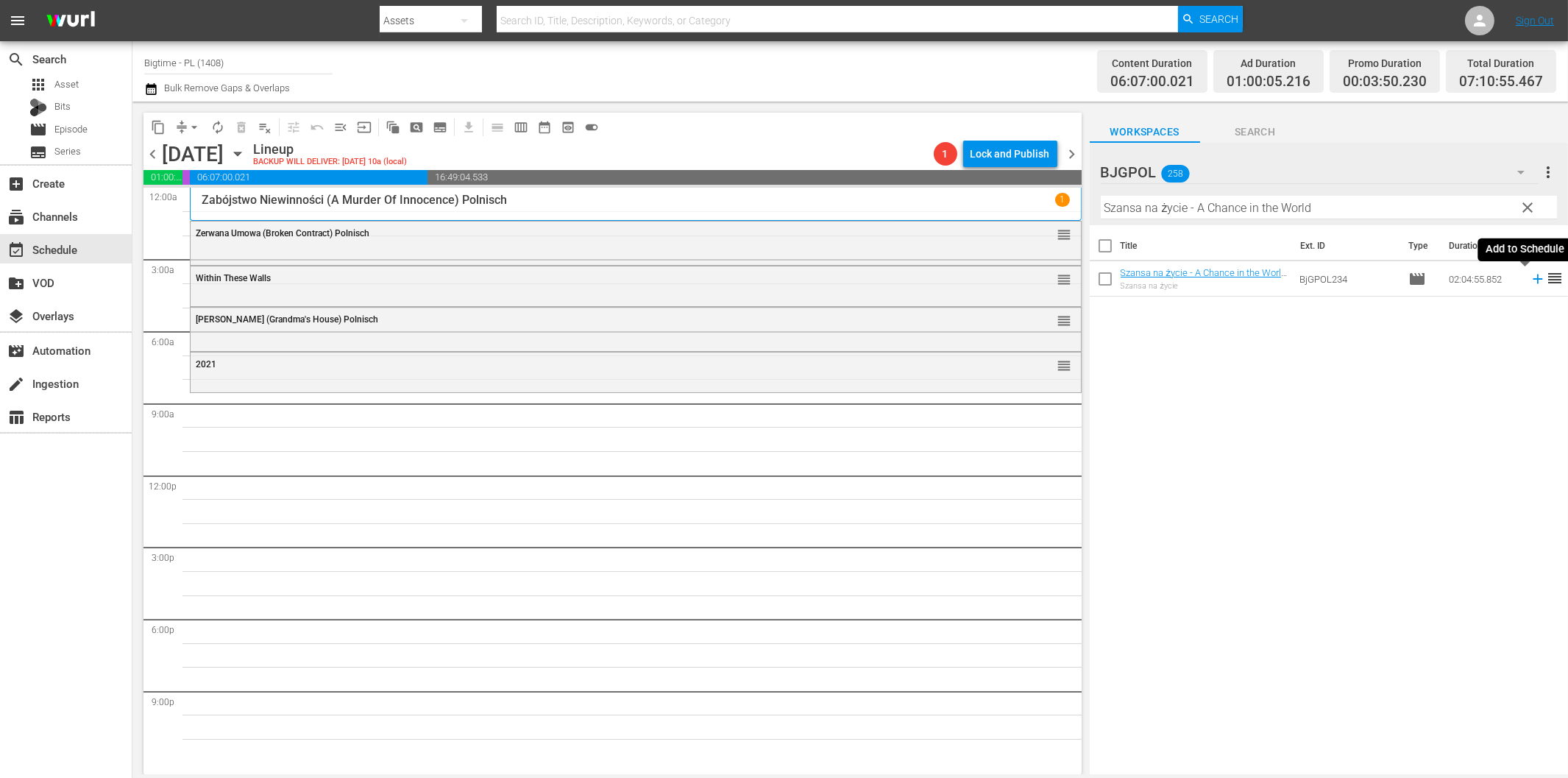
click at [1530, 285] on icon at bounding box center [1538, 279] width 17 height 17
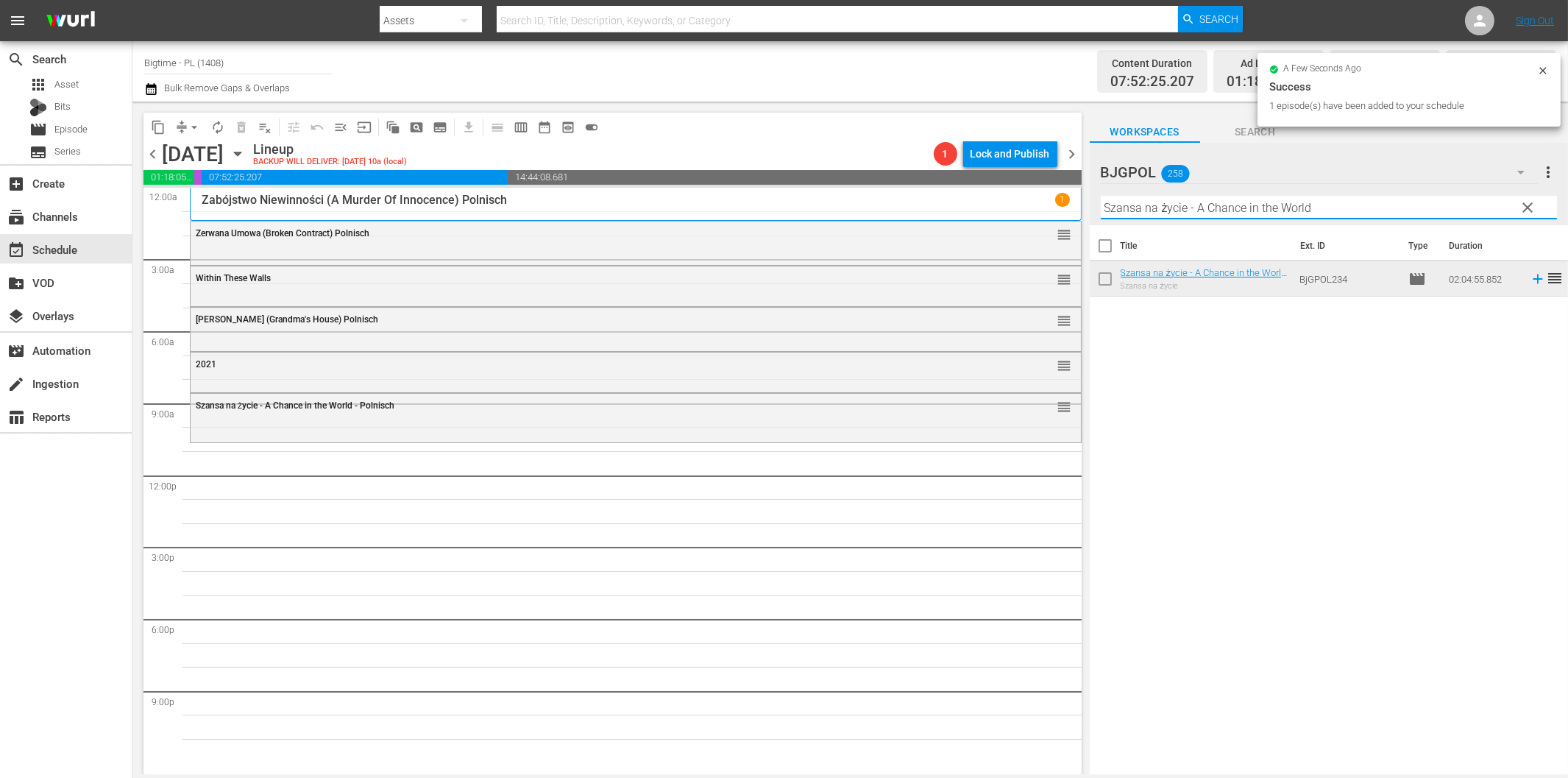
click at [1163, 210] on input "Szansa na życie - A Chance in the World" at bounding box center [1329, 208] width 456 height 24
paste input "A Gift Horse"
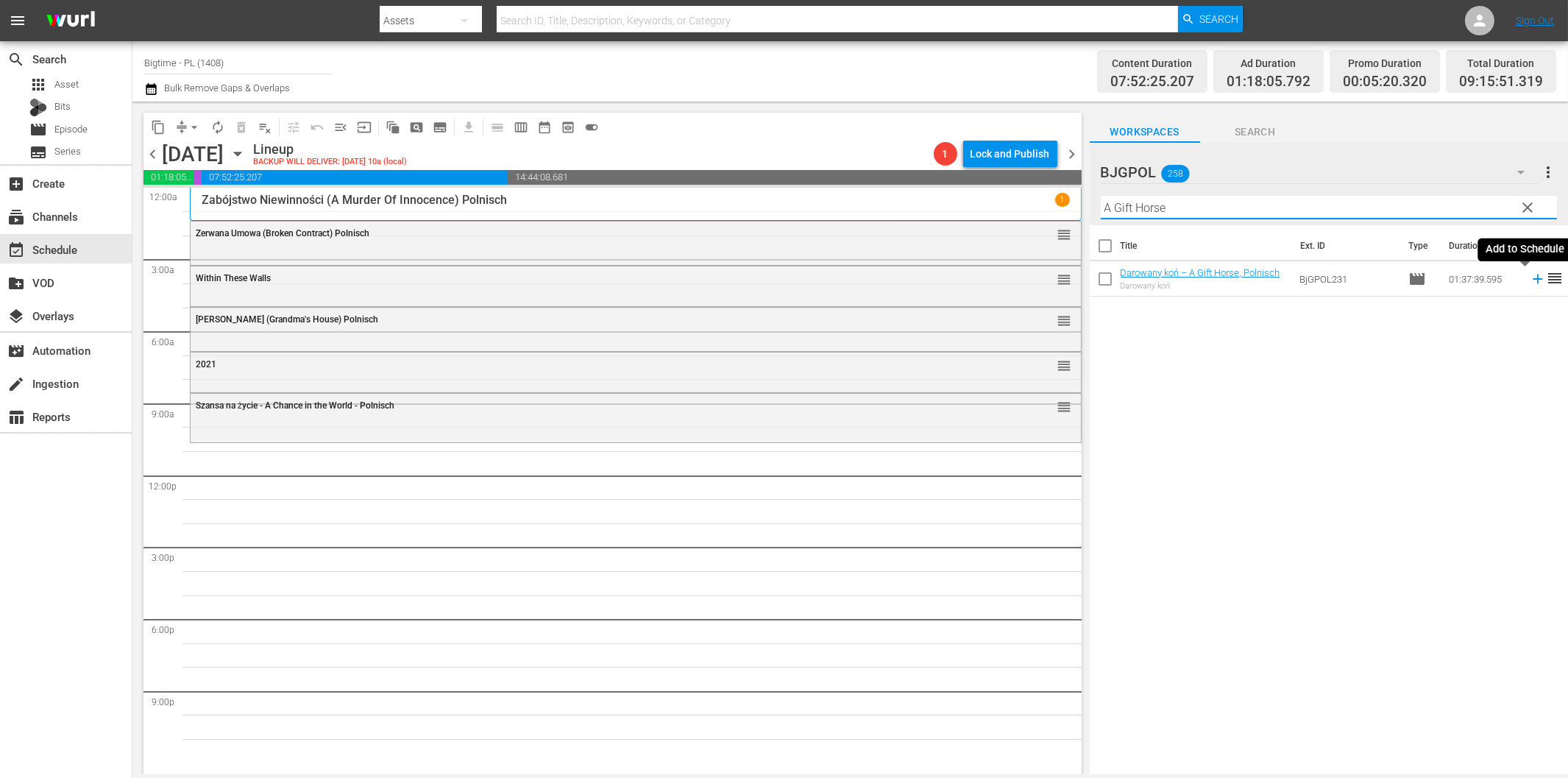
click at [1530, 276] on icon at bounding box center [1538, 279] width 17 height 17
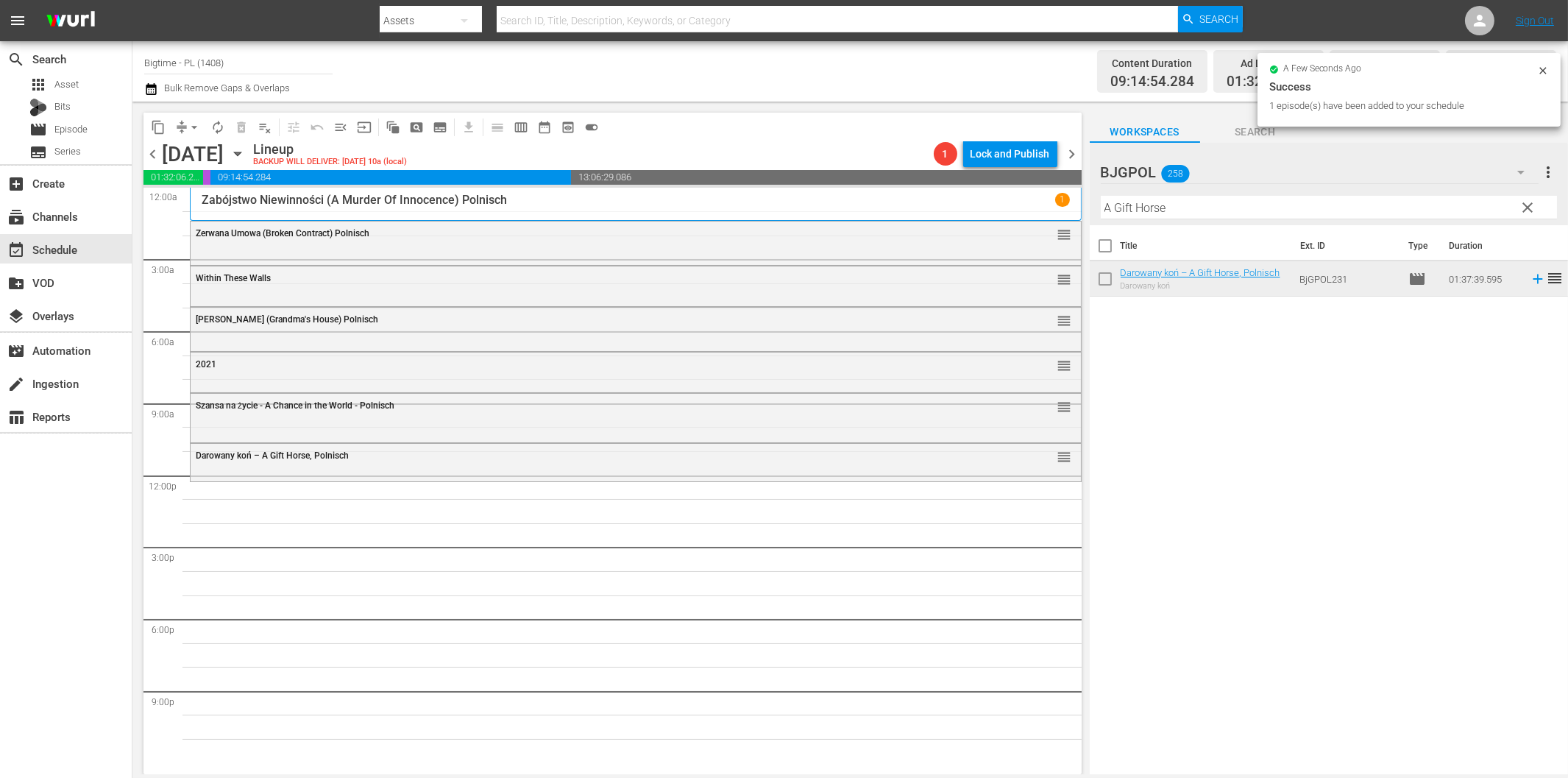
click at [1138, 203] on input "A Gift Horse" at bounding box center [1329, 208] width 456 height 24
paste input "Beauty in the Broken"
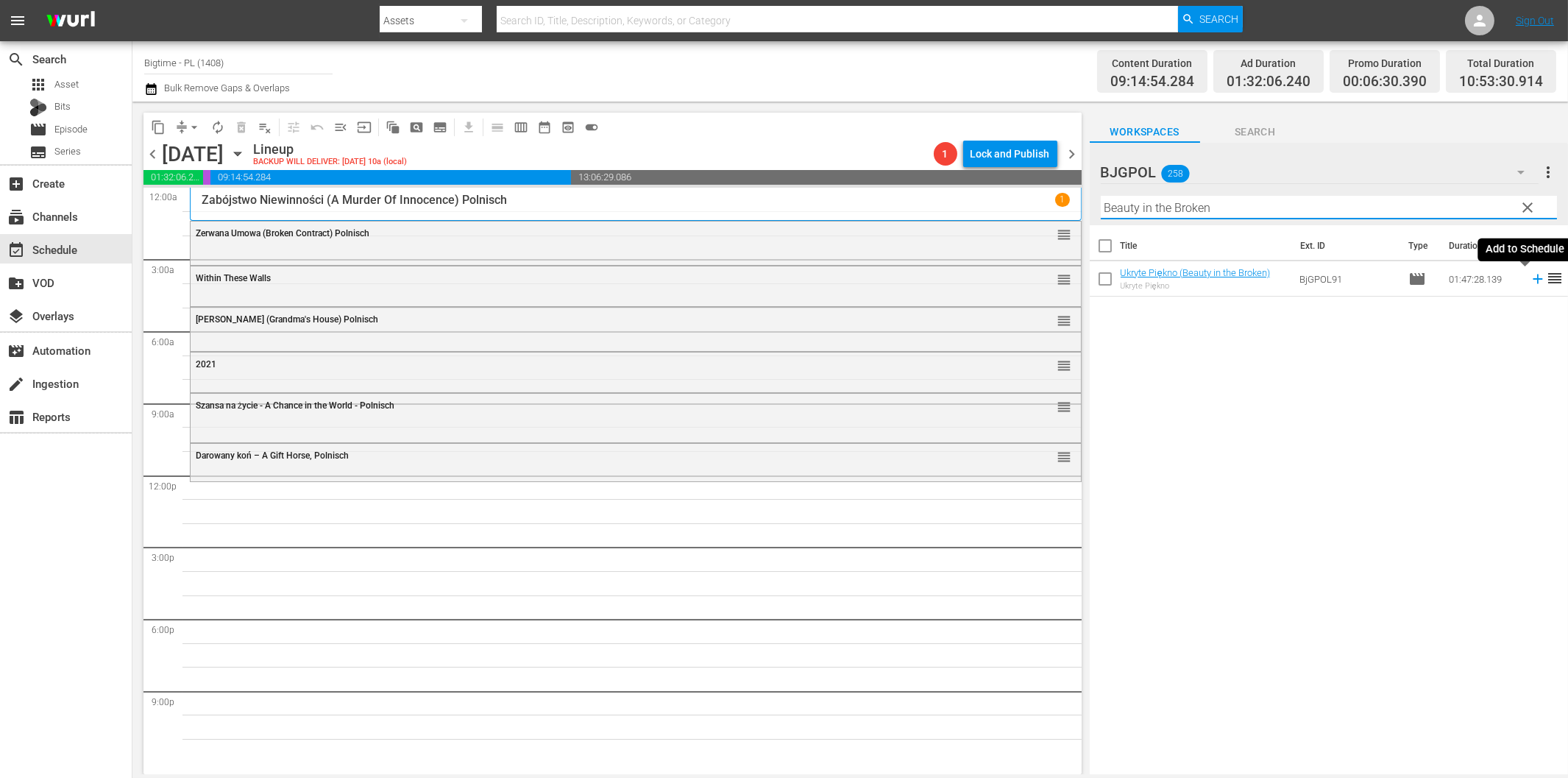
click at [1530, 281] on icon at bounding box center [1538, 279] width 17 height 17
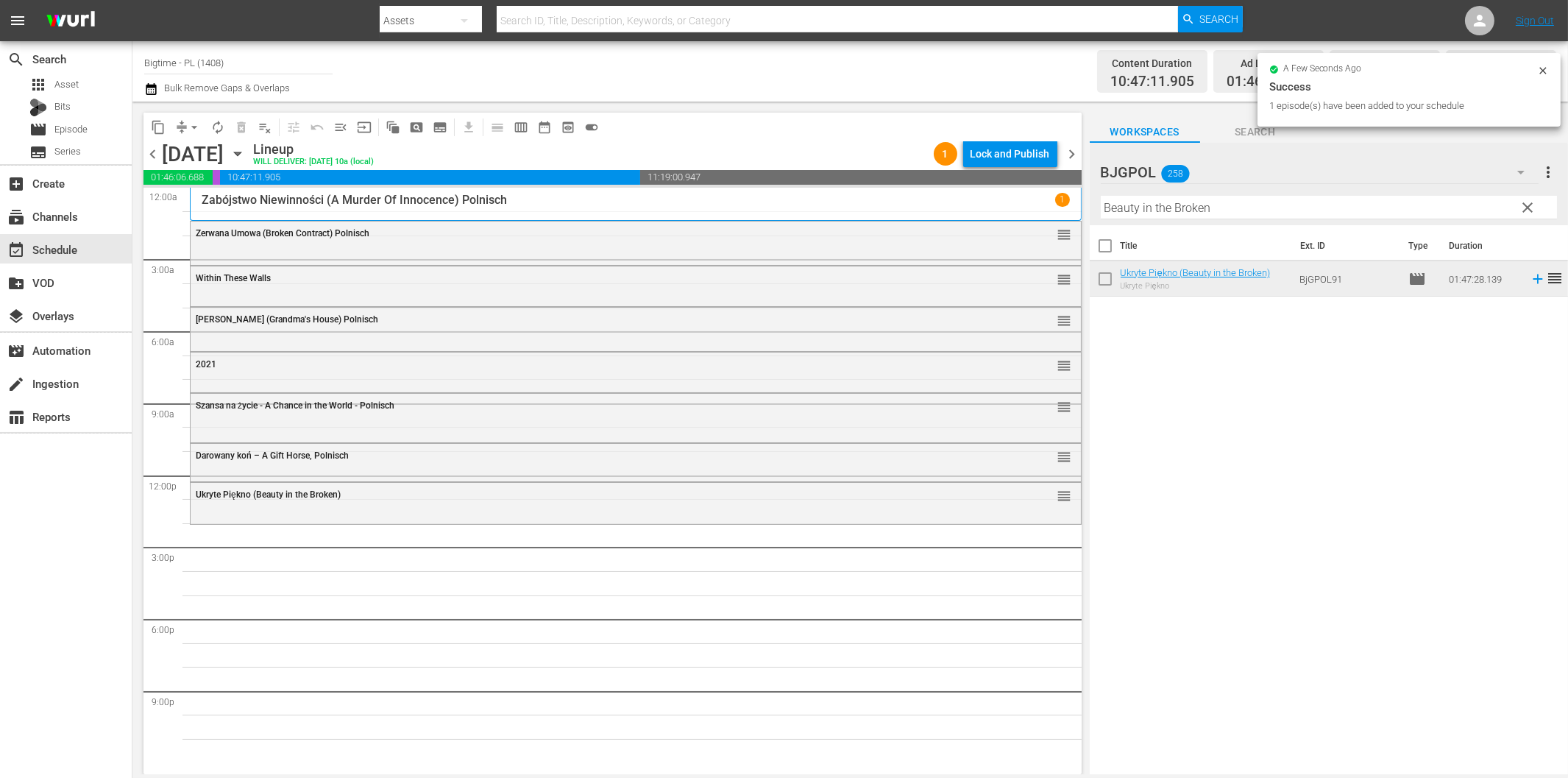
click at [1138, 215] on input "Beauty in the Broken" at bounding box center [1329, 208] width 456 height 24
paste input "n & Ara"
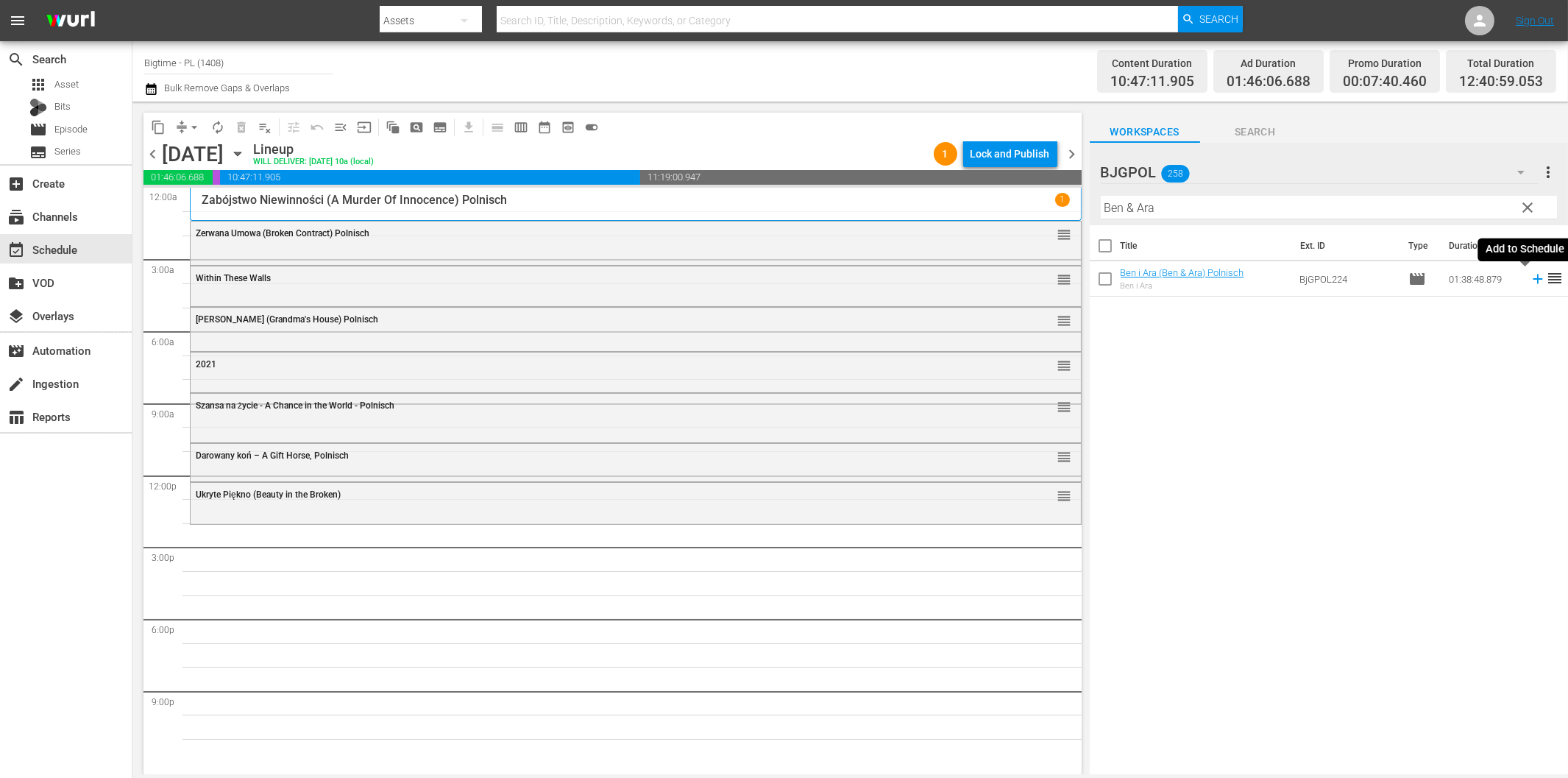
click at [1530, 277] on icon at bounding box center [1538, 279] width 17 height 17
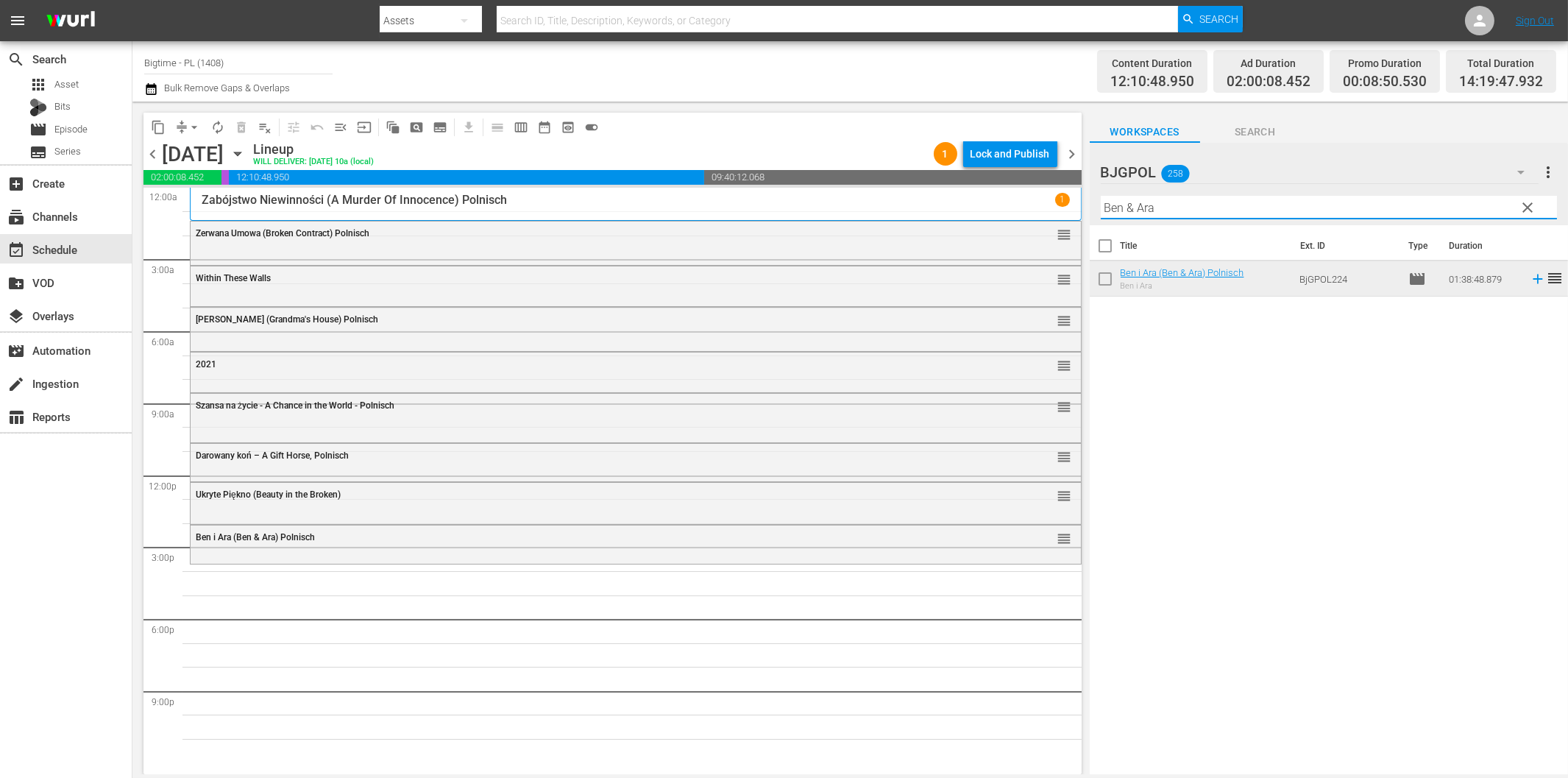
click at [1214, 213] on input "Ben & Ara" at bounding box center [1329, 208] width 456 height 24
paste input "Forsaken Son"
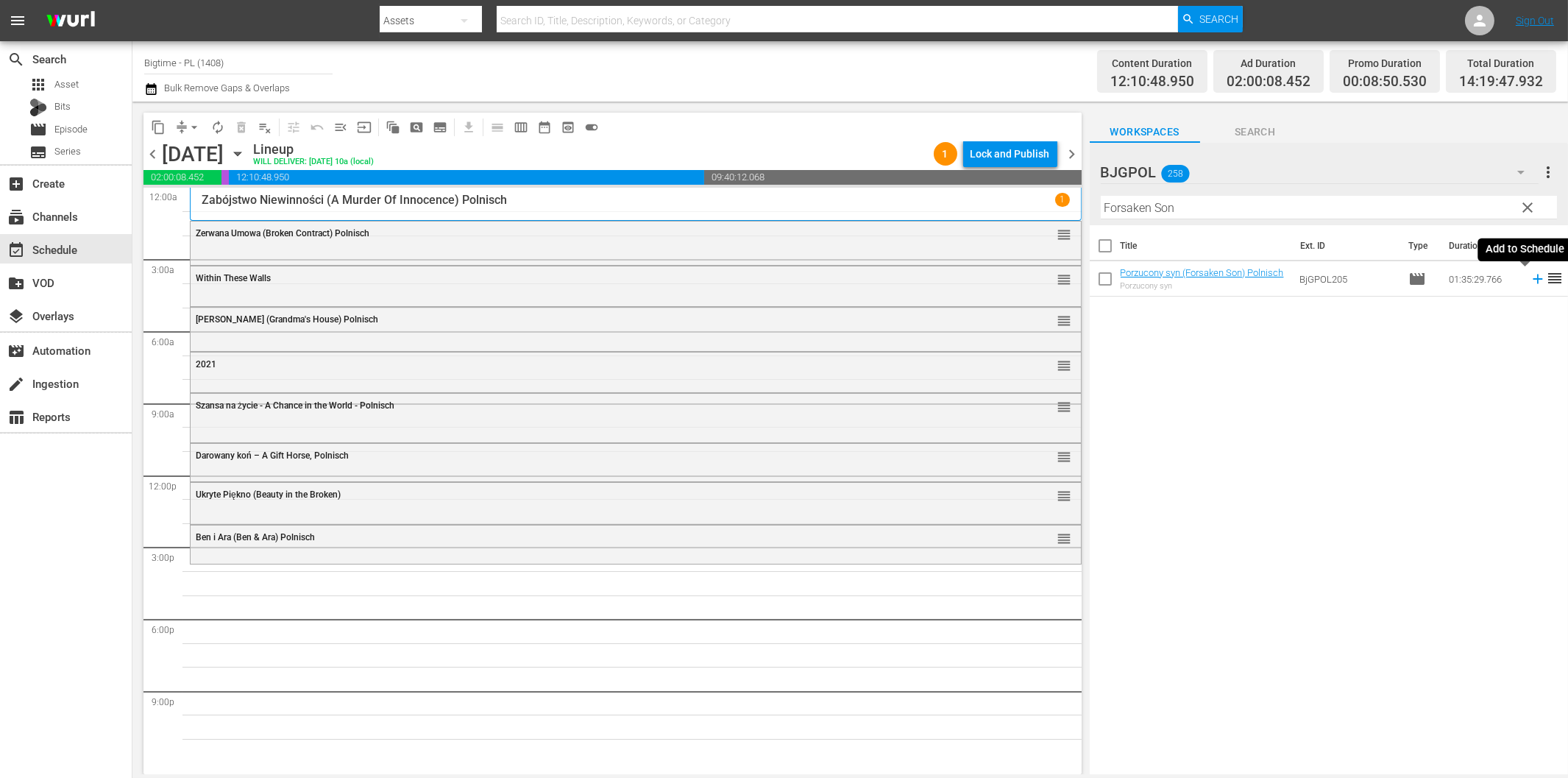
click at [1530, 281] on icon at bounding box center [1538, 279] width 17 height 17
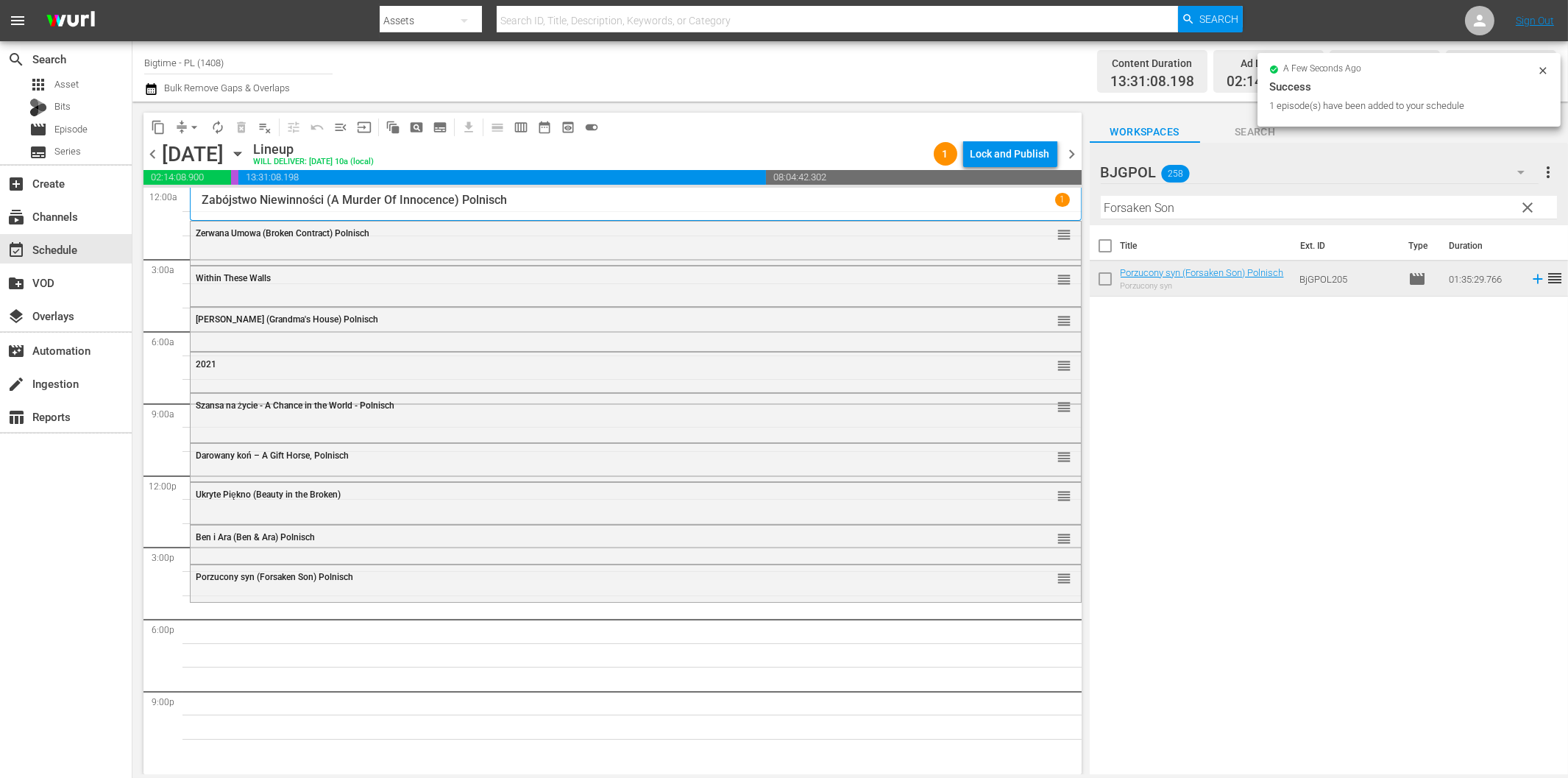
click at [1126, 211] on input "Forsaken Son" at bounding box center [1329, 208] width 456 height 24
paste input "6 Non Smokers"
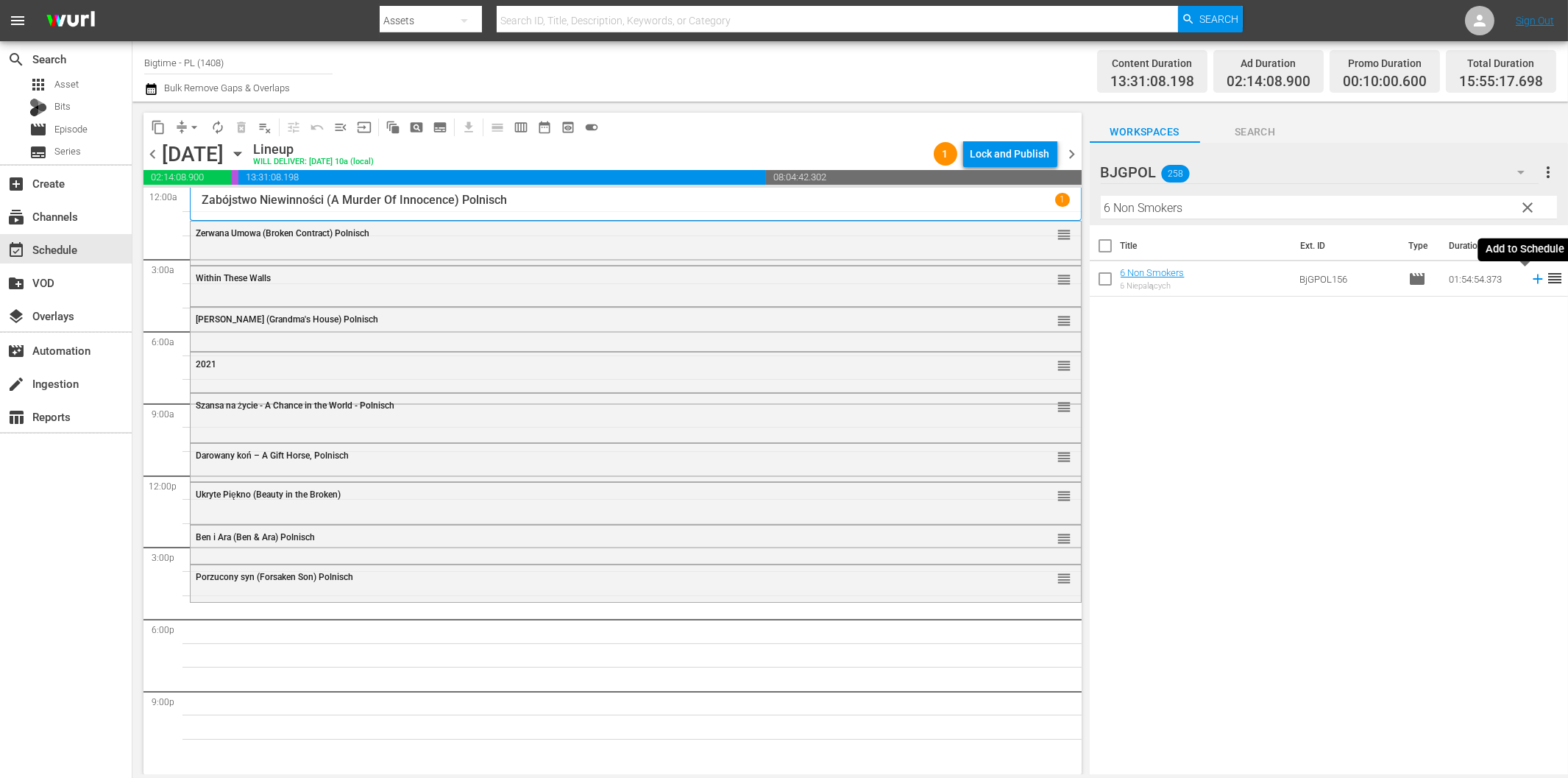
click at [1530, 280] on icon at bounding box center [1538, 279] width 17 height 17
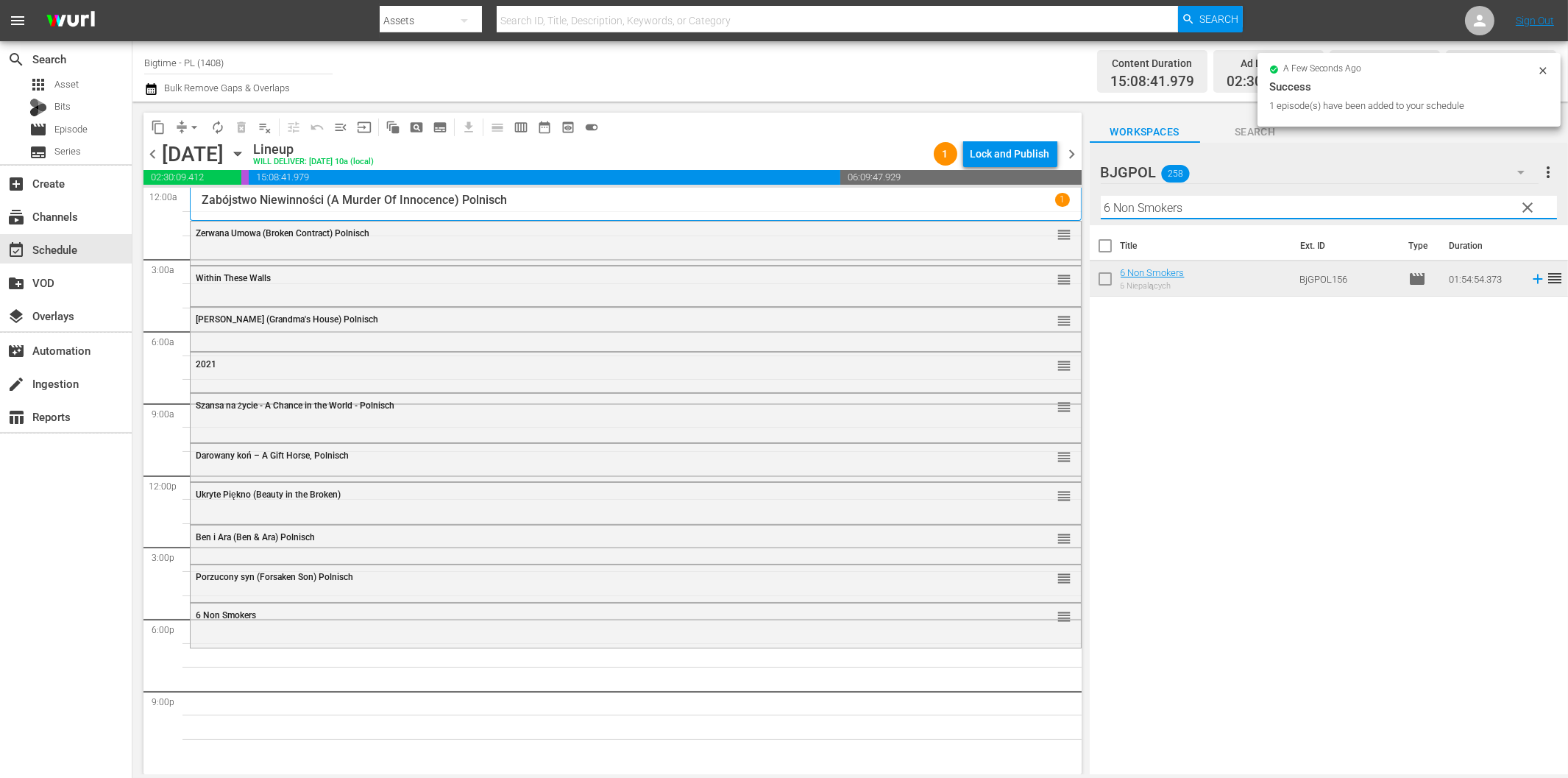
click at [1223, 204] on input "6 Non Smokers" at bounding box center [1329, 208] width 456 height 24
paste input "Relentless Justice"
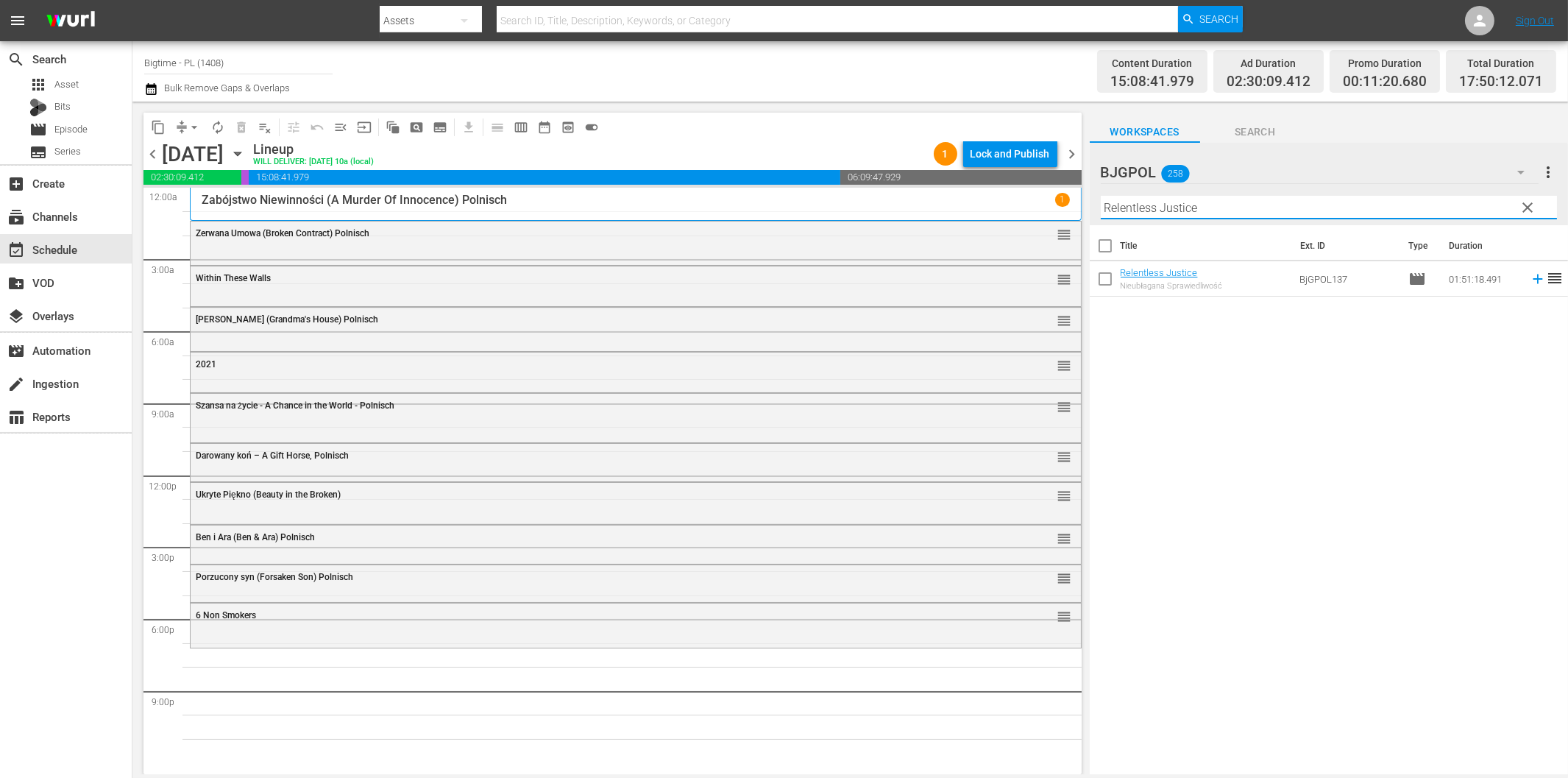
drag, startPoint x: 1523, startPoint y: 278, endPoint x: 1496, endPoint y: 285, distance: 27.9
click at [1530, 278] on icon at bounding box center [1538, 279] width 17 height 17
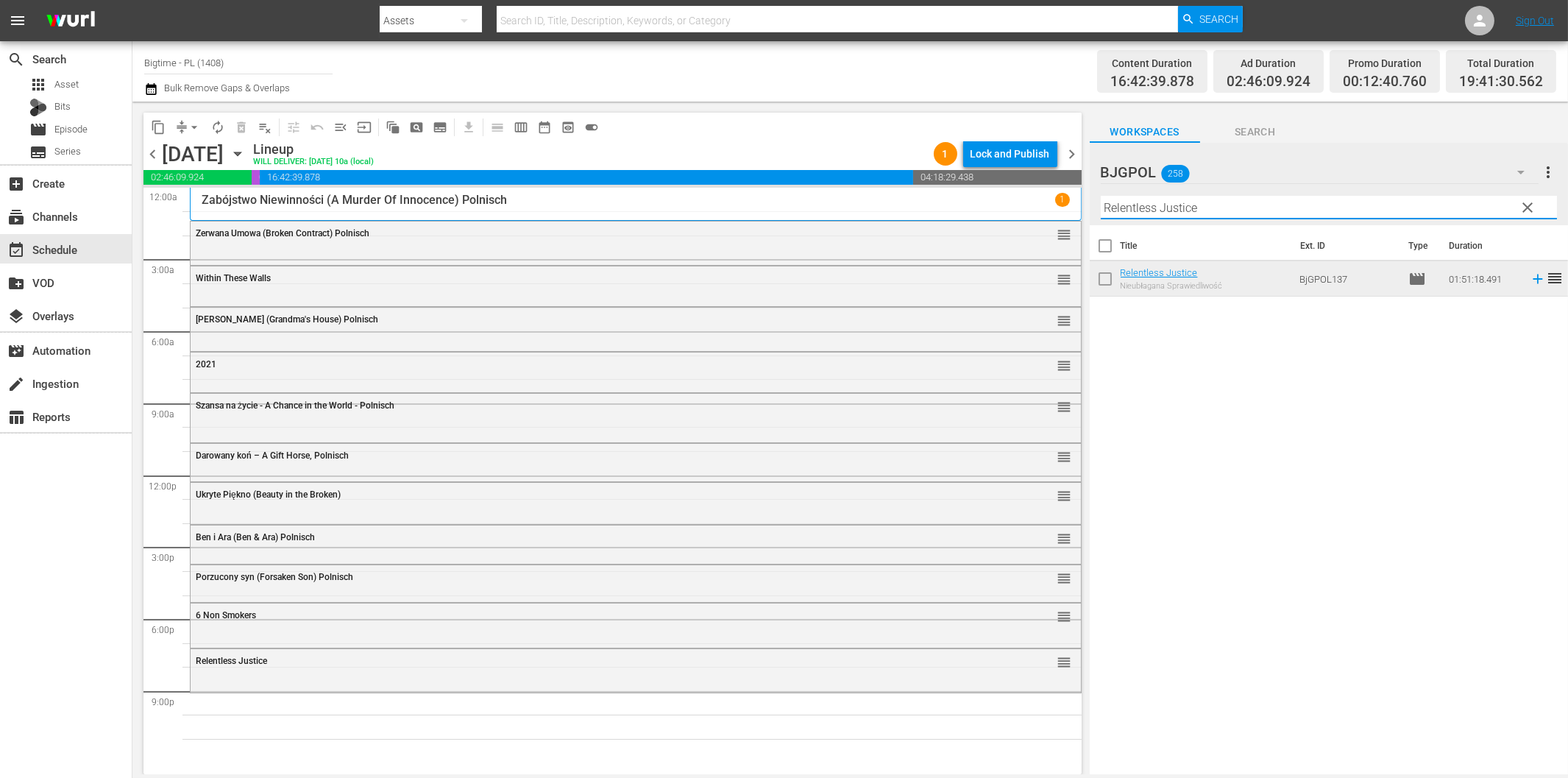
click at [1340, 204] on input "Relentless Justice" at bounding box center [1329, 208] width 456 height 24
paste input "[PERSON_NAME] - The Bounty Hunter"
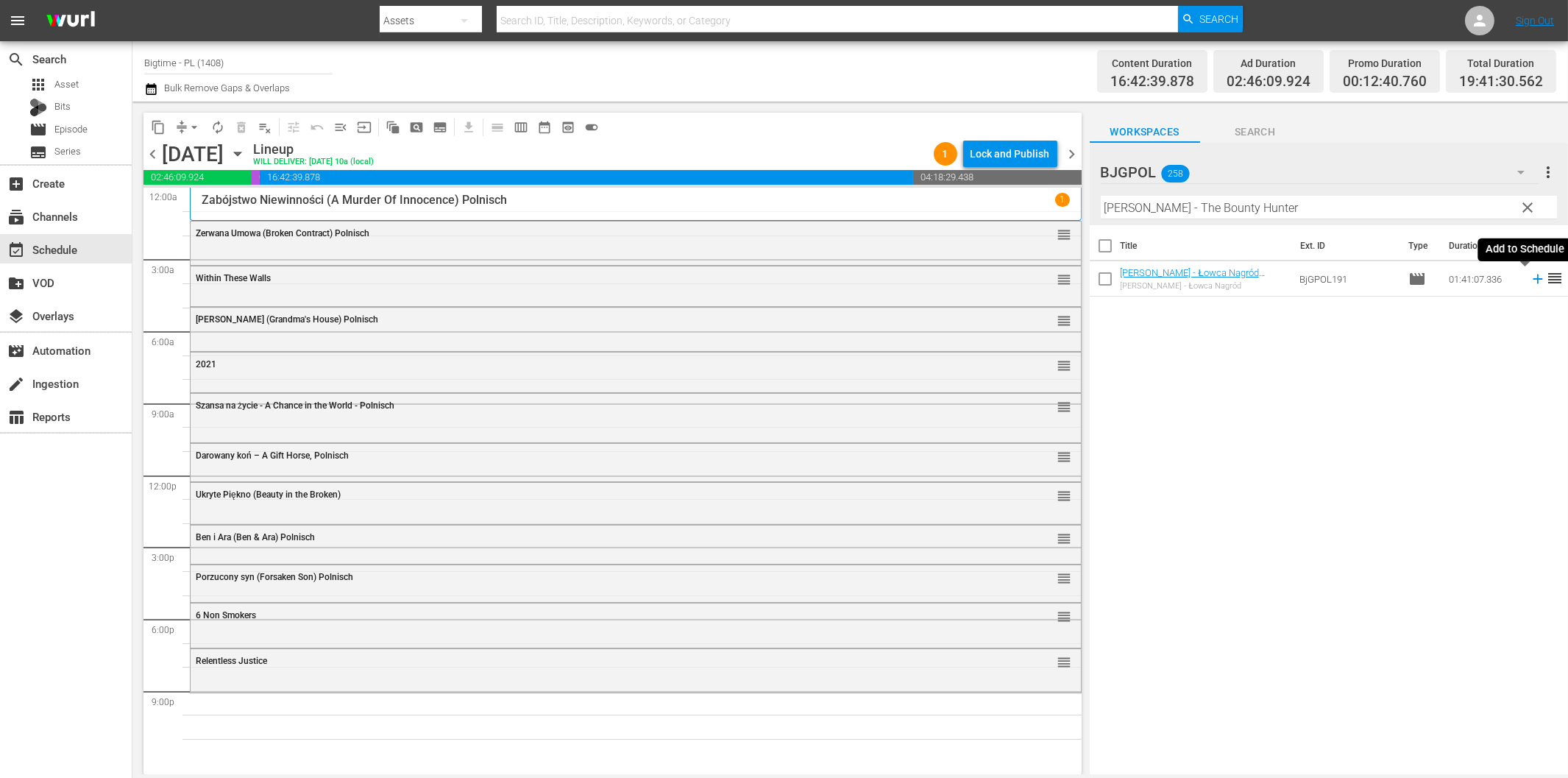
click at [1532, 279] on icon at bounding box center [1537, 279] width 9 height 9
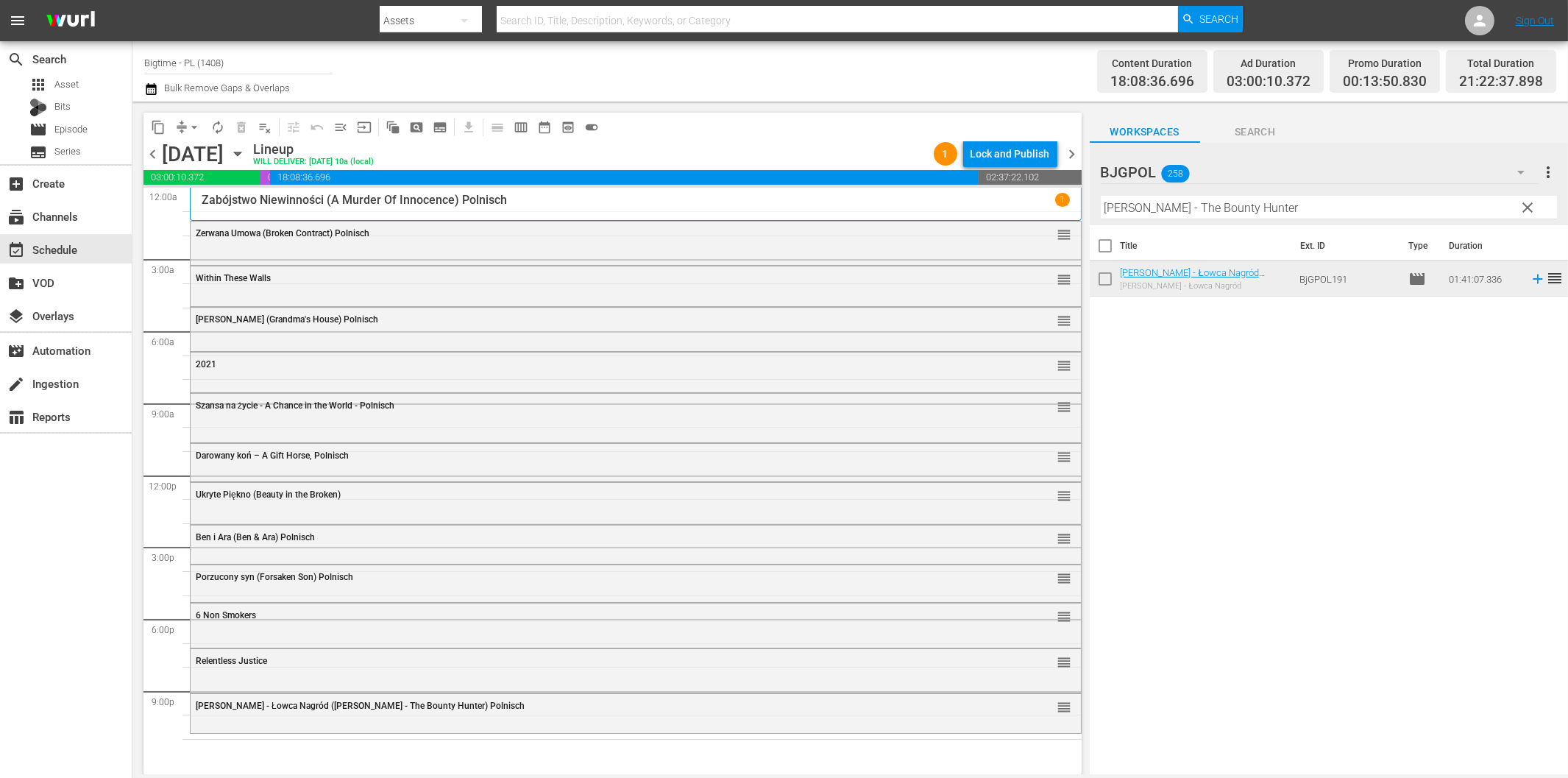
drag, startPoint x: 1211, startPoint y: 203, endPoint x: 1300, endPoint y: 255, distance: 103.1
click at [1211, 204] on input "[PERSON_NAME] - The Bounty Hunter" at bounding box center [1329, 208] width 456 height 24
paste input "Apocalypse Wa"
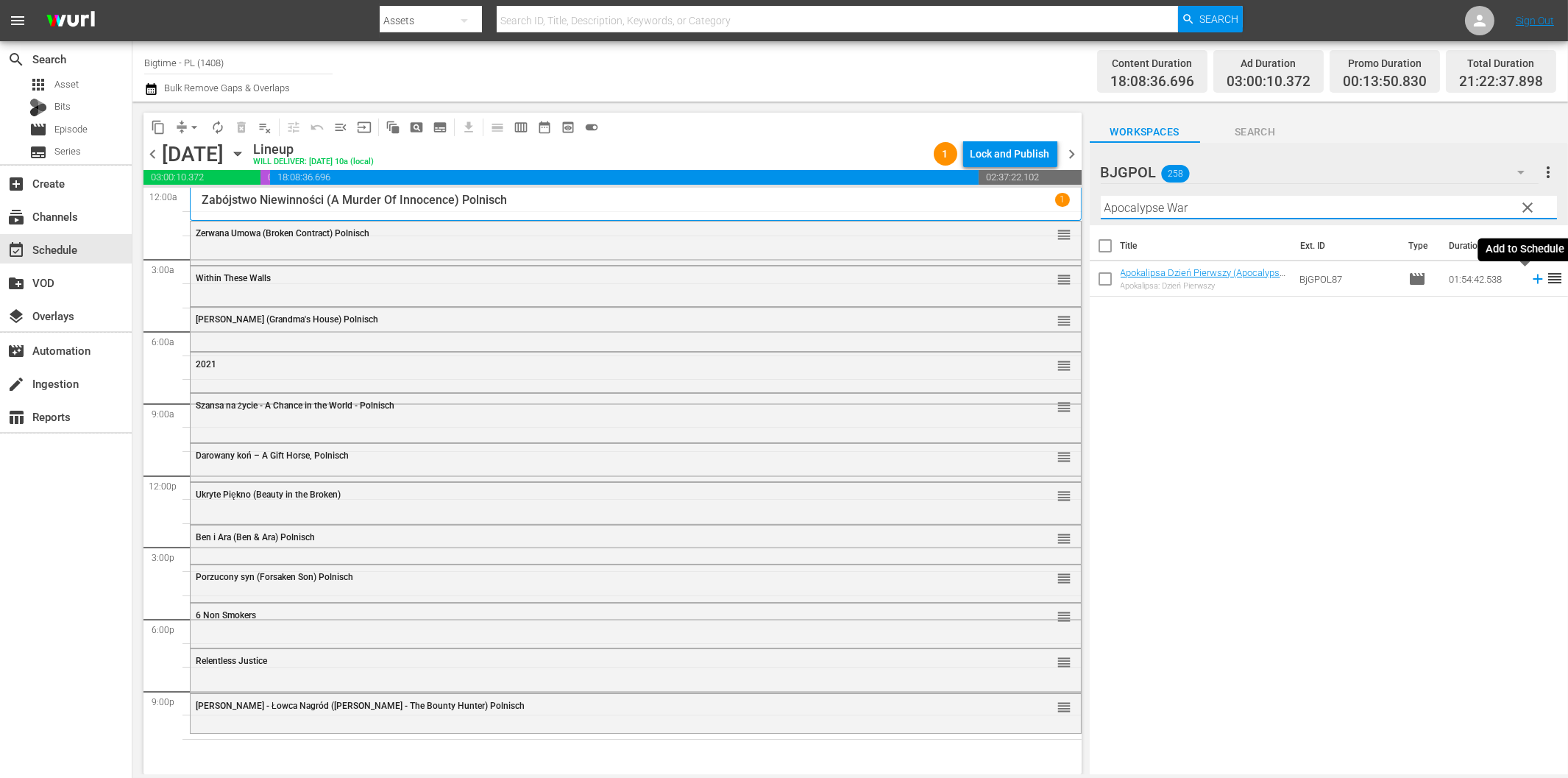
click at [1532, 282] on icon at bounding box center [1537, 279] width 9 height 9
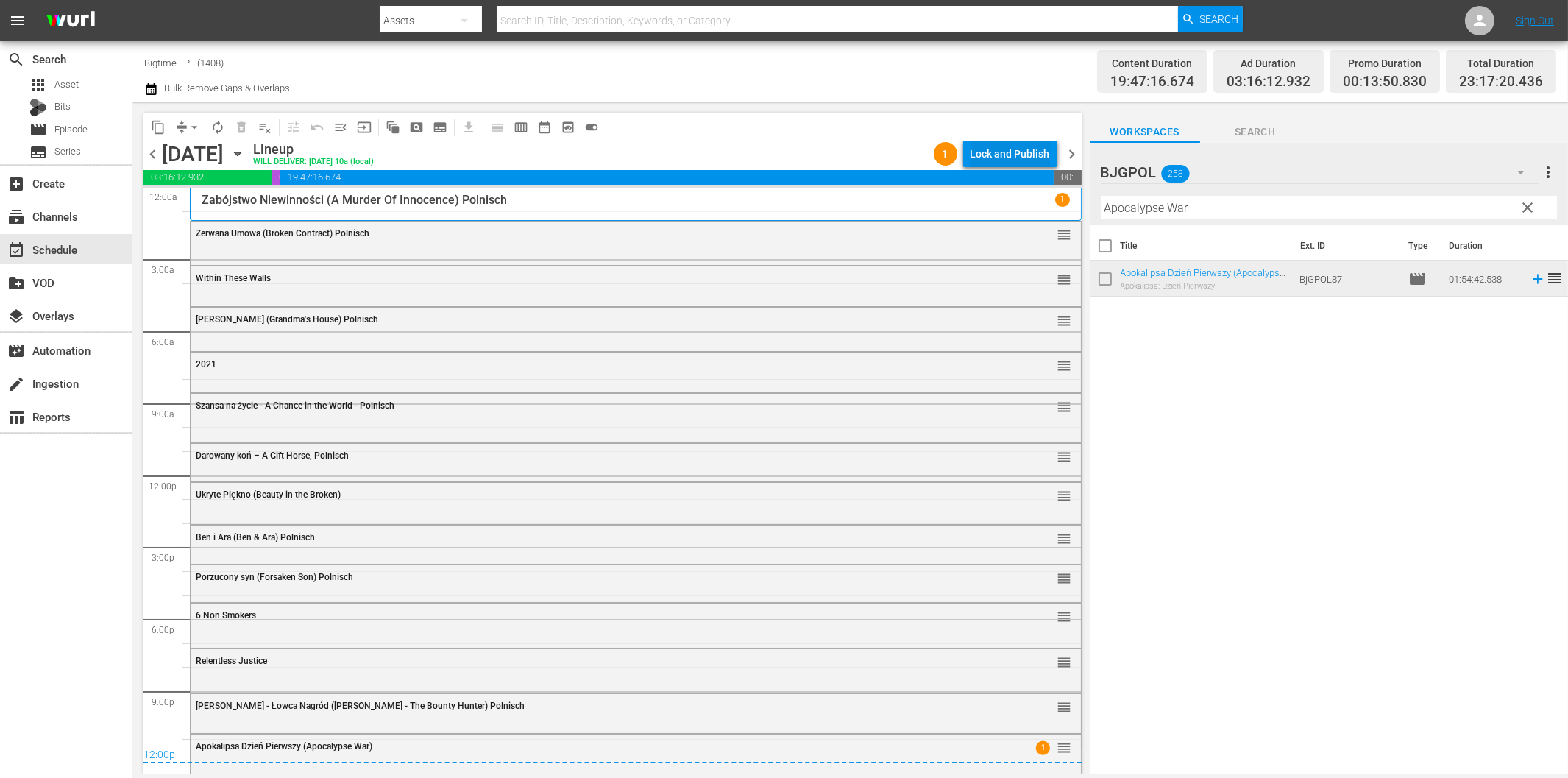
click at [1018, 156] on div "Lock and Publish" at bounding box center [1010, 154] width 80 height 27
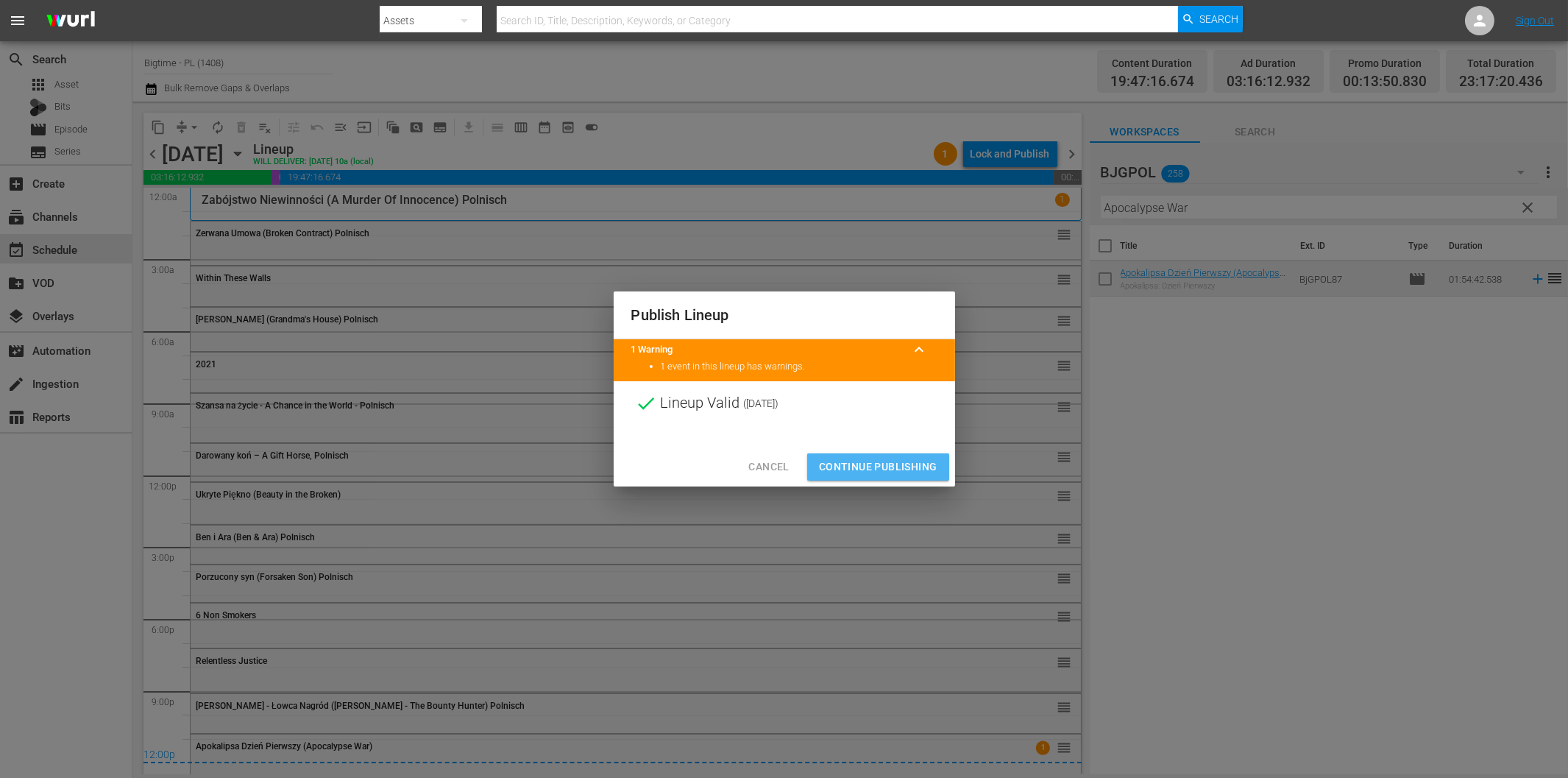
click at [905, 456] on button "Continue Publishing" at bounding box center [878, 466] width 142 height 28
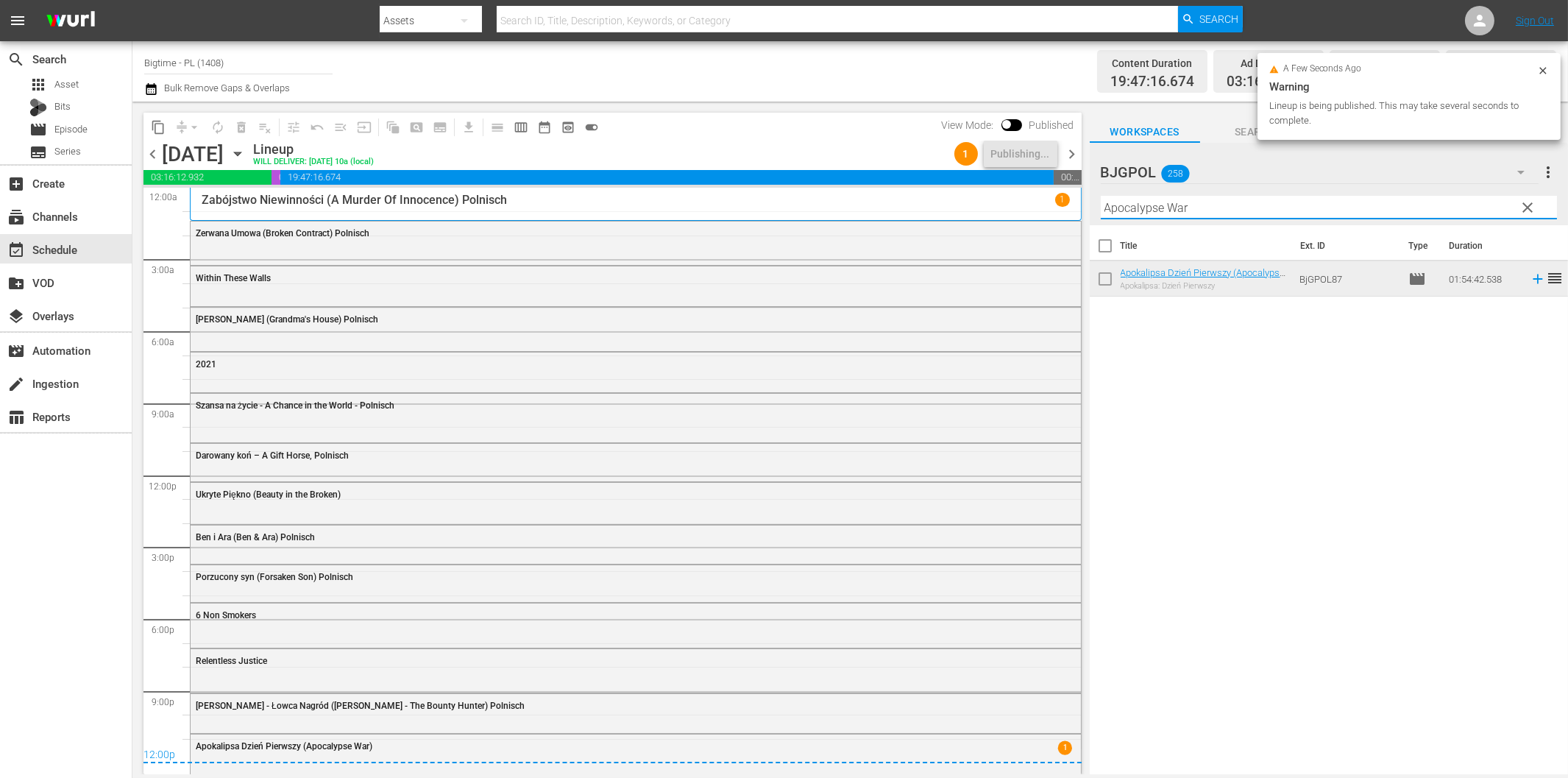
click at [1244, 204] on input "Apocalypse War" at bounding box center [1329, 208] width 456 height 24
click at [1071, 145] on span "chevron_right" at bounding box center [1072, 154] width 18 height 18
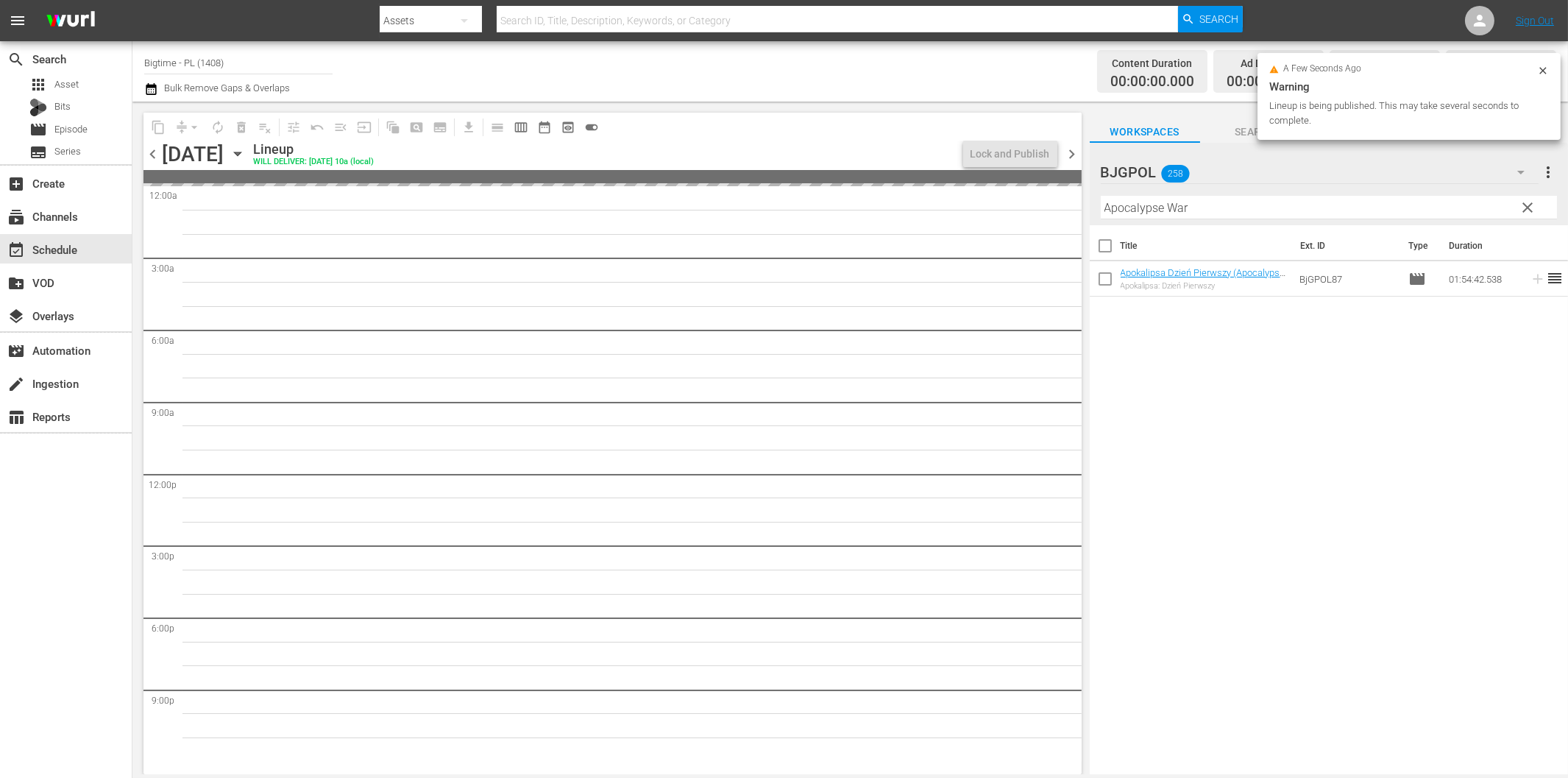
click at [1233, 204] on input "Apocalypse War" at bounding box center [1329, 208] width 456 height 24
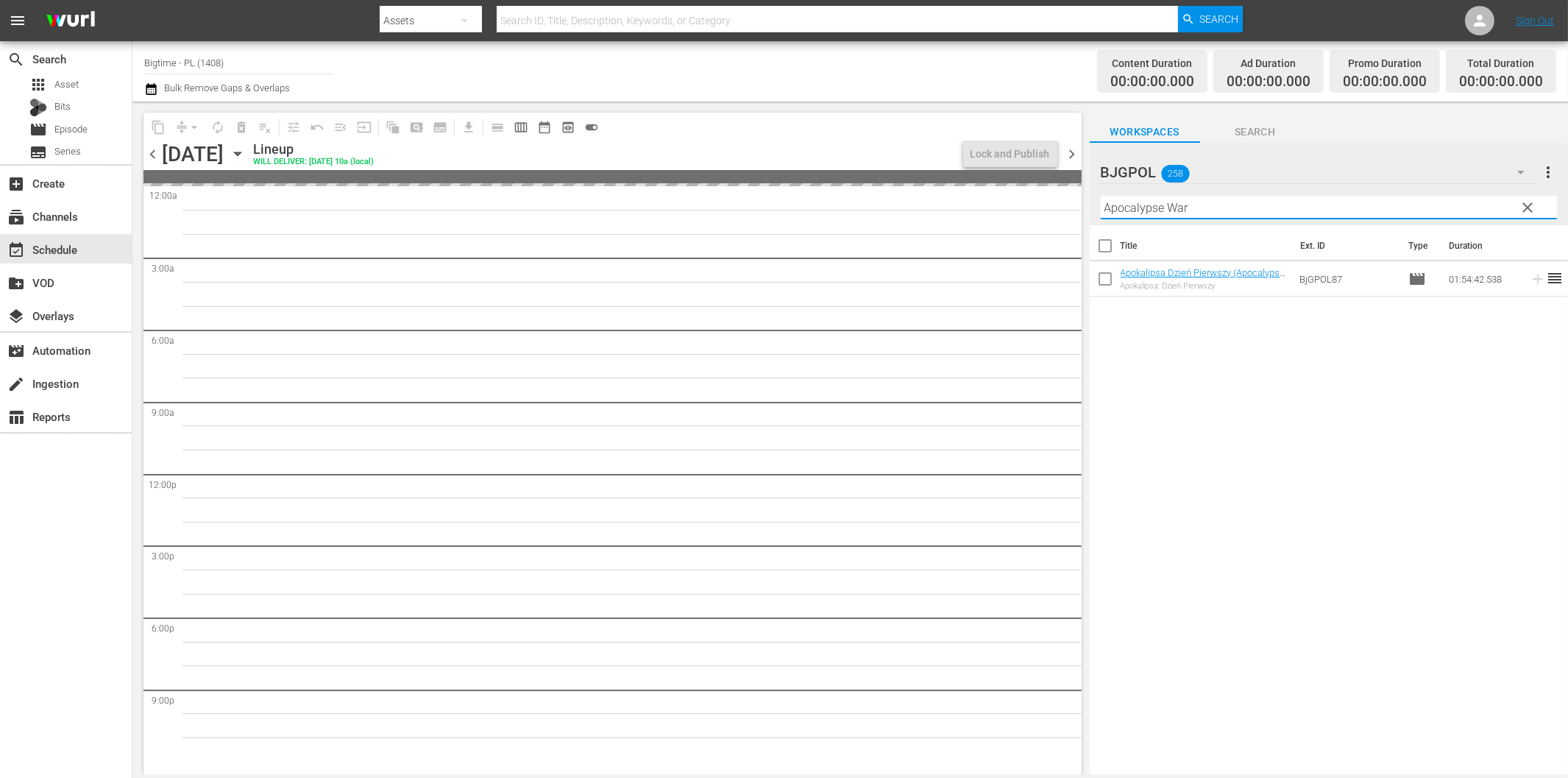
paste input "The Shattering"
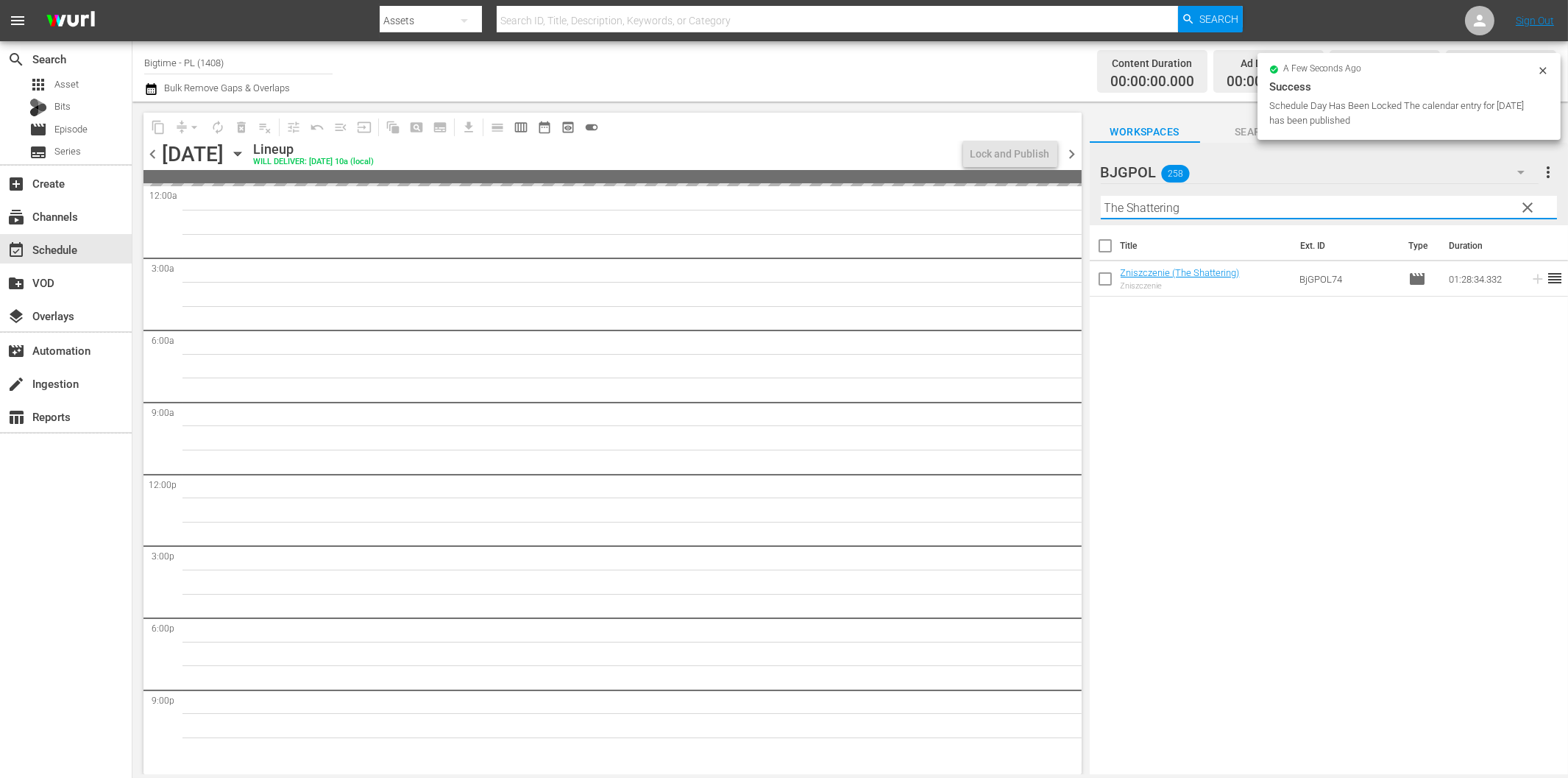
click at [1072, 155] on span "chevron_right" at bounding box center [1072, 154] width 18 height 18
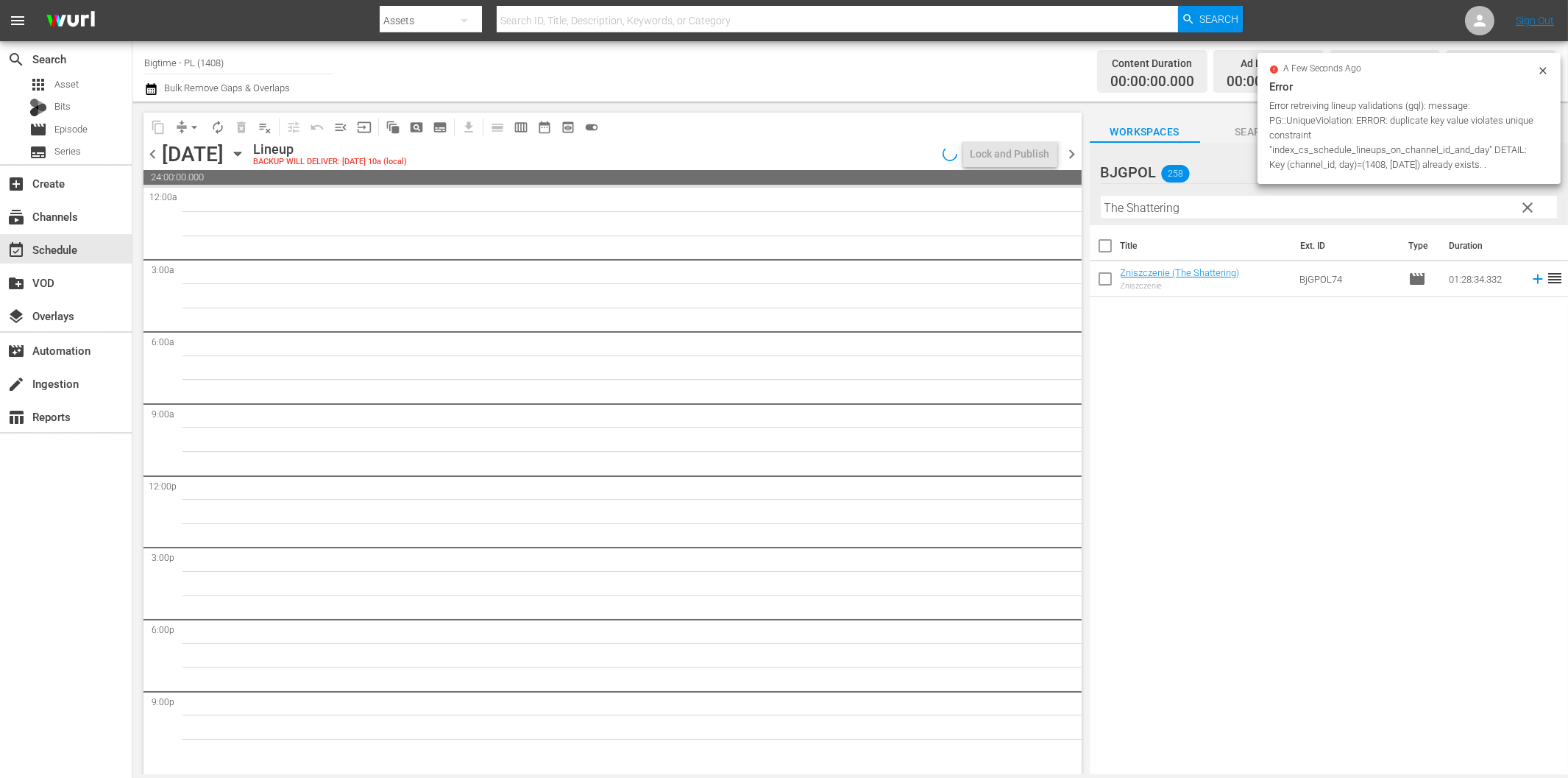
click at [153, 155] on span "chevron_left" at bounding box center [152, 154] width 18 height 18
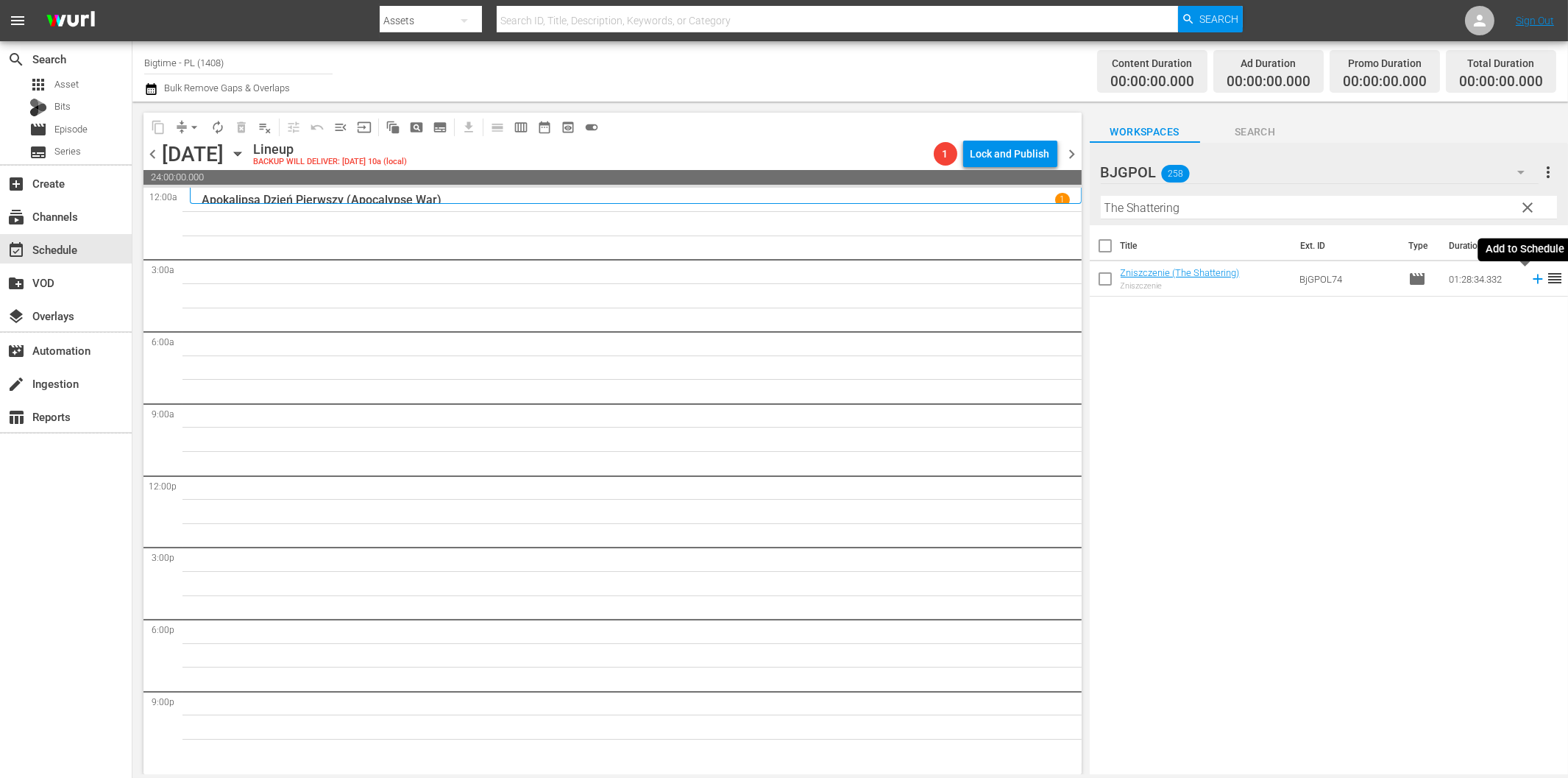
drag, startPoint x: 1526, startPoint y: 278, endPoint x: 1494, endPoint y: 284, distance: 32.6
click at [1532, 278] on icon at bounding box center [1537, 279] width 9 height 9
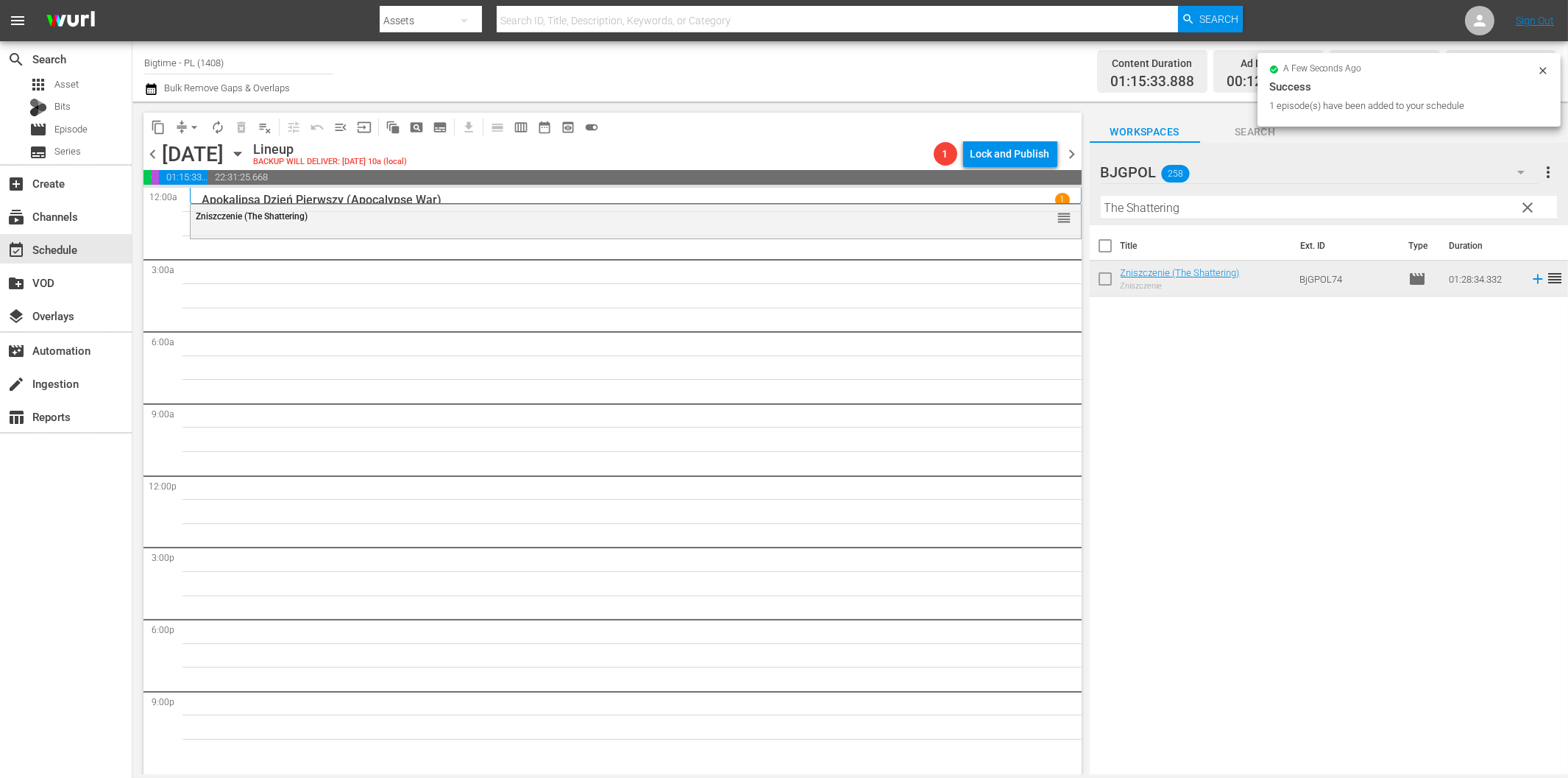
click at [1174, 210] on input "The Shattering" at bounding box center [1329, 208] width 456 height 24
paste input "Death's Door"
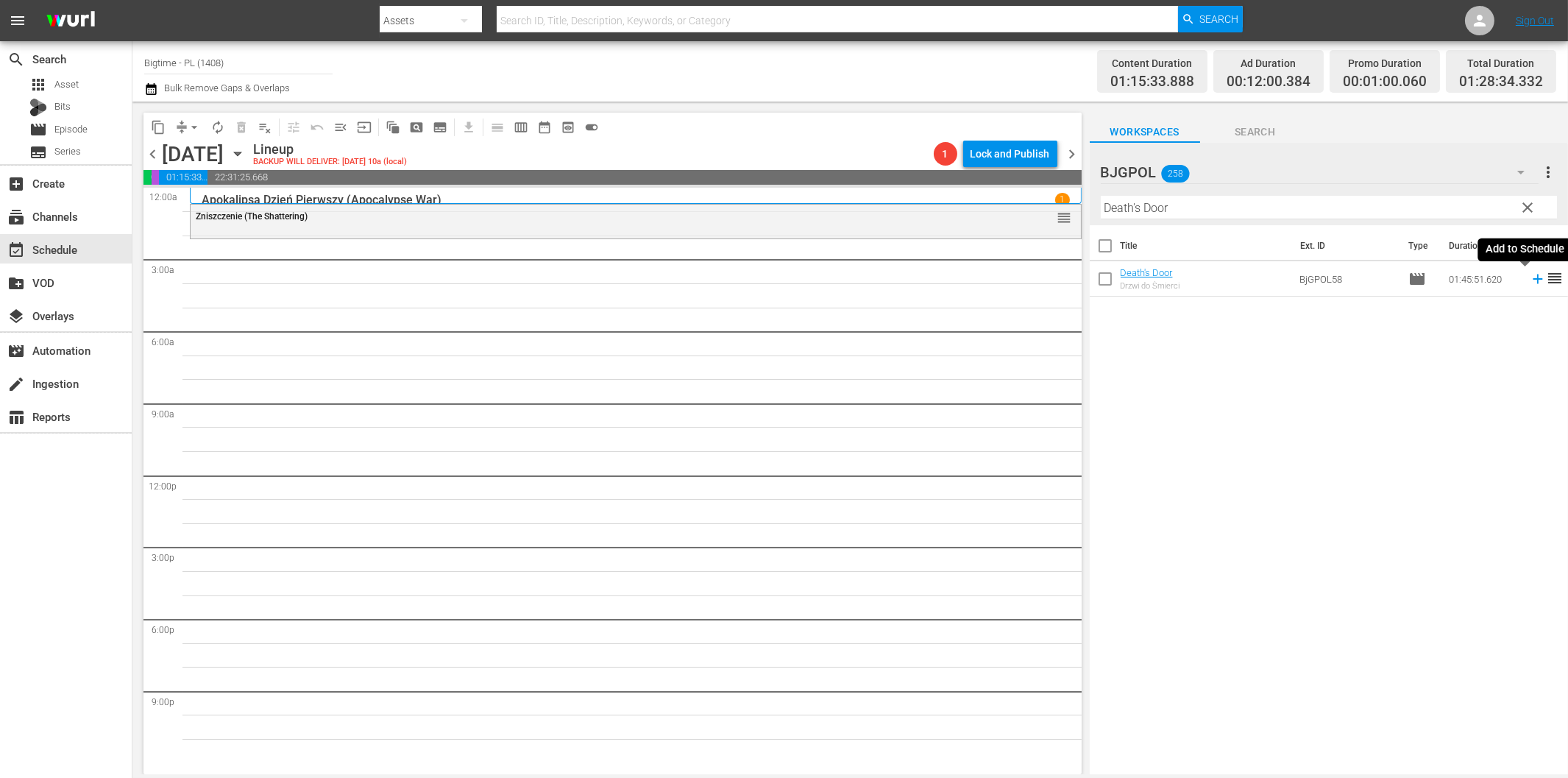
drag, startPoint x: 1525, startPoint y: 278, endPoint x: 1446, endPoint y: 290, distance: 79.9
click at [1530, 278] on icon at bounding box center [1538, 279] width 17 height 17
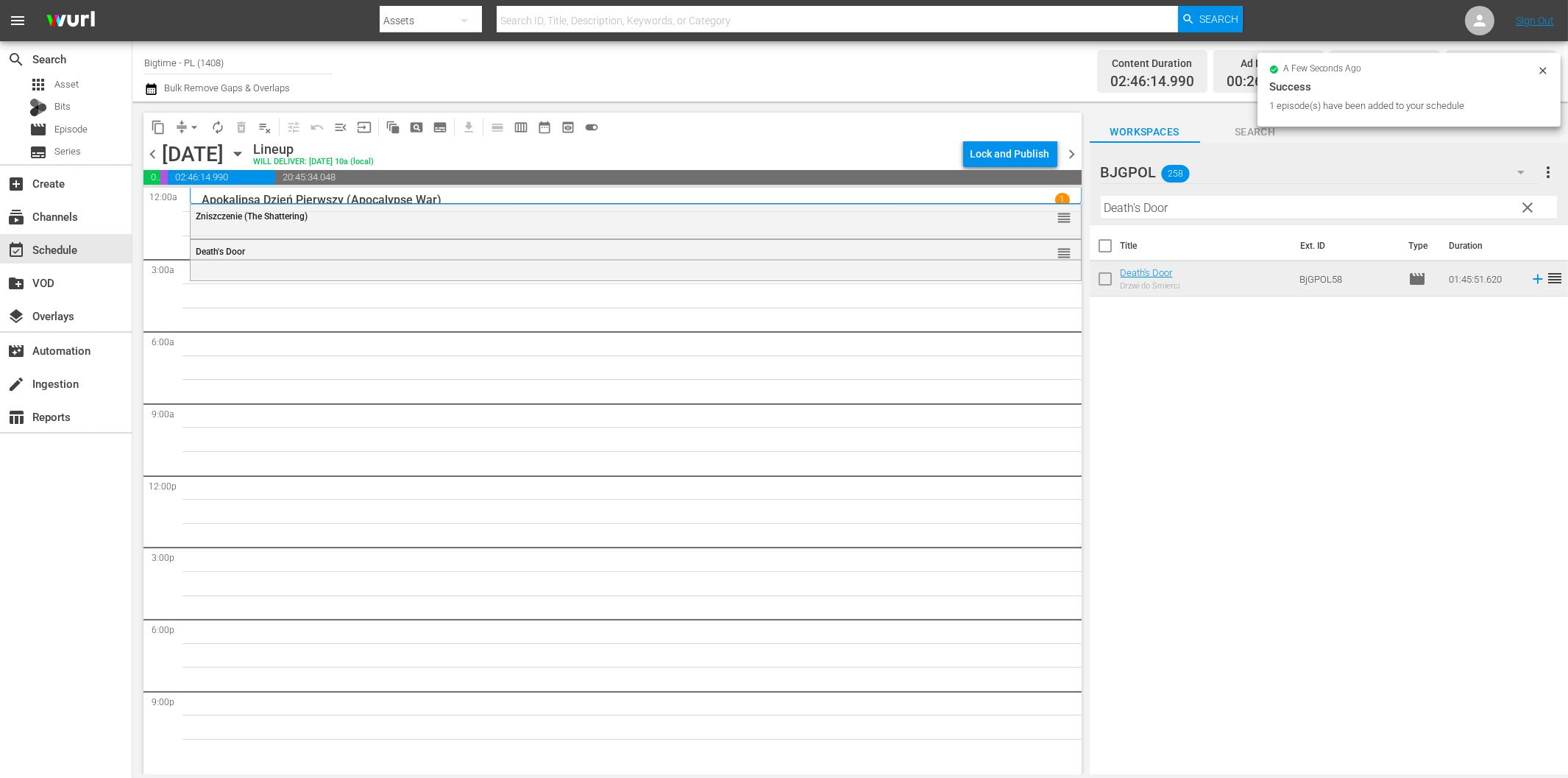
click at [1196, 215] on input "Death's Door" at bounding box center [1329, 208] width 456 height 24
paste input "Elle - A Modern Cinderella Tale"
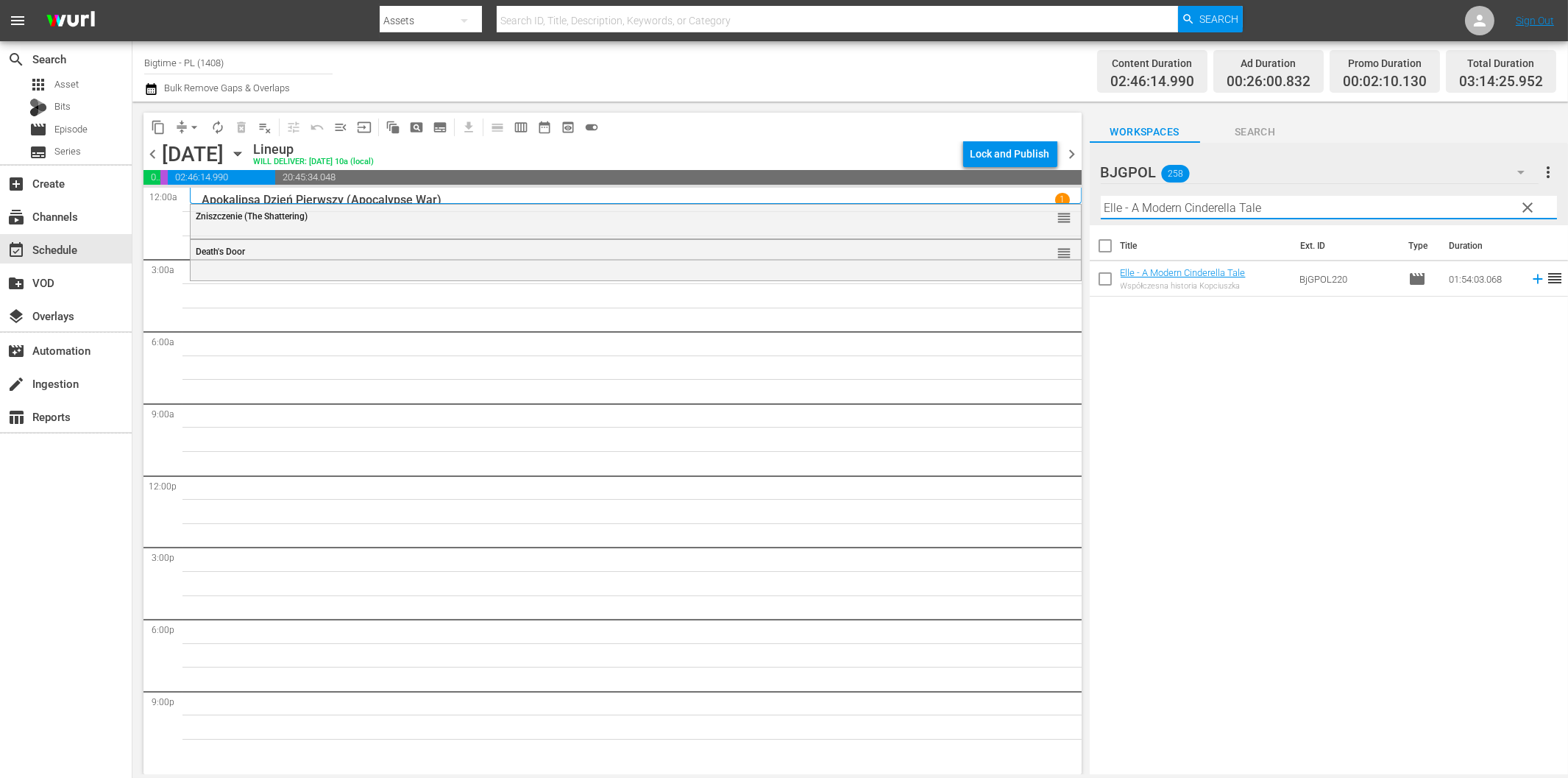
click at [1530, 280] on icon at bounding box center [1538, 279] width 17 height 17
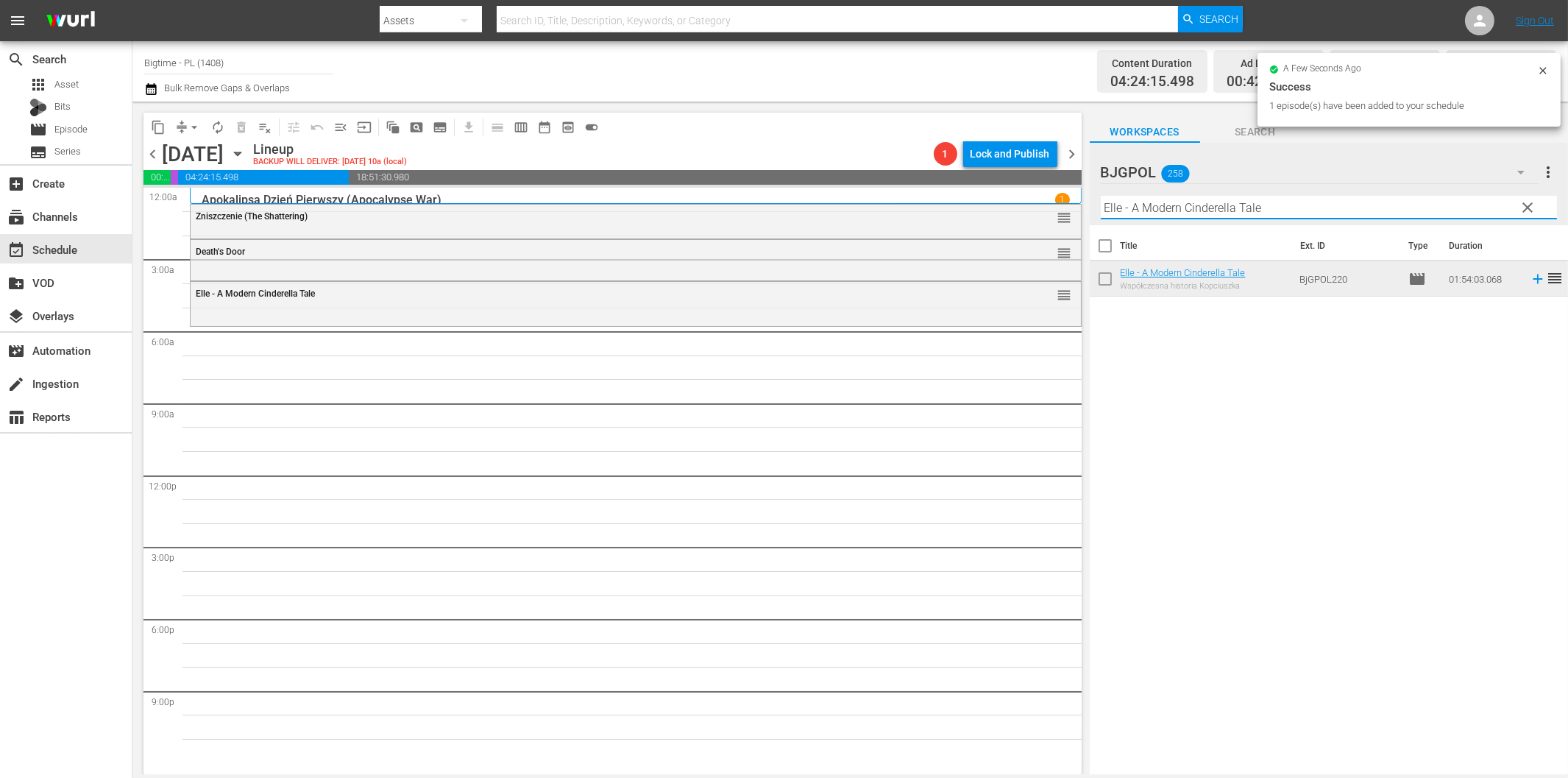
click at [1324, 215] on input "Elle - A Modern Cinderella Tale" at bounding box center [1329, 208] width 456 height 24
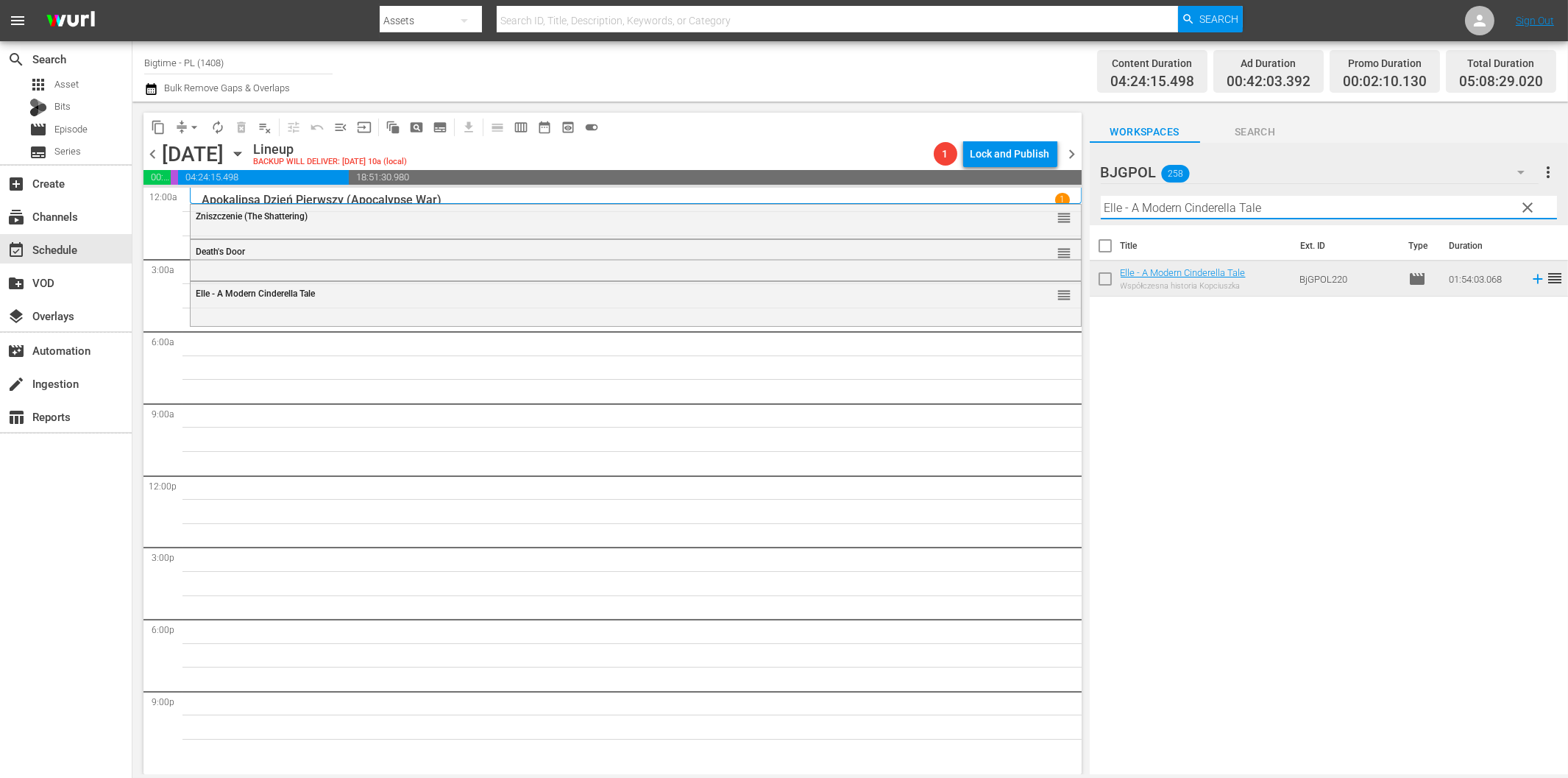
paste input "Sum of Existenc"
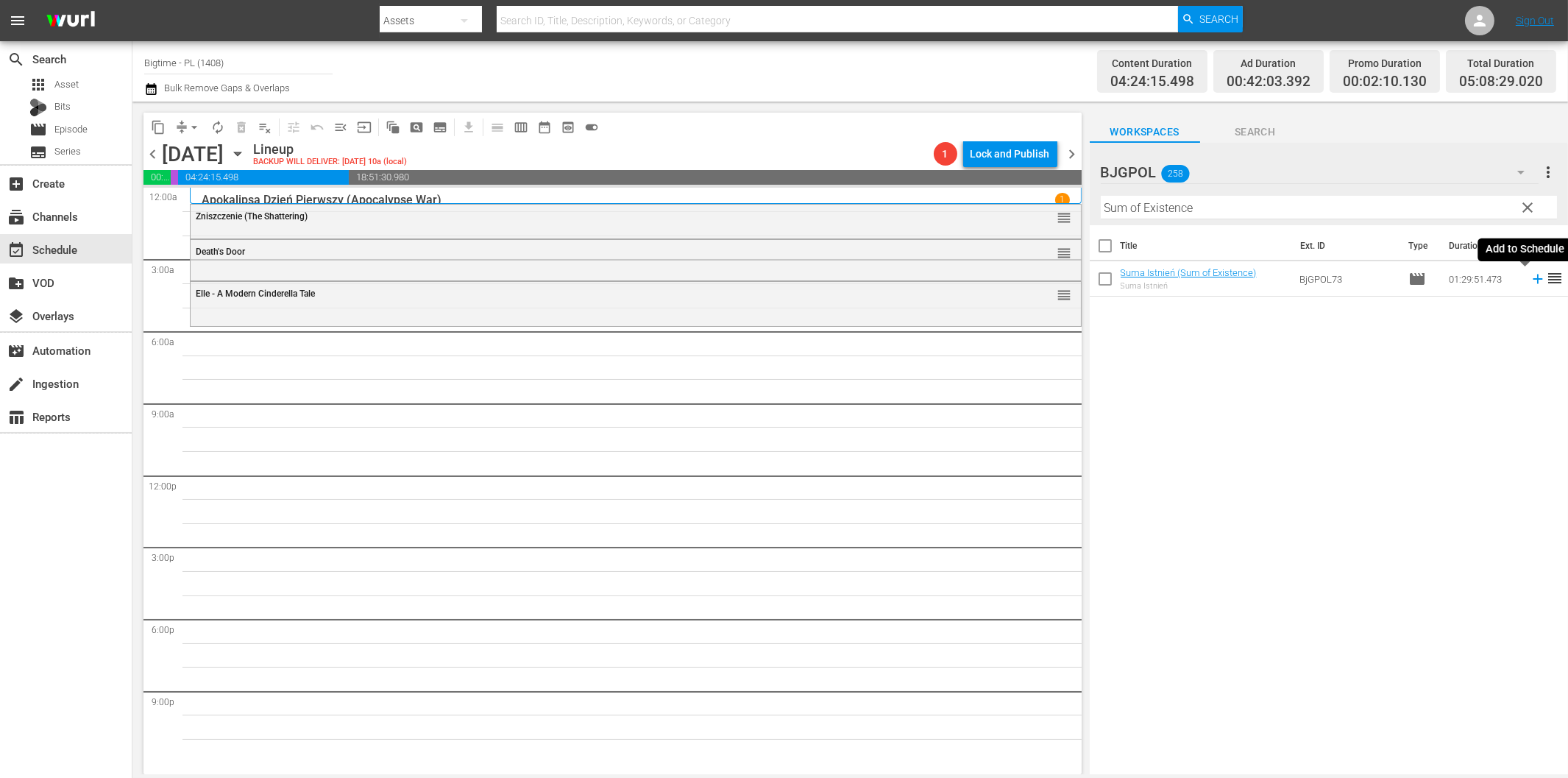
drag, startPoint x: 1526, startPoint y: 278, endPoint x: 1443, endPoint y: 307, distance: 87.9
click at [1532, 279] on icon at bounding box center [1537, 279] width 9 height 9
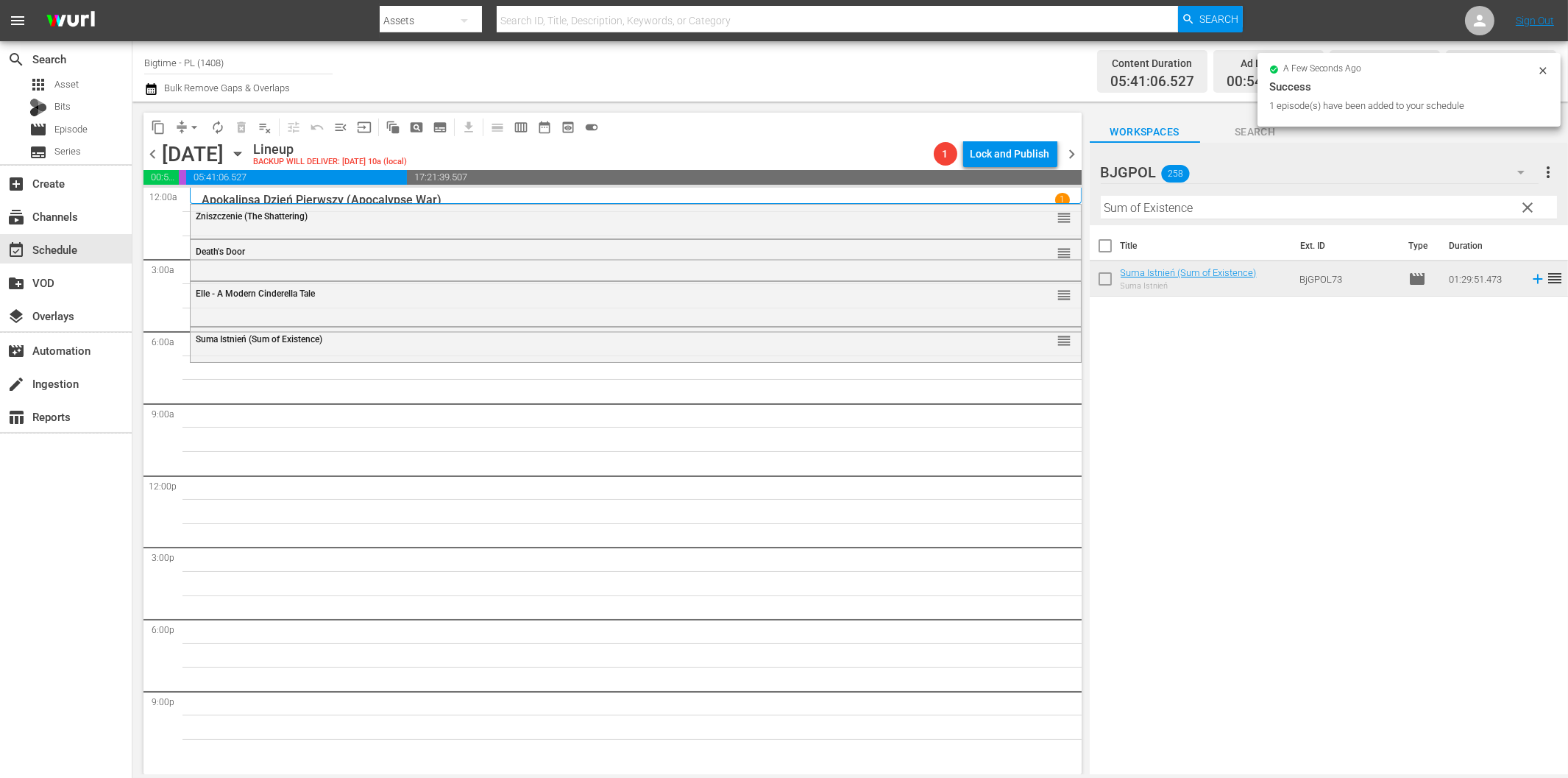
click at [1176, 204] on input "Sum of Existence" at bounding box center [1329, 208] width 456 height 24
paste input "Harm's Way"
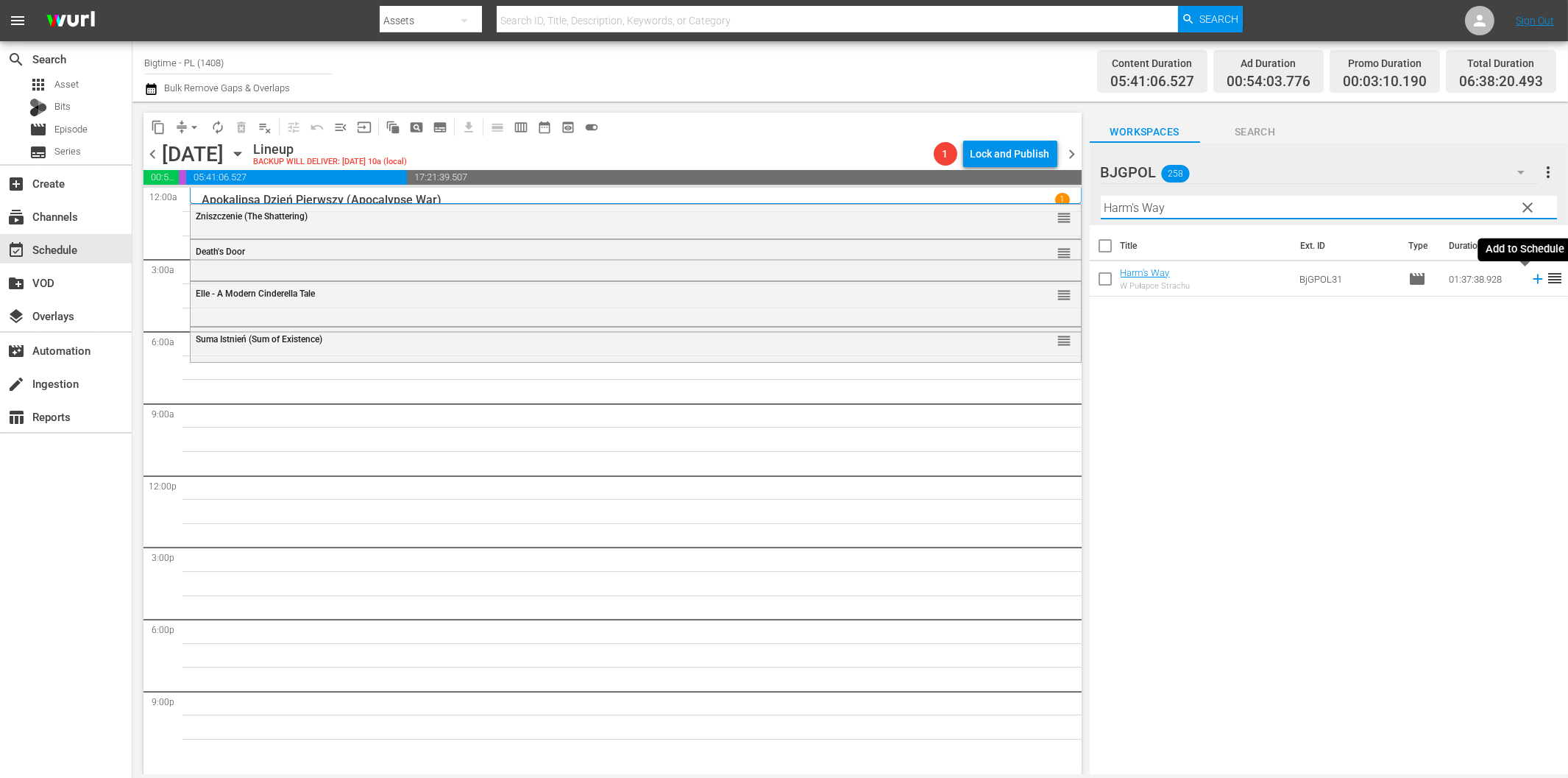
drag, startPoint x: 1528, startPoint y: 279, endPoint x: 1519, endPoint y: 280, distance: 9.1
click at [1532, 279] on icon at bounding box center [1537, 279] width 9 height 9
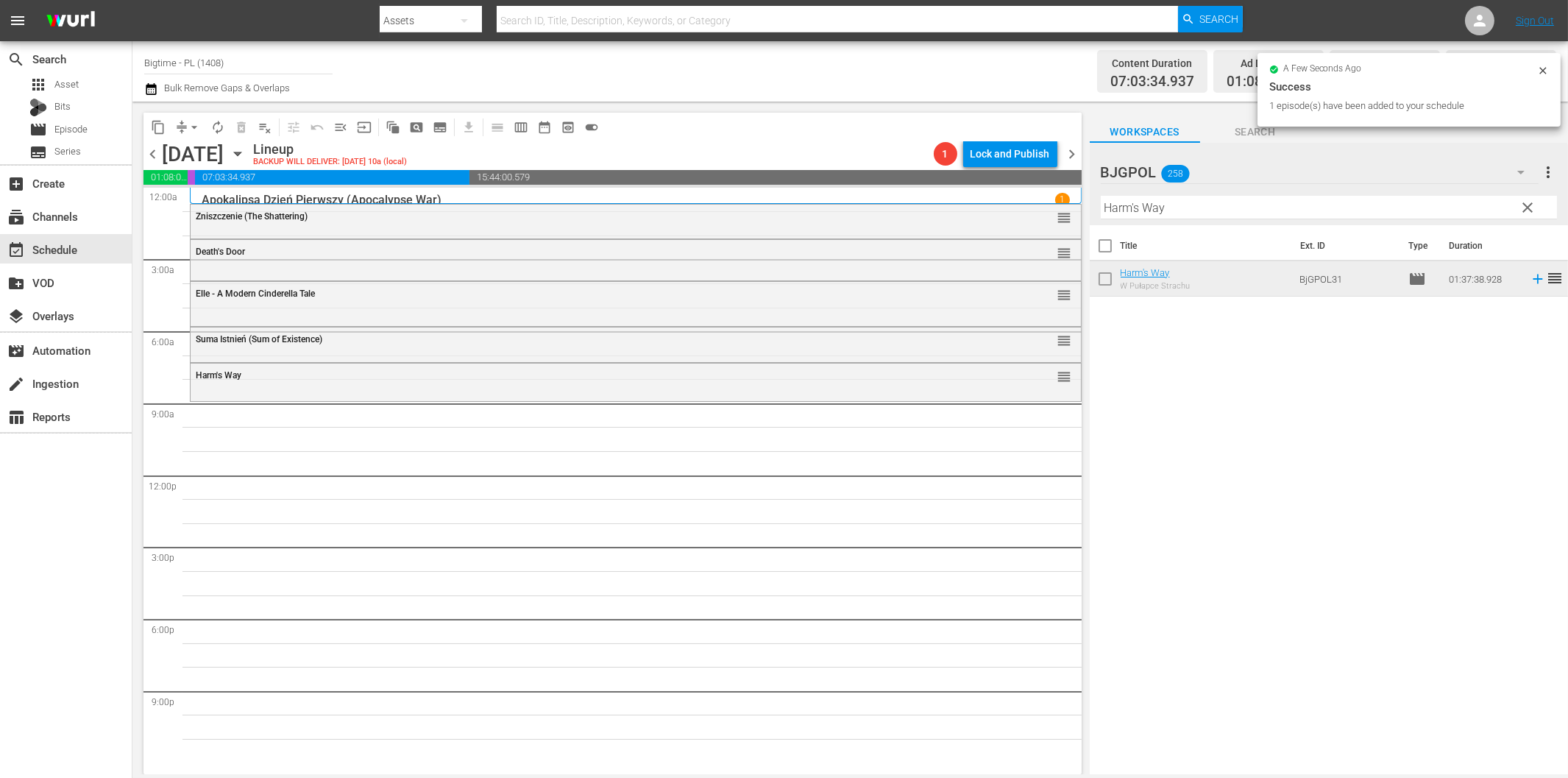
click at [1258, 213] on input "Harm's Way" at bounding box center [1329, 208] width 456 height 24
paste input "The Kiss of [DEMOGRAPHIC_DATA] X"
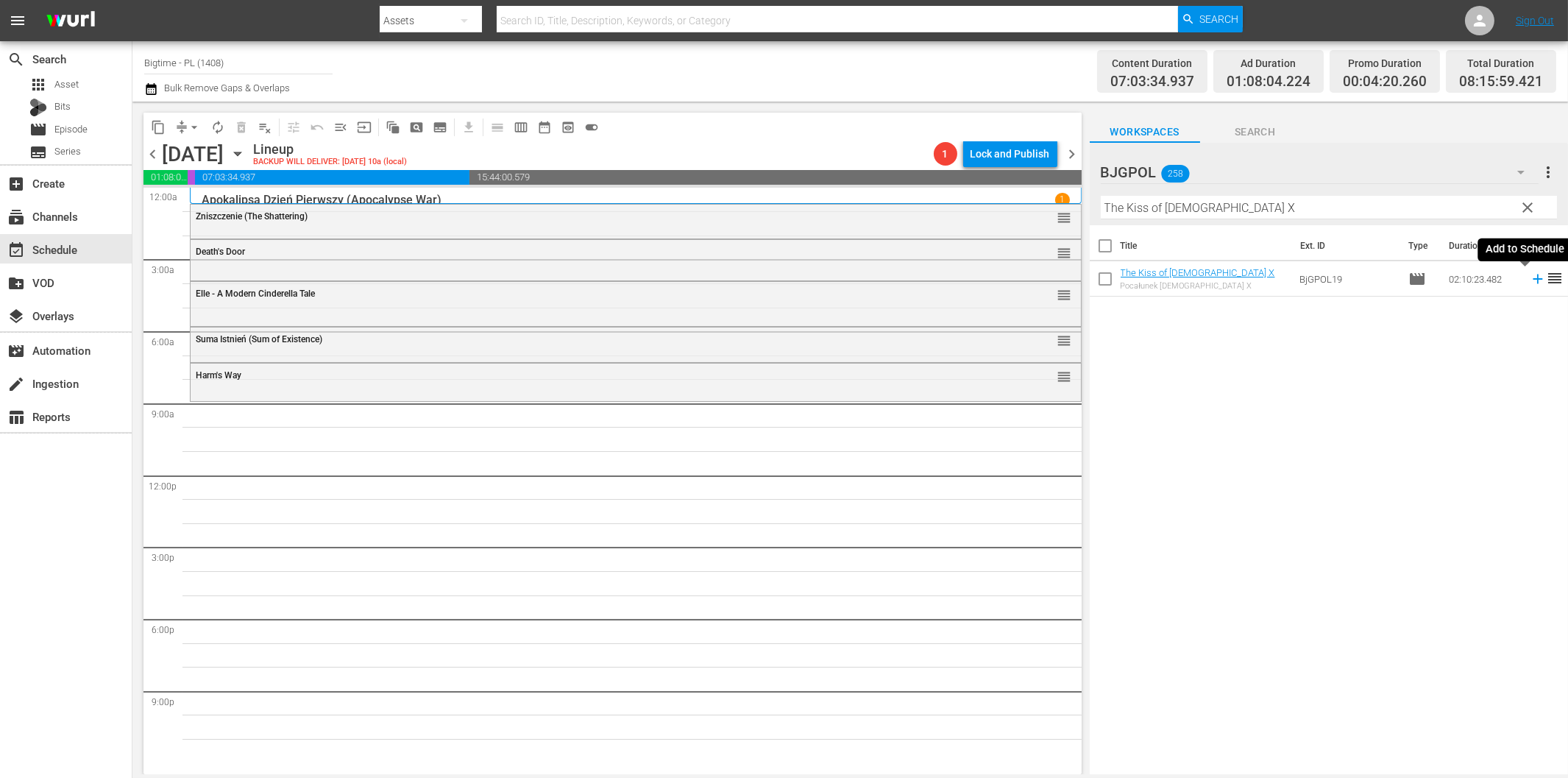
click at [1530, 281] on icon at bounding box center [1538, 279] width 17 height 17
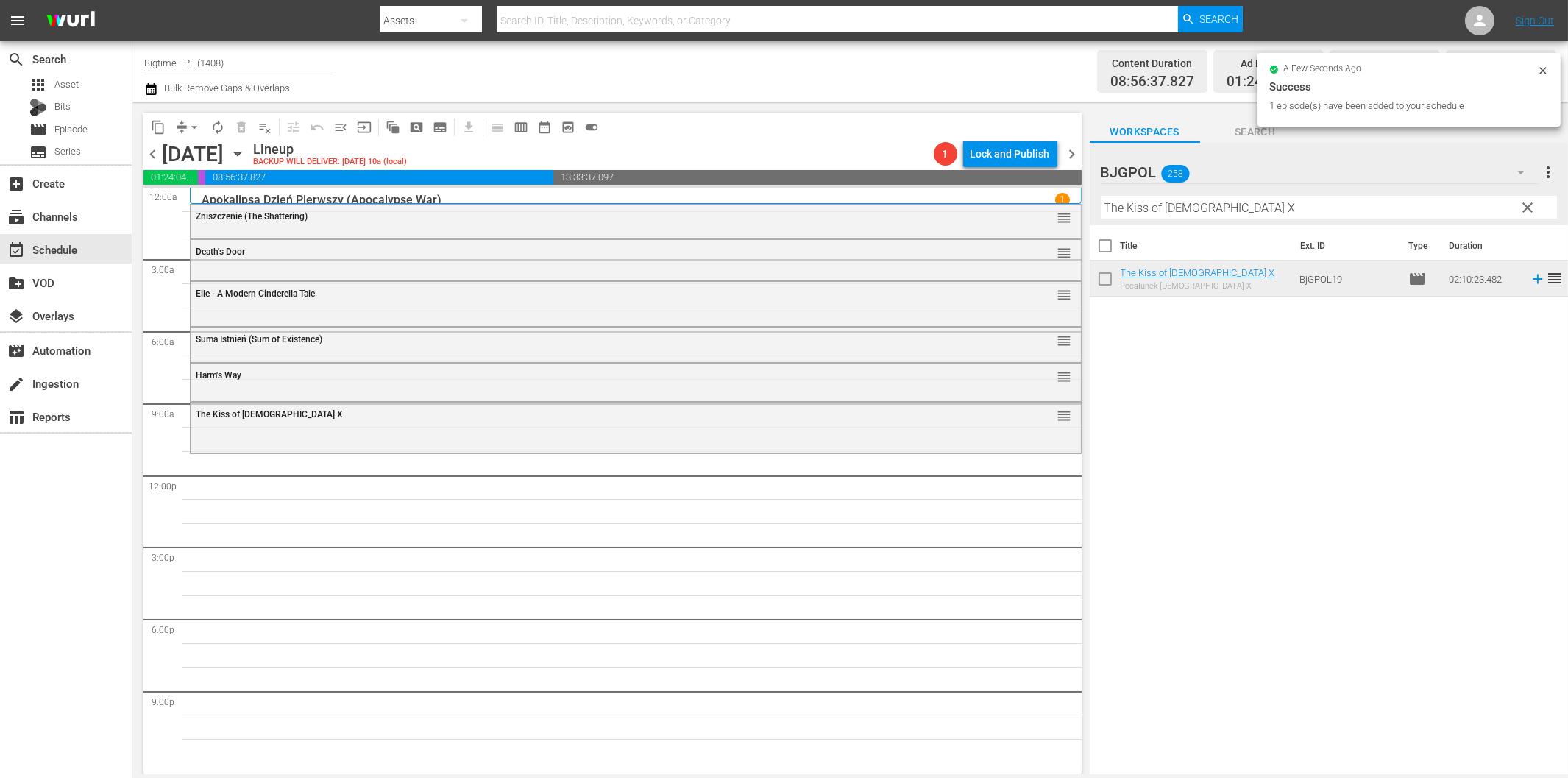
click at [1141, 208] on input "The Kiss of [DEMOGRAPHIC_DATA] X" at bounding box center [1329, 208] width 456 height 24
paste input "Dog [PERSON_NAME]"
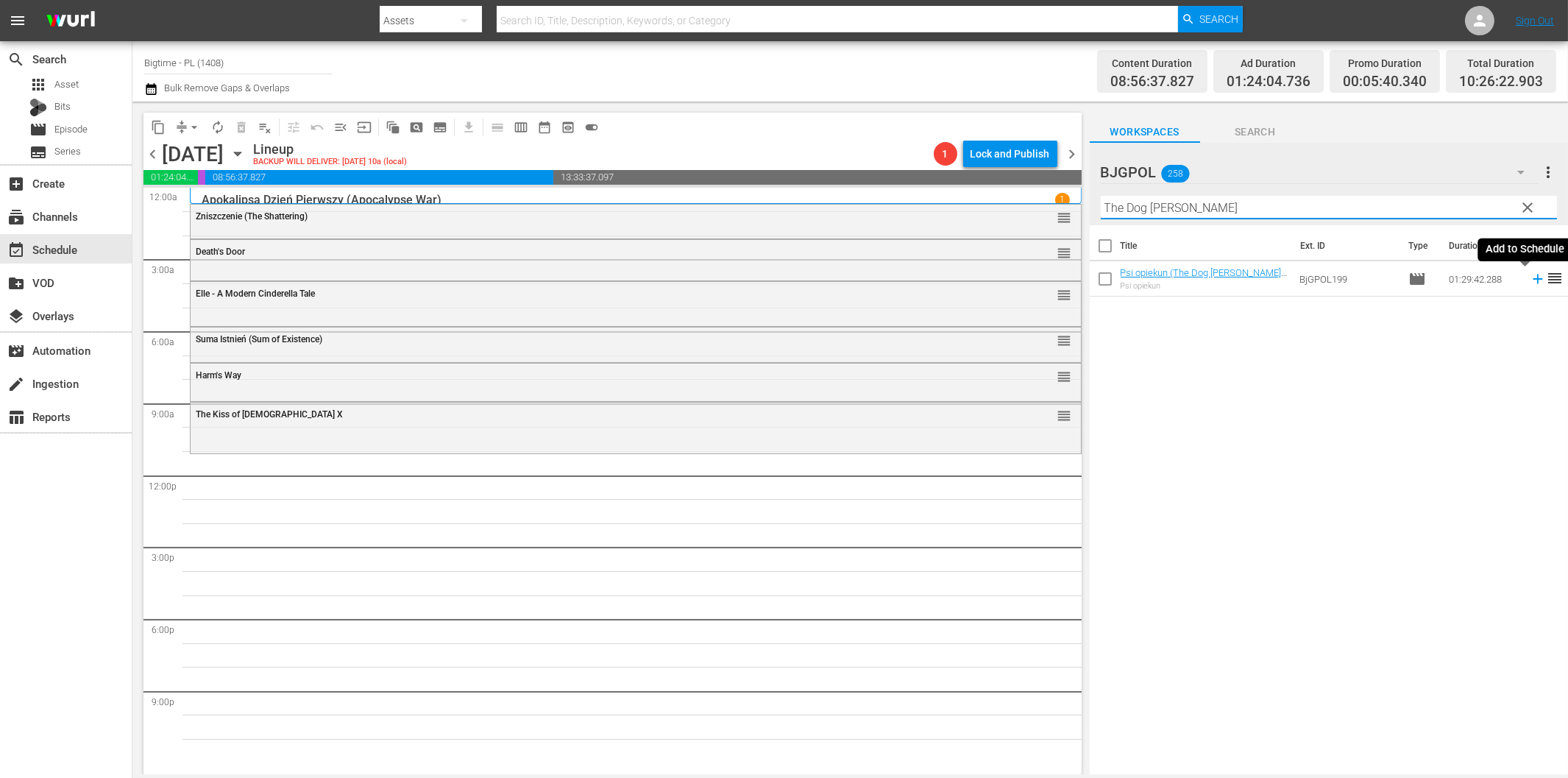
drag, startPoint x: 1521, startPoint y: 278, endPoint x: 1484, endPoint y: 290, distance: 38.9
click at [1530, 278] on icon at bounding box center [1538, 279] width 17 height 17
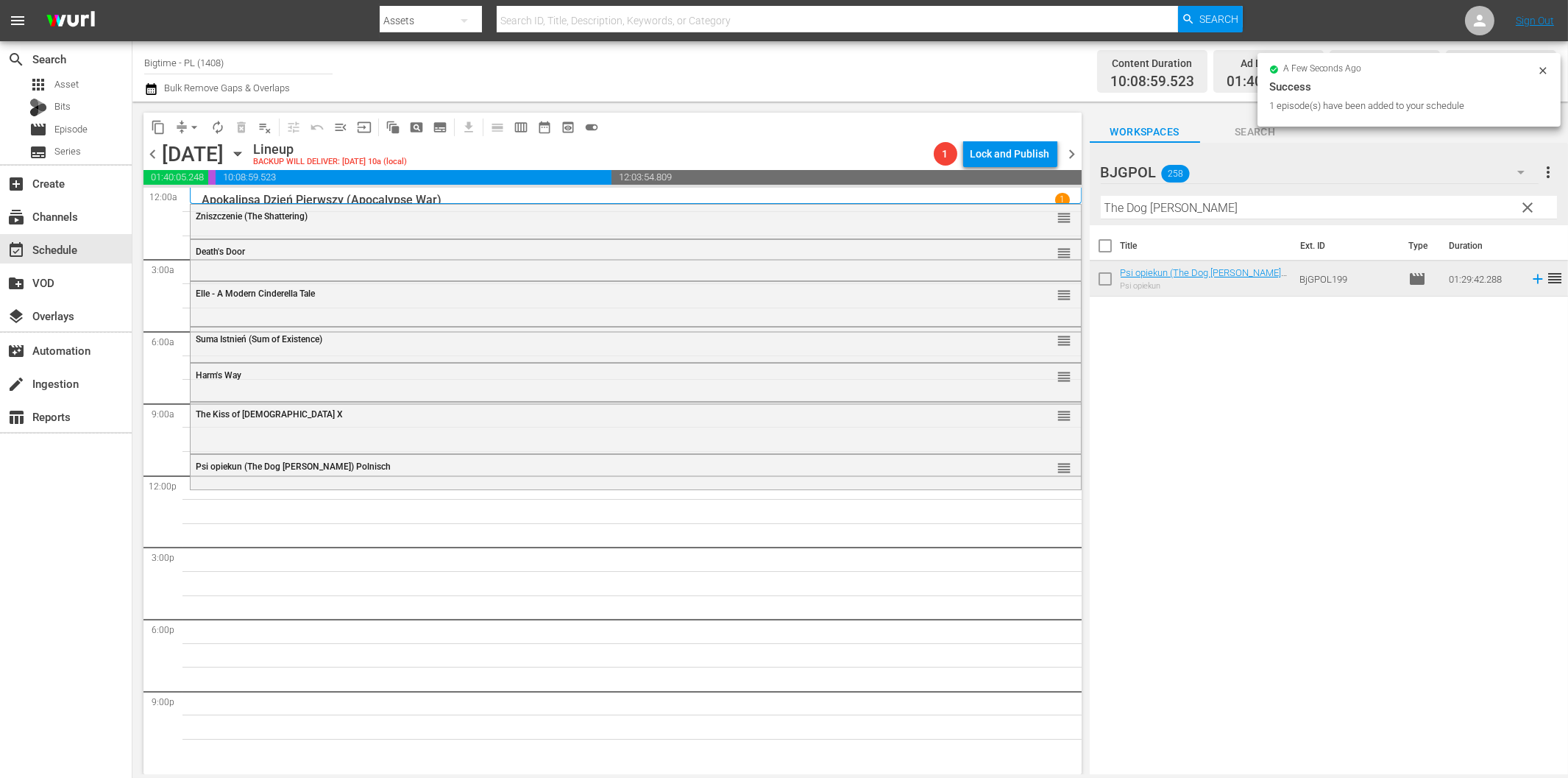
click at [1167, 213] on input "The Dog [PERSON_NAME]" at bounding box center [1329, 208] width 456 height 24
paste input "eal"
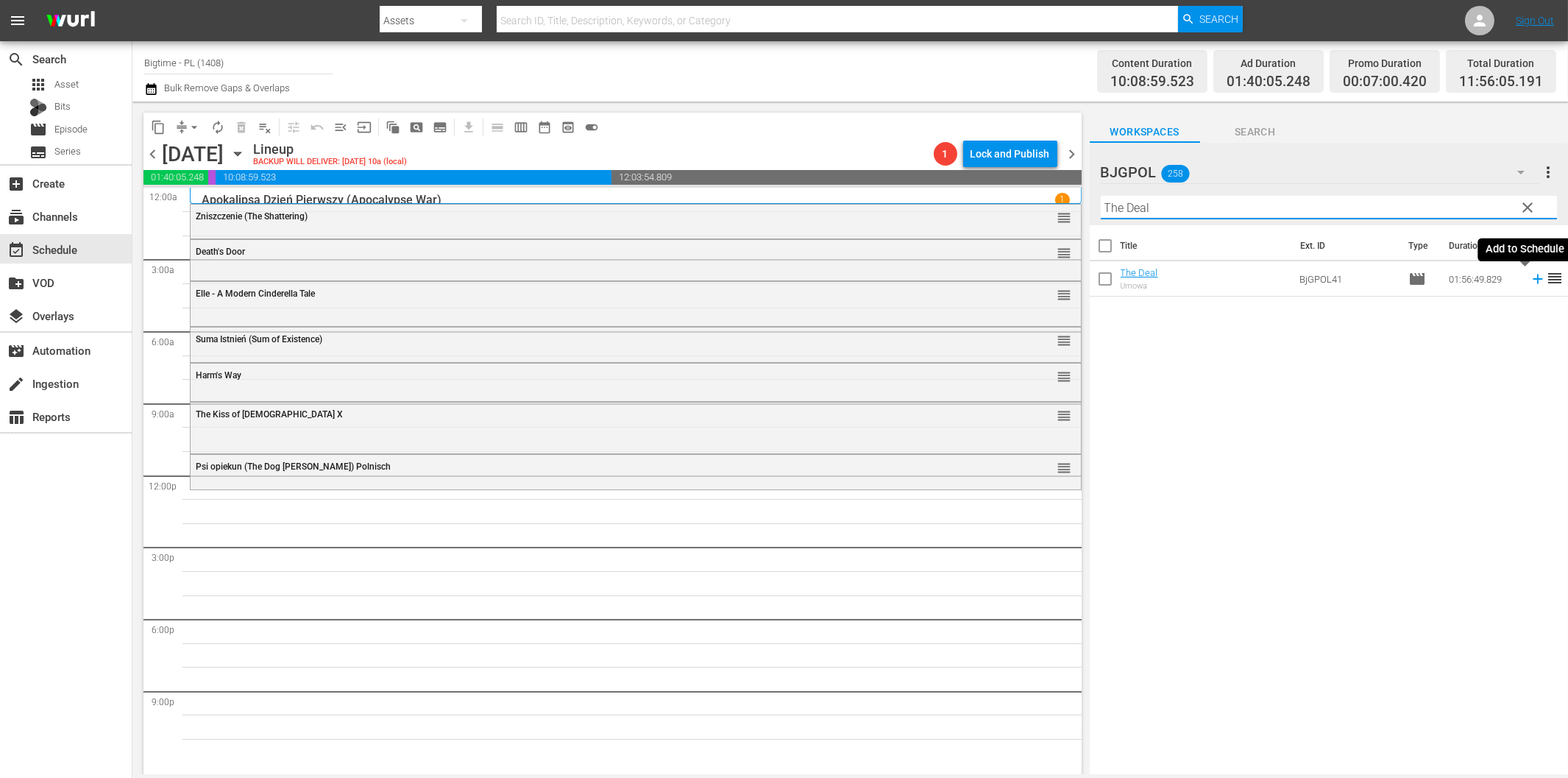
click at [1530, 282] on icon at bounding box center [1538, 279] width 17 height 17
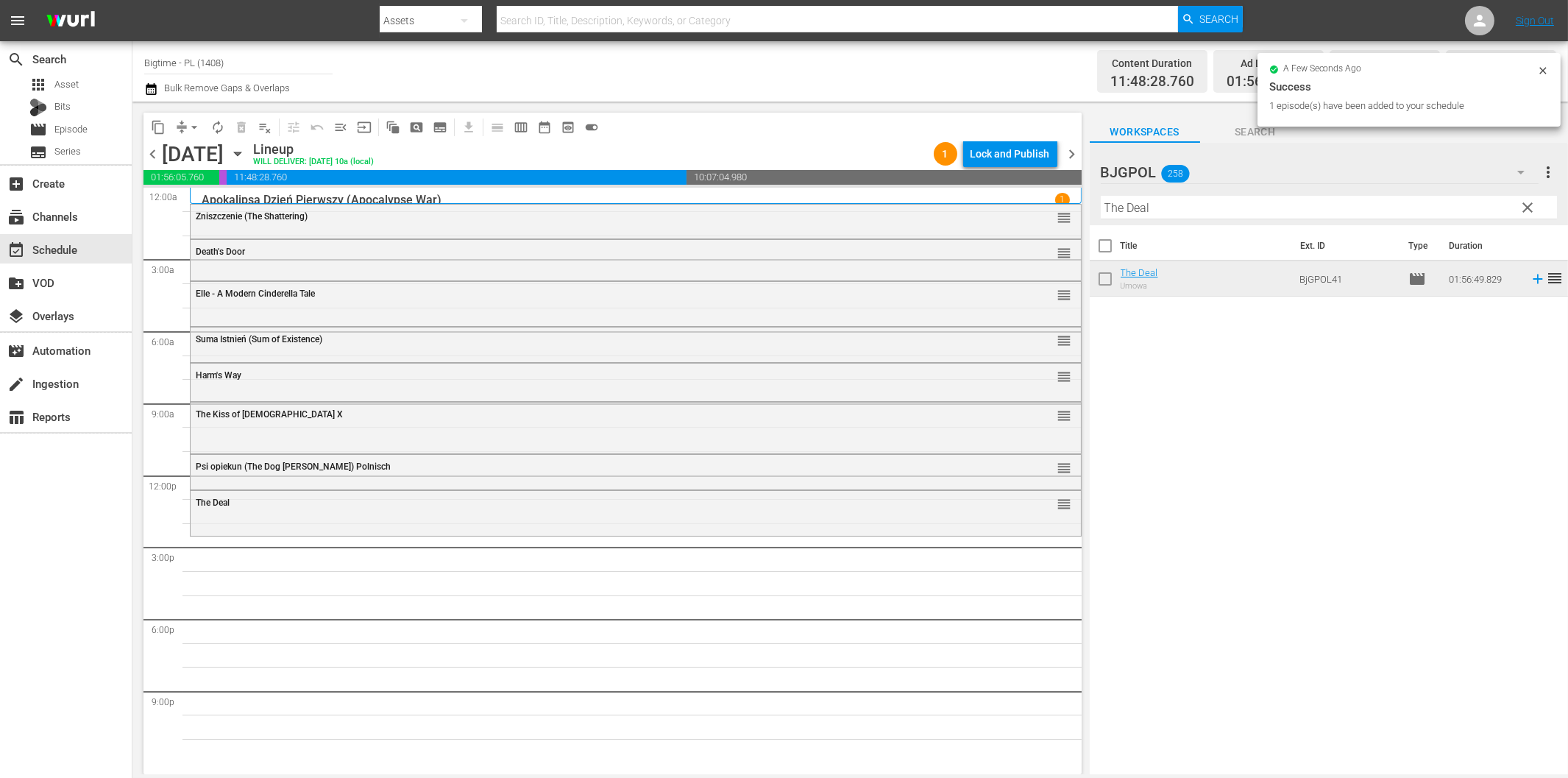
click at [1204, 204] on input "The Deal" at bounding box center [1329, 208] width 456 height 24
paste input "Chapter 27"
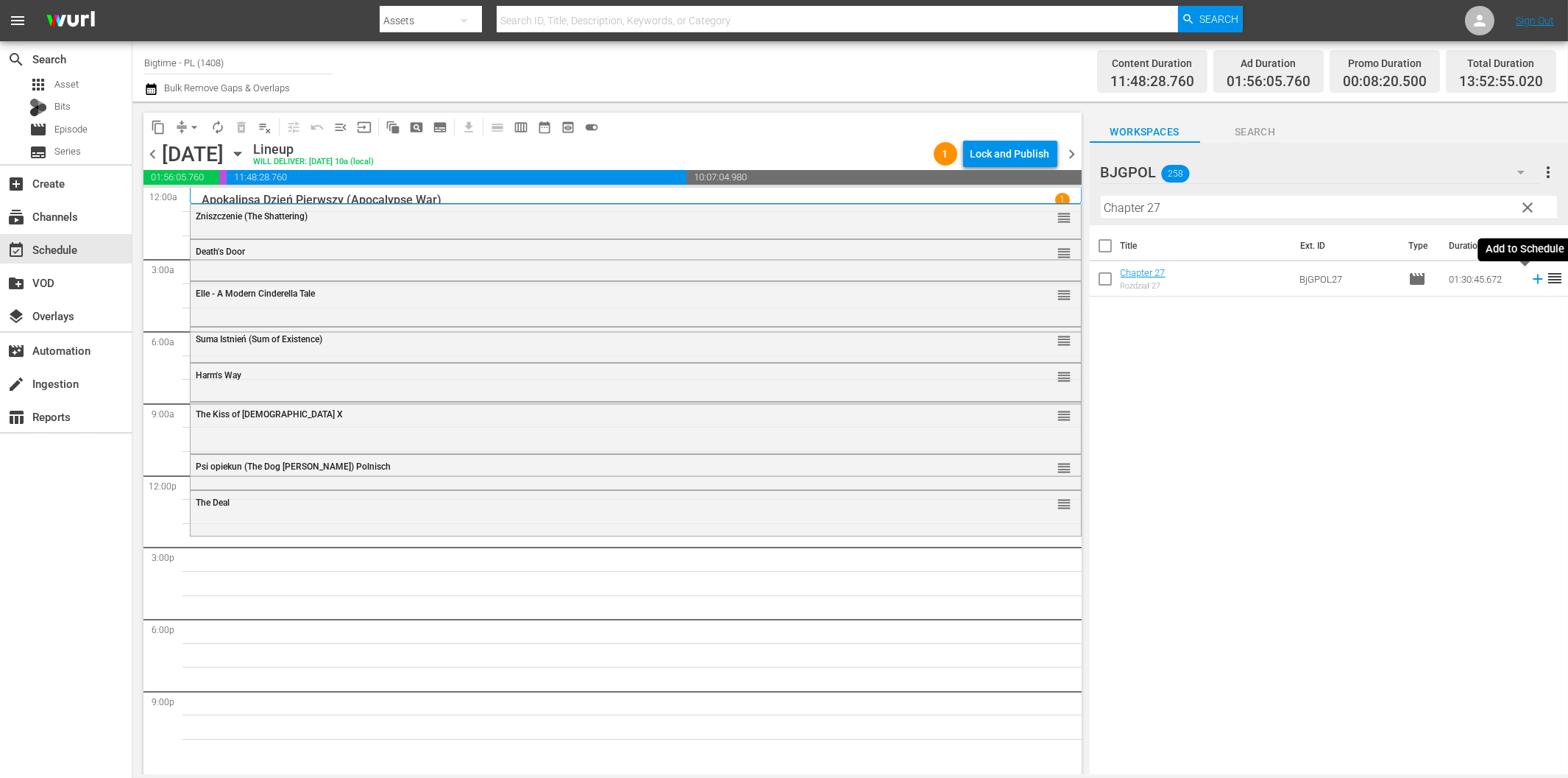
click at [1530, 280] on icon at bounding box center [1538, 279] width 17 height 17
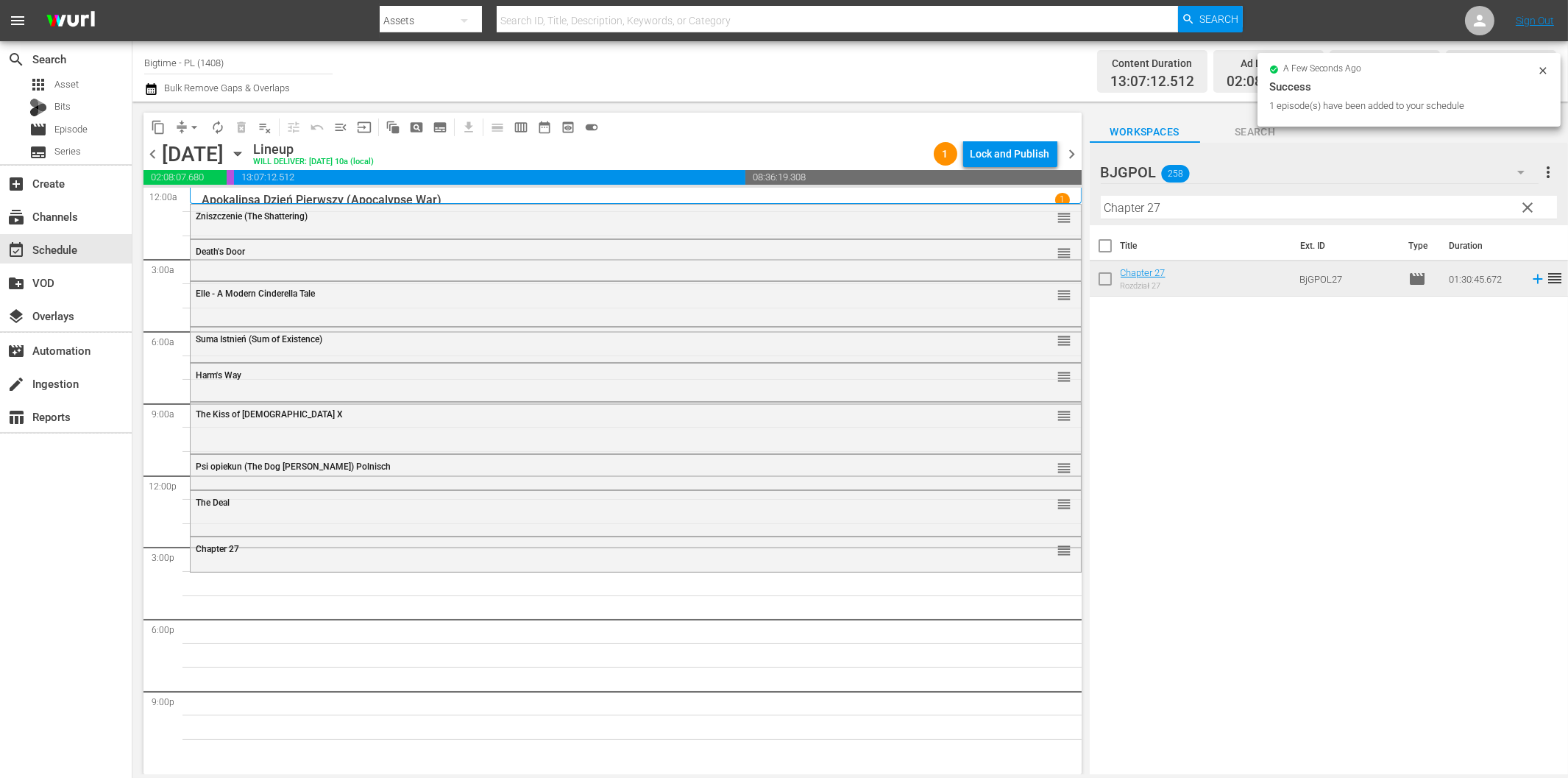
click at [1233, 208] on input "Chapter 27" at bounding box center [1329, 208] width 456 height 24
paste input "The Duchess of Cancun"
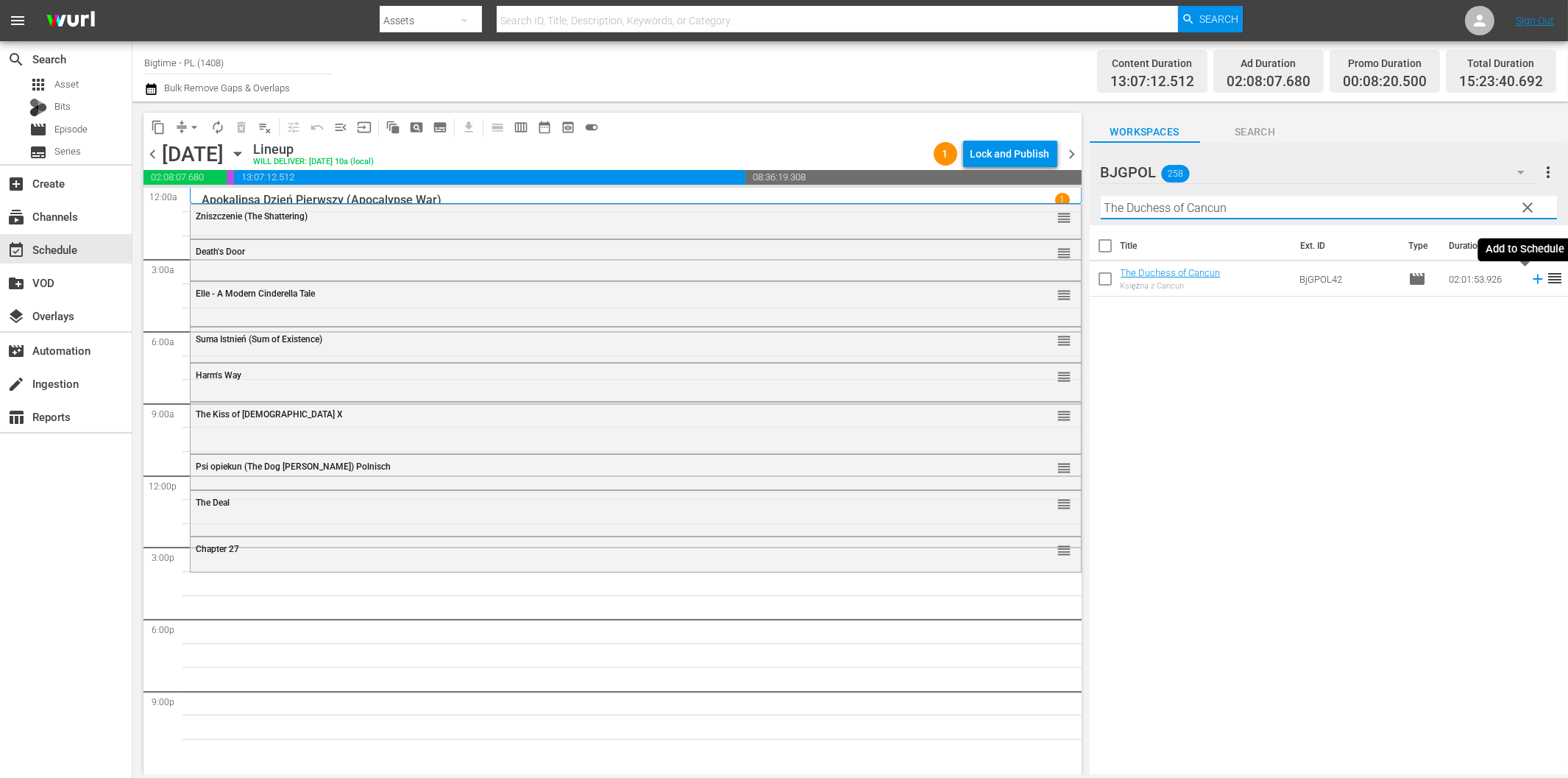
click at [1532, 279] on icon at bounding box center [1537, 279] width 9 height 9
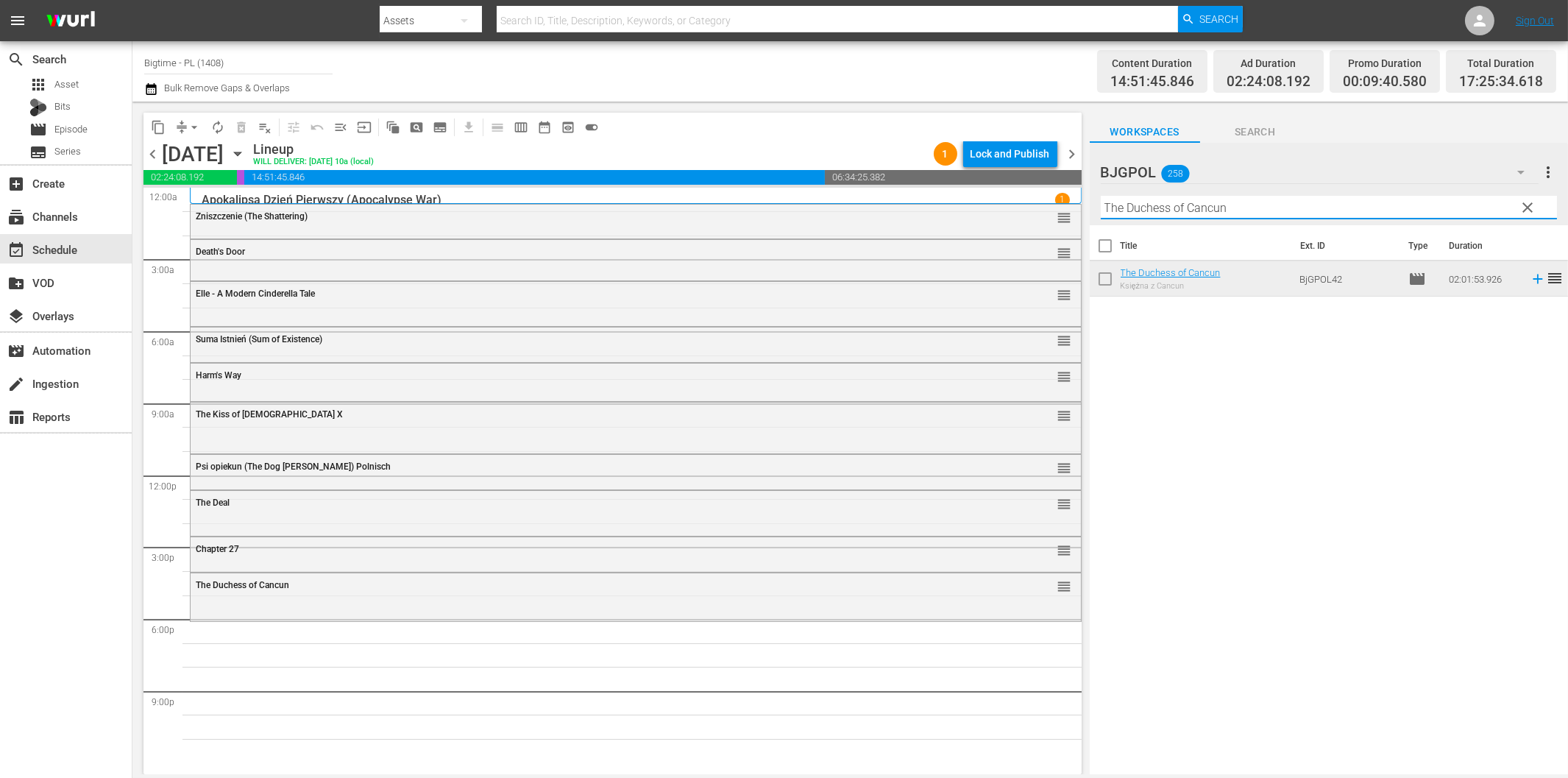
click at [1379, 208] on input "The Duchess of Cancun" at bounding box center [1329, 208] width 456 height 24
paste input "o Love Is Enemy of the Great Dull Void"
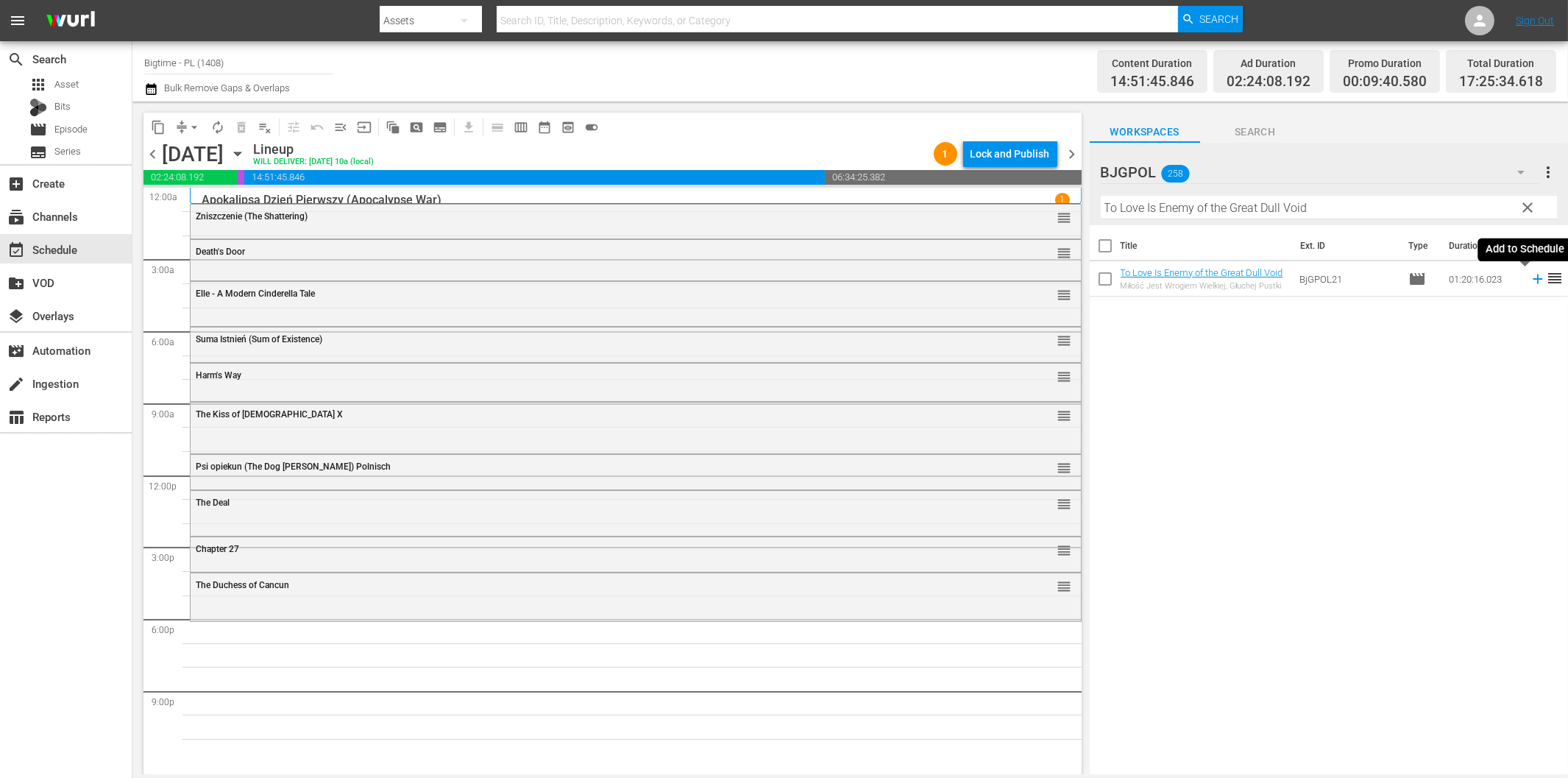
click at [1530, 277] on icon at bounding box center [1538, 279] width 17 height 17
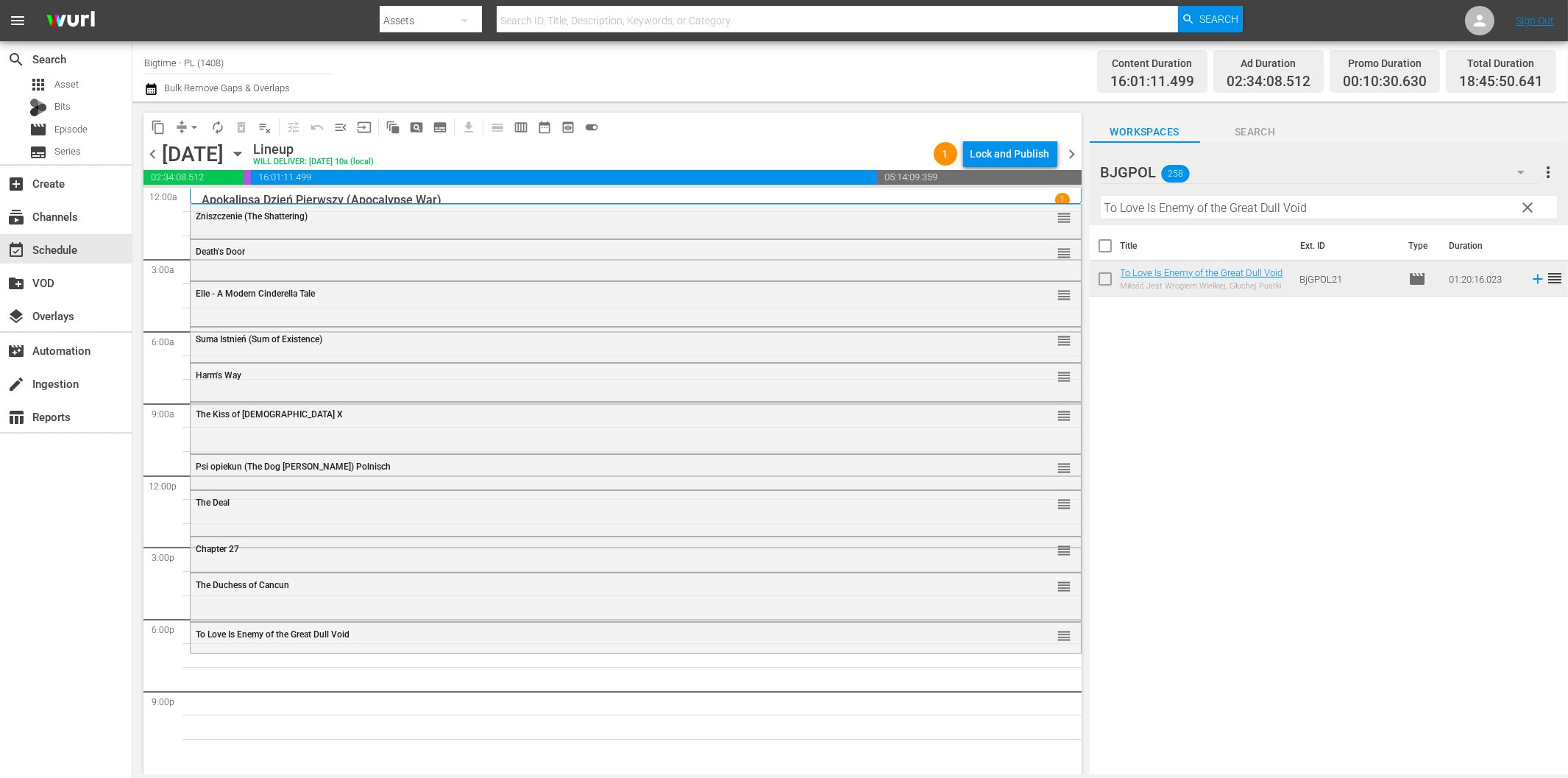
click at [1281, 204] on input "To Love Is Enemy of the Great Dull Void" at bounding box center [1329, 208] width 456 height 24
paste input "In Critical Condition"
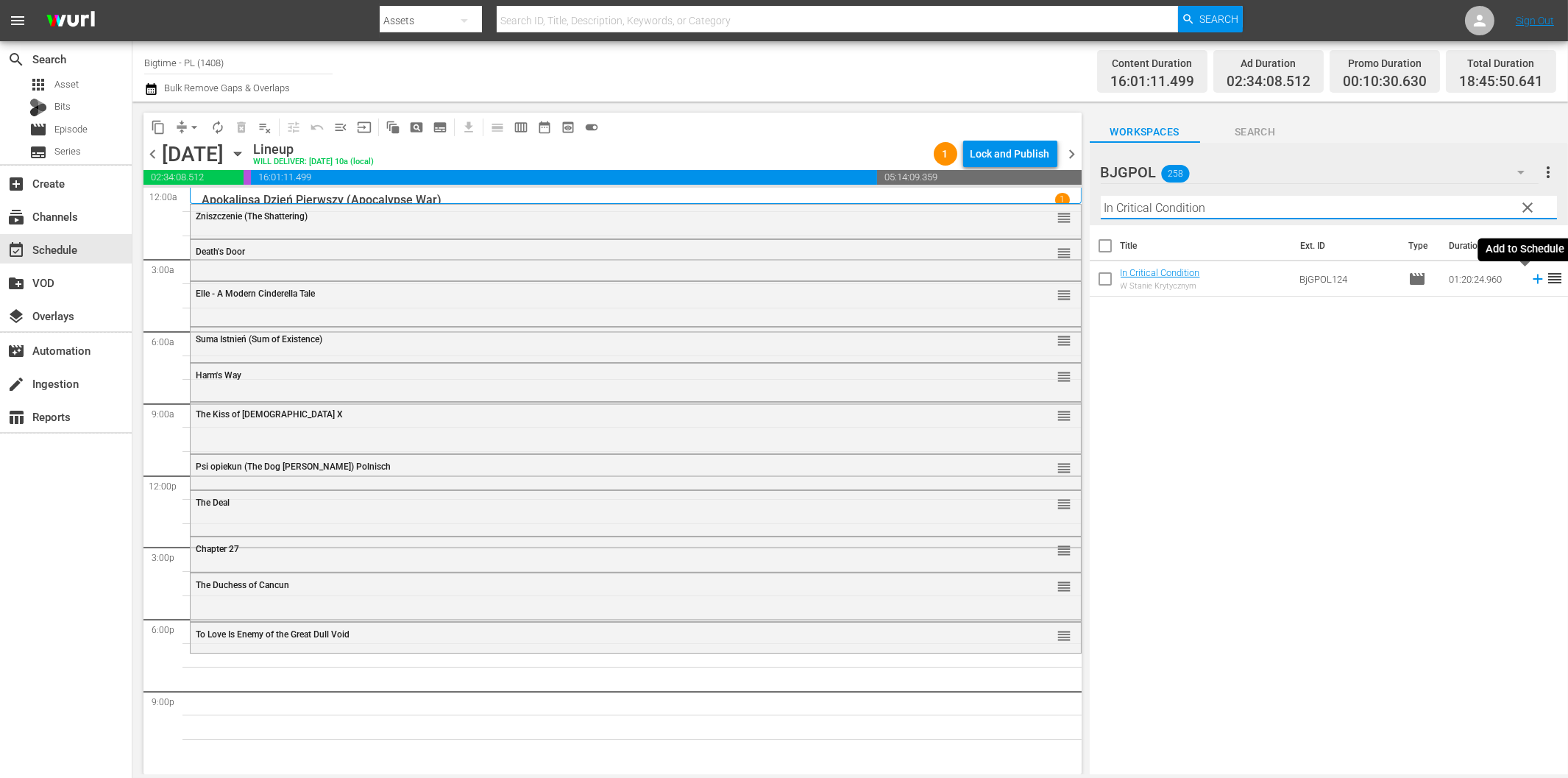
click at [1532, 278] on icon at bounding box center [1537, 279] width 9 height 9
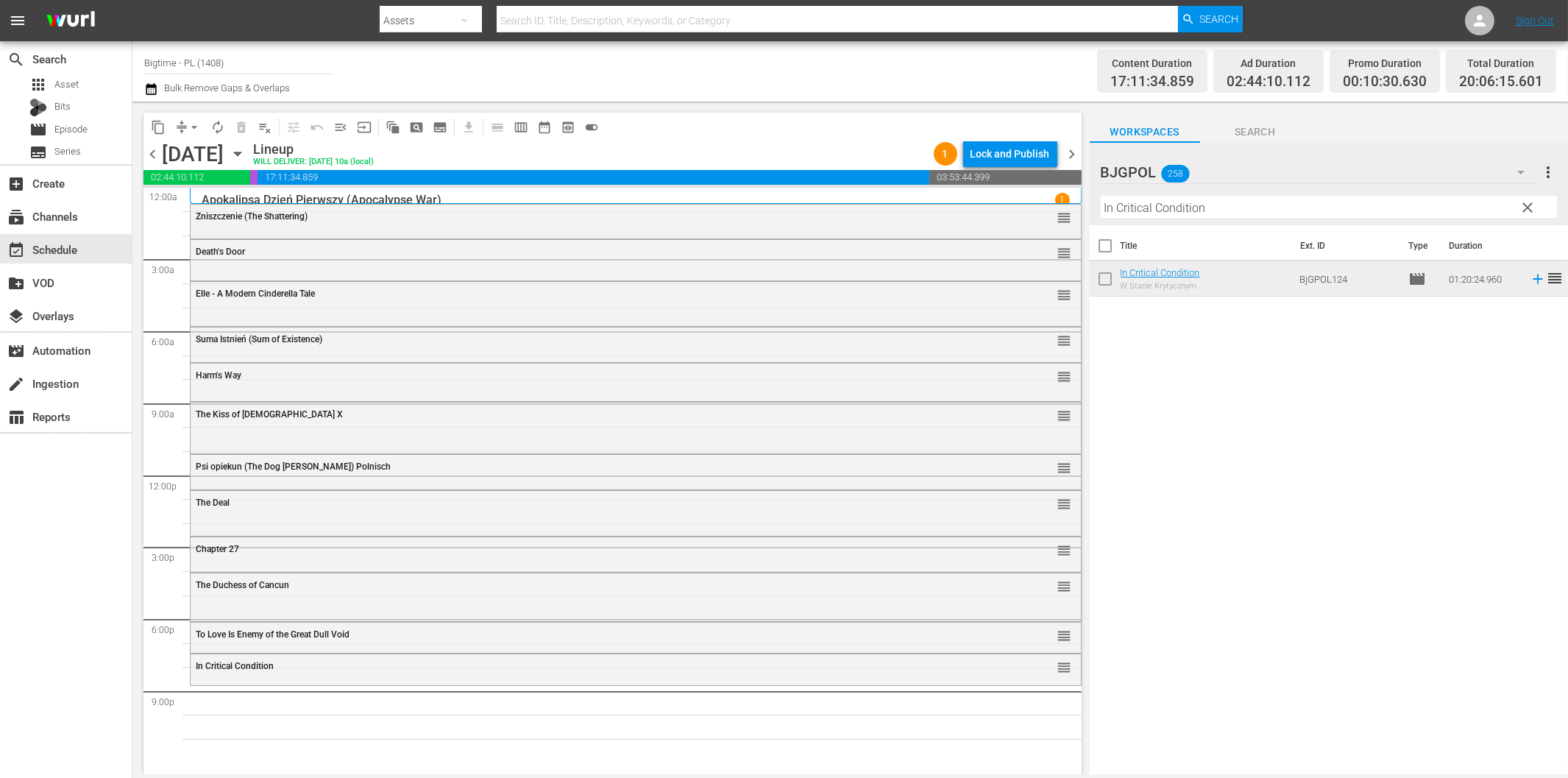
click at [1262, 204] on input "In Critical Condition" at bounding box center [1329, 208] width 456 height 24
paste input "Dark Sleep"
click at [1532, 284] on tr "Dark Sleep Mroczne Sny BjGPOL165 movie 01:36:22.051 reorder" at bounding box center [1329, 279] width 478 height 36
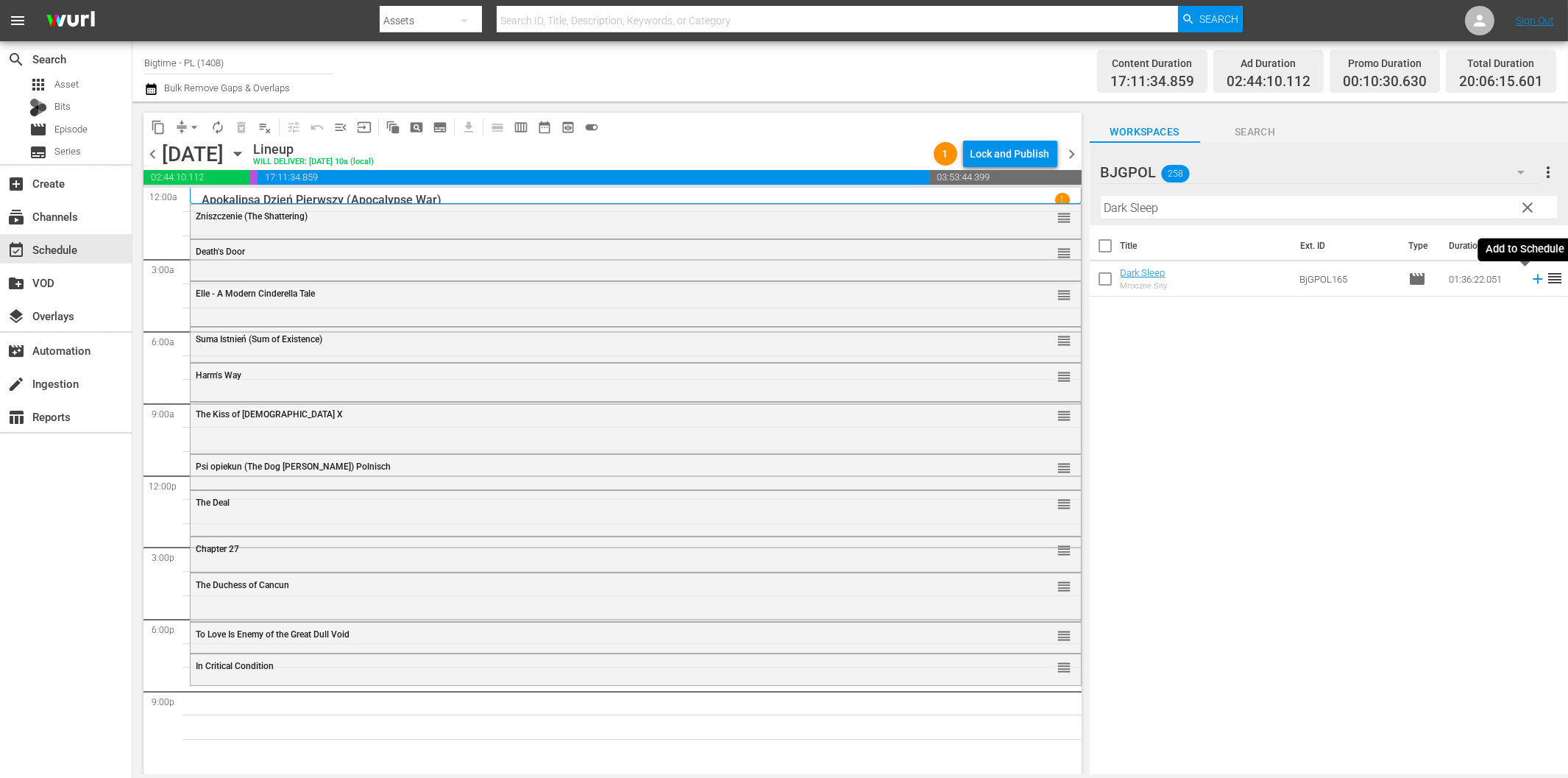
click at [1532, 279] on icon at bounding box center [1537, 279] width 9 height 9
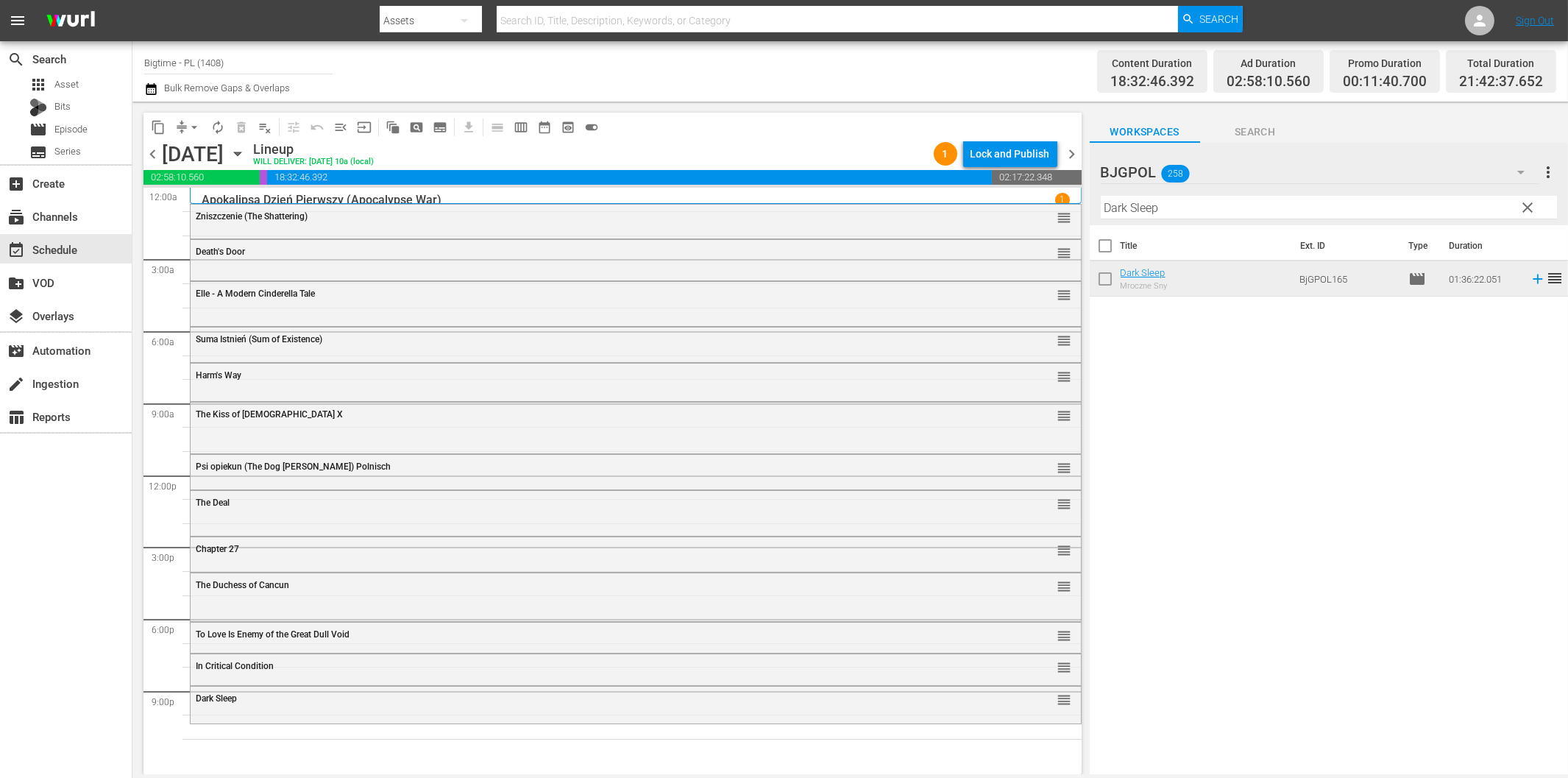
click at [1164, 204] on input "Dark Sleep" at bounding box center [1329, 208] width 456 height 24
paste input "rastic Measures"
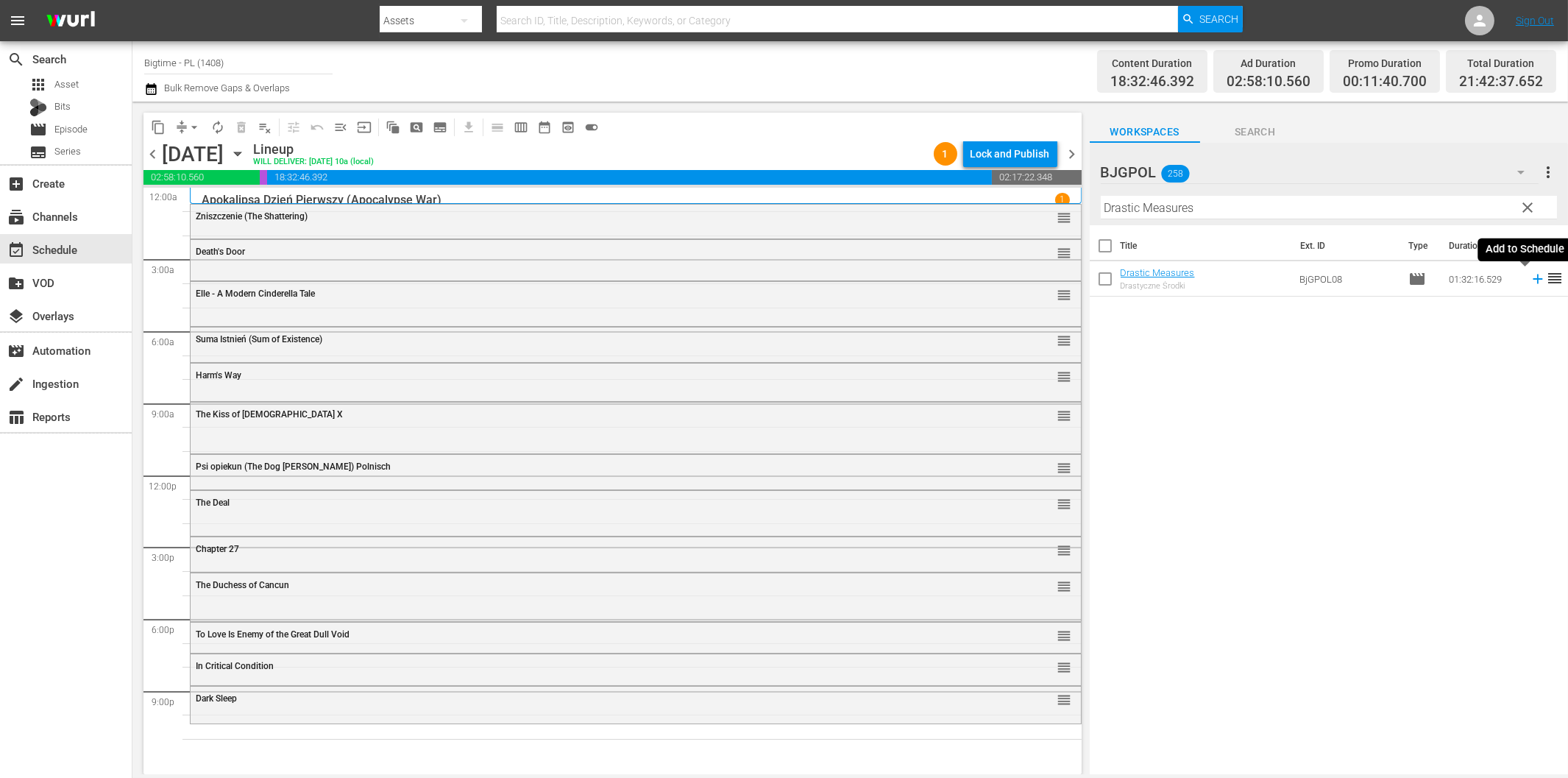
click at [1530, 277] on icon at bounding box center [1538, 279] width 17 height 17
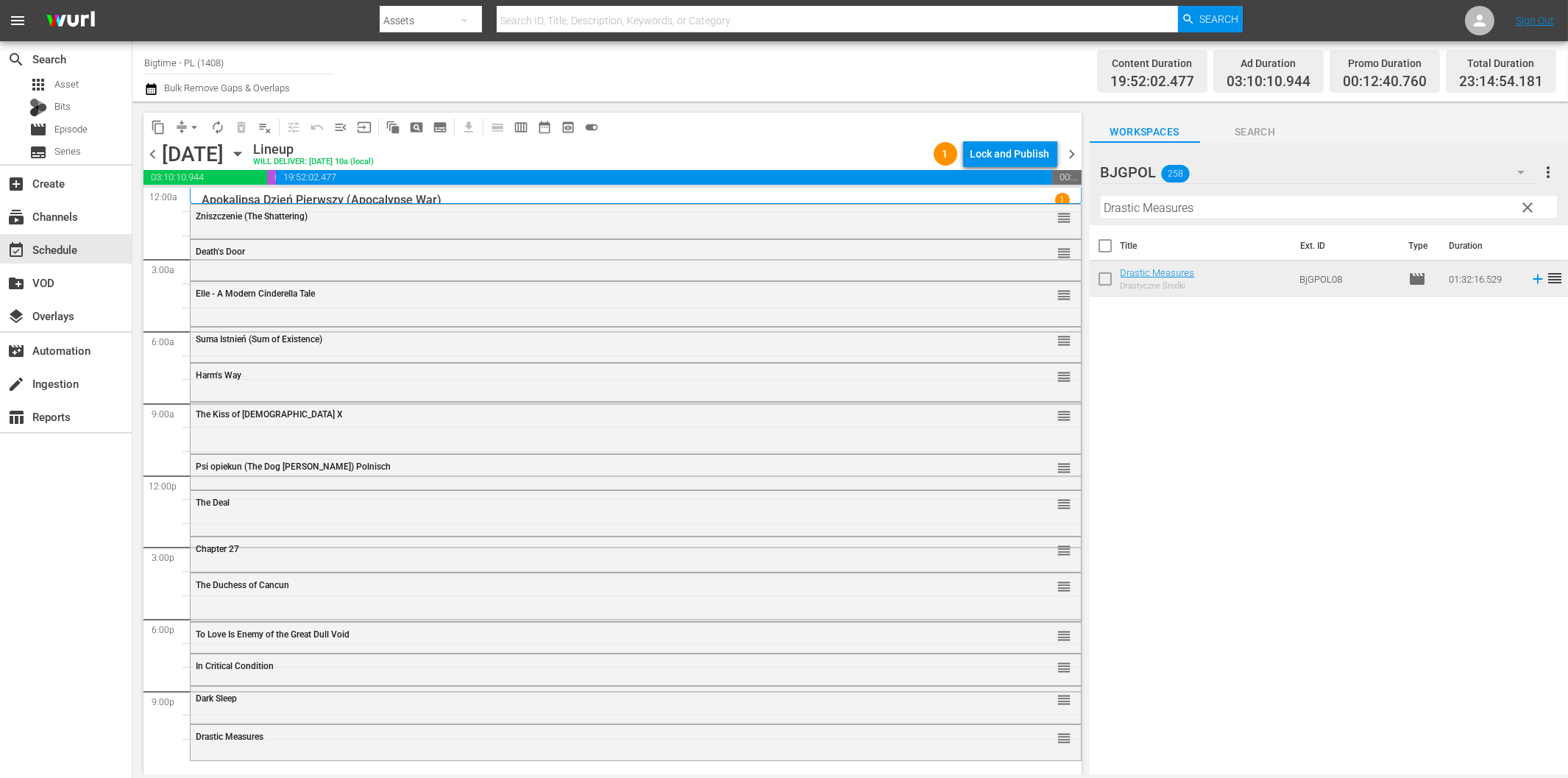
click at [1124, 209] on input "Drastic Measures" at bounding box center [1329, 208] width 456 height 24
paste input "utch Kill"
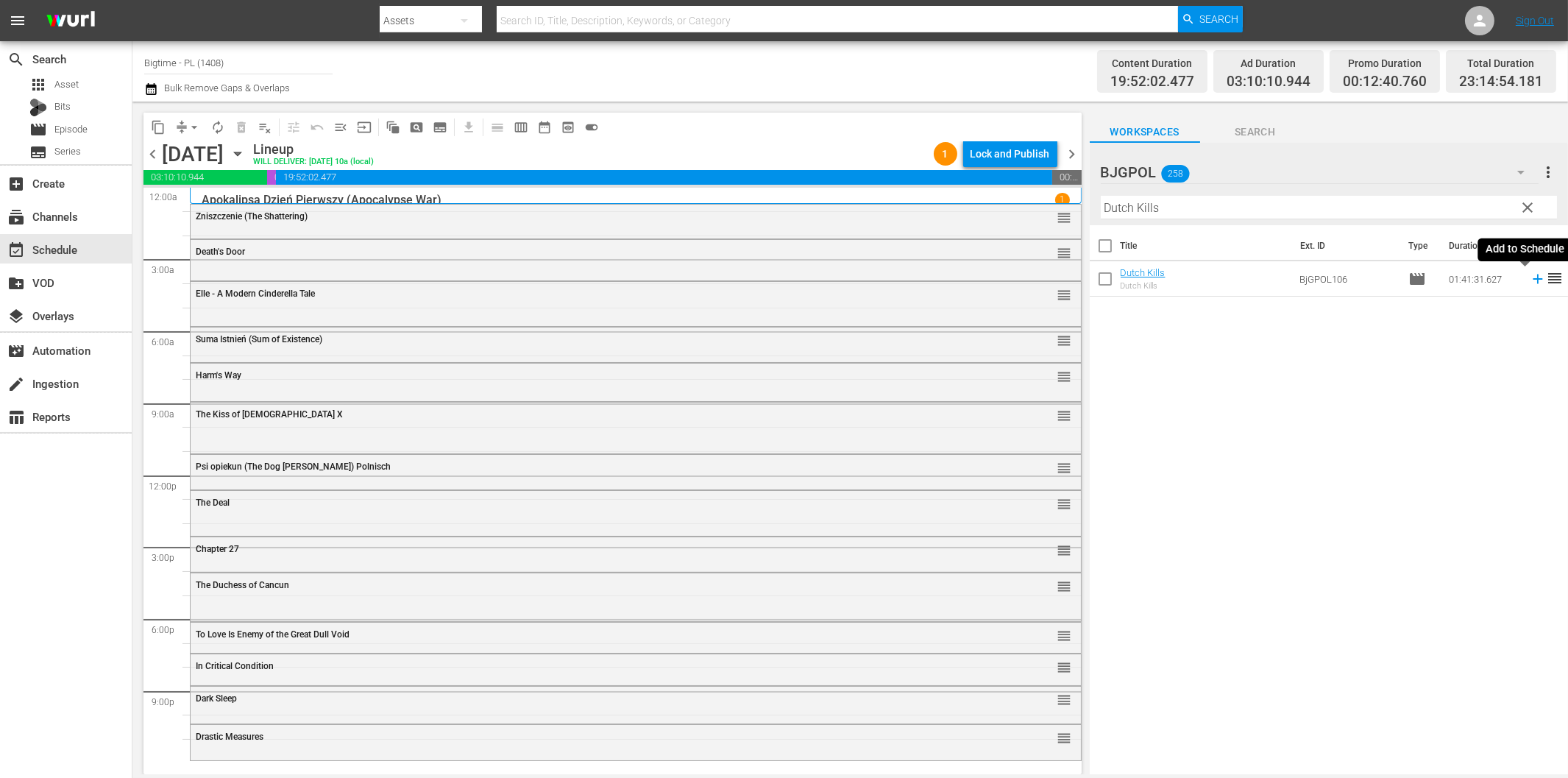
click at [1530, 277] on icon at bounding box center [1538, 279] width 17 height 17
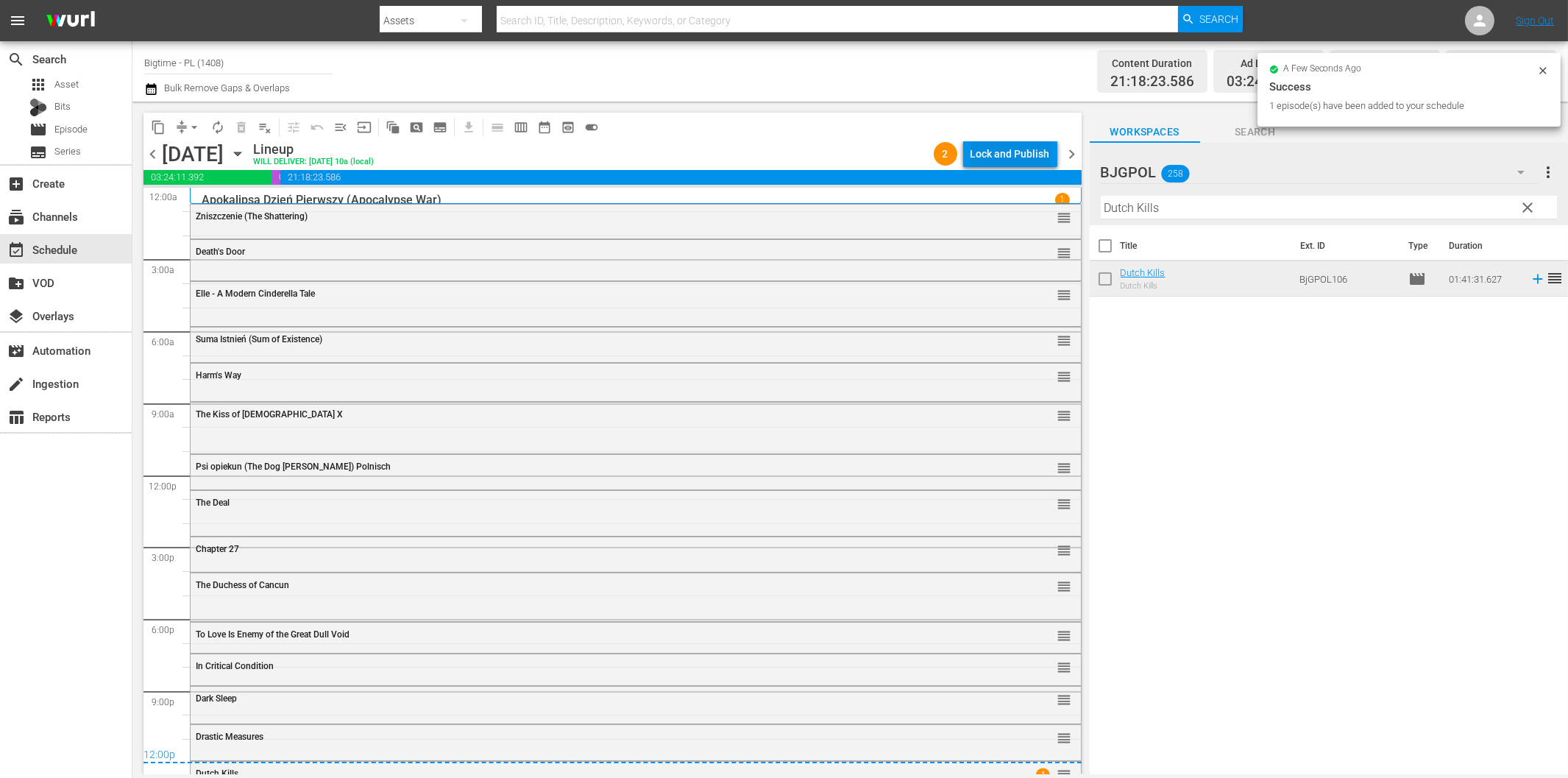
click at [1001, 157] on div "Lock and Publish" at bounding box center [1010, 154] width 80 height 27
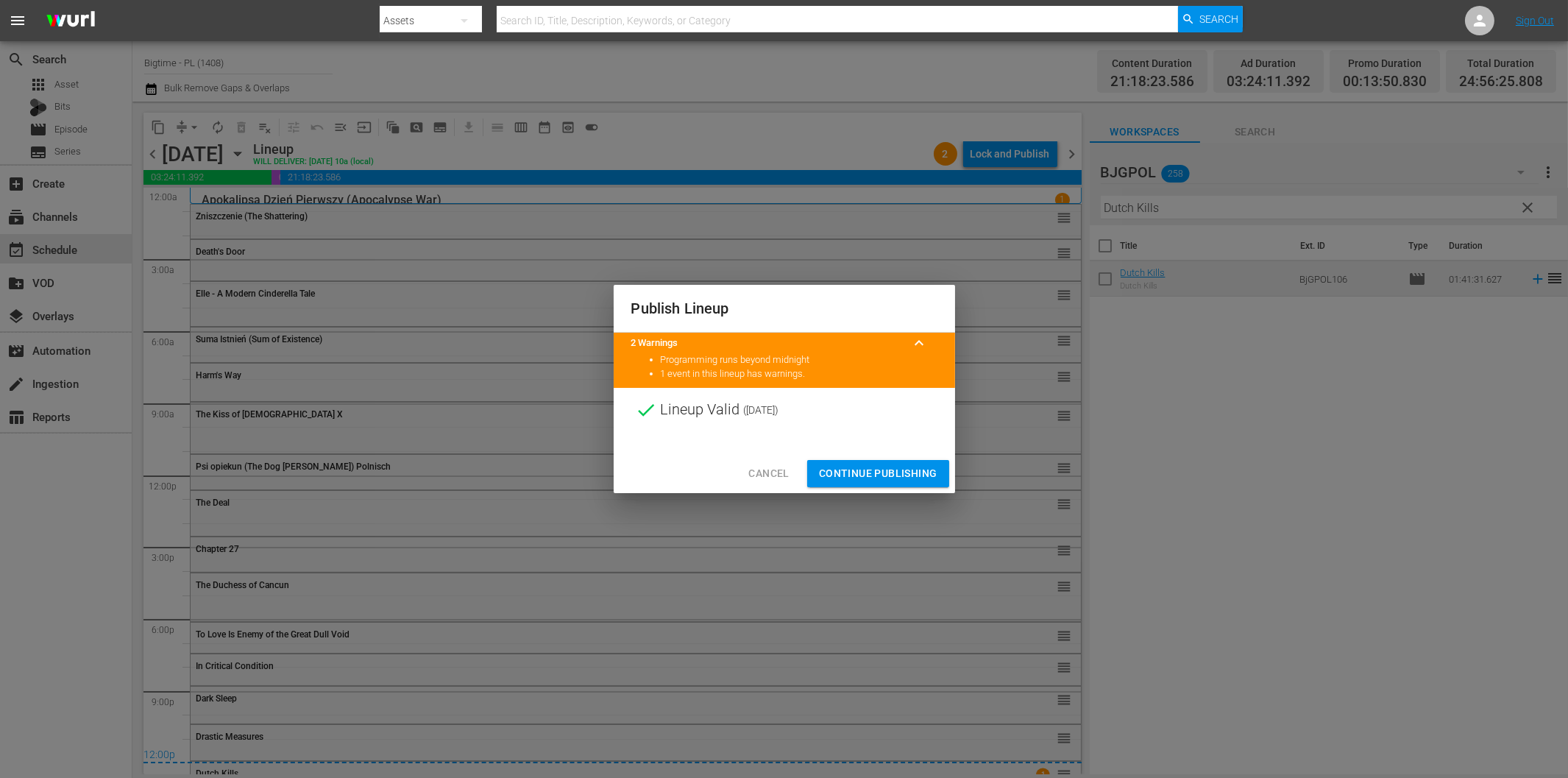
click at [889, 473] on span "Continue Publishing" at bounding box center [878, 473] width 118 height 18
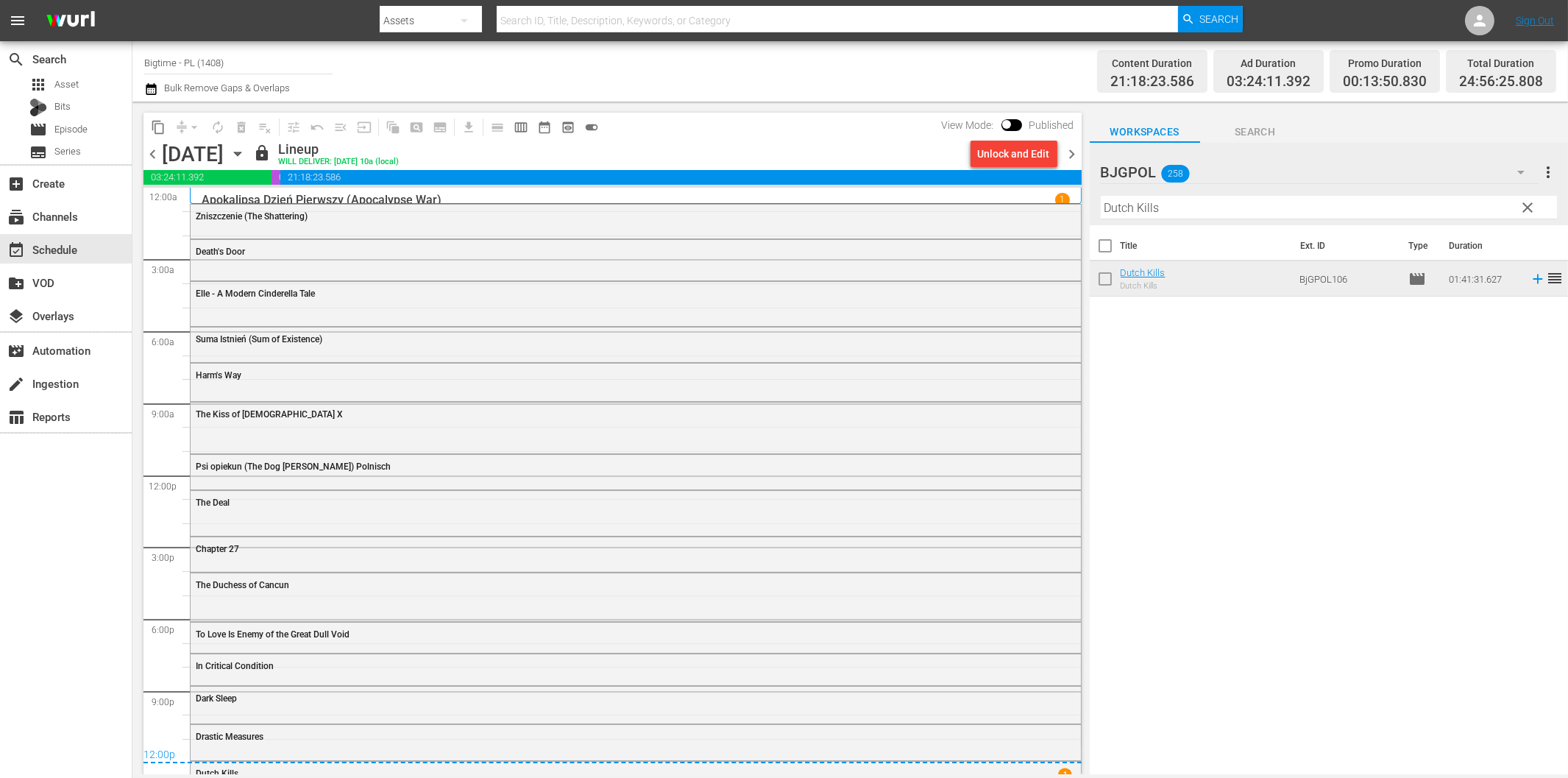
click at [1074, 151] on span "chevron_right" at bounding box center [1072, 154] width 18 height 18
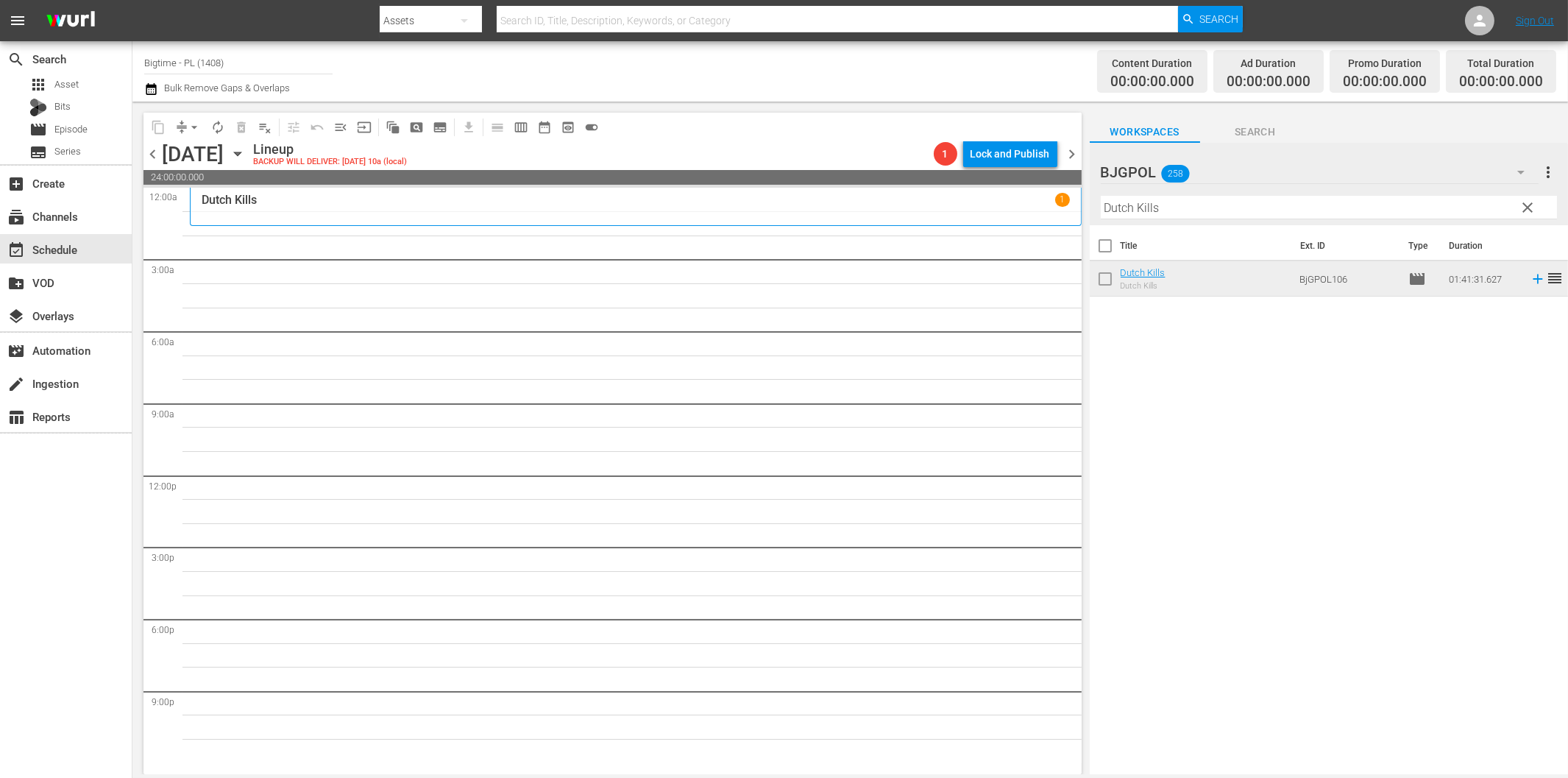
click at [1187, 197] on input "Dutch Kills" at bounding box center [1329, 208] width 456 height 24
paste input "eliriou"
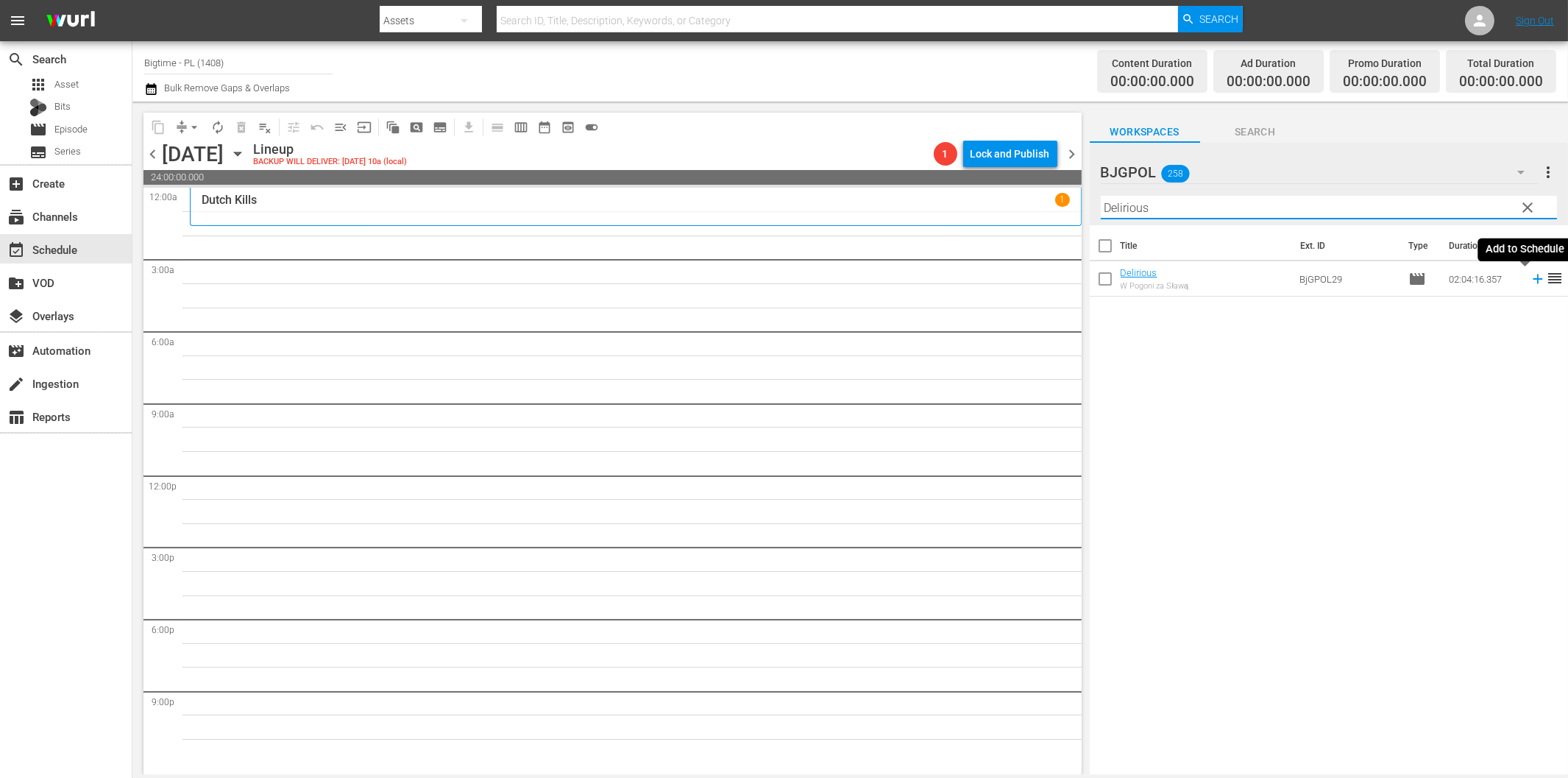
drag, startPoint x: 1523, startPoint y: 279, endPoint x: 1269, endPoint y: 307, distance: 255.5
click at [1532, 279] on icon at bounding box center [1537, 279] width 9 height 9
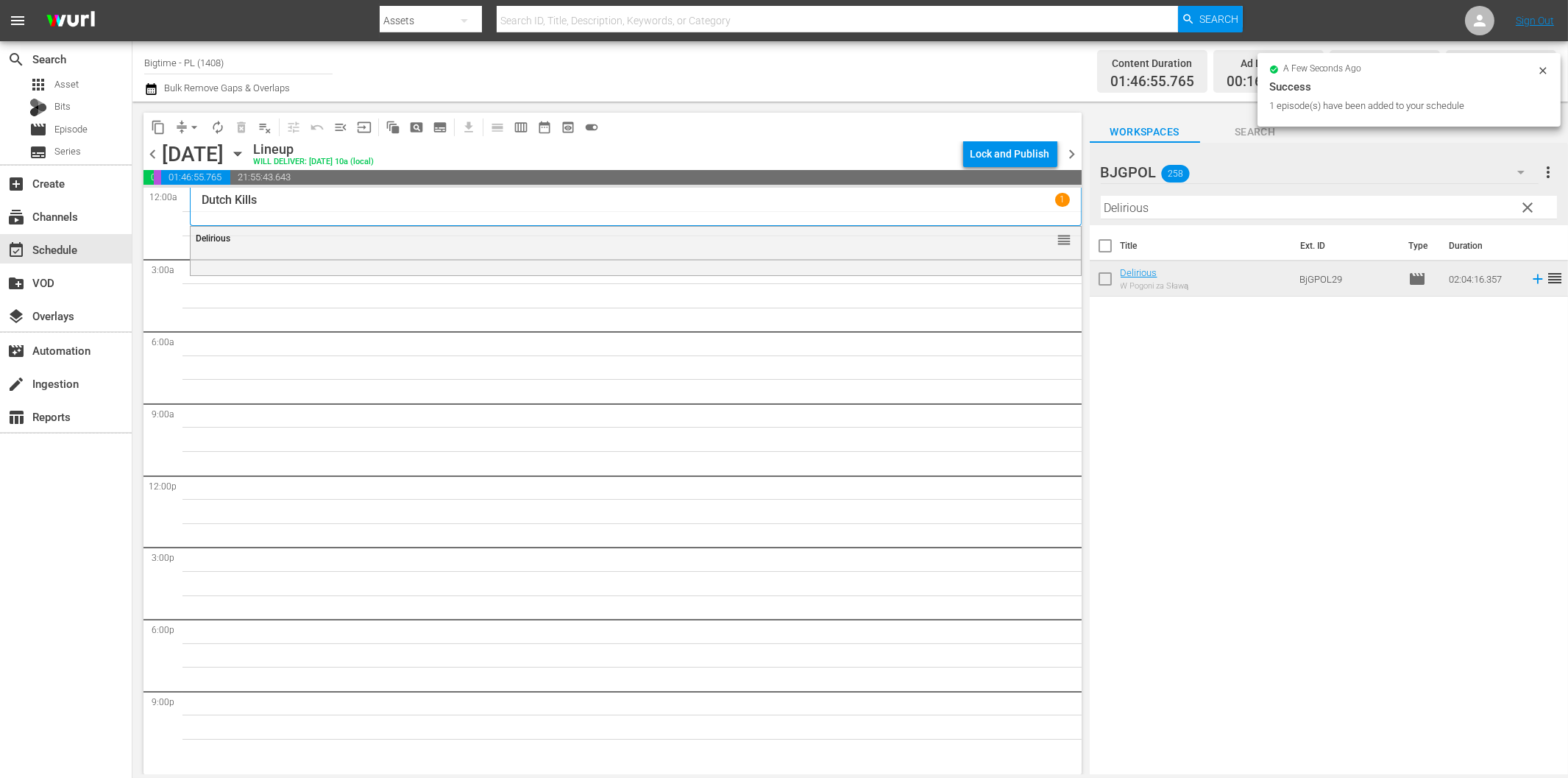
click at [1303, 207] on input "Delirious" at bounding box center [1329, 208] width 456 height 24
paste input "Final Move"
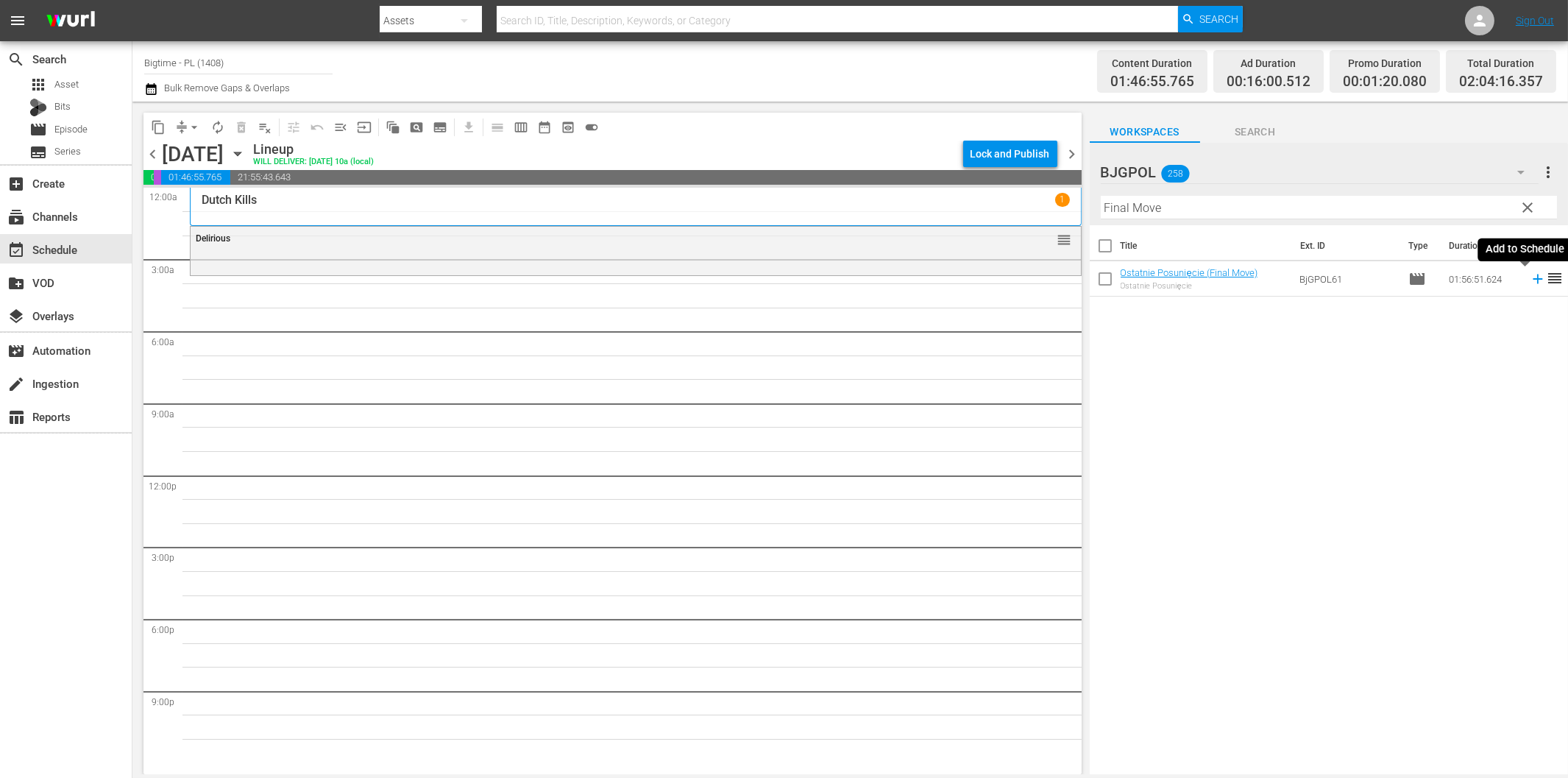
click at [1530, 281] on icon at bounding box center [1538, 279] width 17 height 17
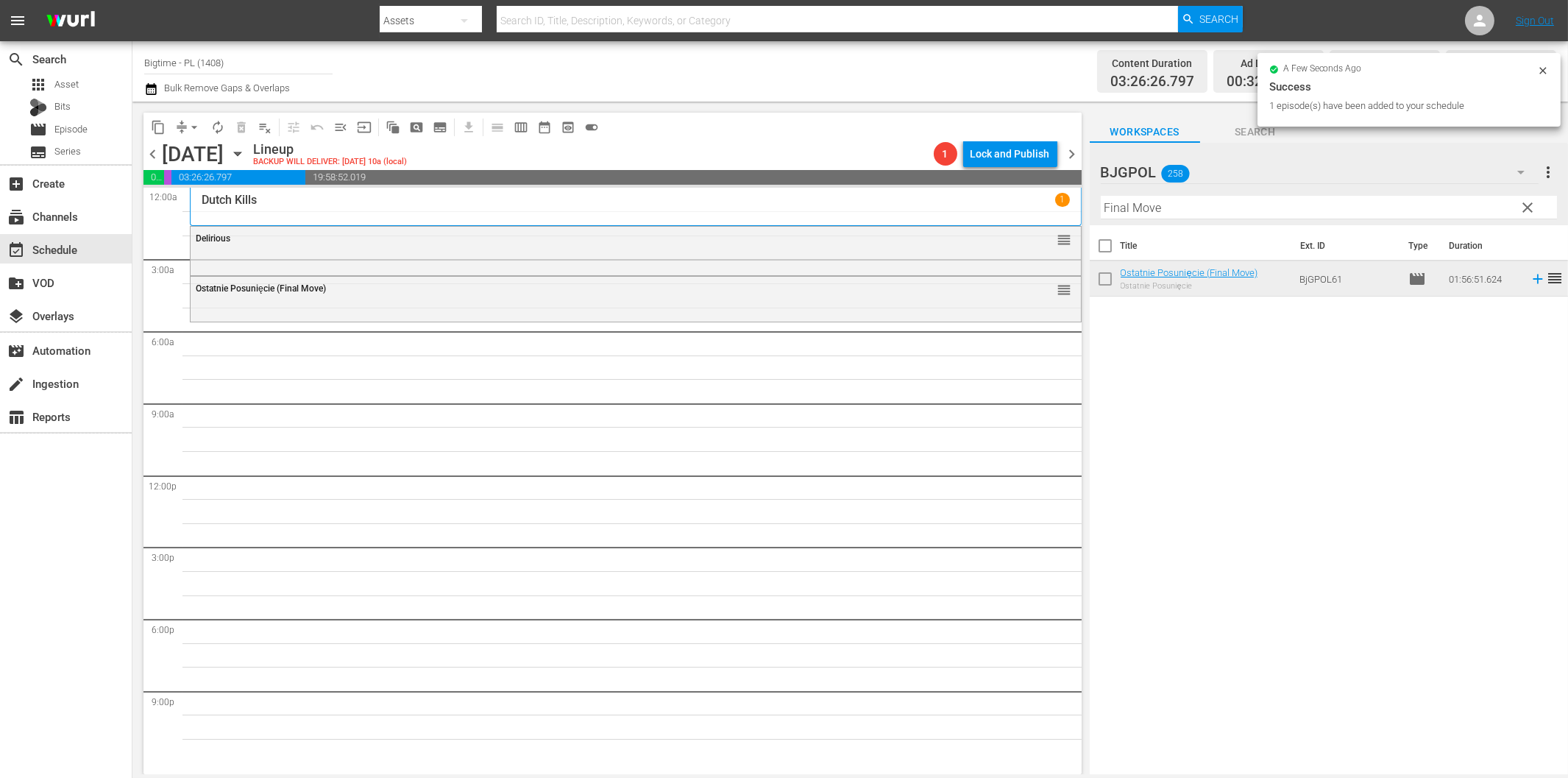
drag, startPoint x: 1161, startPoint y: 212, endPoint x: 1168, endPoint y: 216, distance: 8.1
click at [1162, 211] on input "Final Move" at bounding box center [1329, 208] width 456 height 24
paste input "[US_STATE] Cotton"
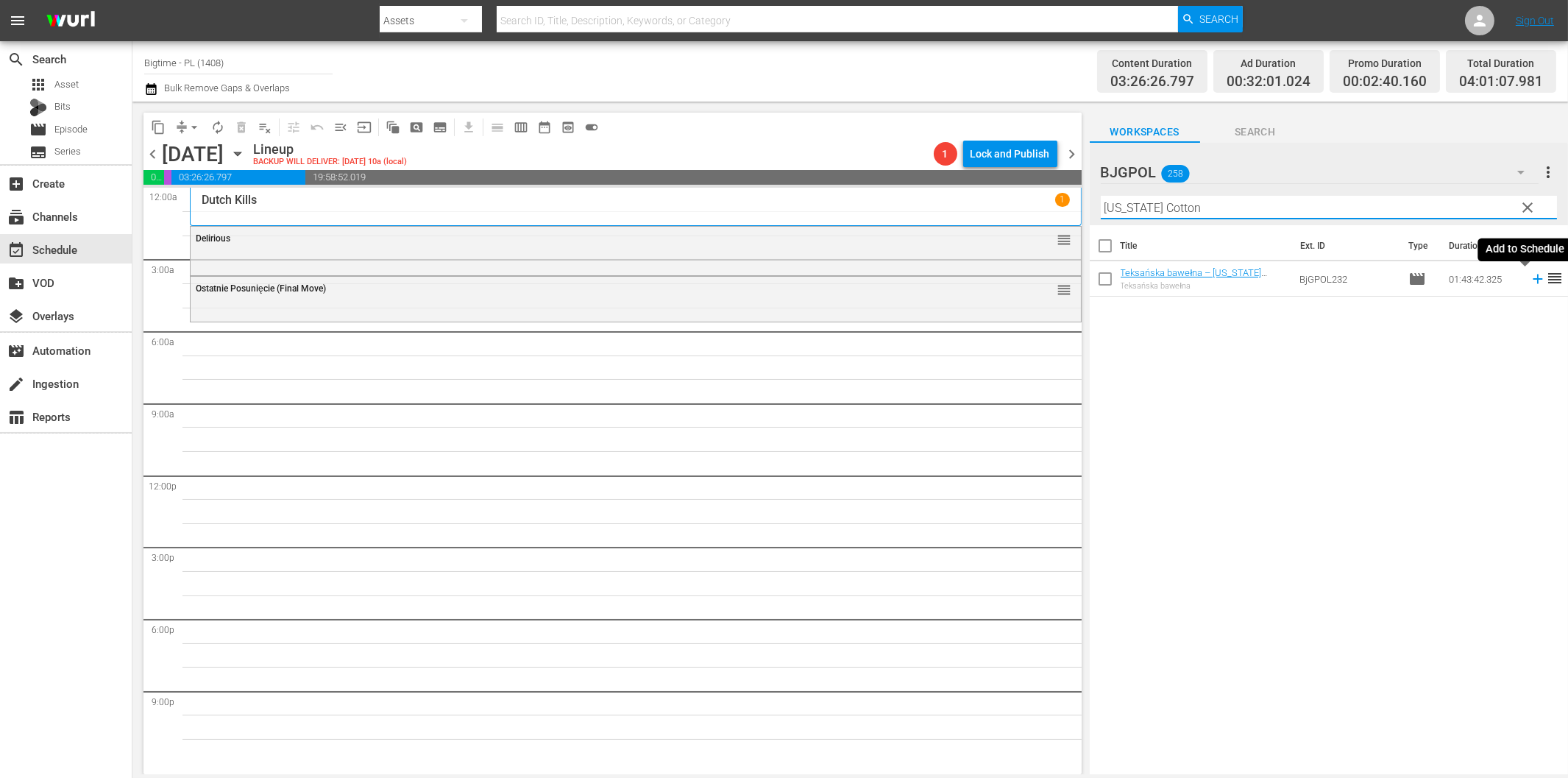
click at [1530, 276] on icon at bounding box center [1538, 279] width 17 height 17
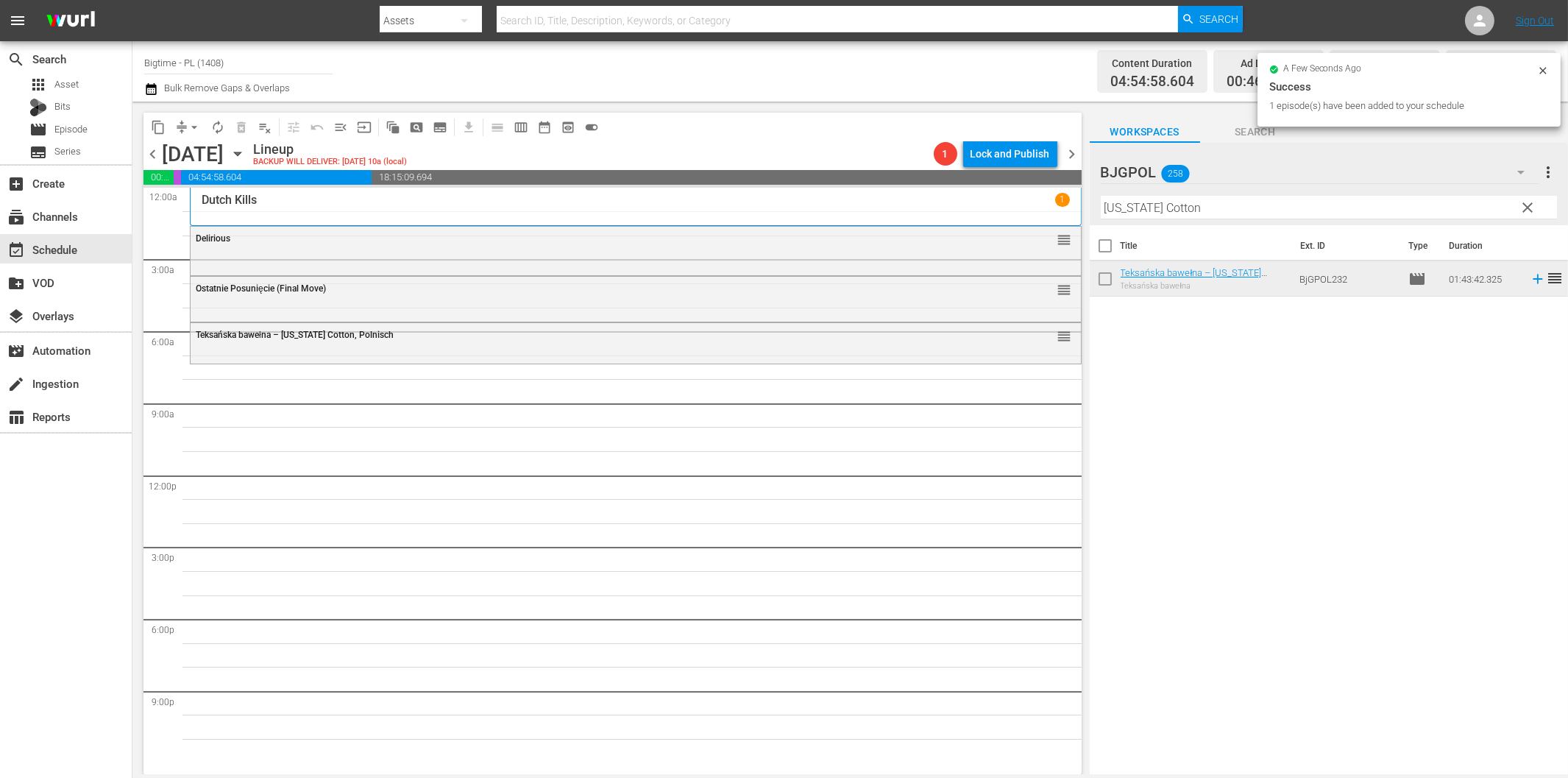
click at [1153, 210] on input "[US_STATE] Cotton" at bounding box center [1329, 208] width 456 height 24
paste input "Hope"
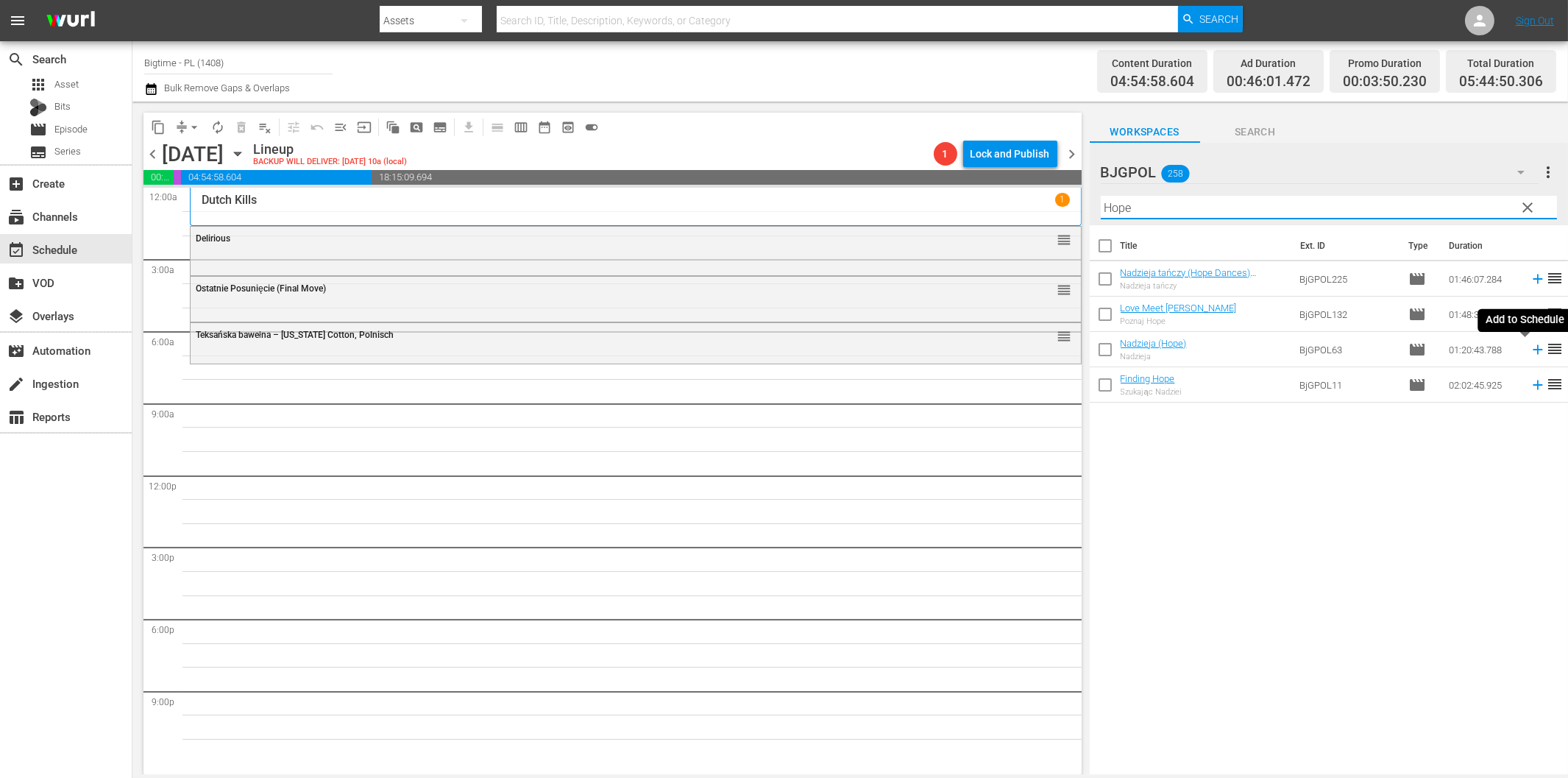
click at [1530, 348] on icon at bounding box center [1538, 350] width 17 height 17
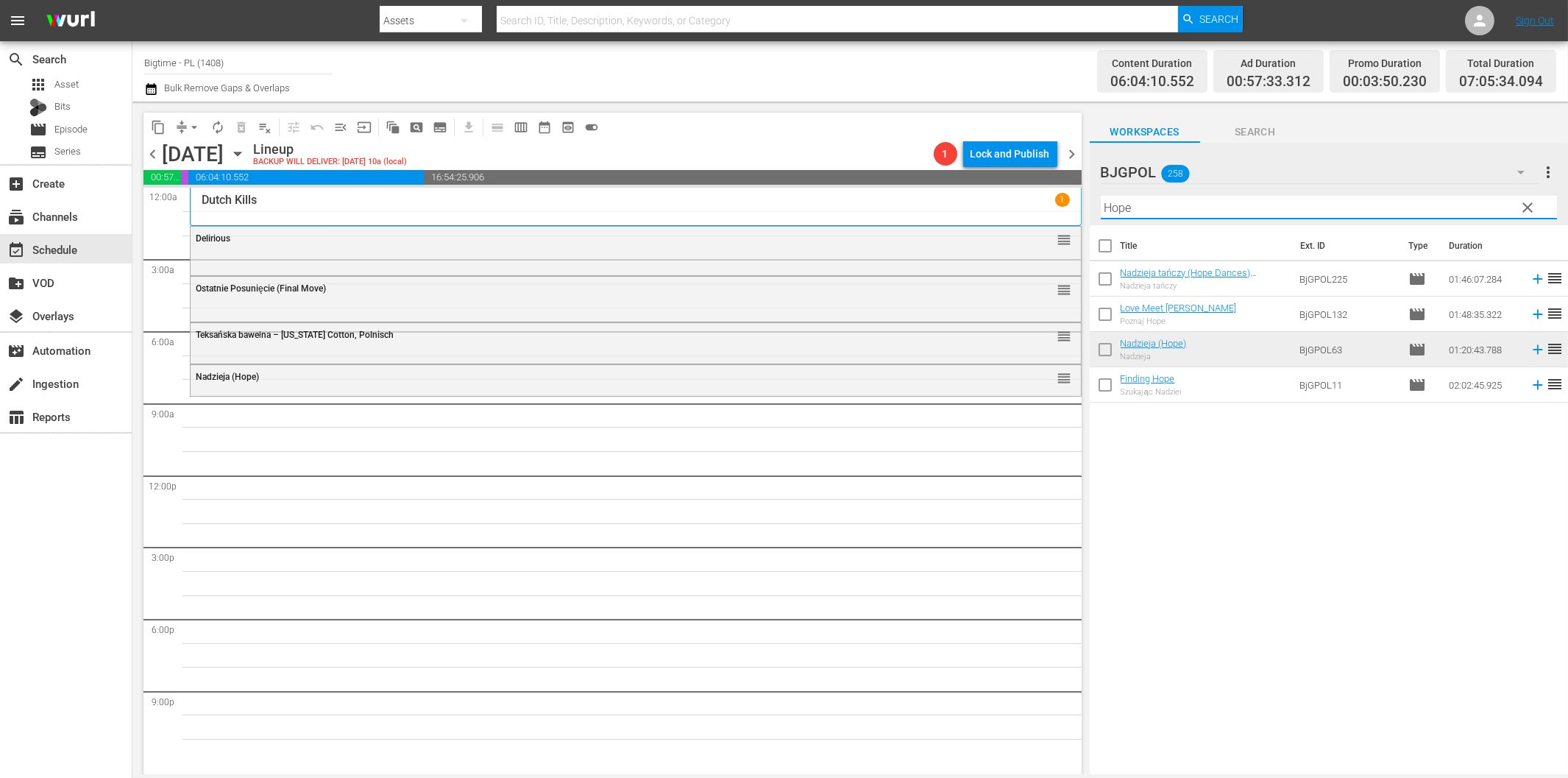
click at [1235, 211] on input "Hope" at bounding box center [1329, 208] width 456 height 24
paste input "Show Yourself"
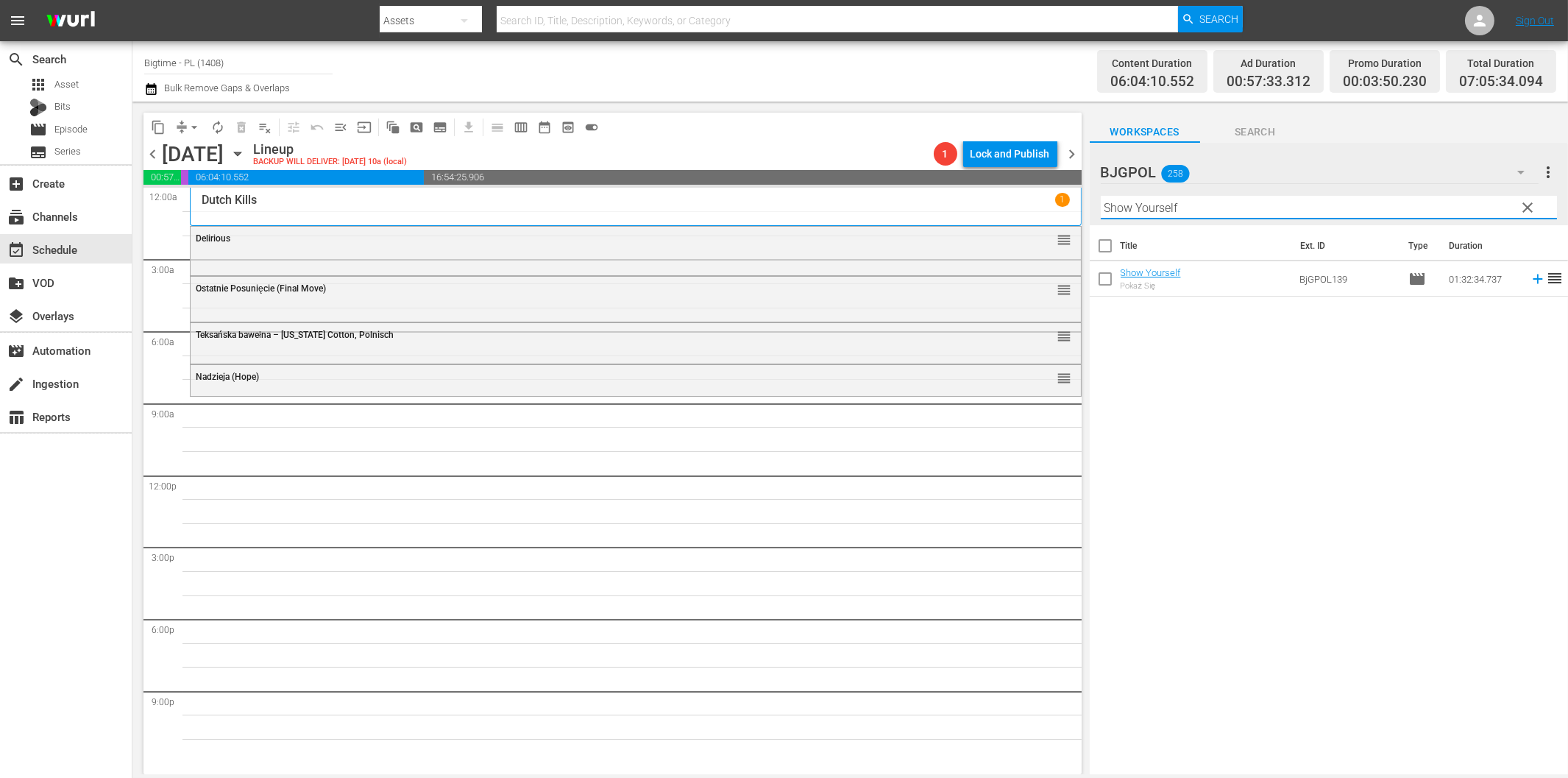
drag, startPoint x: 1527, startPoint y: 280, endPoint x: 1488, endPoint y: 291, distance: 40.5
click at [1530, 280] on icon at bounding box center [1538, 279] width 17 height 17
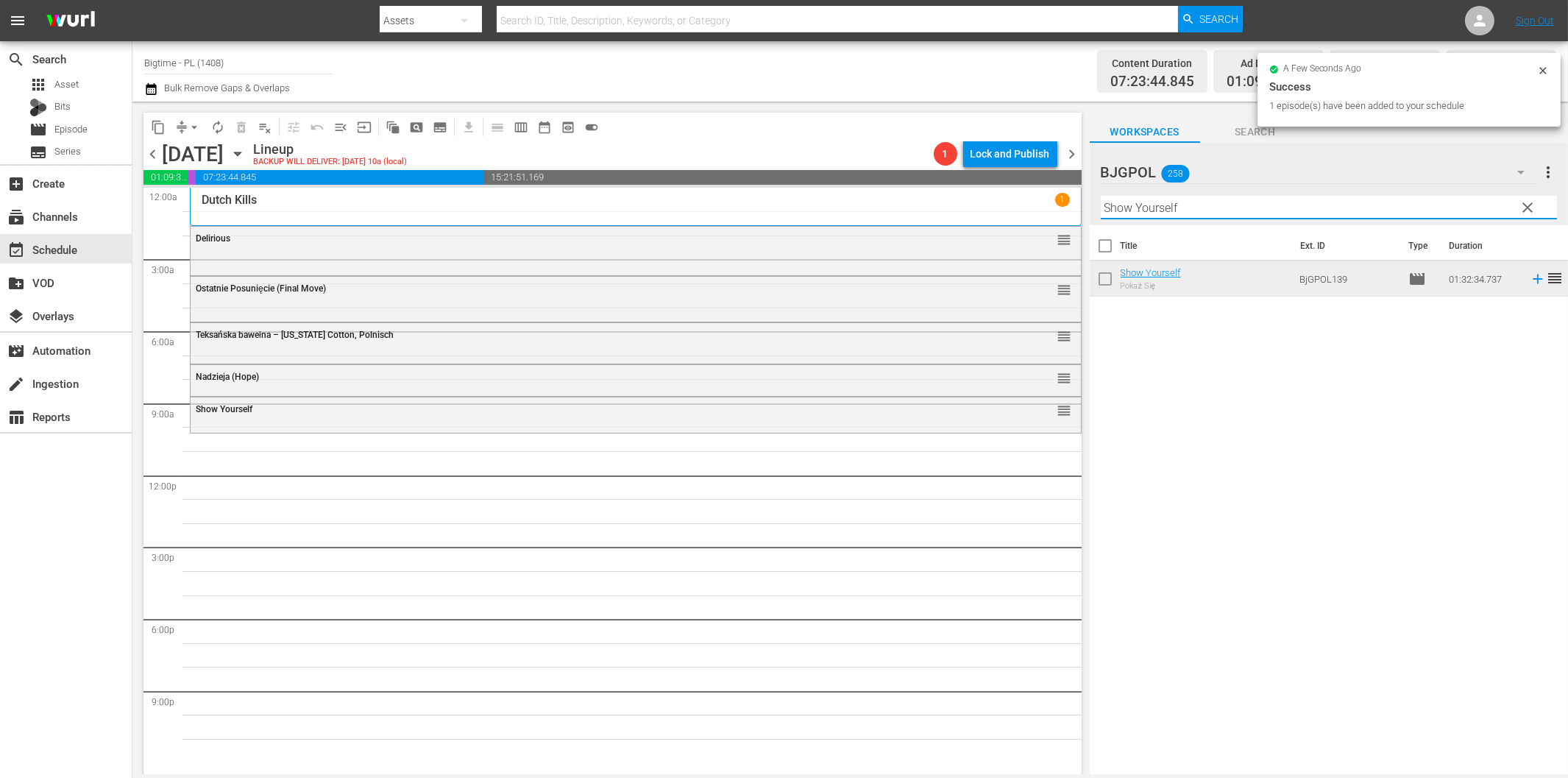
click at [1324, 200] on input "Show Yourself" at bounding box center [1329, 208] width 456 height 24
paste input "Wedding Swingers"
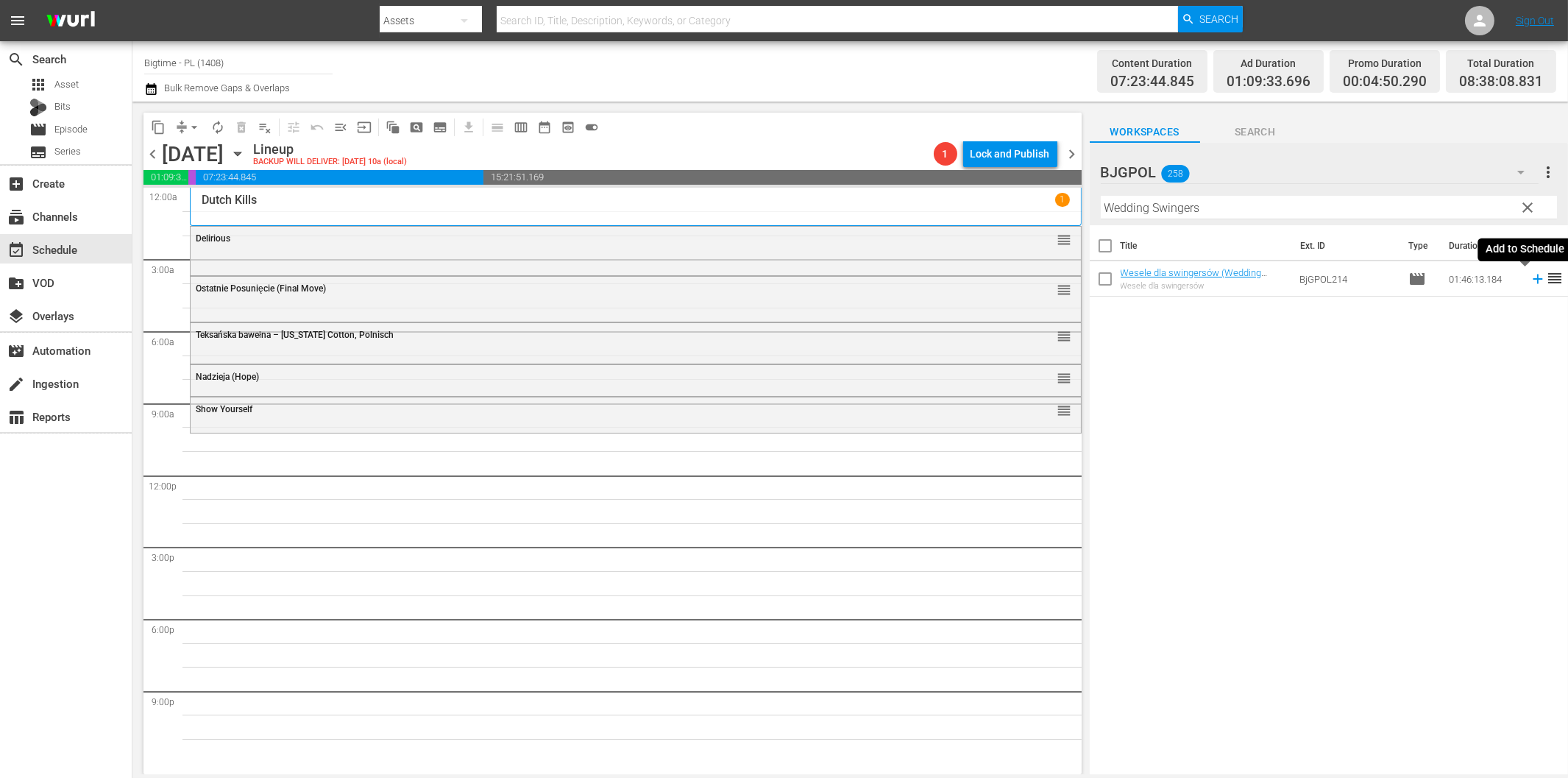
click at [1530, 278] on icon at bounding box center [1538, 279] width 17 height 17
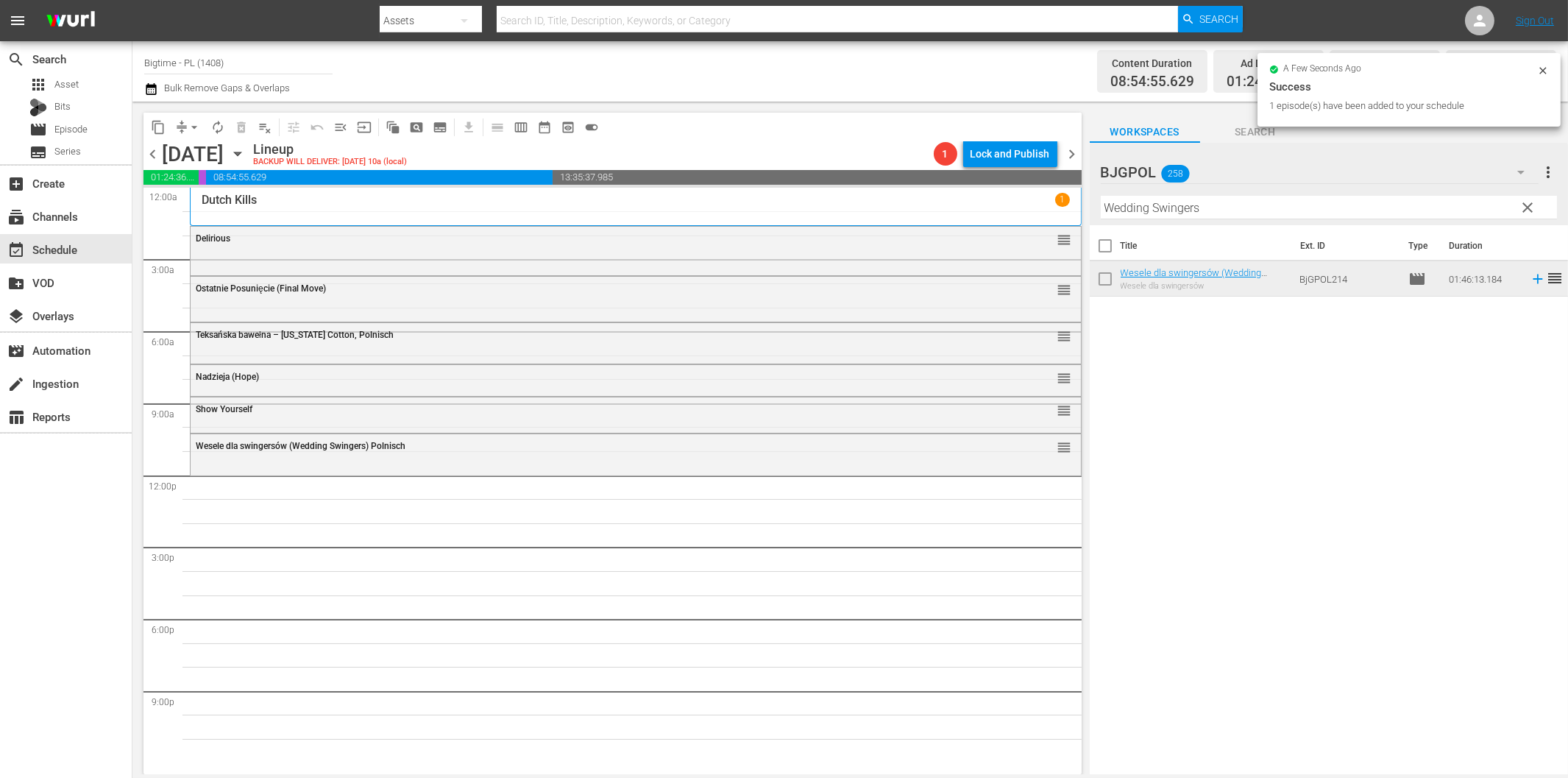
click at [1188, 210] on input "Wedding Swingers" at bounding box center [1329, 208] width 456 height 24
paste input "Małe piwo (Pardon Us) Colorized"
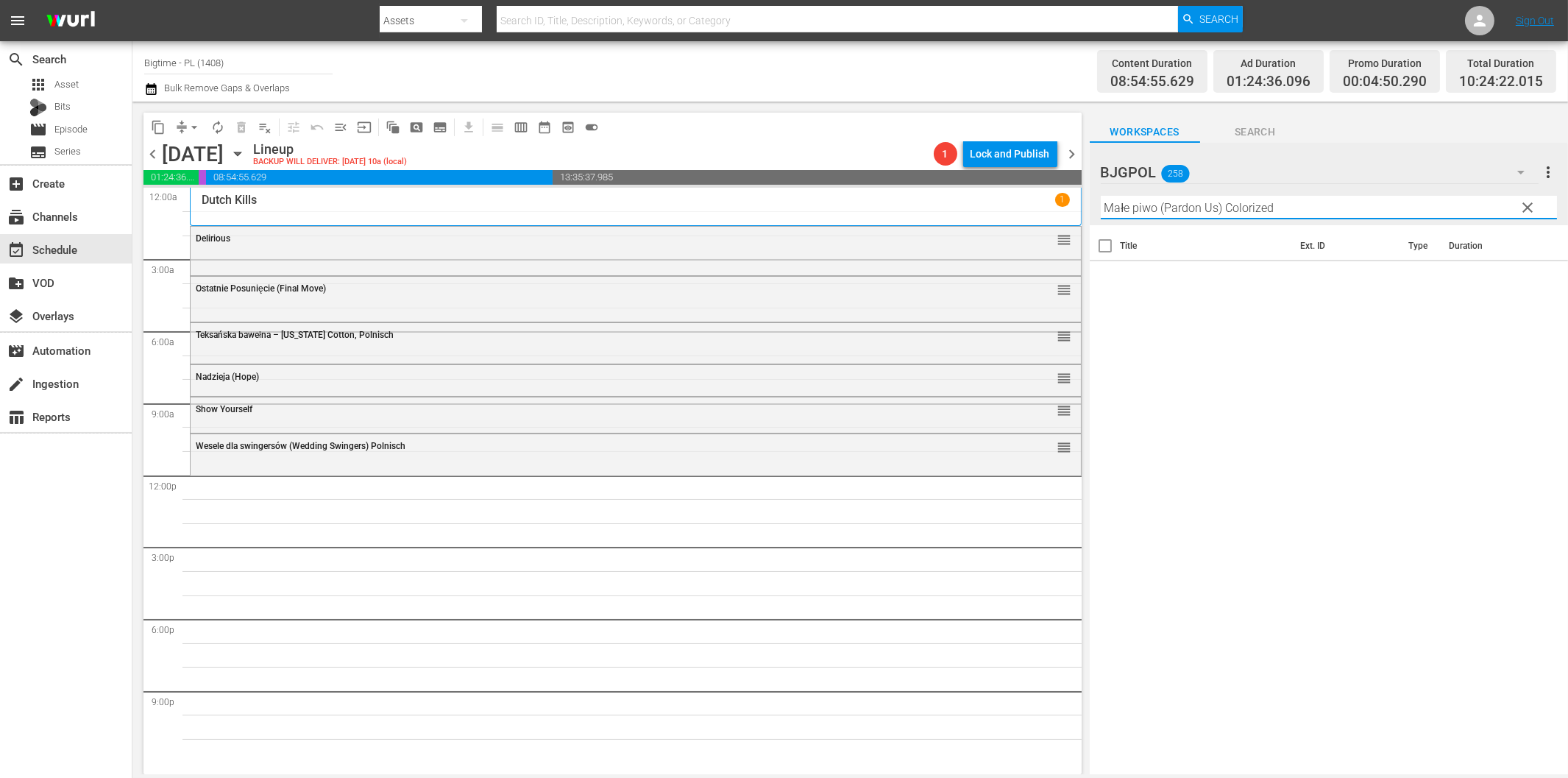
drag, startPoint x: 1157, startPoint y: 204, endPoint x: 1371, endPoint y: 229, distance: 215.5
click at [1371, 223] on div "Filter by Title Małe piwo (Pardon Us) Colorized" at bounding box center [1329, 208] width 456 height 36
click at [1532, 282] on icon at bounding box center [1537, 279] width 9 height 9
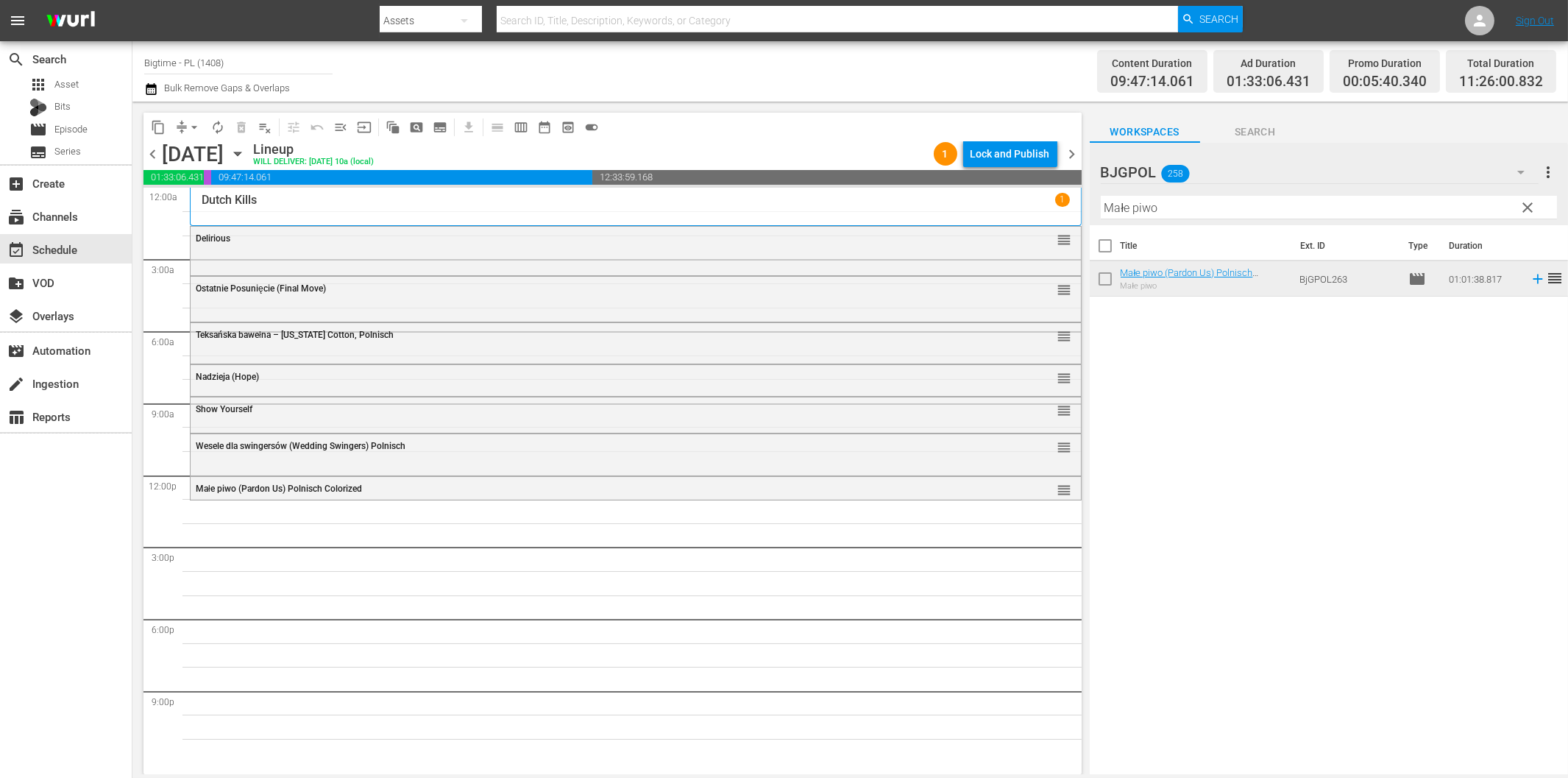
click at [1396, 199] on input "Małe piwo" at bounding box center [1329, 208] width 456 height 24
paste input "[PERSON_NAME] Before [PERSON_NAME]"
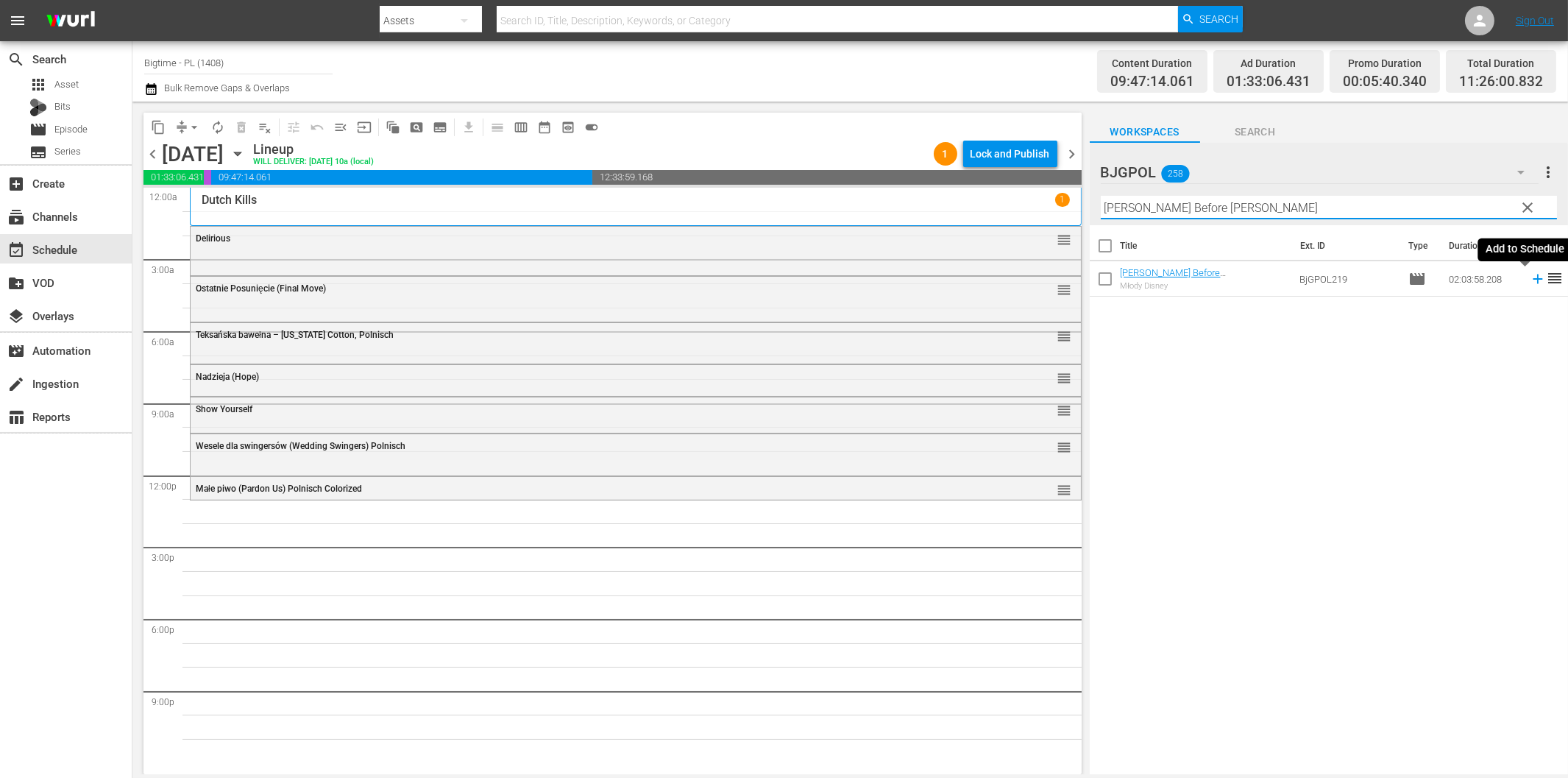
click at [1532, 278] on icon at bounding box center [1537, 279] width 9 height 9
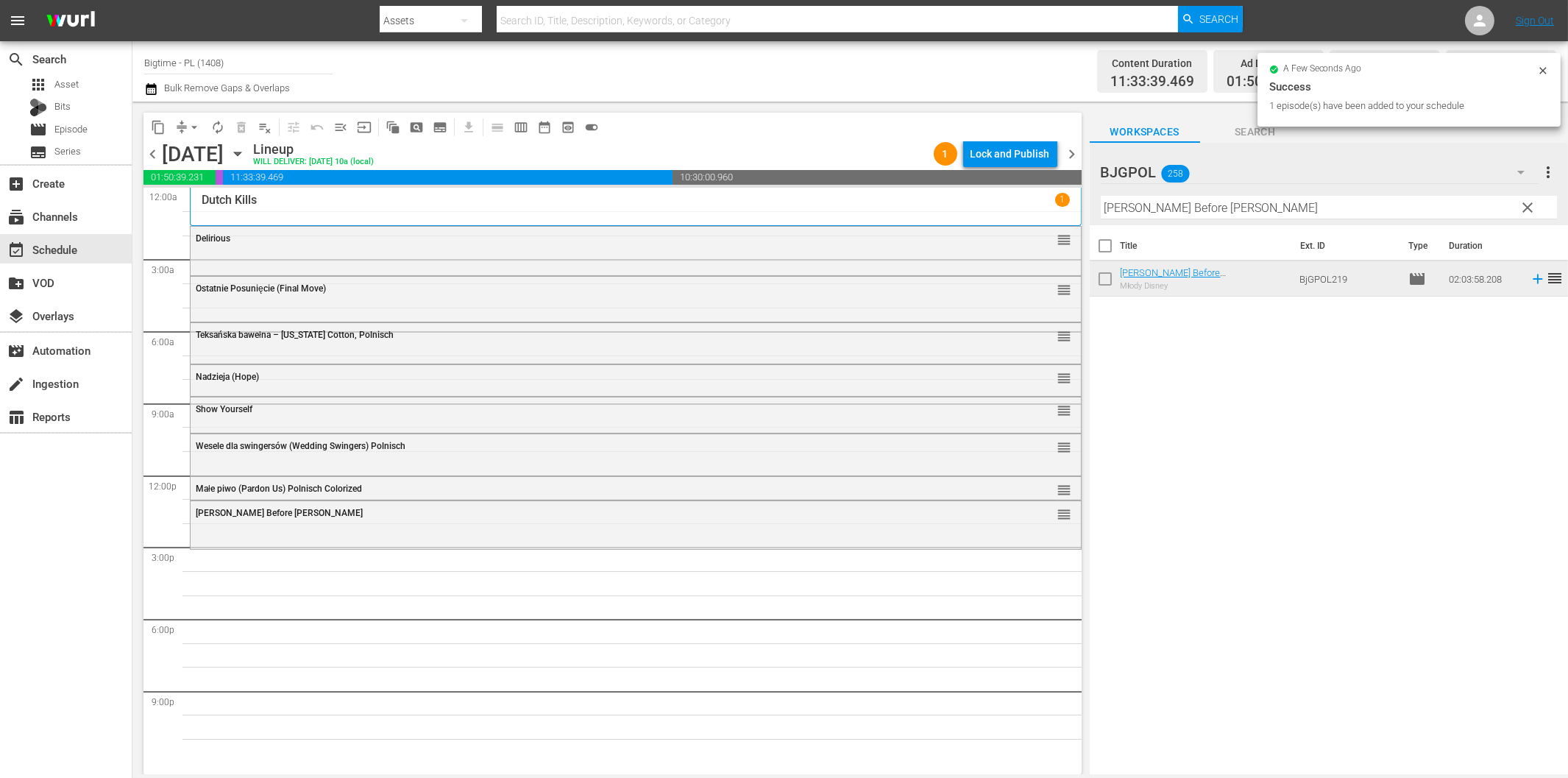
click at [1439, 200] on input "[PERSON_NAME] Before [PERSON_NAME]" at bounding box center [1329, 208] width 456 height 24
paste input "Comfort"
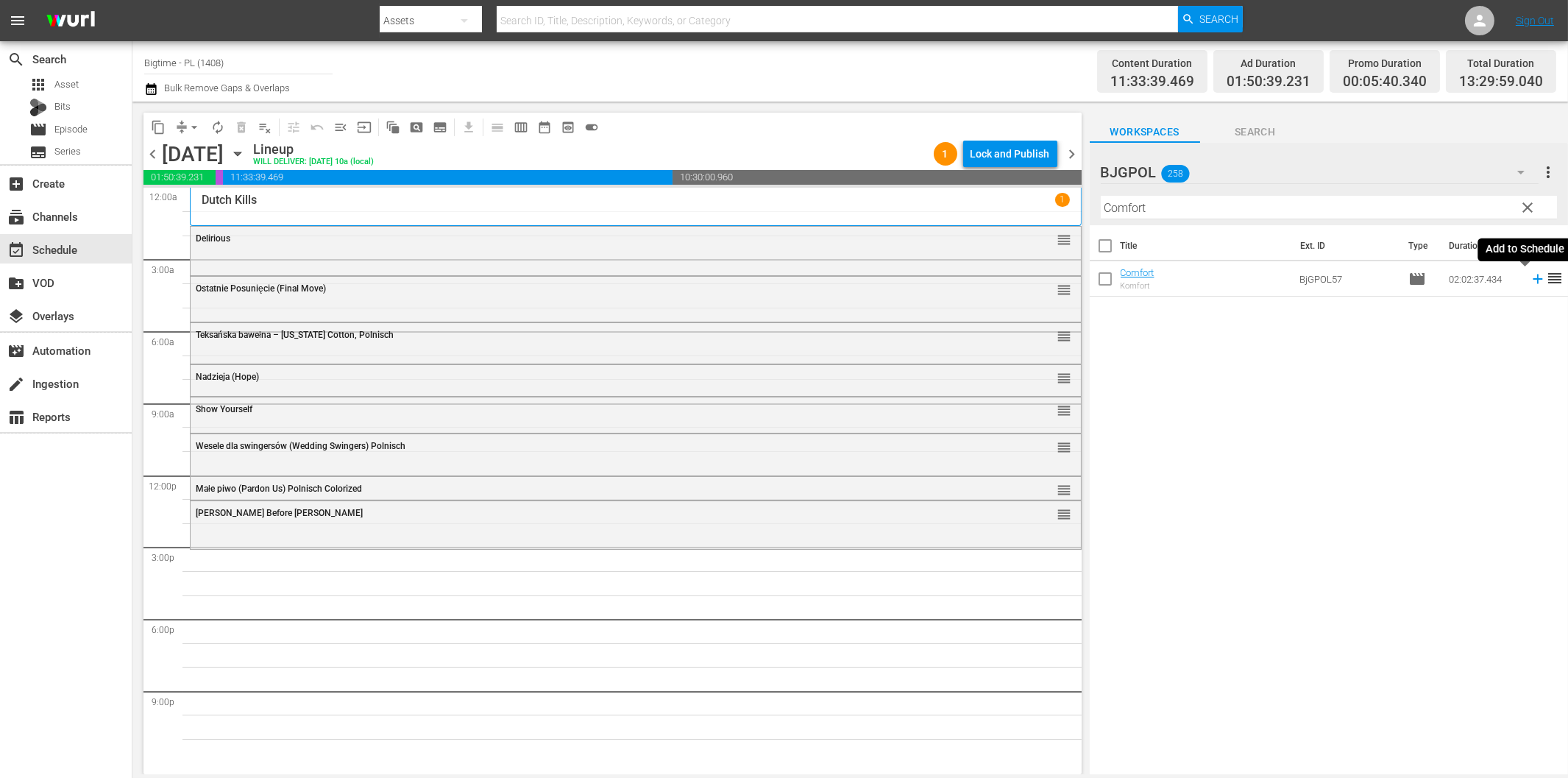
click at [1530, 280] on icon at bounding box center [1538, 279] width 17 height 17
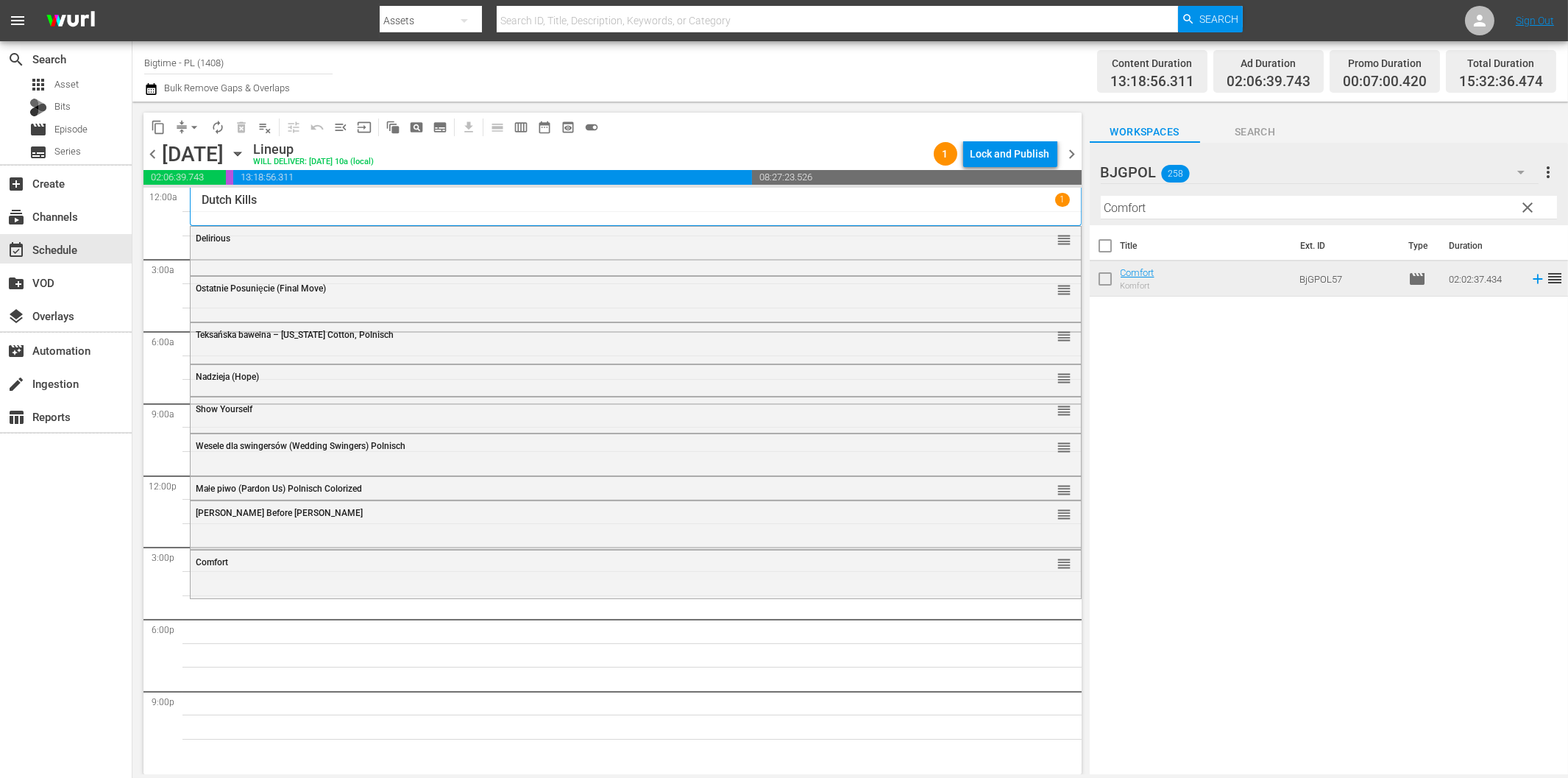
click at [1236, 209] on input "Comfort" at bounding box center [1329, 208] width 456 height 24
paste input "Harbinger"
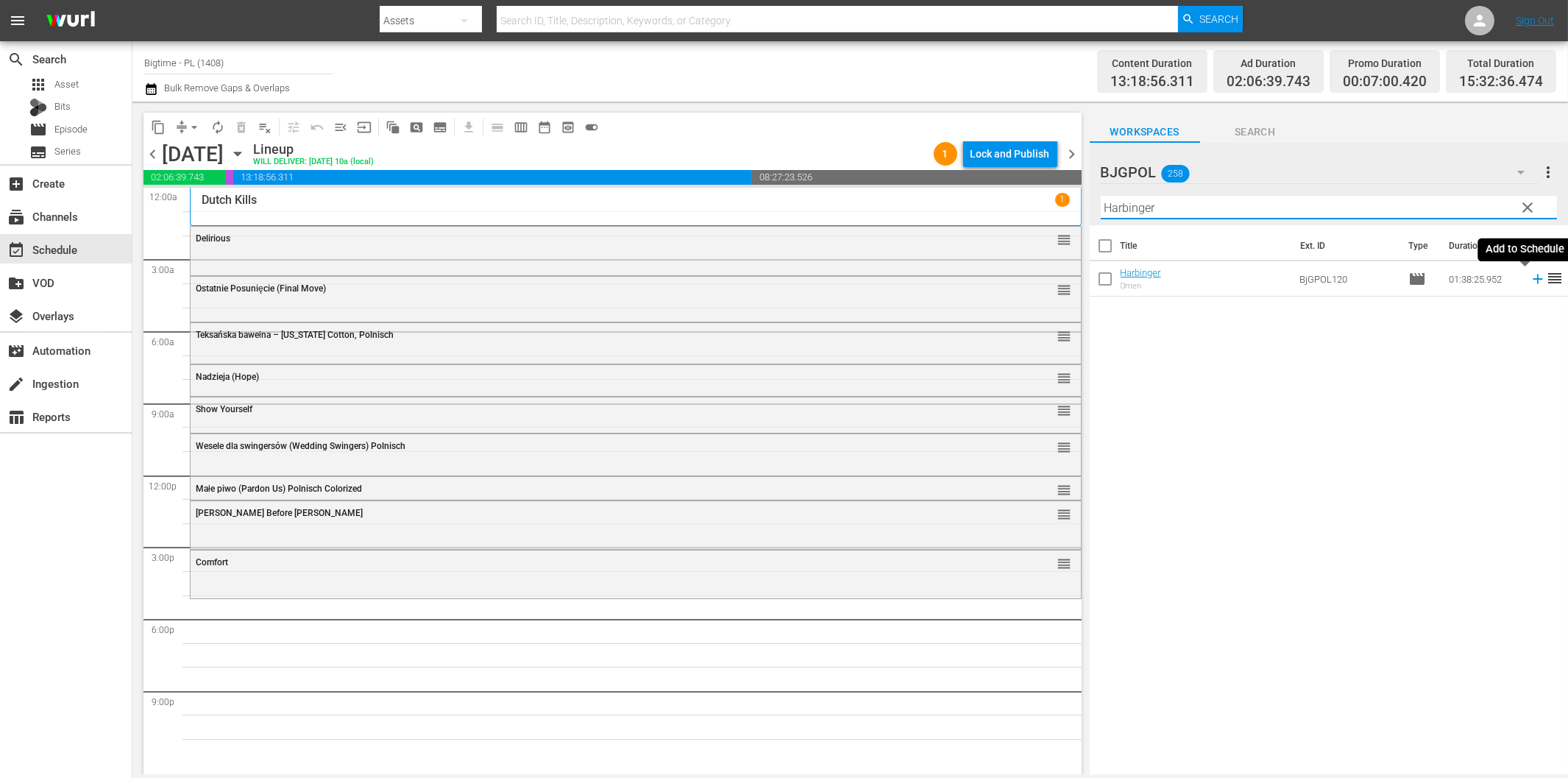
click at [1530, 278] on icon at bounding box center [1538, 279] width 17 height 17
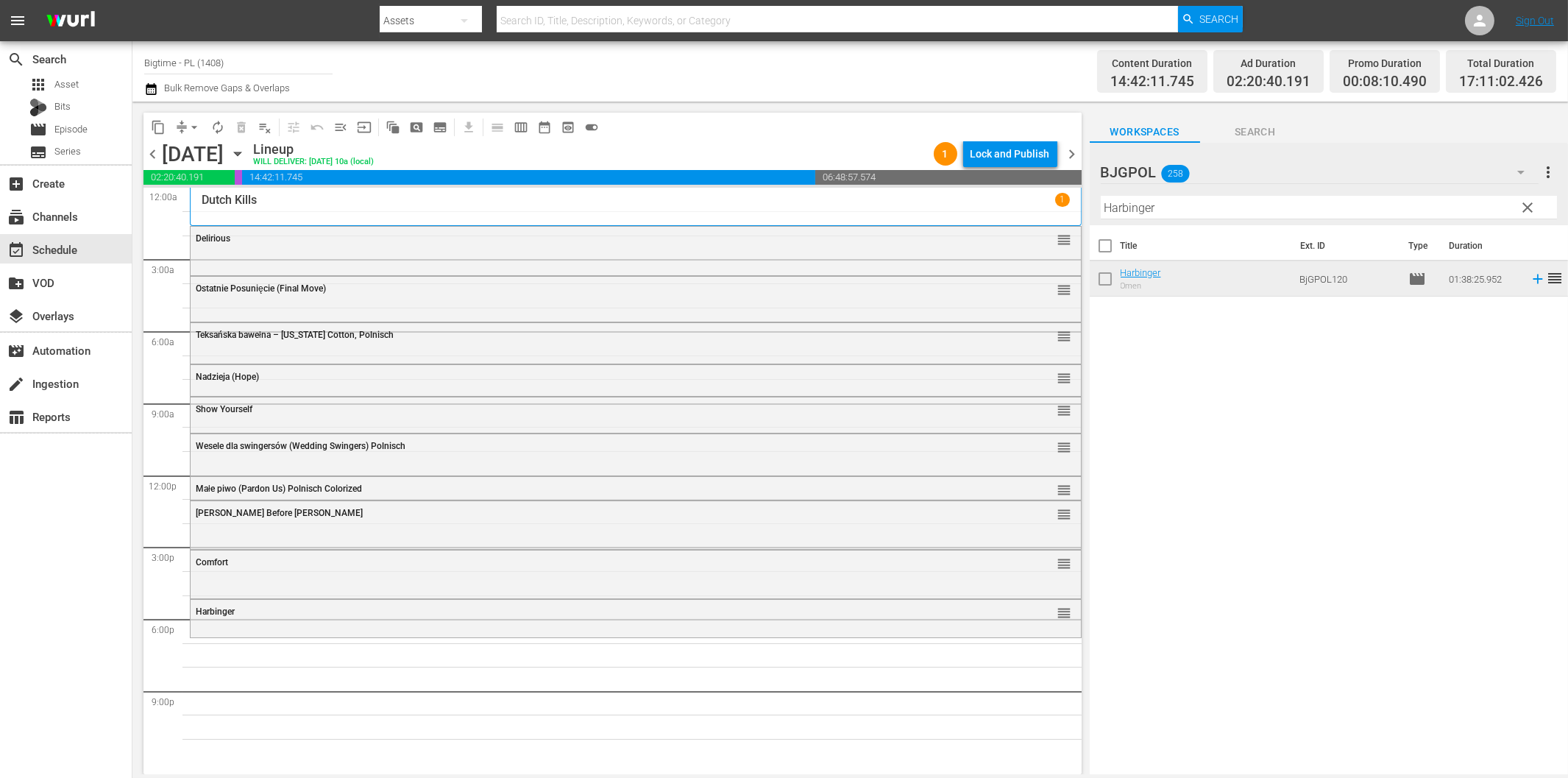
click at [1226, 210] on input "Harbinger" at bounding box center [1329, 208] width 456 height 24
paste input "Blue - The American Dream"
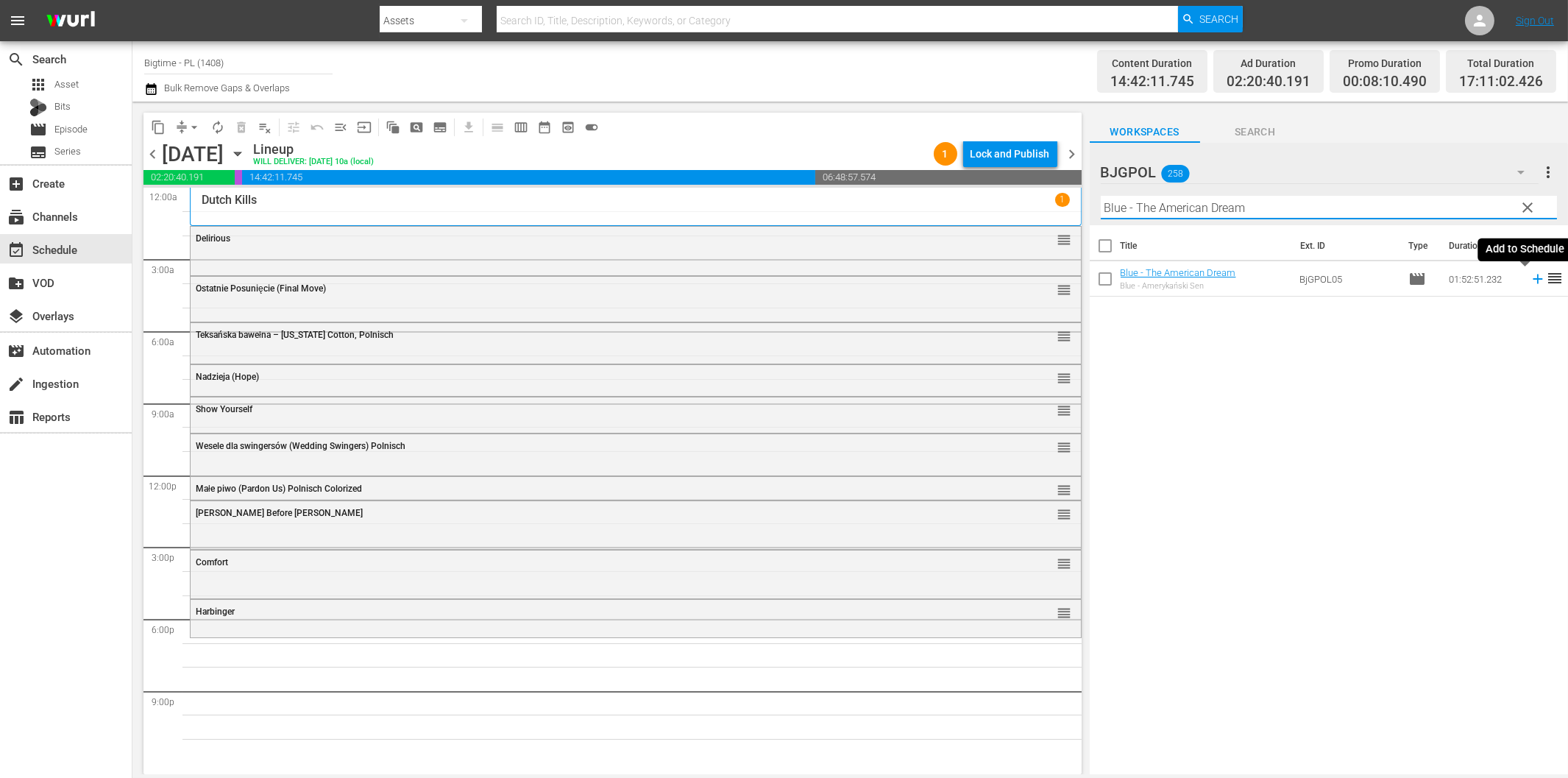
click at [1530, 282] on icon at bounding box center [1538, 279] width 17 height 17
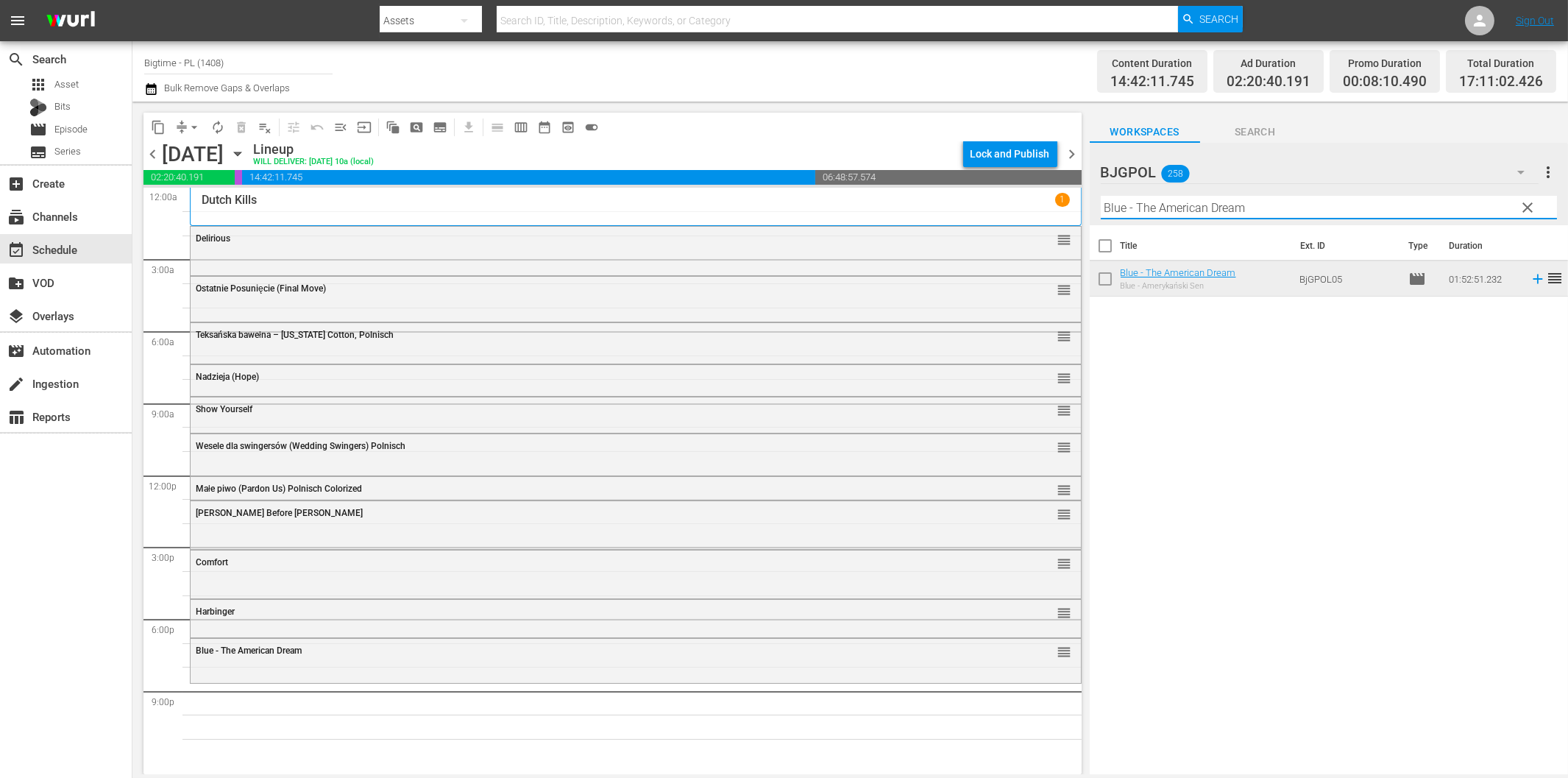
click at [1202, 208] on input "Blue - The American Dream" at bounding box center [1329, 208] width 456 height 24
paste input "Running Forever"
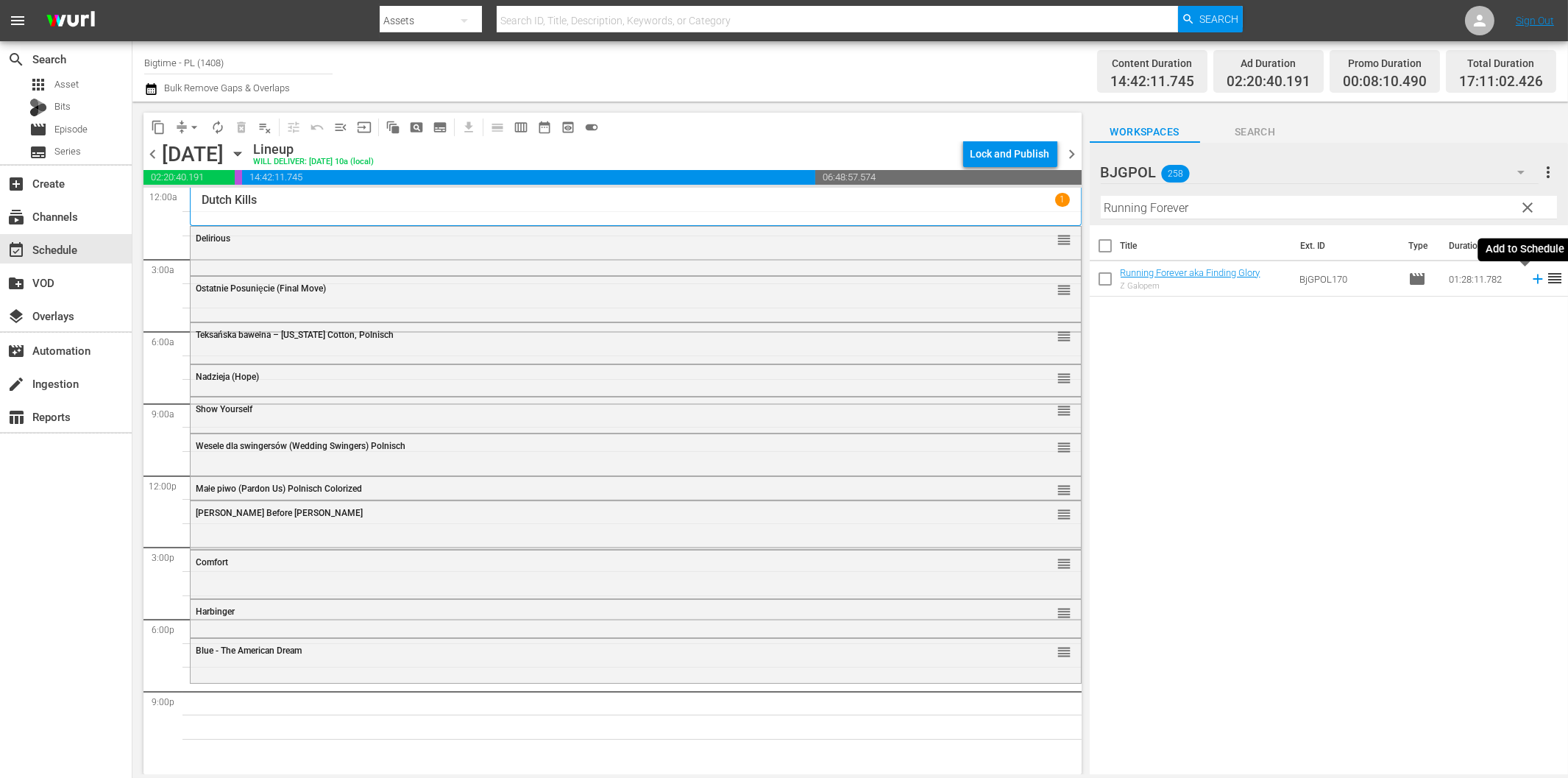
click at [1532, 278] on icon at bounding box center [1537, 279] width 9 height 9
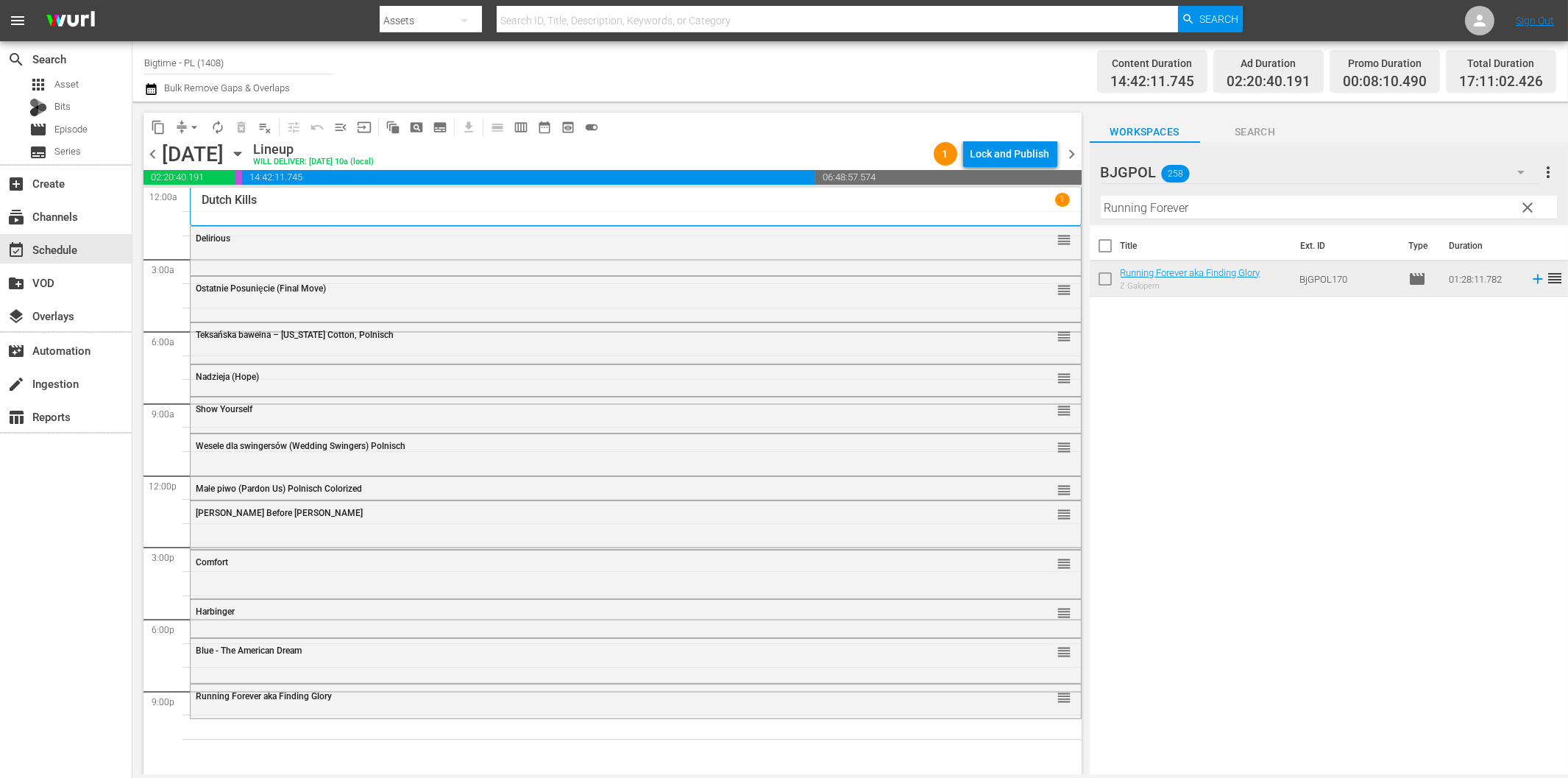
click at [1226, 204] on input "Running Forever" at bounding box center [1329, 208] width 456 height 24
paste input "Fast and Frantic"
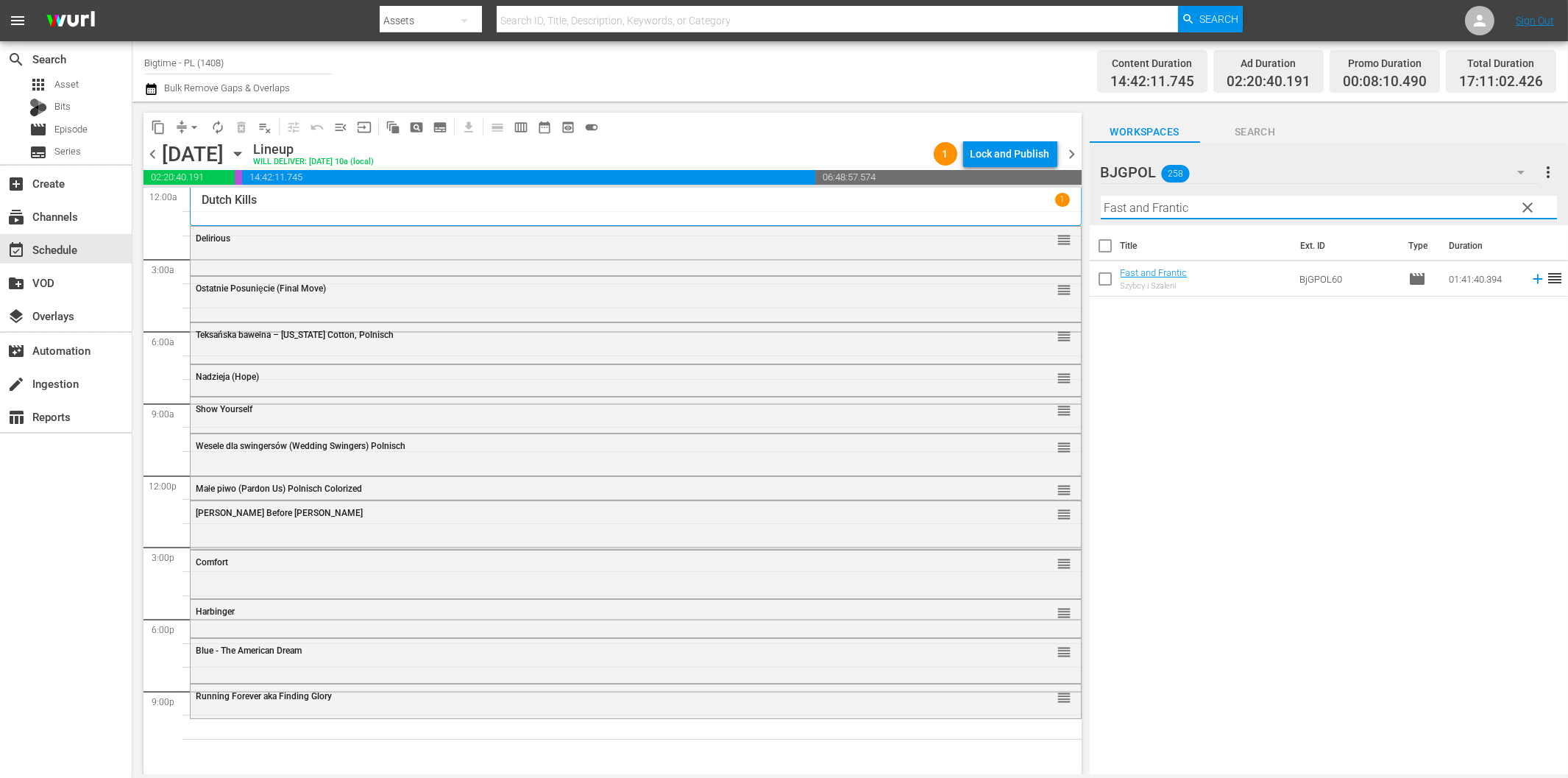
click at [1530, 278] on icon at bounding box center [1538, 279] width 17 height 17
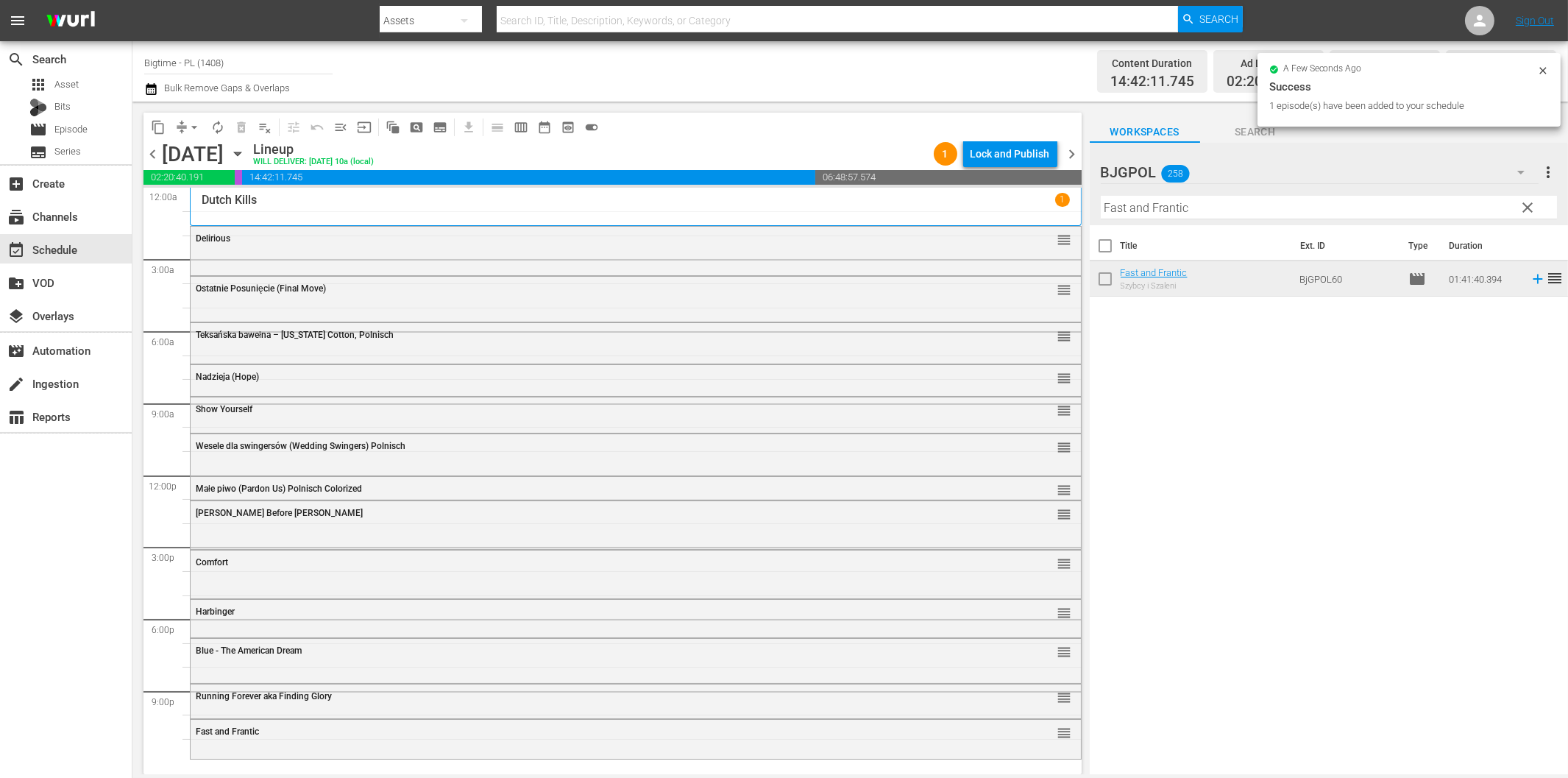
click at [1300, 206] on input "Fast and Frantic" at bounding box center [1329, 208] width 456 height 24
paste input "Explicit Ills"
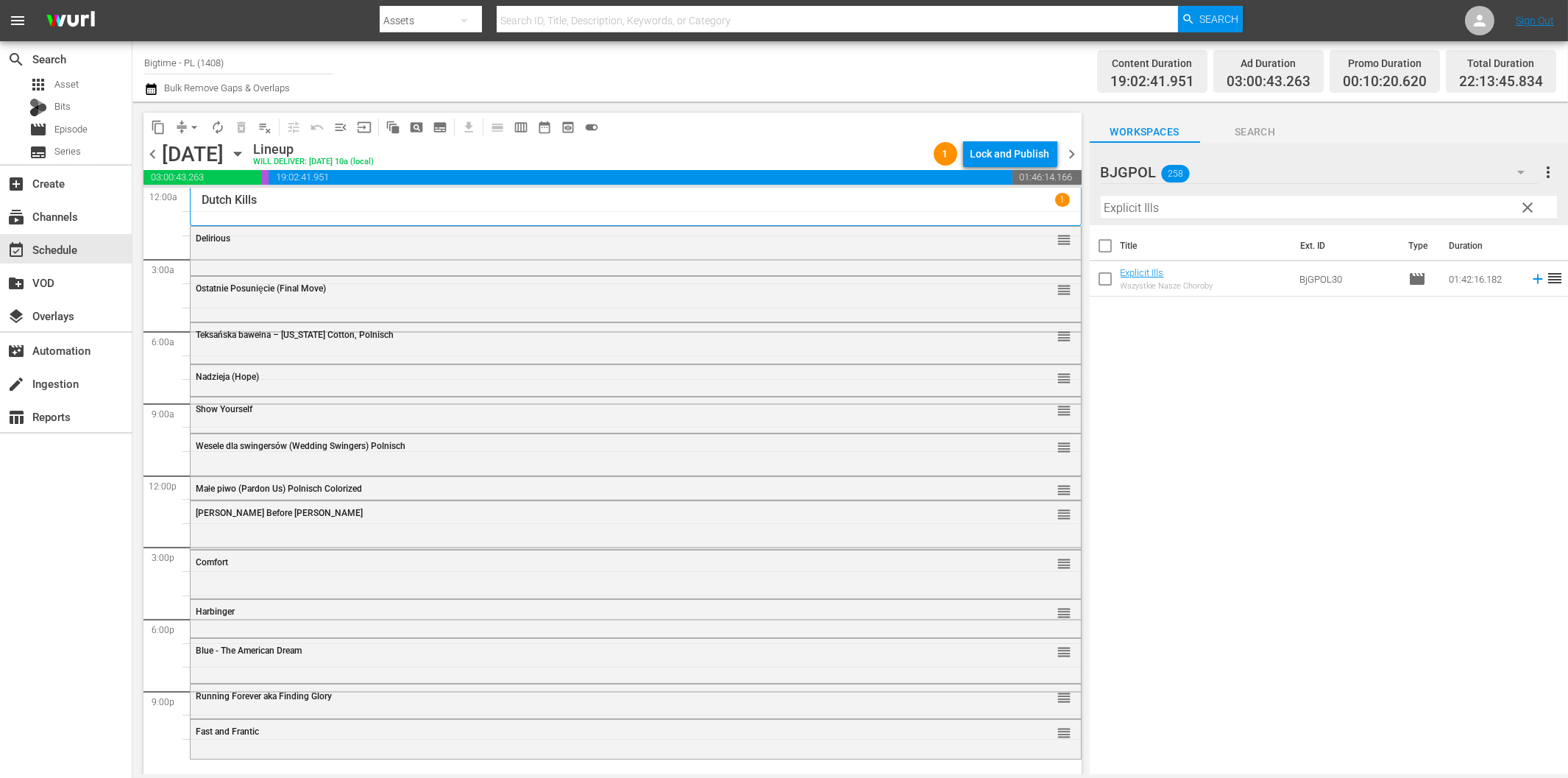
click at [1530, 276] on icon at bounding box center [1538, 279] width 17 height 17
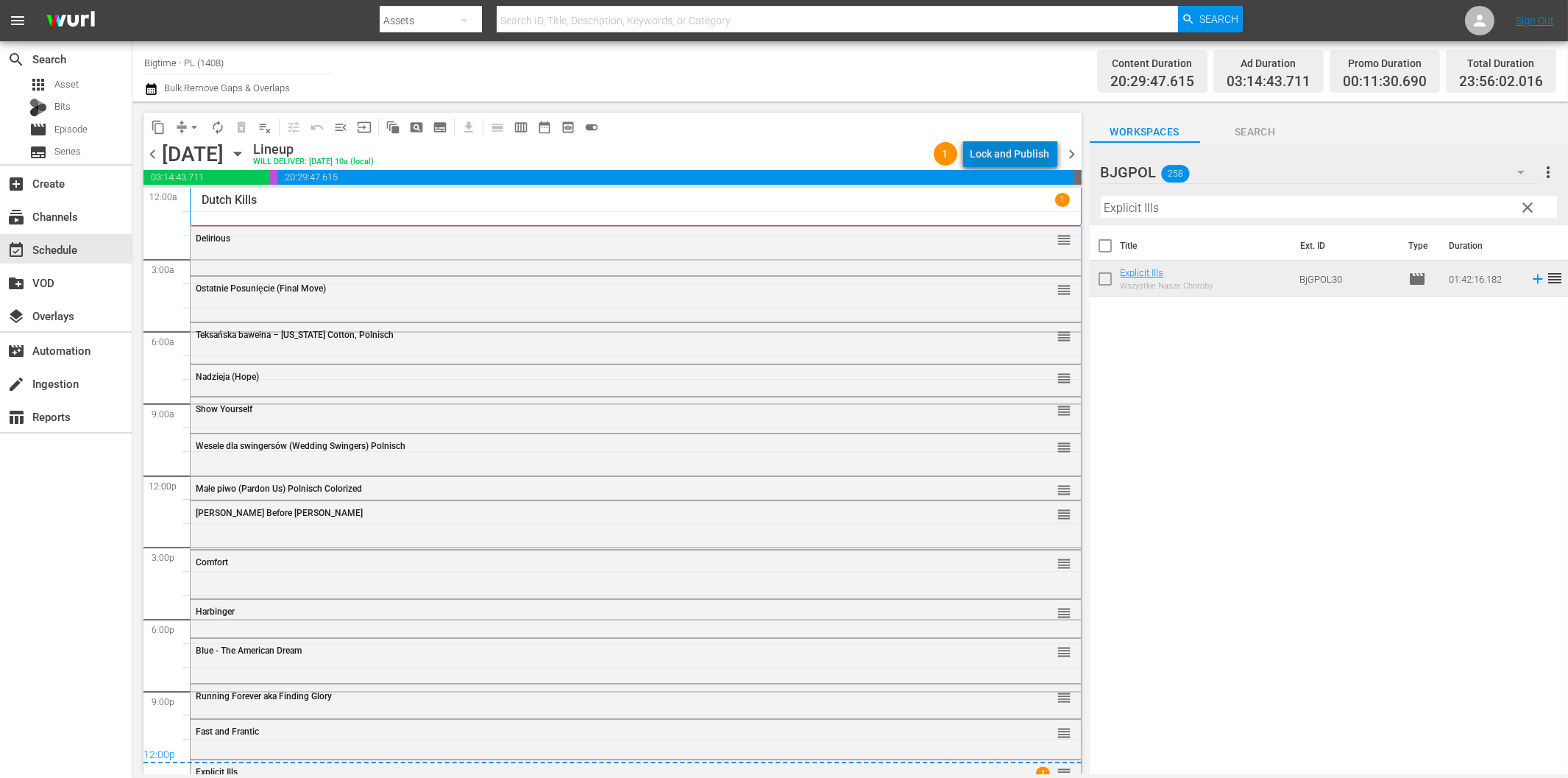
click at [1031, 163] on div "Lock and Publish" at bounding box center [1010, 154] width 80 height 27
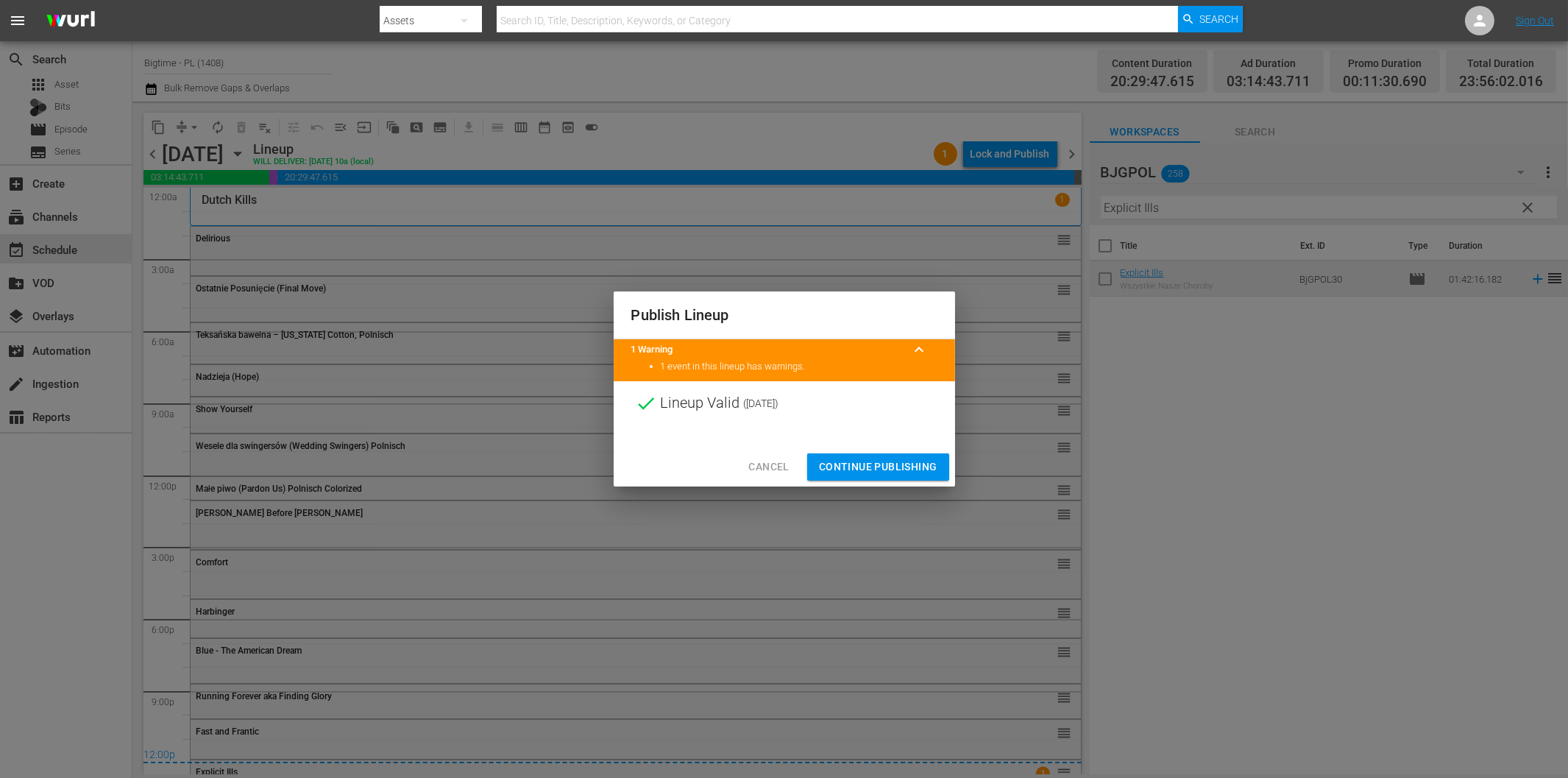
click at [892, 465] on span "Continue Publishing" at bounding box center [878, 466] width 118 height 18
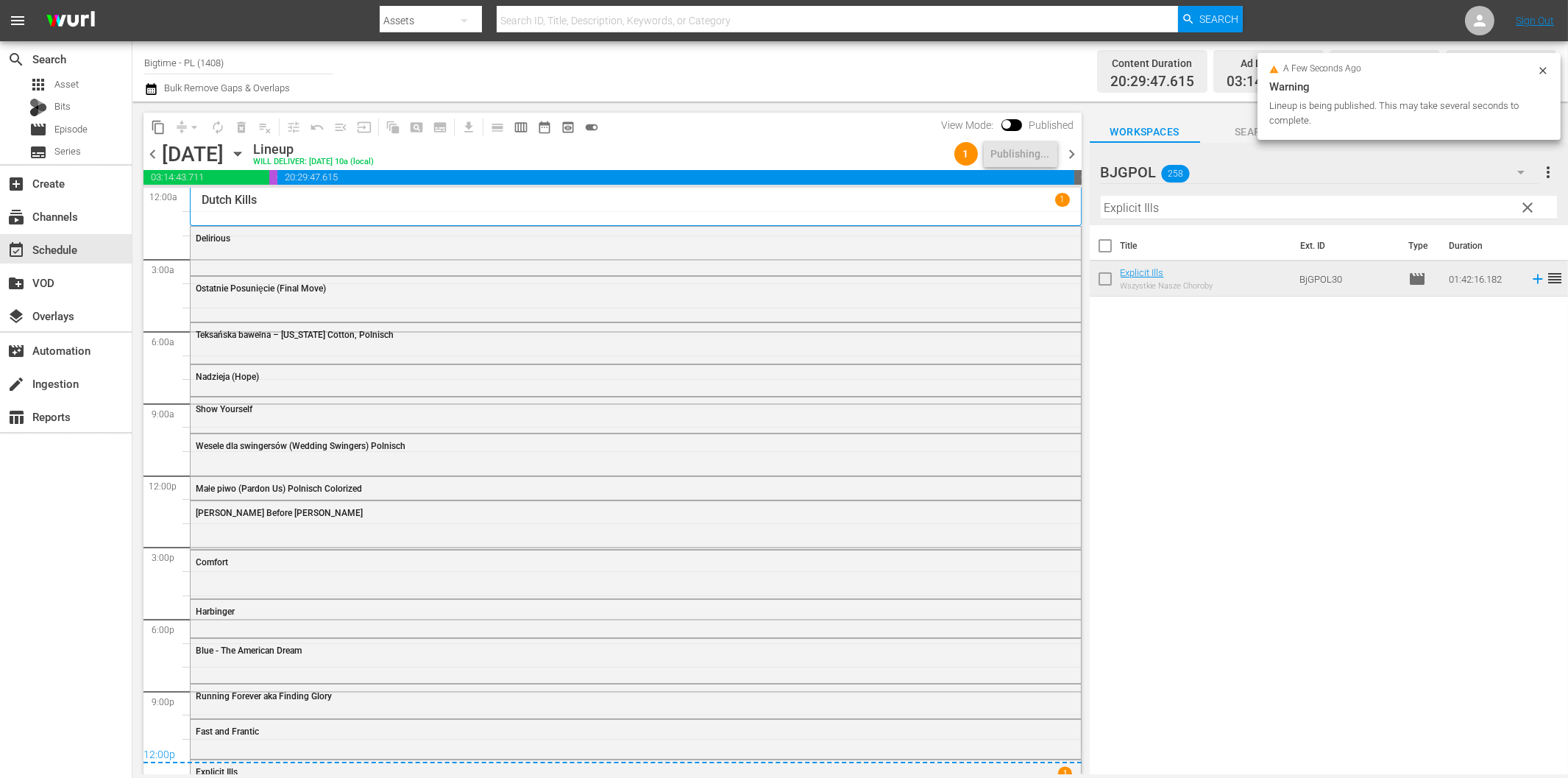
click at [1072, 153] on span "chevron_right" at bounding box center [1072, 154] width 18 height 18
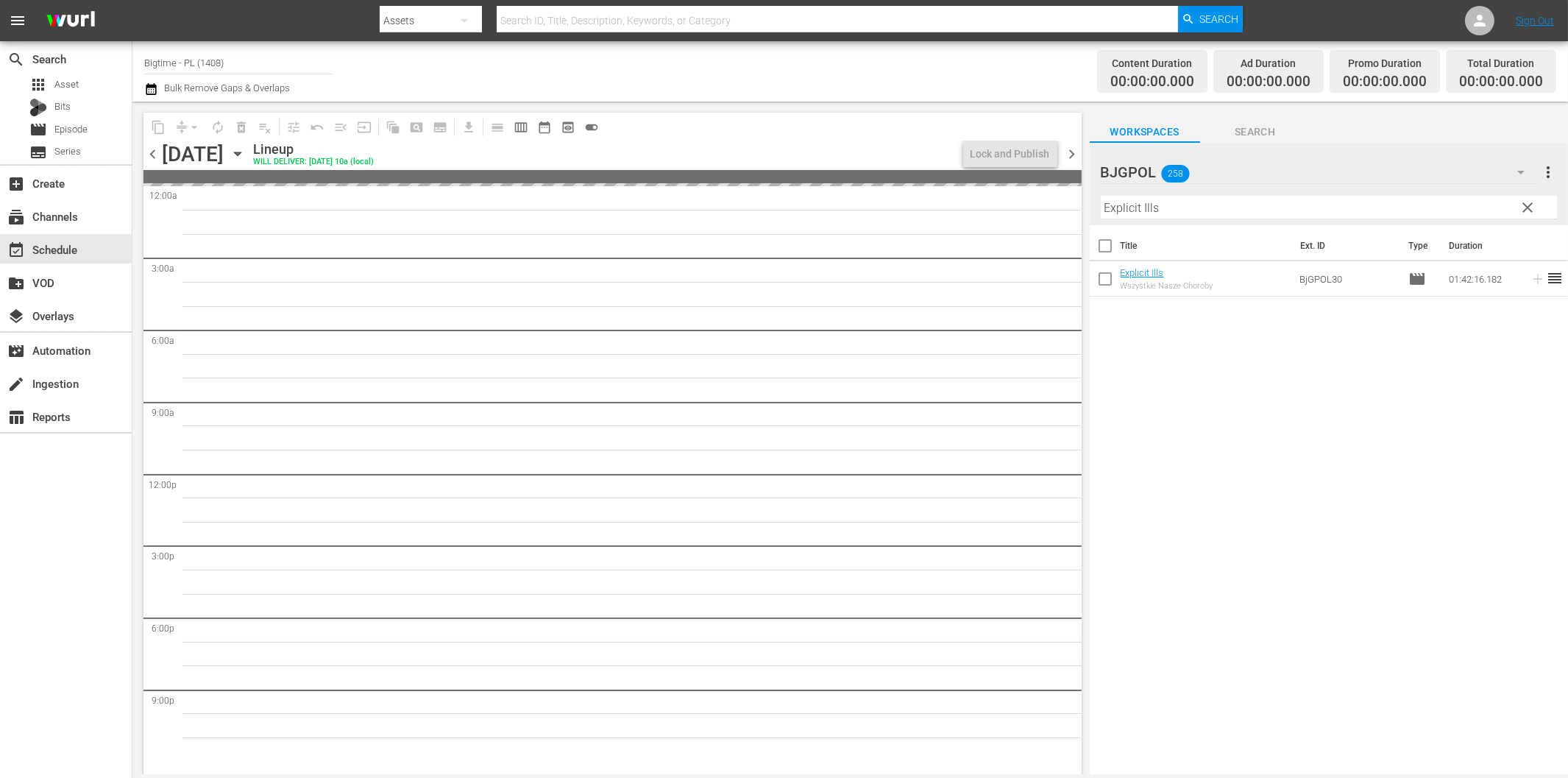
click at [1159, 208] on input "Explicit Ills" at bounding box center [1329, 208] width 456 height 24
paste input "Influence"
click at [1530, 282] on icon at bounding box center [1538, 279] width 17 height 17
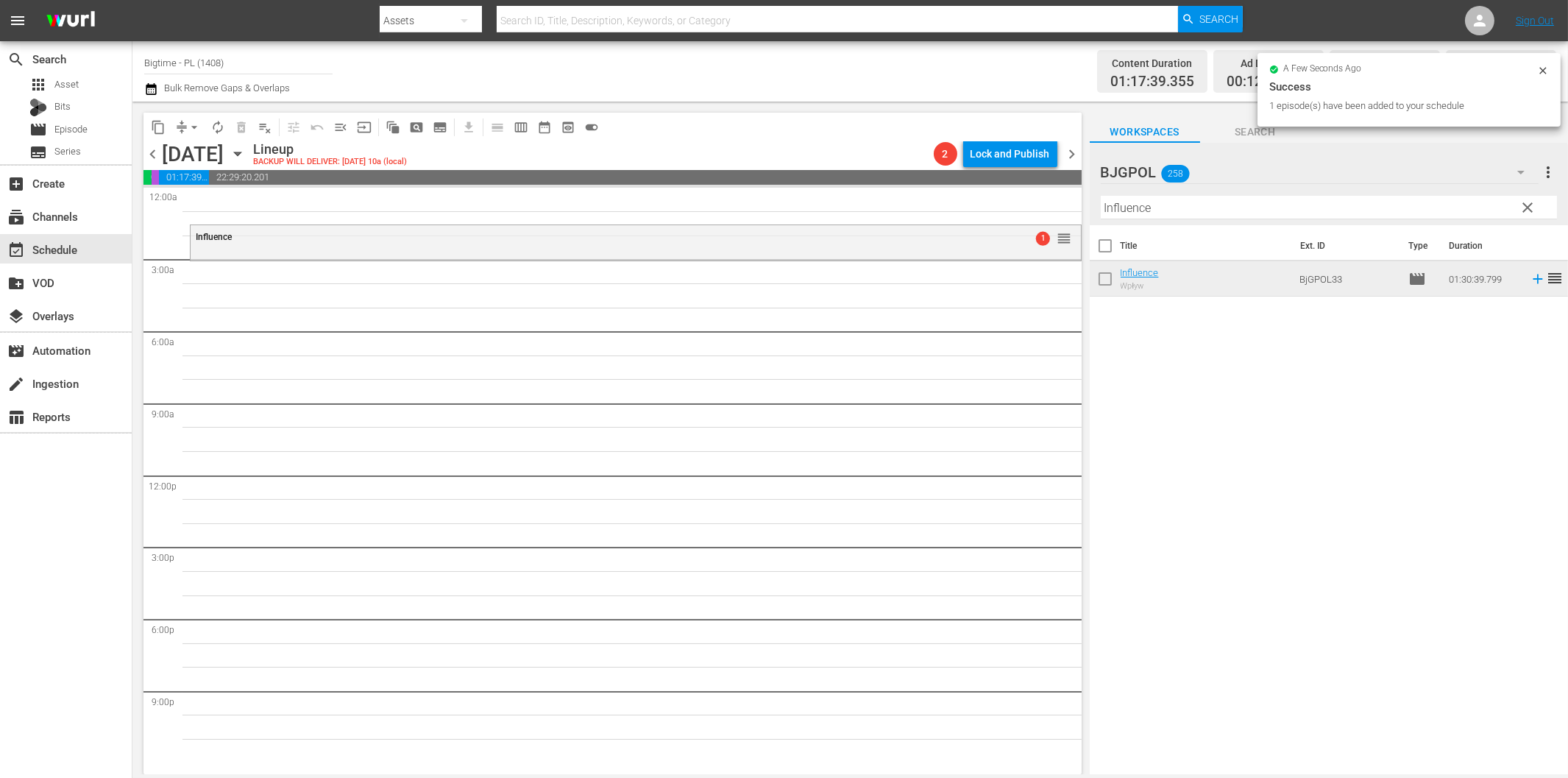
click at [1218, 211] on input "Influence" at bounding box center [1329, 208] width 456 height 24
paste input "TWIN CITIES"
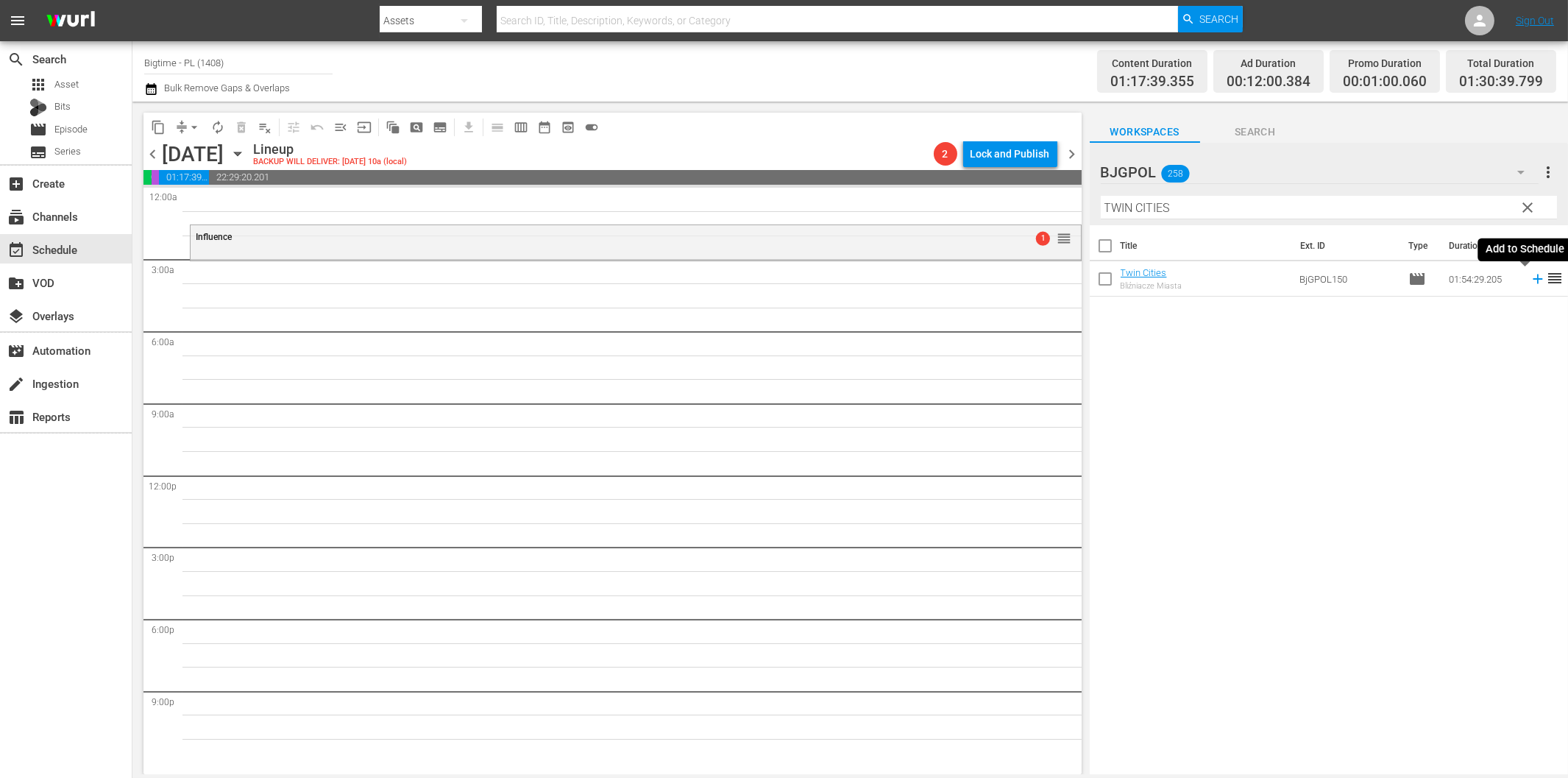
click at [1530, 277] on icon at bounding box center [1538, 279] width 17 height 17
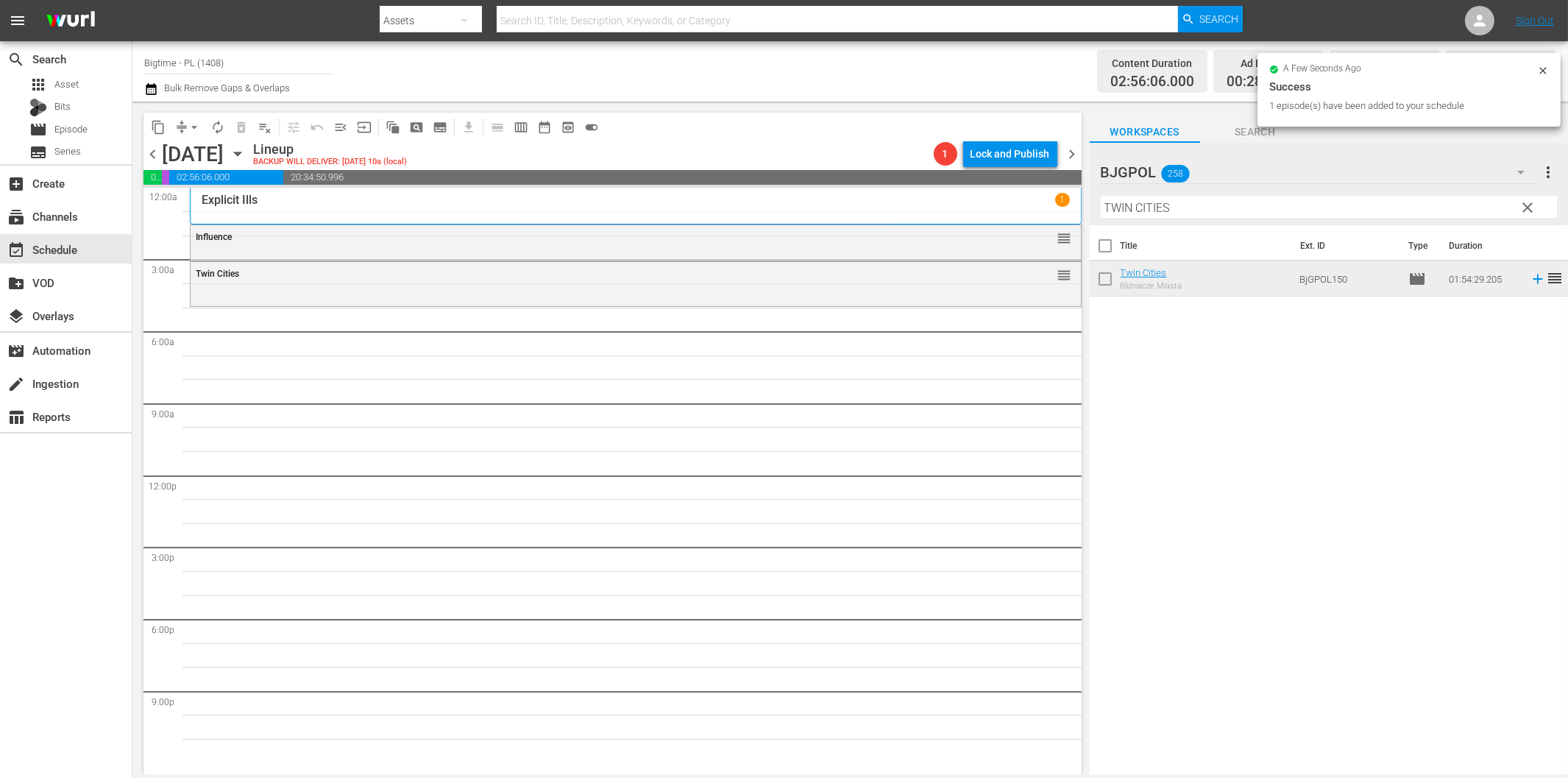
click at [1301, 210] on input "TWIN CITIES" at bounding box center [1329, 208] width 456 height 24
paste input "Appleton"
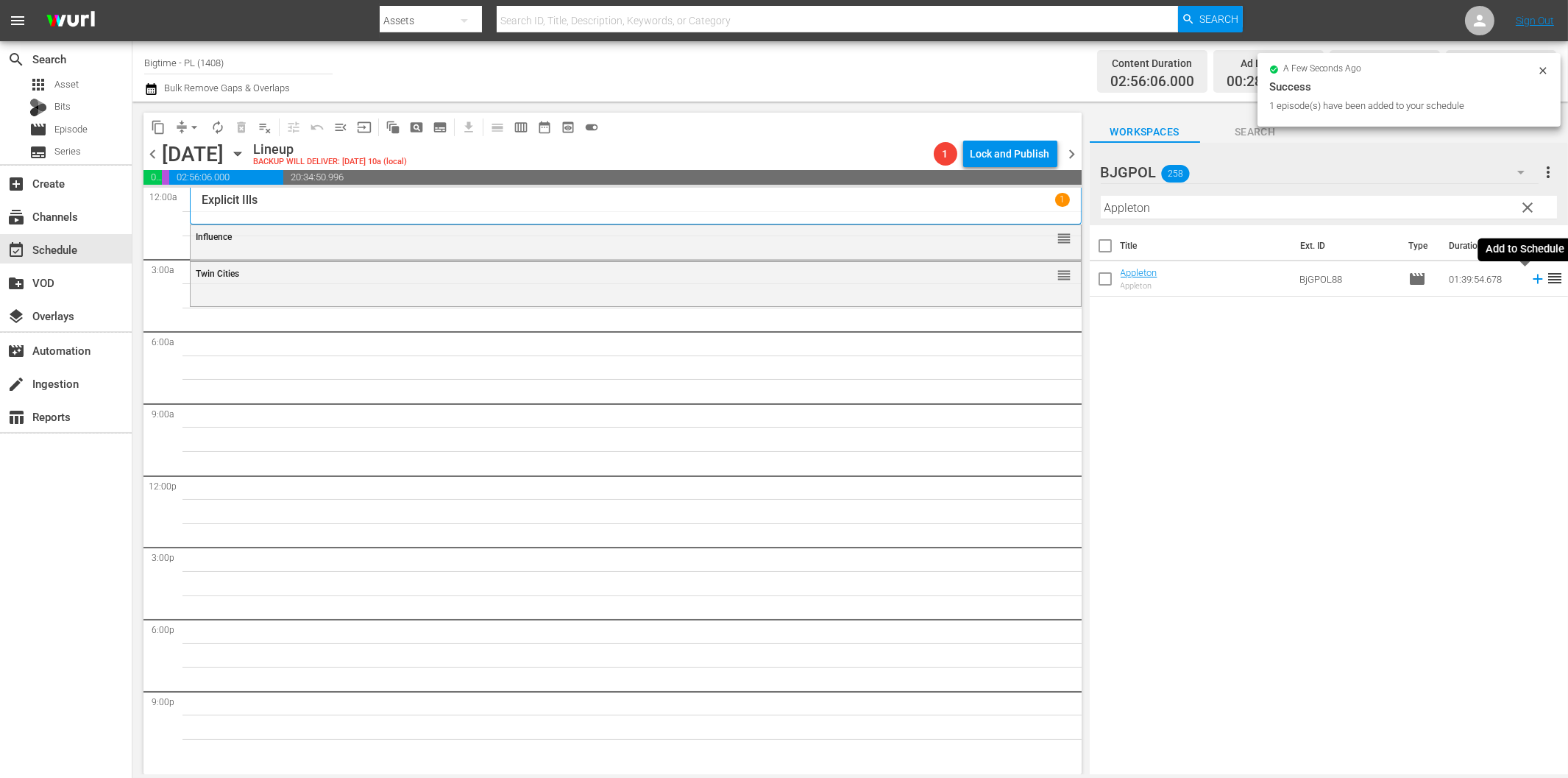
drag, startPoint x: 1524, startPoint y: 275, endPoint x: 1318, endPoint y: 342, distance: 216.6
click at [1530, 275] on icon at bounding box center [1538, 279] width 17 height 17
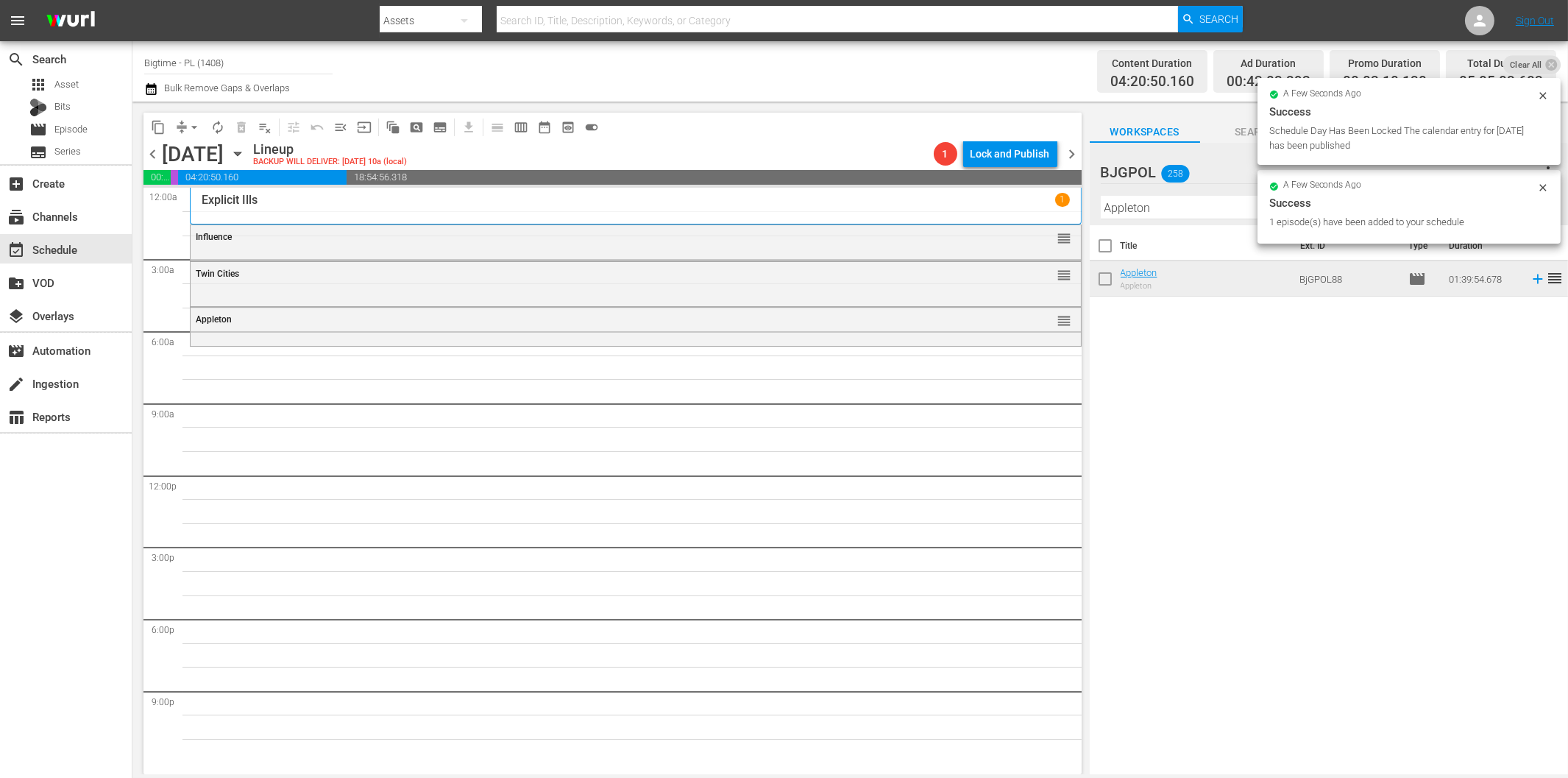
click at [1179, 213] on input "Appleton" at bounding box center [1329, 208] width 456 height 24
paste input "Laundry Day"
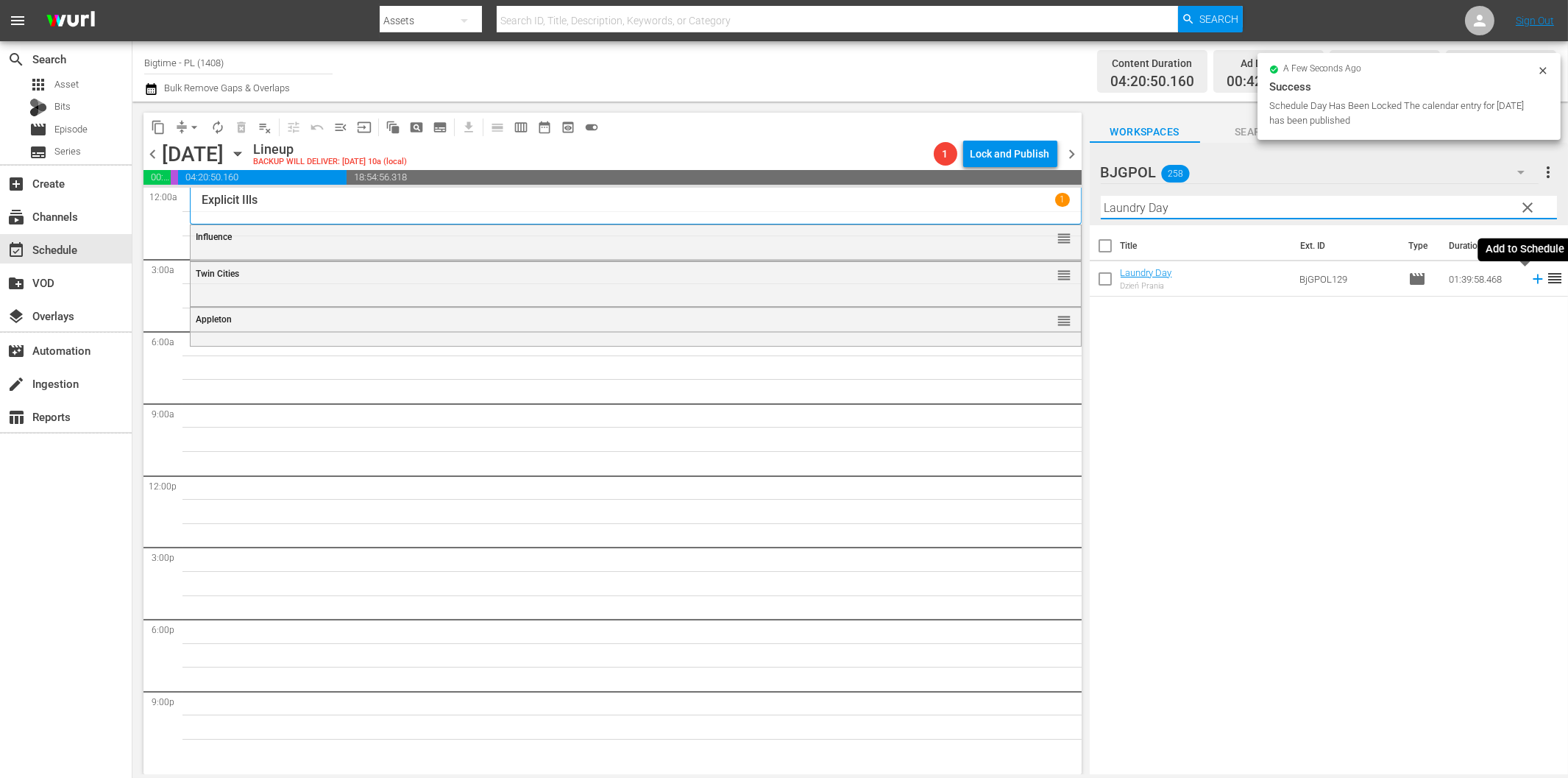
click at [1530, 276] on icon at bounding box center [1538, 279] width 17 height 17
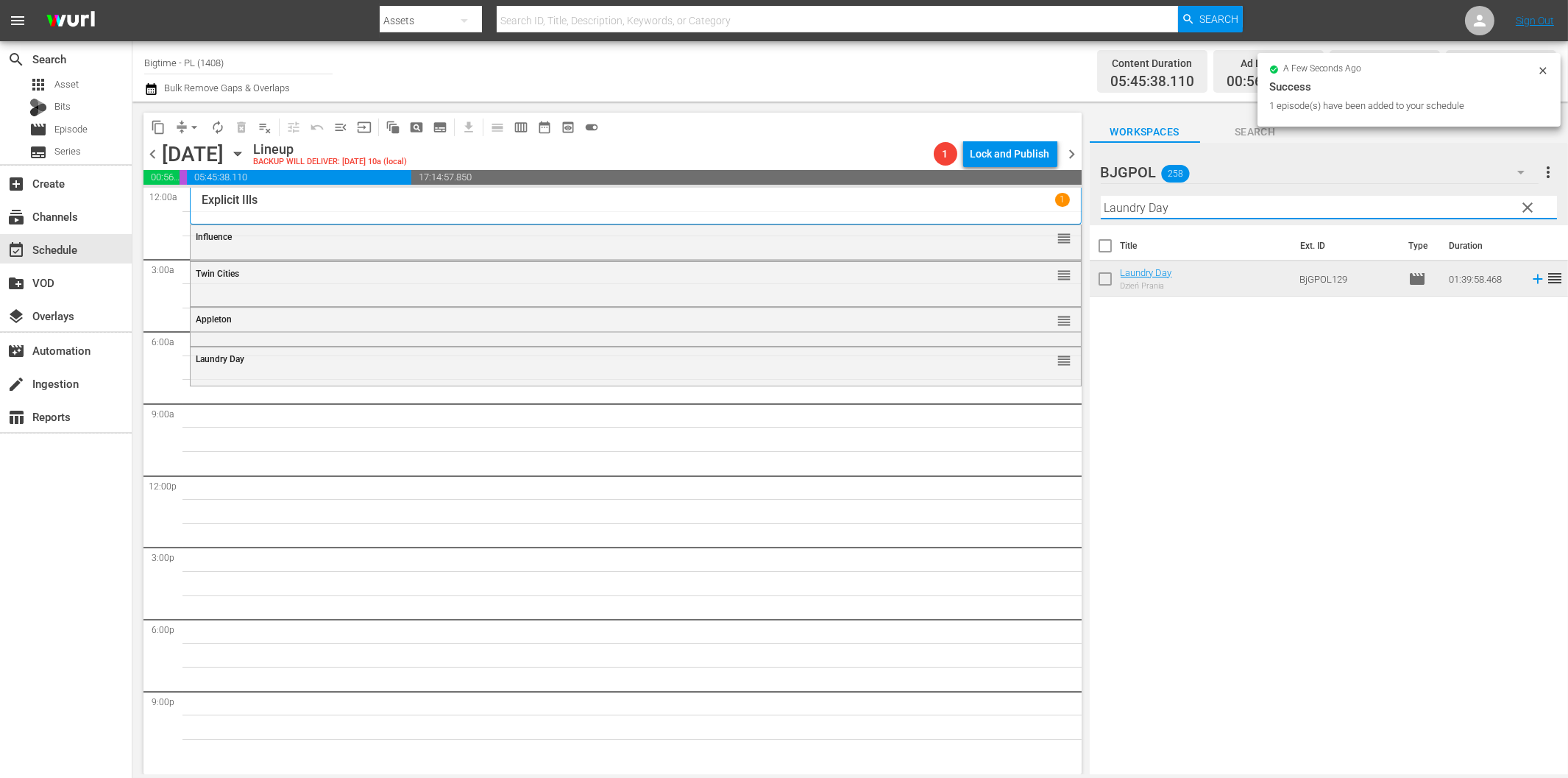
click at [1352, 208] on input "Laundry Day" at bounding box center [1329, 208] width 456 height 24
paste input "About an Age"
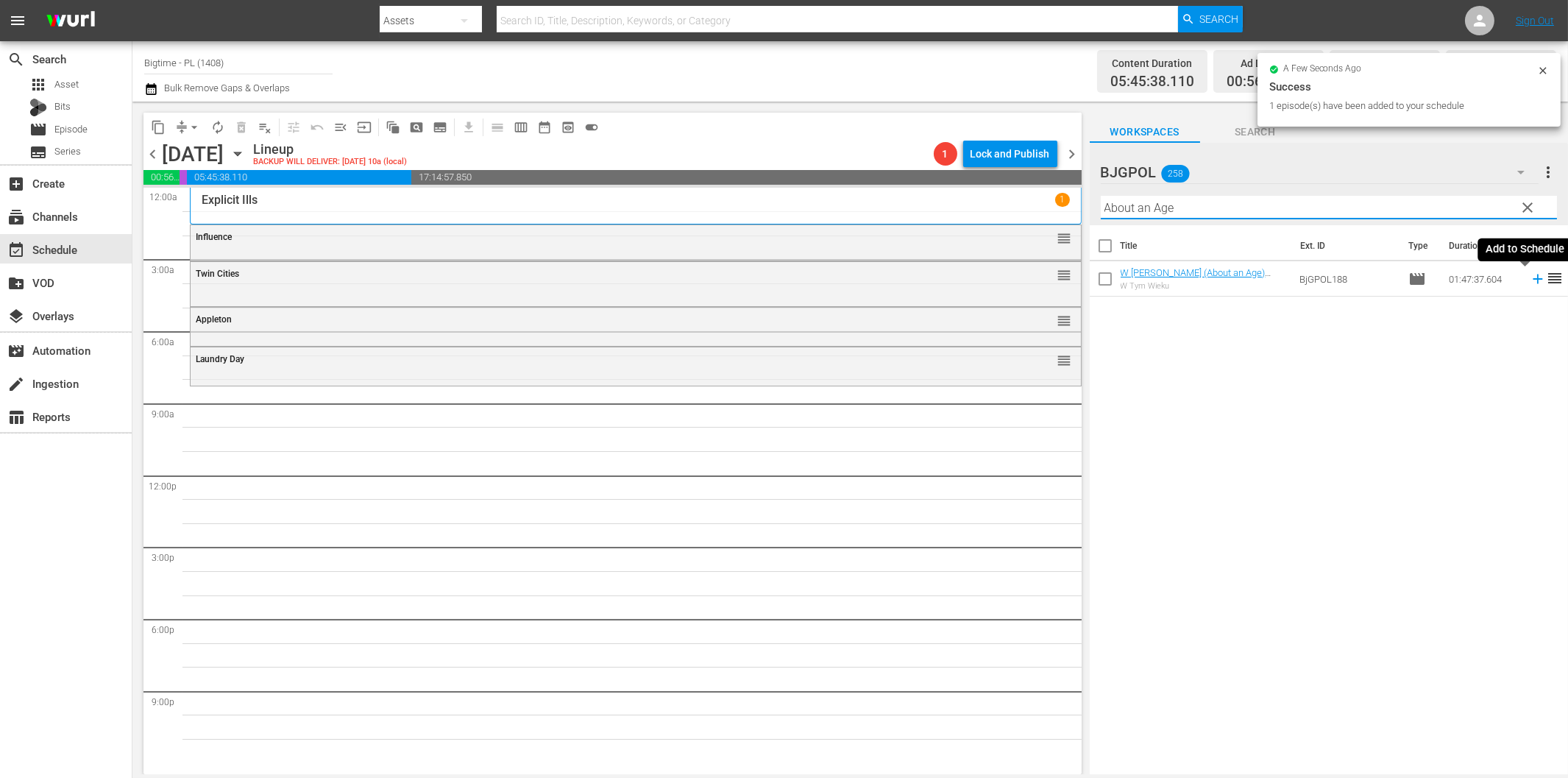
drag, startPoint x: 1523, startPoint y: 280, endPoint x: 1468, endPoint y: 297, distance: 57.6
click at [1530, 280] on icon at bounding box center [1538, 279] width 17 height 17
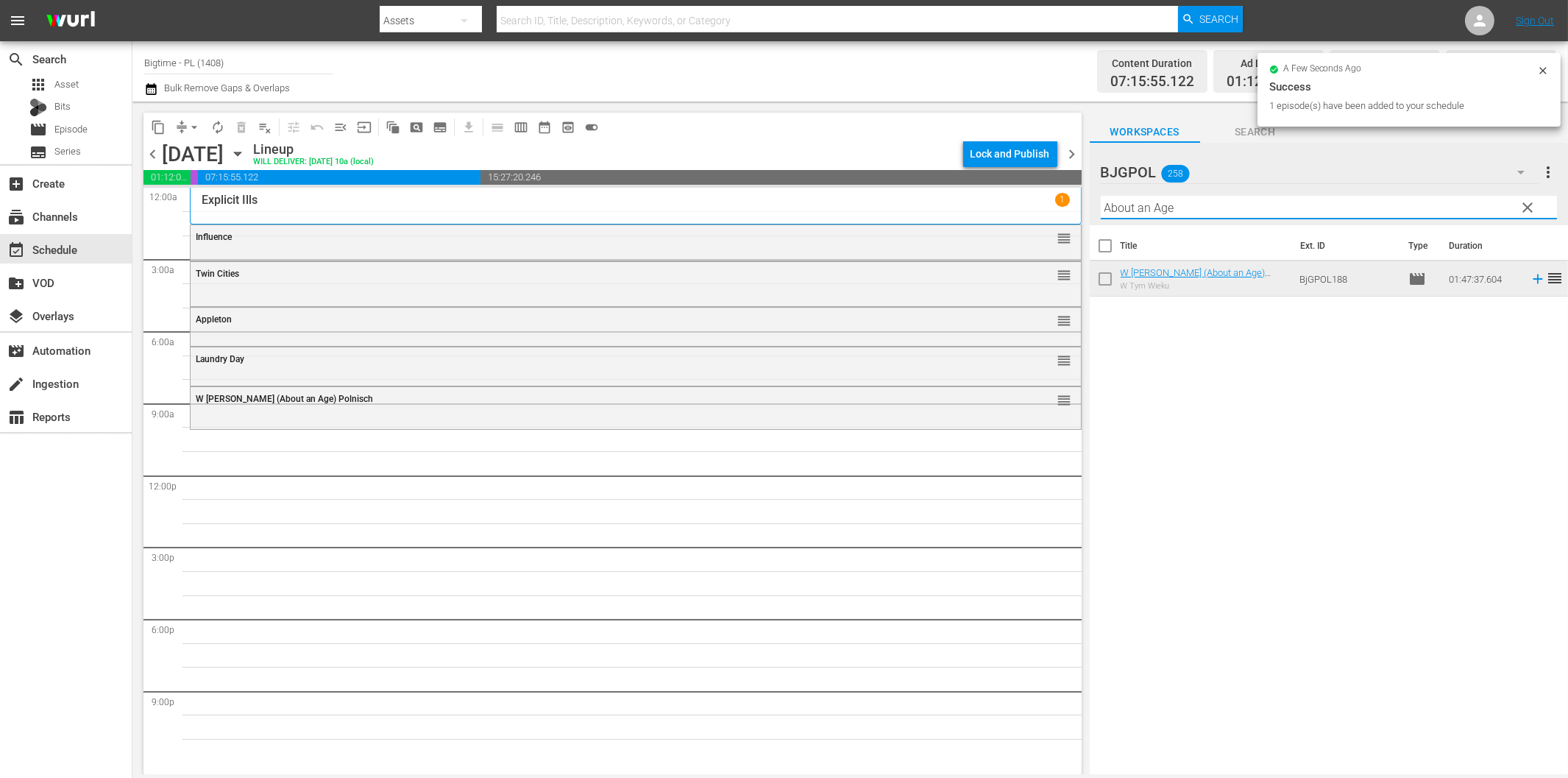
click at [1235, 212] on input "About an Age" at bounding box center [1329, 208] width 456 height 24
paste input "She Sings to the Stars"
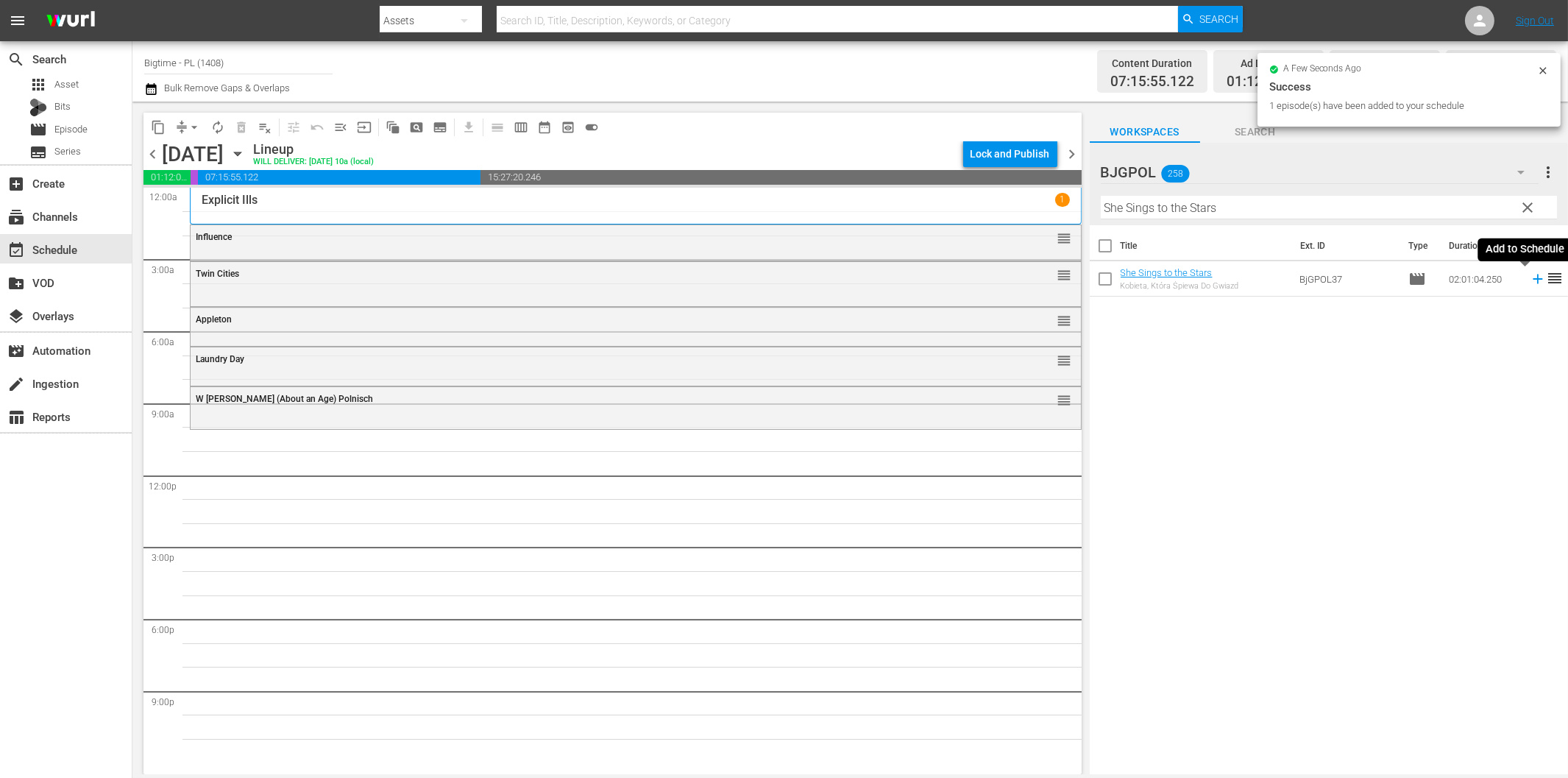
click at [1532, 278] on icon at bounding box center [1537, 279] width 9 height 9
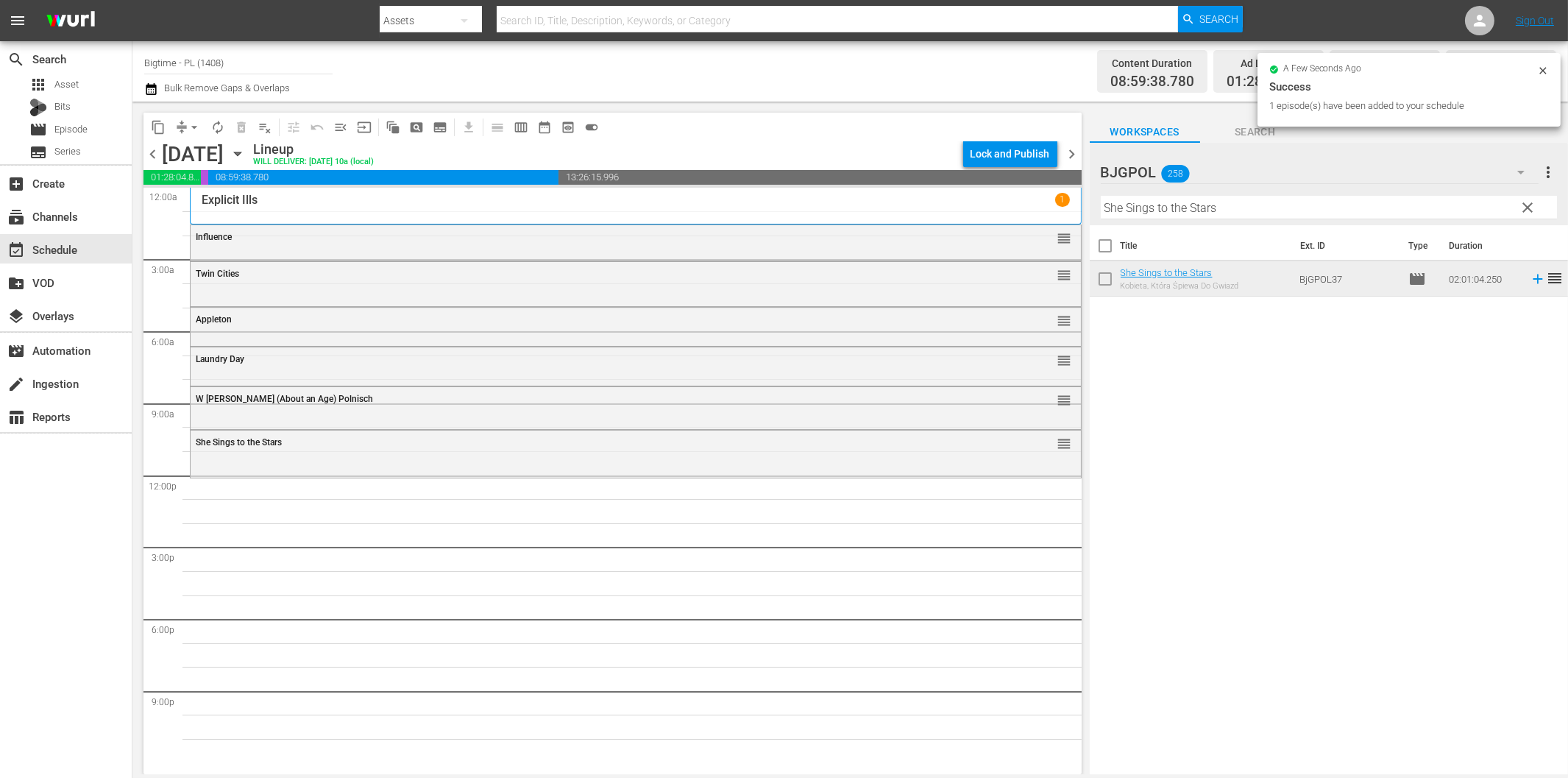
click at [1241, 208] on input "She Sings to the Stars" at bounding box center [1329, 208] width 456 height 24
paste input "Love Meet [PERSON_NAME]"
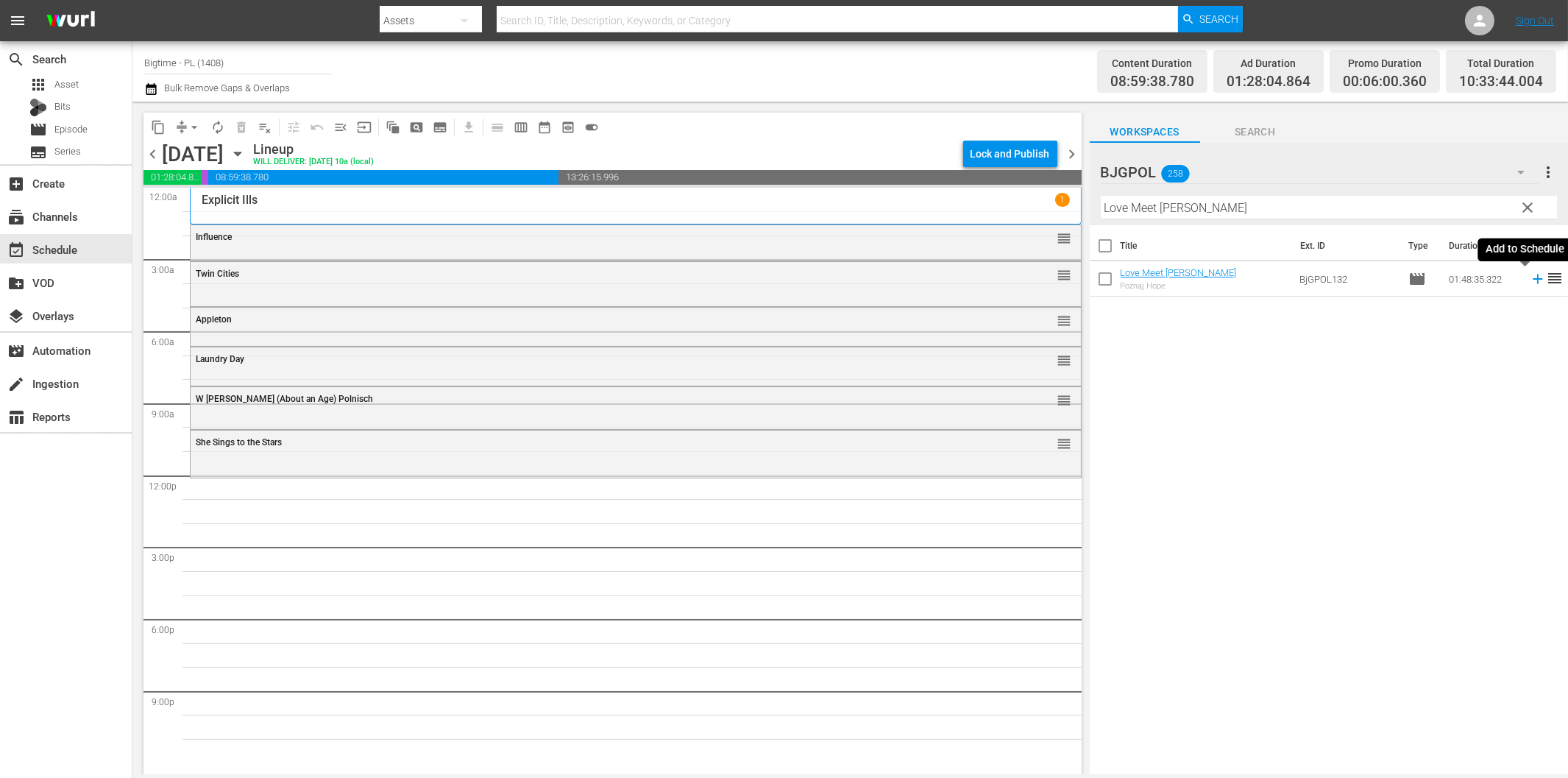
drag, startPoint x: 1525, startPoint y: 276, endPoint x: 1514, endPoint y: 282, distance: 12.5
click at [1530, 277] on icon at bounding box center [1538, 279] width 17 height 17
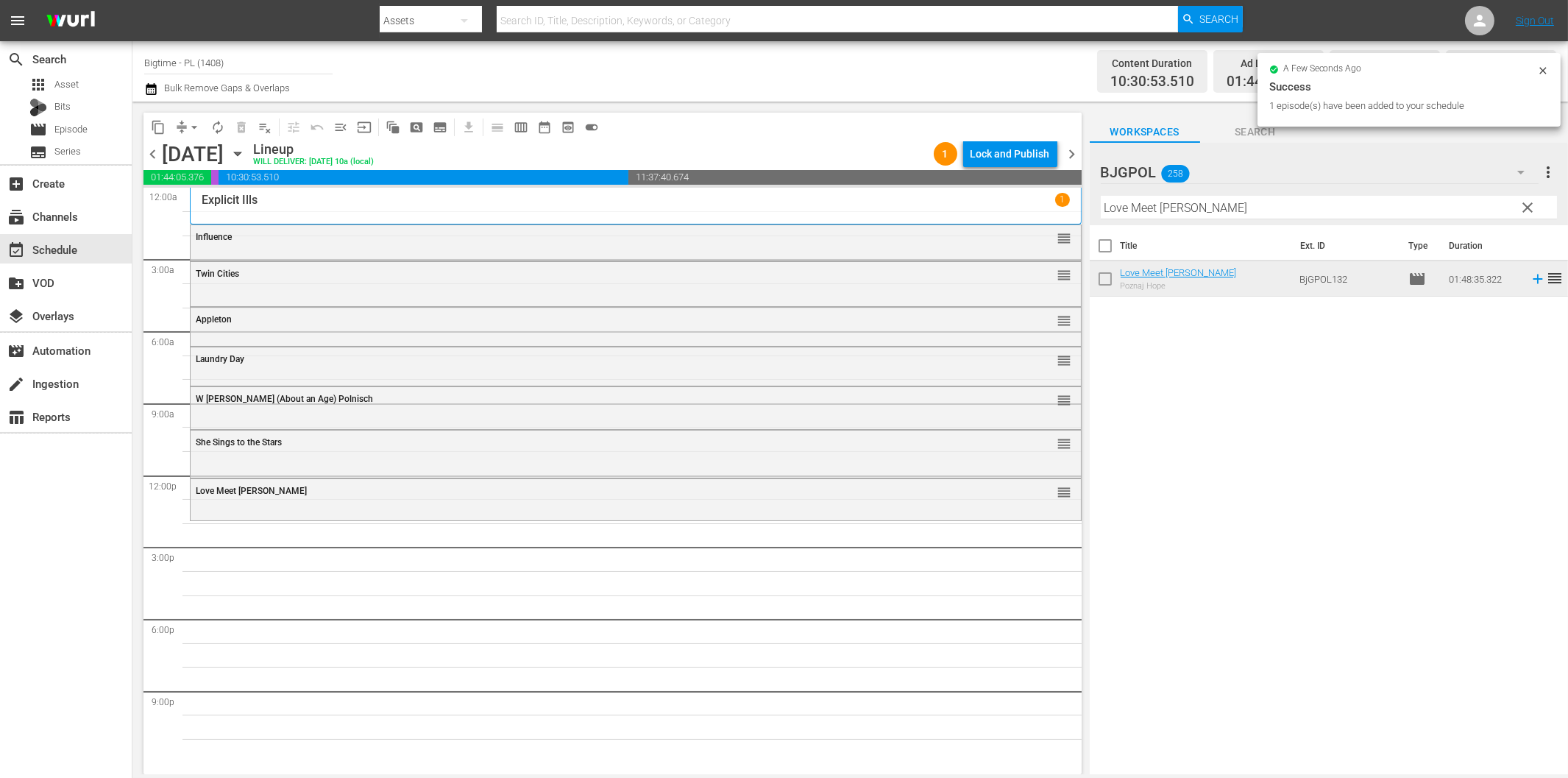
click at [1312, 196] on input "Love Meet [PERSON_NAME]" at bounding box center [1329, 208] width 456 height 24
paste input "Watching The Detectives"
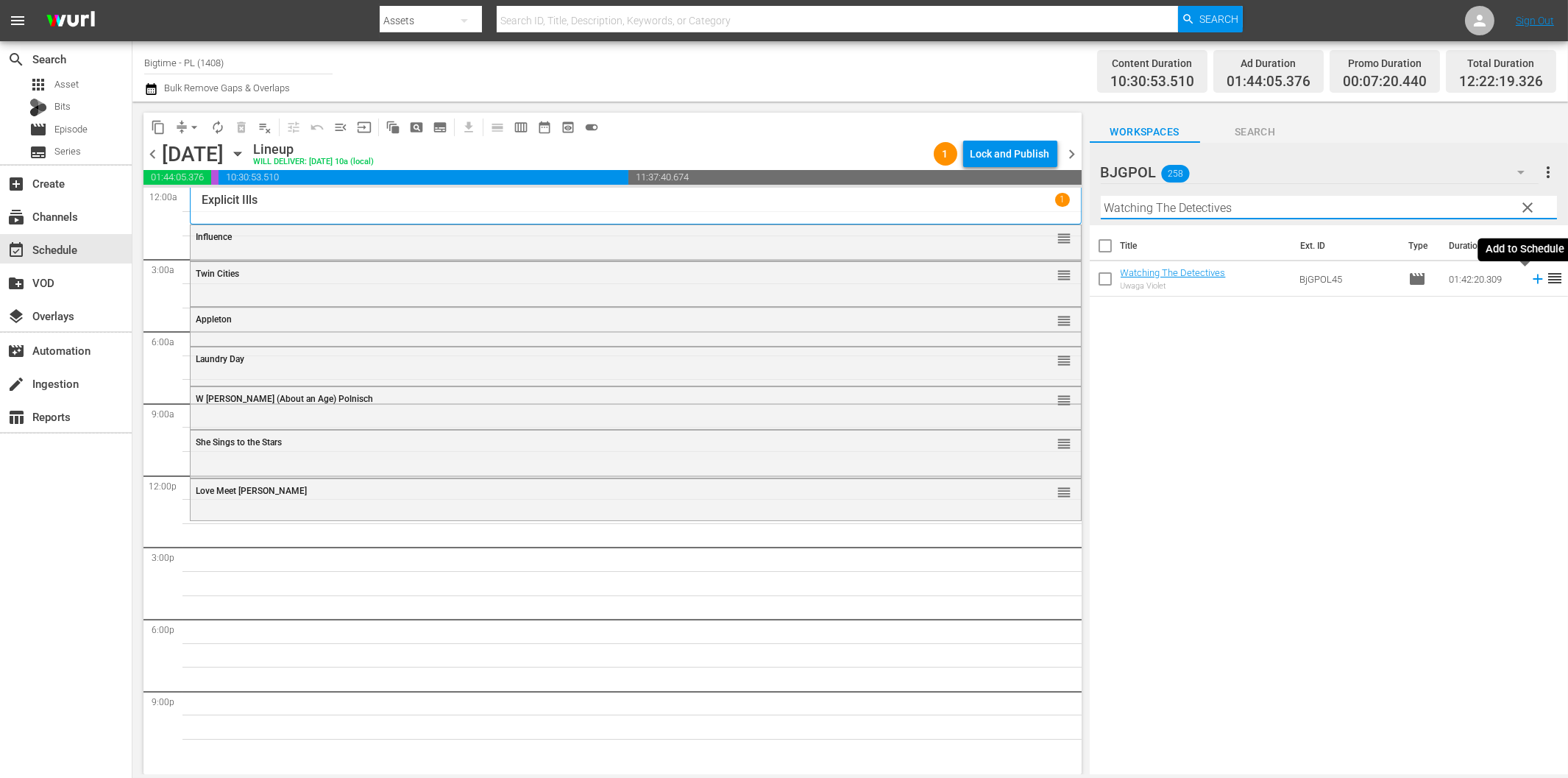
click at [1530, 276] on icon at bounding box center [1538, 279] width 17 height 17
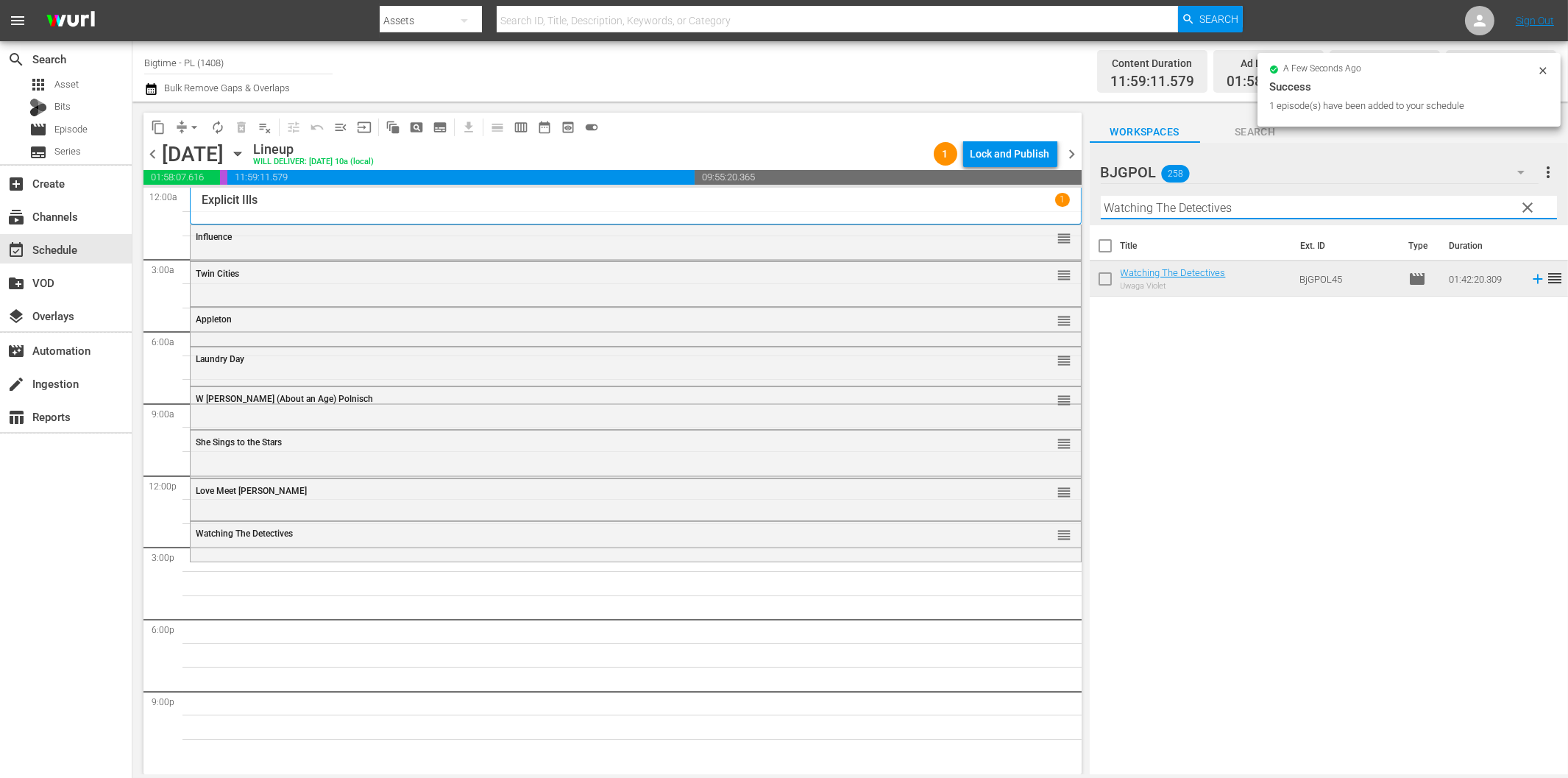
click at [1325, 210] on input "Watching The Detectives" at bounding box center [1329, 208] width 456 height 24
paste input "Vegas Skyline"
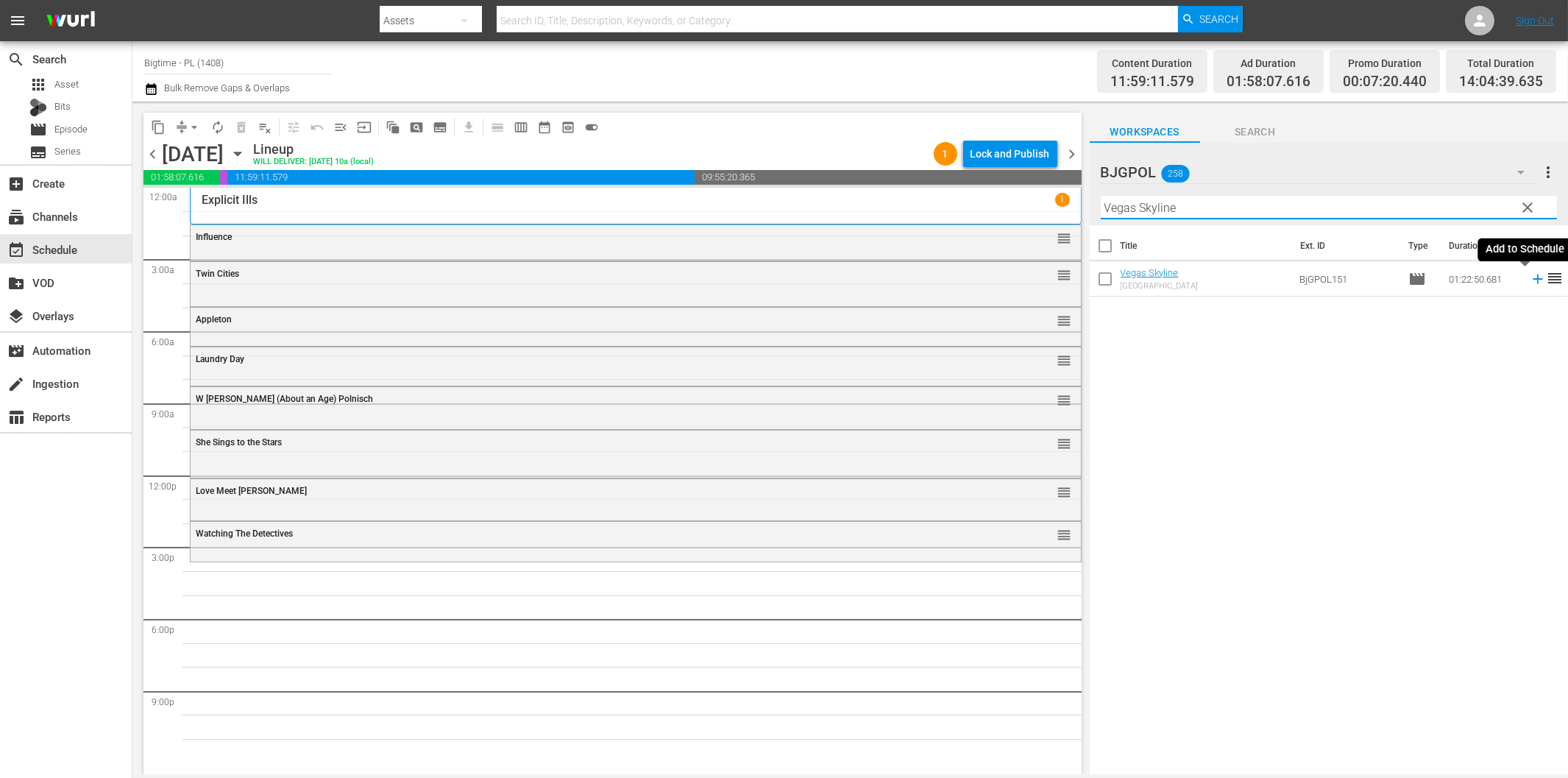
drag, startPoint x: 1526, startPoint y: 277, endPoint x: 1495, endPoint y: 291, distance: 34.0
click at [1532, 278] on icon at bounding box center [1537, 279] width 9 height 9
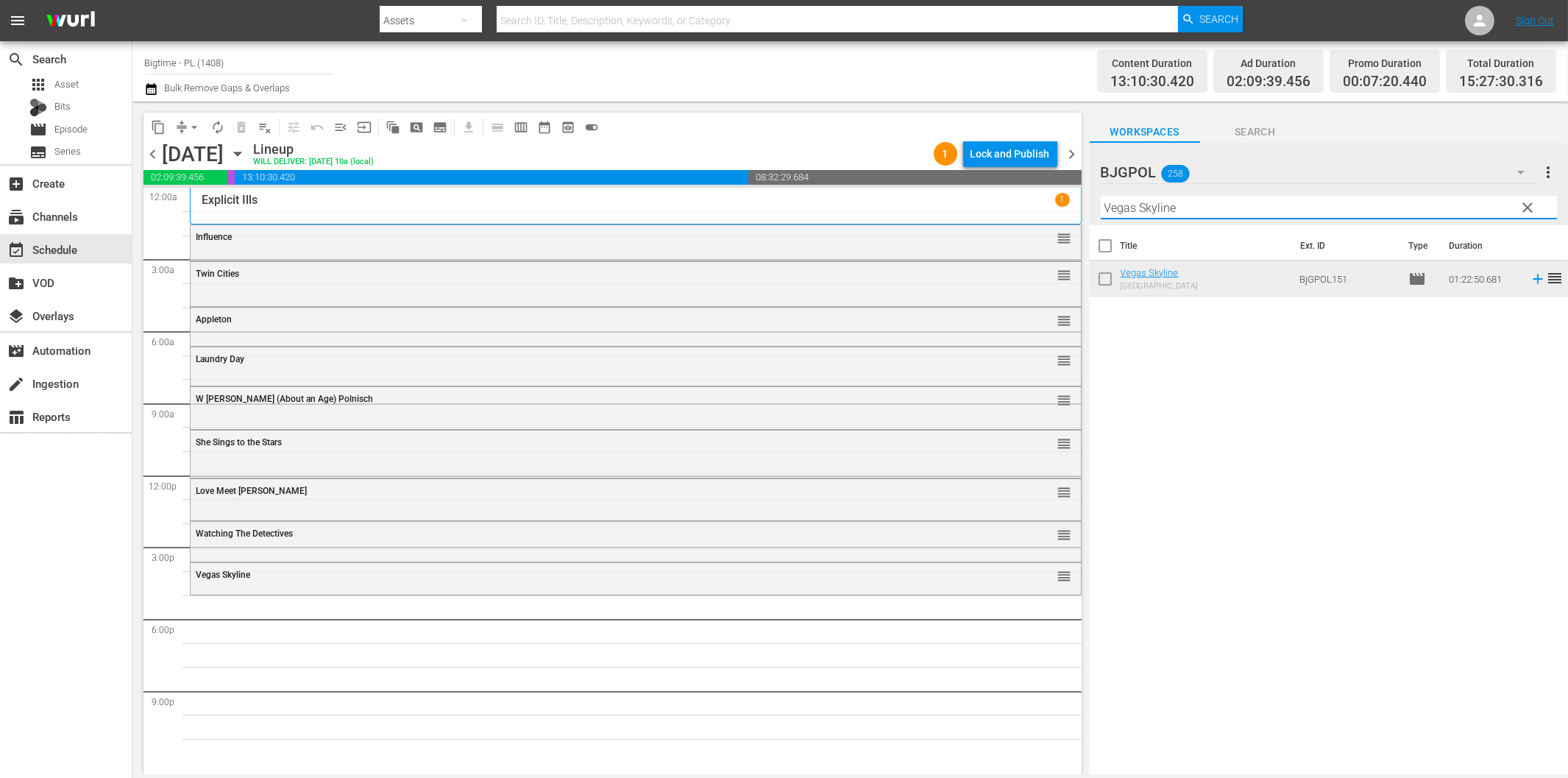
click at [1256, 204] on input "Vegas Skyline" at bounding box center [1329, 208] width 456 height 24
paste input "ARC - A Love Story"
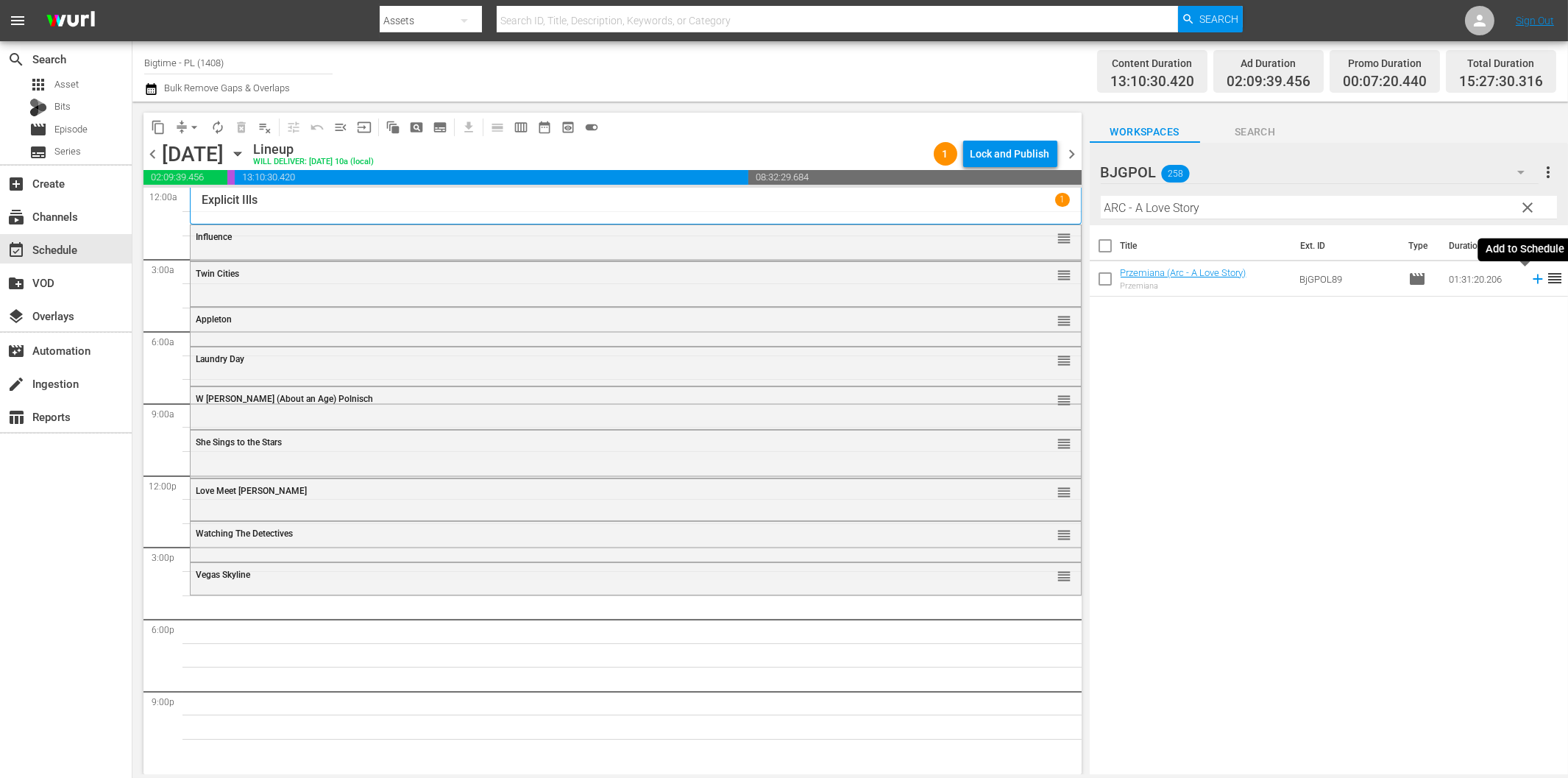
drag, startPoint x: 1521, startPoint y: 280, endPoint x: 1480, endPoint y: 290, distance: 42.2
click at [1530, 280] on icon at bounding box center [1538, 279] width 17 height 17
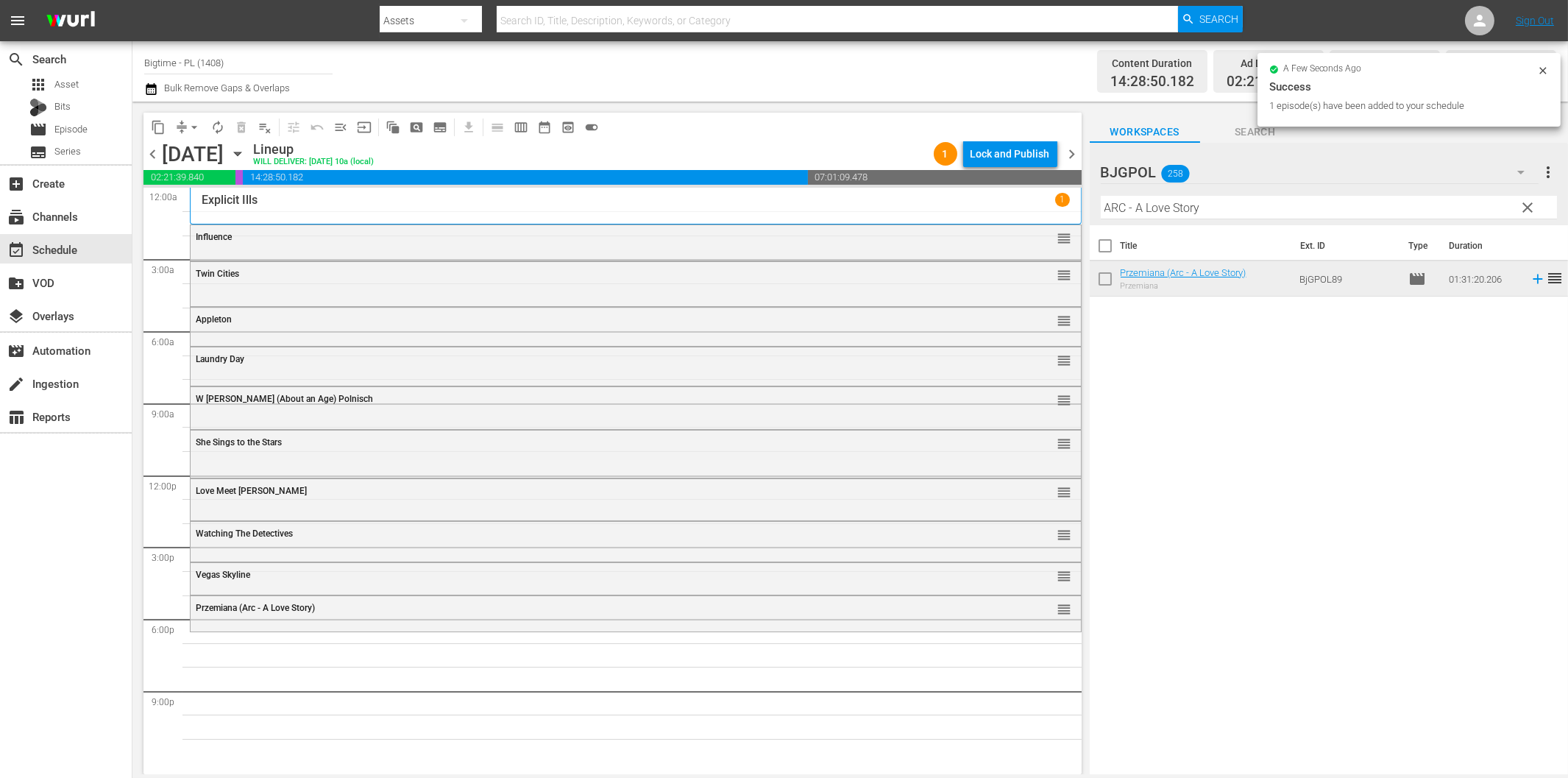
click at [1373, 212] on input "ARC - A Love Story" at bounding box center [1329, 208] width 456 height 24
paste input "Patagonia Treasure Trail"
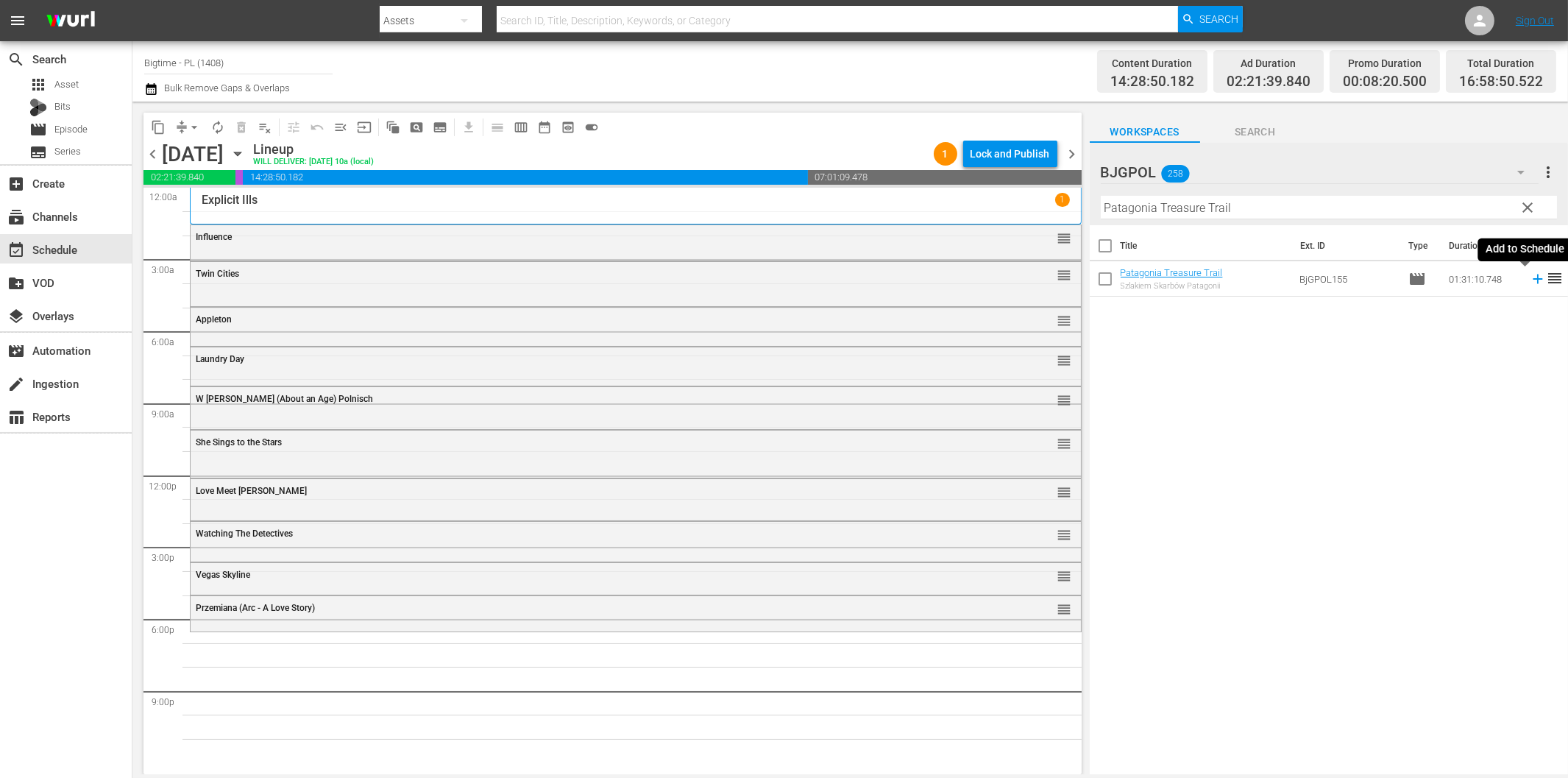
click at [1530, 276] on icon at bounding box center [1538, 279] width 17 height 17
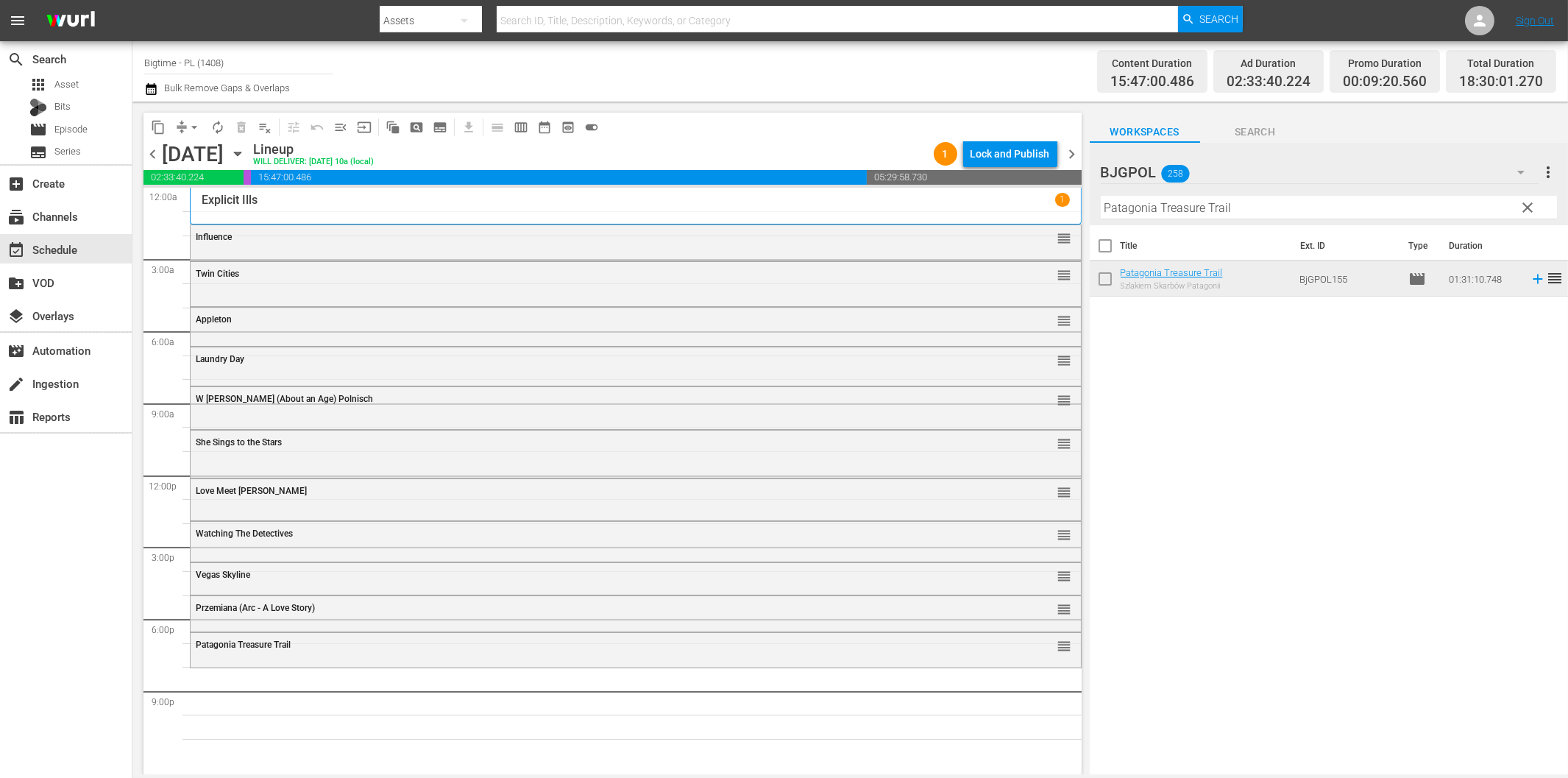
click at [1275, 211] on input "Patagonia Treasure Trail" at bounding box center [1329, 208] width 456 height 24
paste input "Seven Alone"
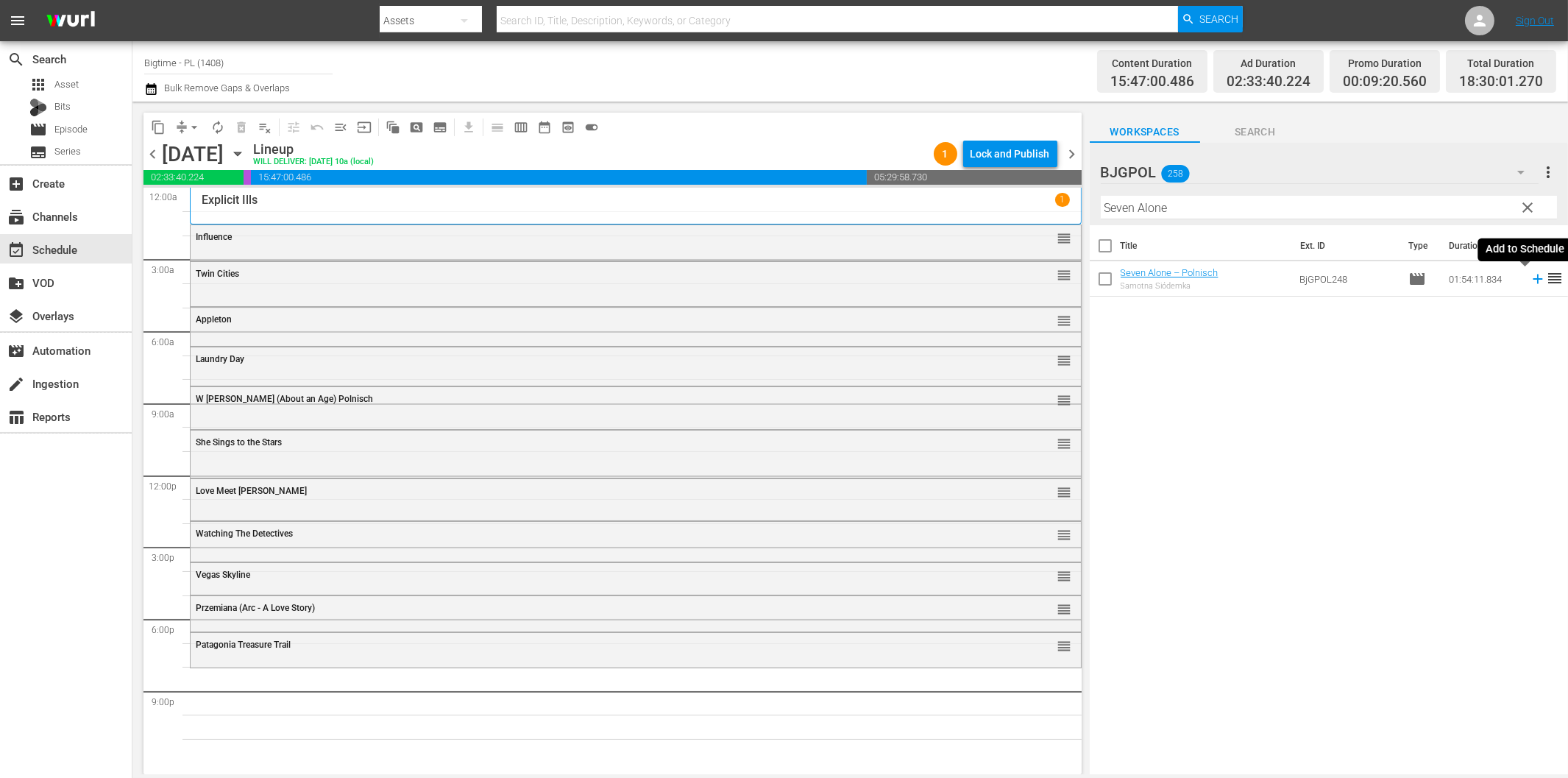
click at [1530, 277] on icon at bounding box center [1538, 279] width 17 height 17
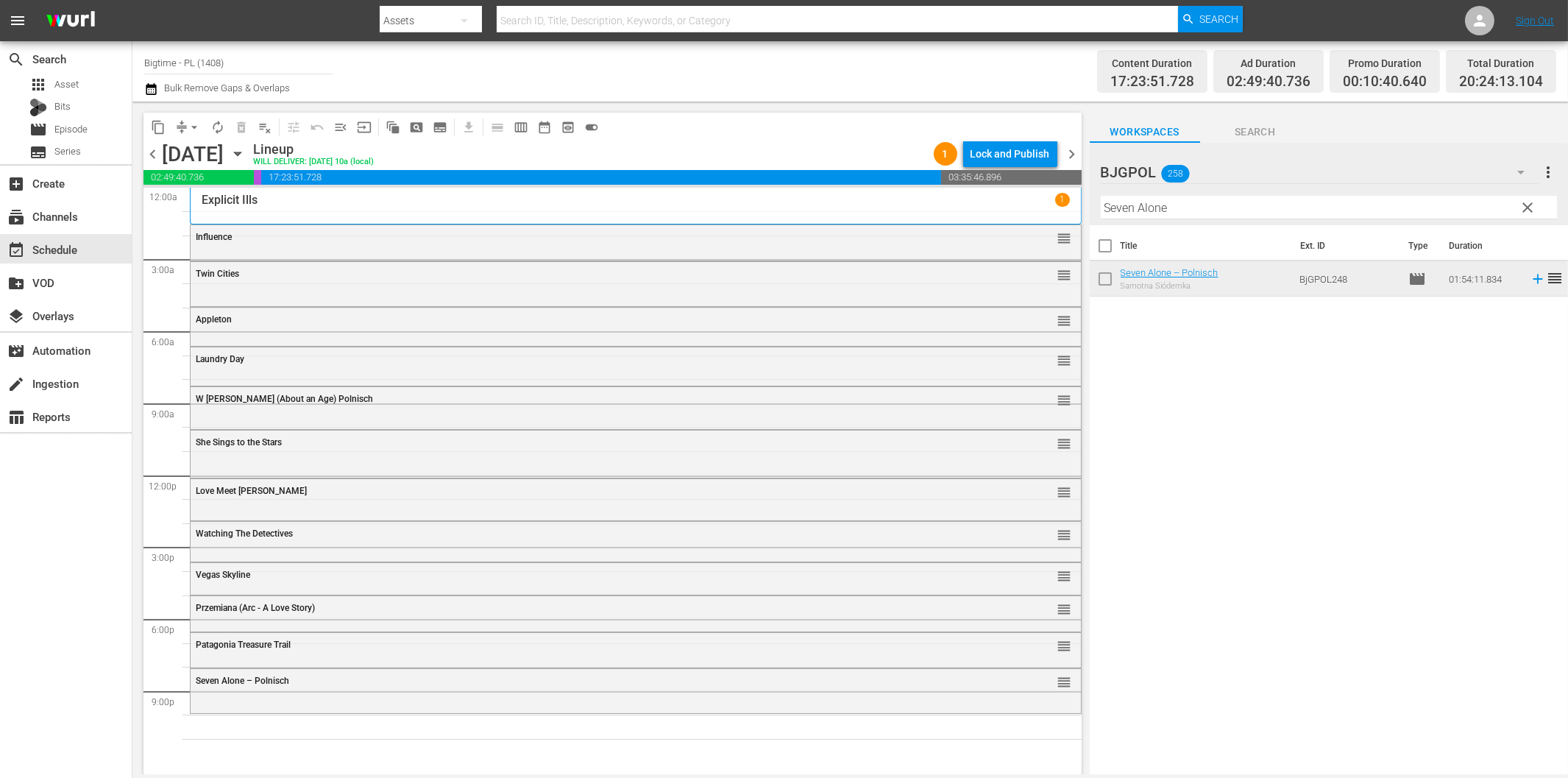
click at [1155, 211] on input "Seven Alone" at bounding box center [1329, 208] width 456 height 24
paste input "Mexican Gangster 2 - Zemsta (Mexican Gangster 2 – Venganza)"
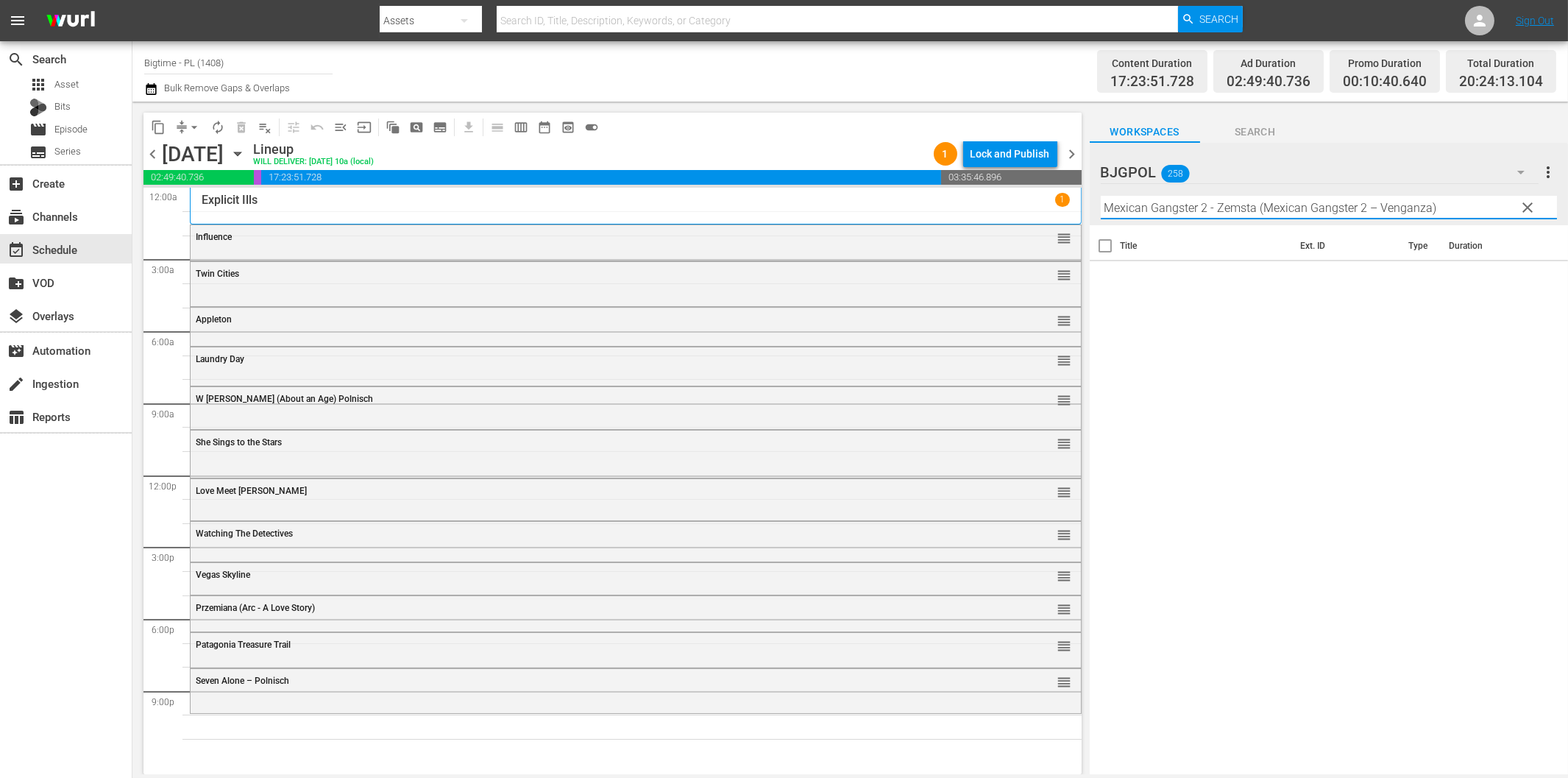
drag, startPoint x: 1262, startPoint y: 209, endPoint x: 1498, endPoint y: 236, distance: 237.5
click at [1498, 236] on div "BJGPOL 258 BJGPOL more_vert clear Filter by Title Mexican Gangster 2 - Zemsta (…" at bounding box center [1329, 462] width 478 height 639
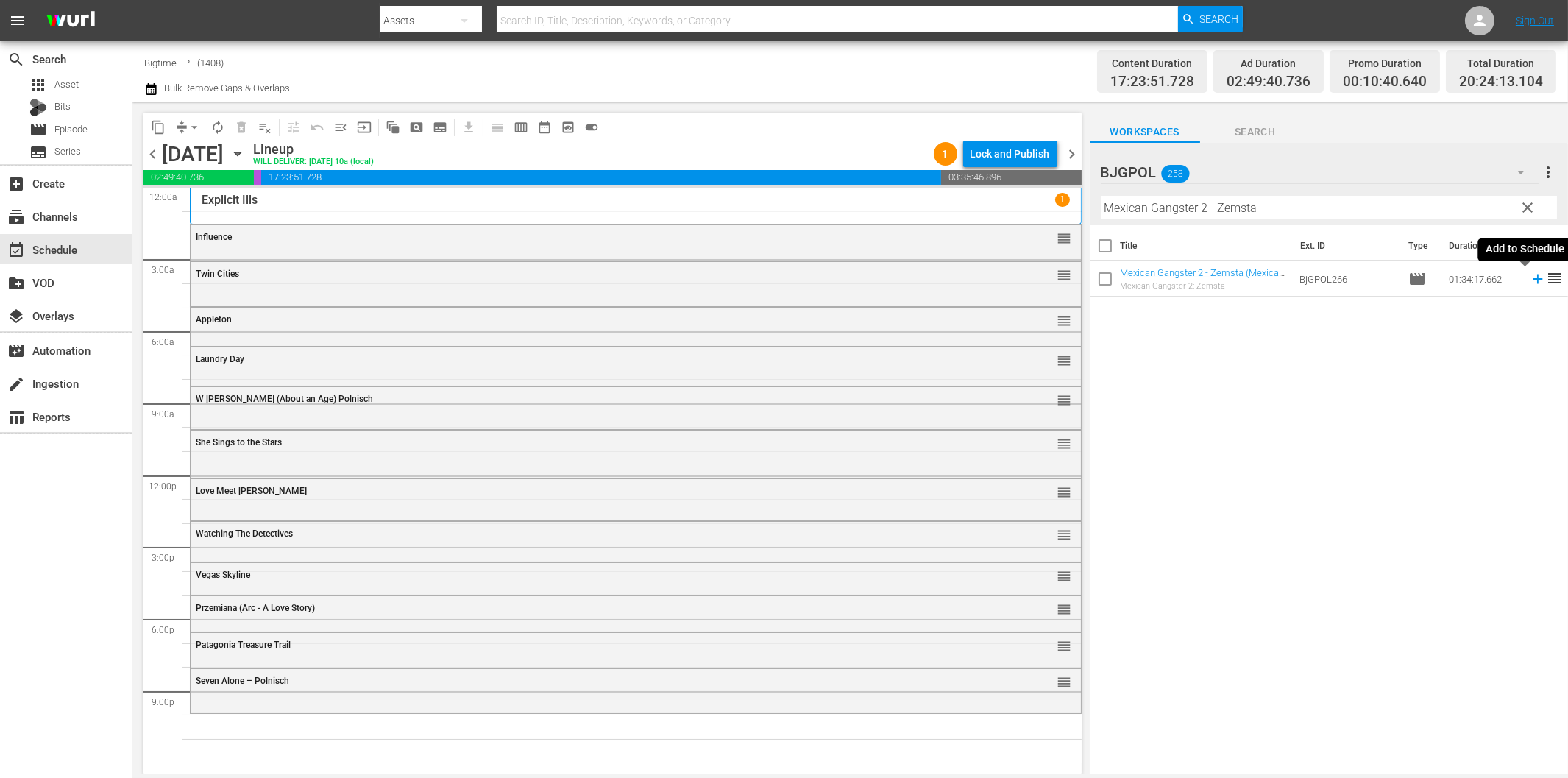
click at [1530, 280] on icon at bounding box center [1538, 279] width 17 height 17
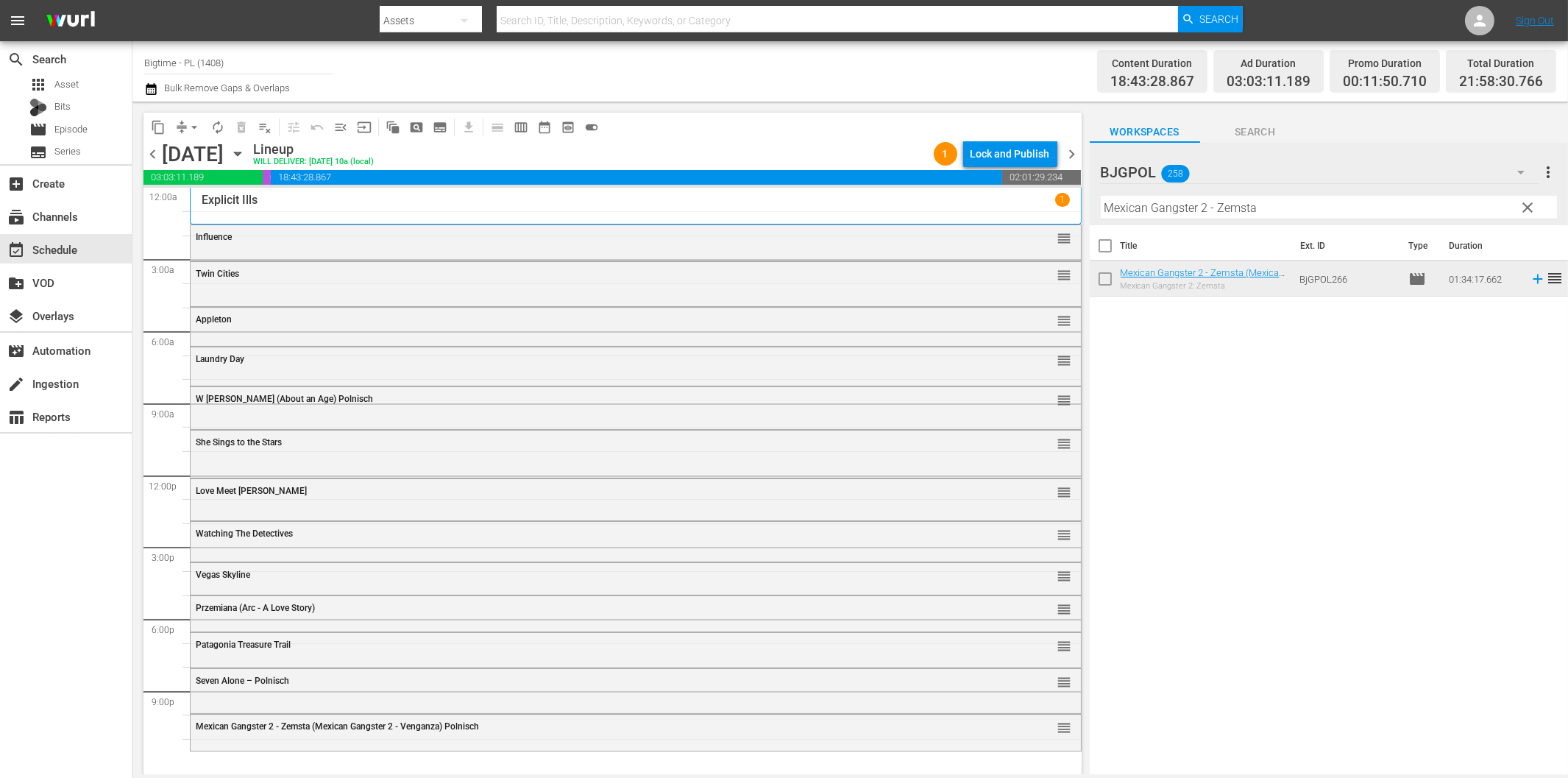
click at [1146, 210] on input "Mexican Gangster 2 - Zemsta" at bounding box center [1329, 208] width 456 height 24
paste input "Deadliest Prey"
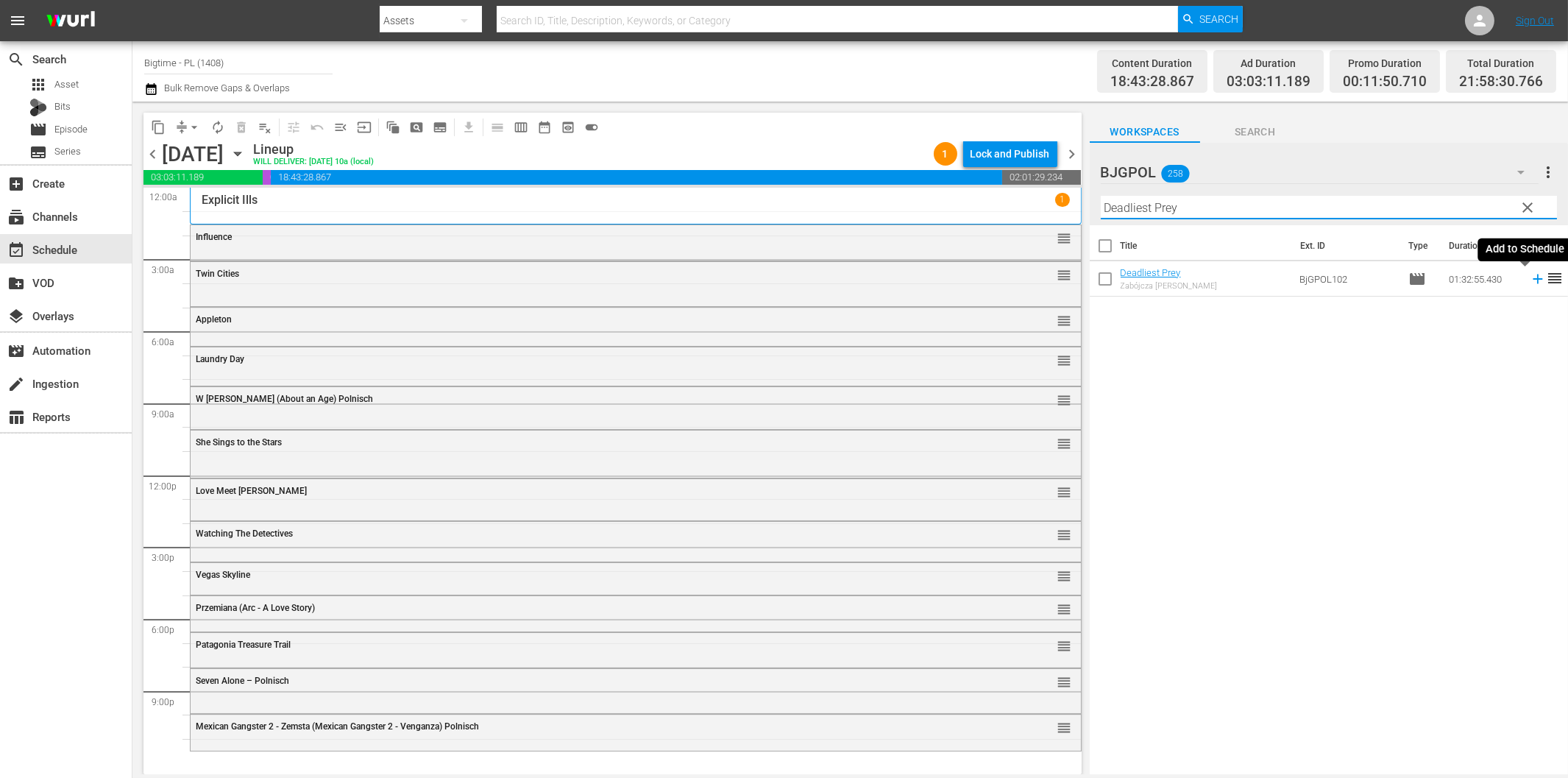
type input "Deadliest Prey"
click at [1532, 279] on icon at bounding box center [1537, 279] width 9 height 9
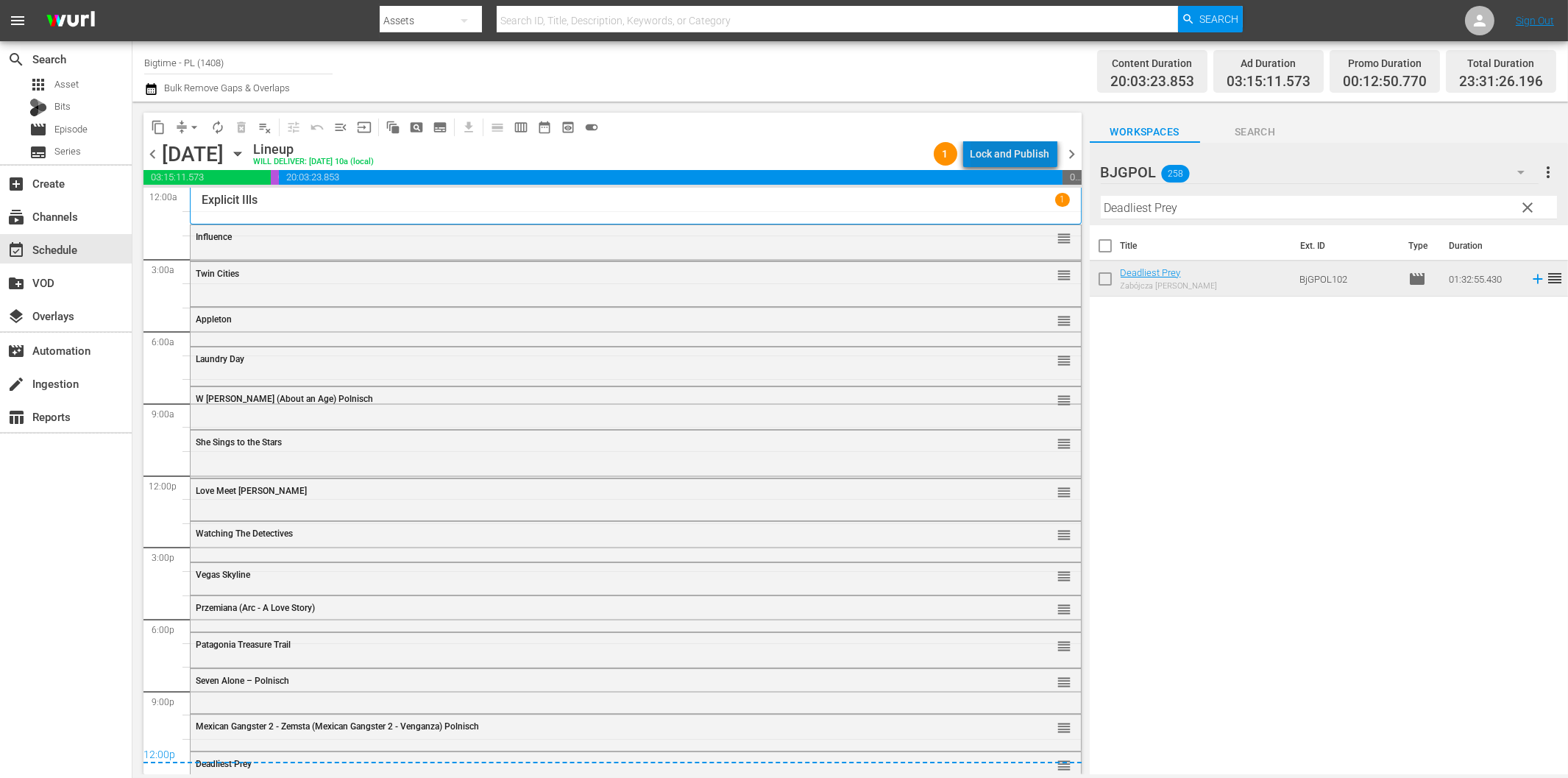
click at [1040, 151] on div "Lock and Publish" at bounding box center [1010, 154] width 80 height 27
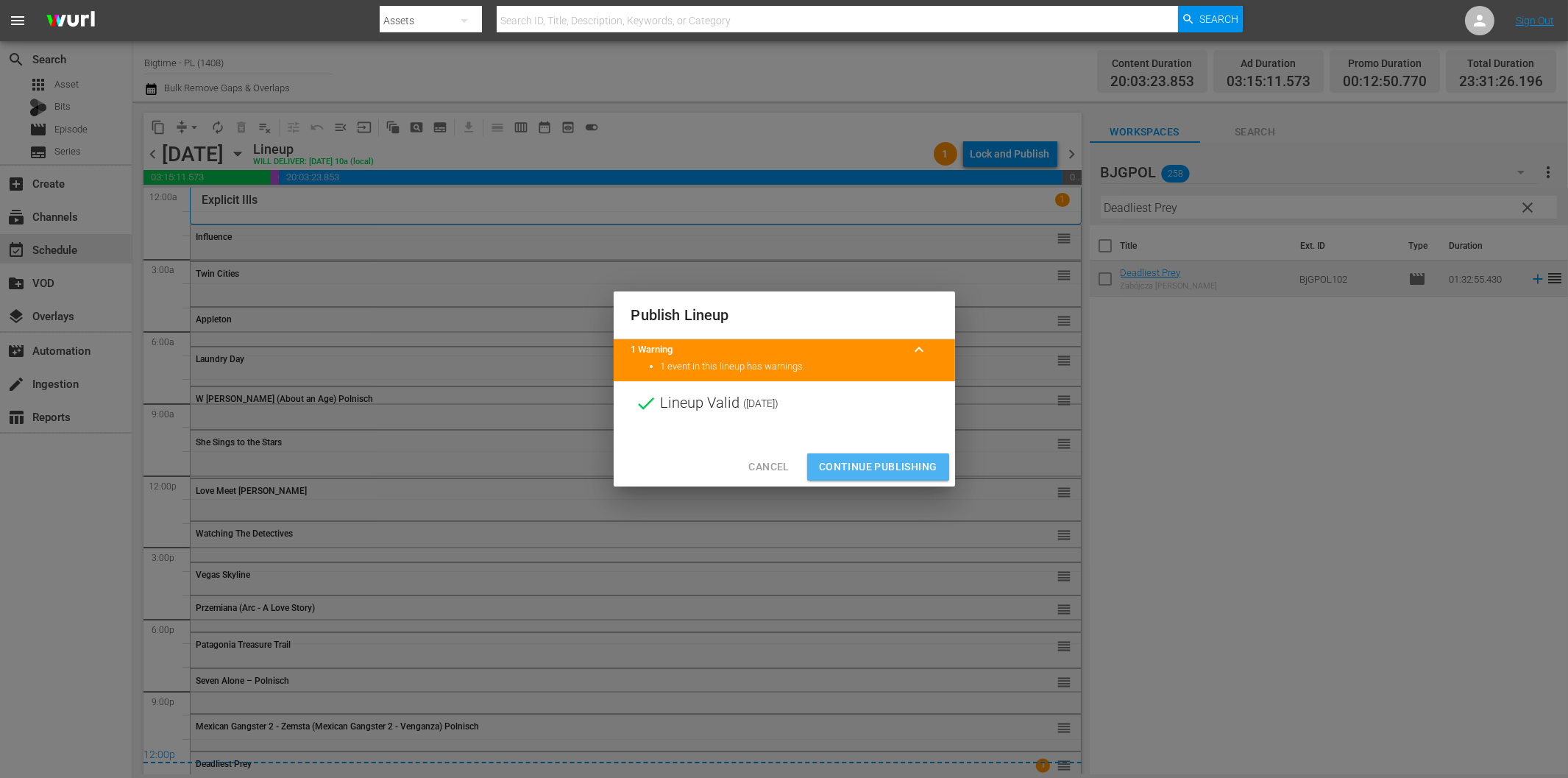
click at [870, 476] on button "Continue Publishing" at bounding box center [878, 466] width 142 height 28
